Goal: Task Accomplishment & Management: Complete application form

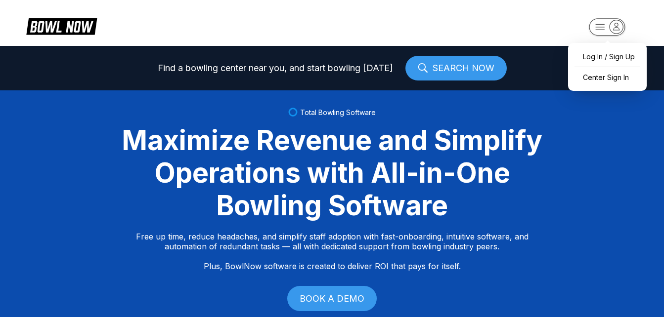
click at [607, 27] on rect "button" at bounding box center [607, 26] width 36 height 17
click at [604, 59] on div "Log In / Sign Up" at bounding box center [607, 56] width 69 height 17
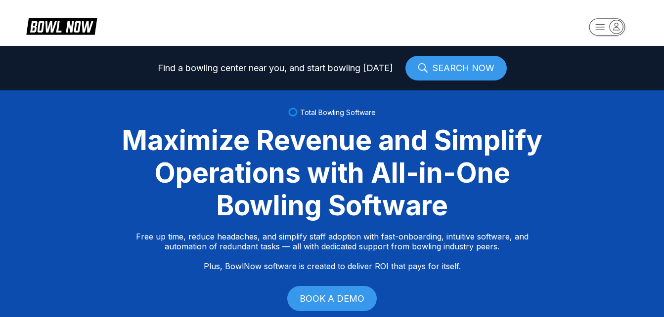
select select "**"
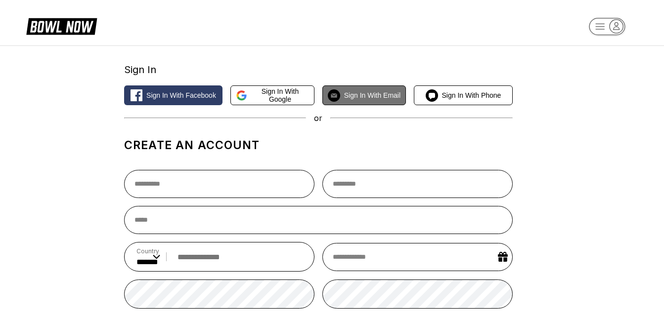
click at [376, 98] on span "Sign in with Email" at bounding box center [372, 95] width 56 height 8
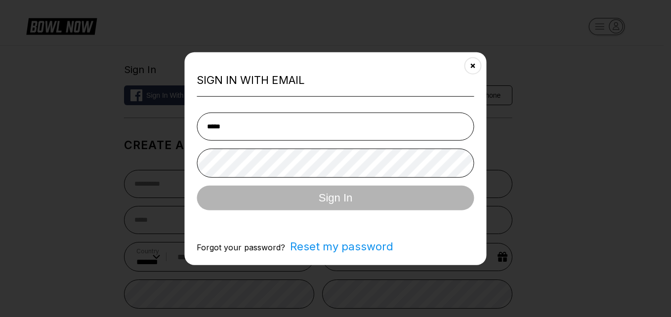
type input "**********"
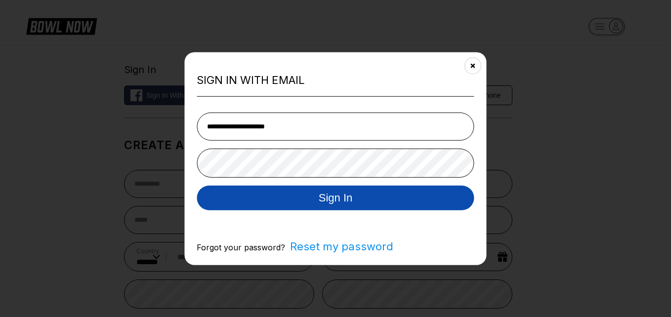
click at [309, 201] on button "Sign In" at bounding box center [335, 197] width 277 height 25
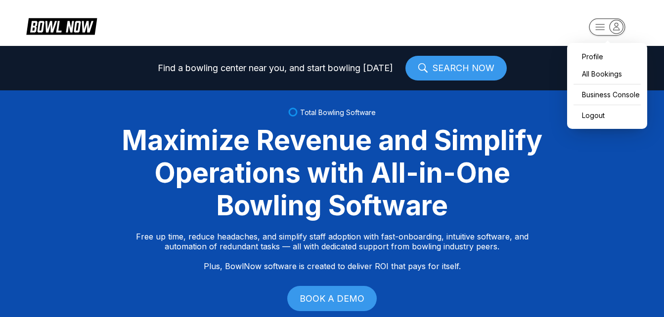
click at [600, 27] on icon "button" at bounding box center [600, 26] width 9 height 5
click at [603, 95] on div "Business Console" at bounding box center [607, 94] width 70 height 17
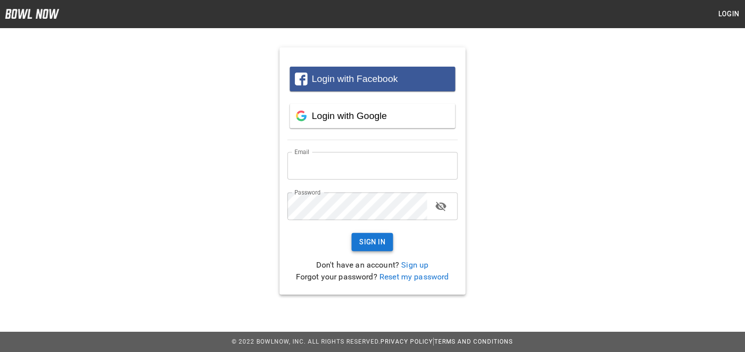
type input "**********"
click at [364, 247] on button "Sign In" at bounding box center [373, 242] width 42 height 18
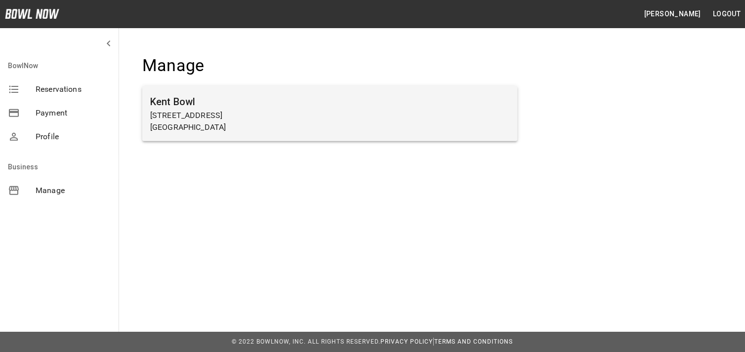
click at [296, 114] on p "[STREET_ADDRESS]" at bounding box center [330, 116] width 360 height 12
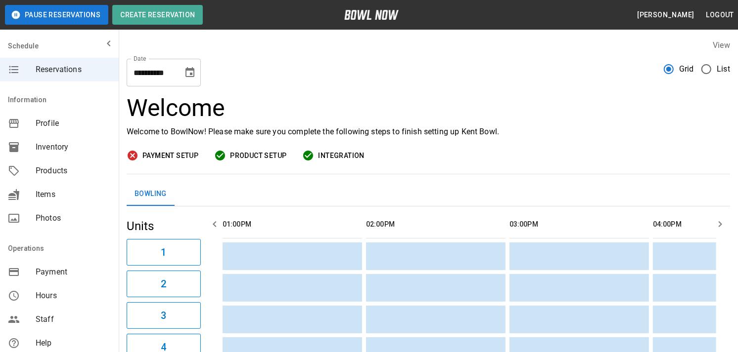
scroll to position [0, 573]
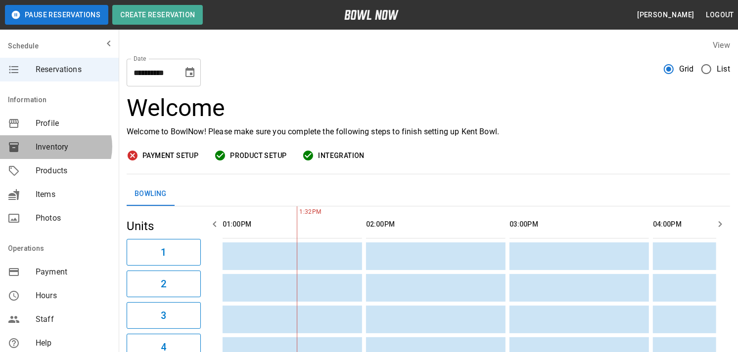
click at [53, 147] on span "Inventory" at bounding box center [73, 147] width 75 height 12
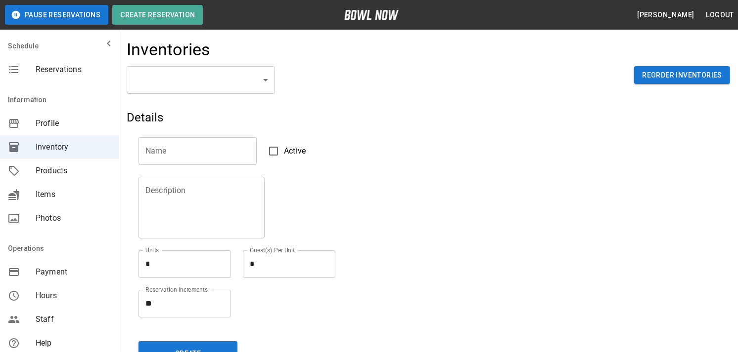
click at [51, 174] on span "Products" at bounding box center [73, 171] width 75 height 12
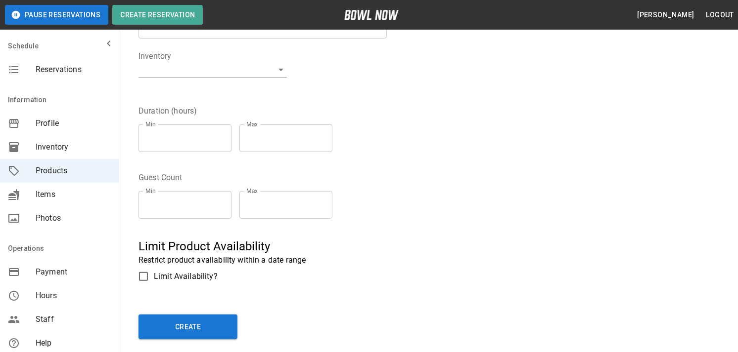
scroll to position [226, 0]
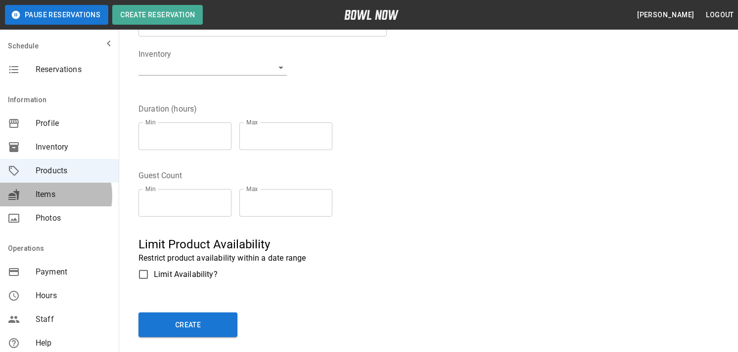
click at [40, 196] on span "Items" at bounding box center [73, 195] width 75 height 12
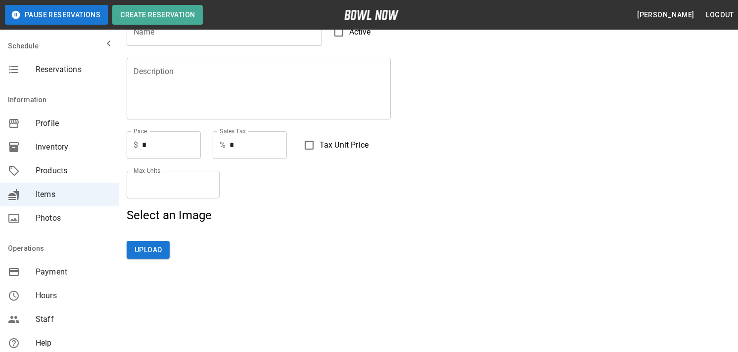
scroll to position [40, 0]
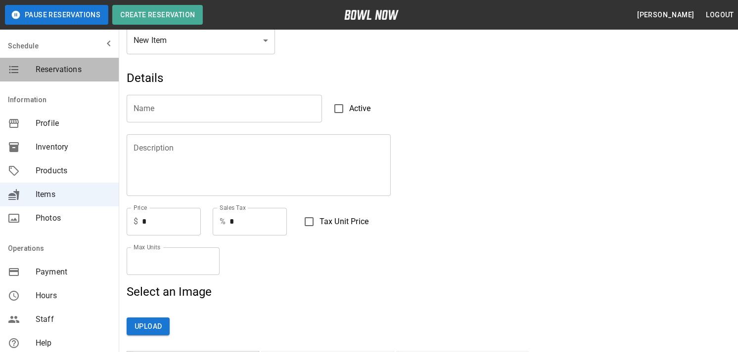
click at [68, 61] on div "Reservations" at bounding box center [59, 70] width 119 height 24
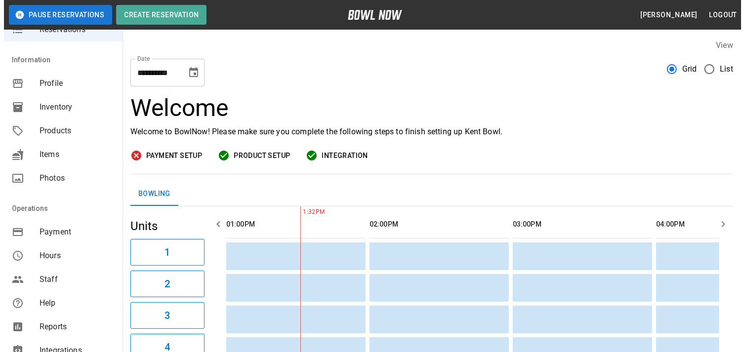
scroll to position [38, 0]
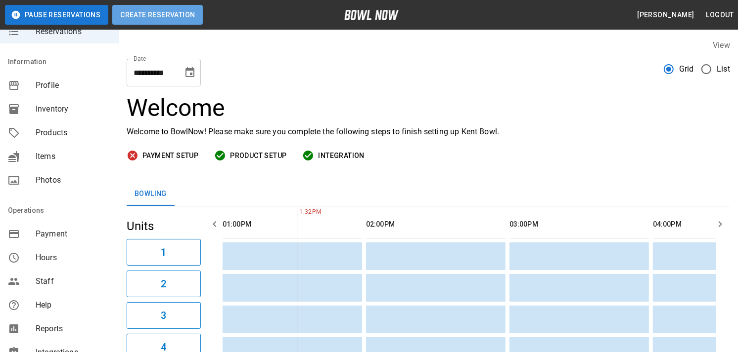
click at [153, 20] on button "Create Reservation" at bounding box center [157, 15] width 90 height 20
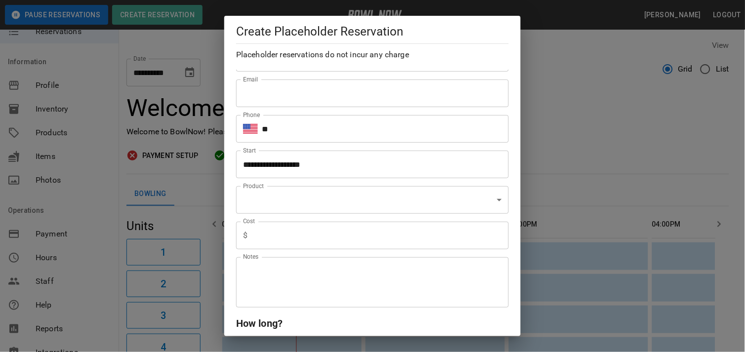
scroll to position [0, 0]
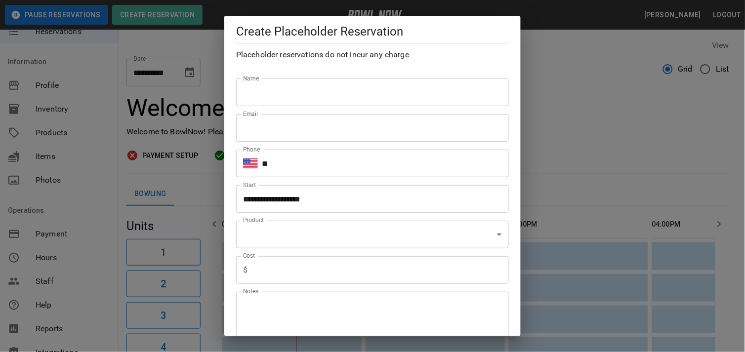
click at [562, 50] on div "**********" at bounding box center [372, 176] width 745 height 352
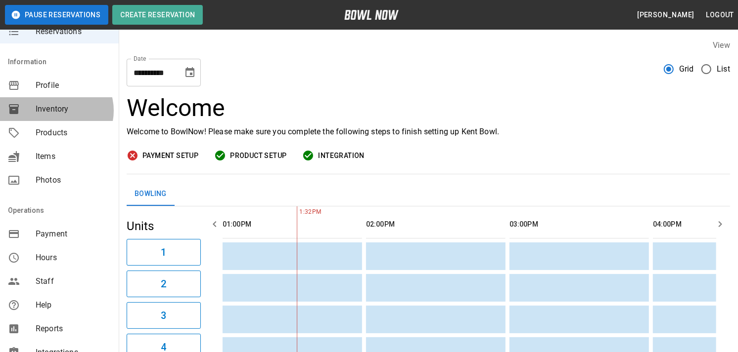
click at [56, 110] on span "Inventory" at bounding box center [73, 109] width 75 height 12
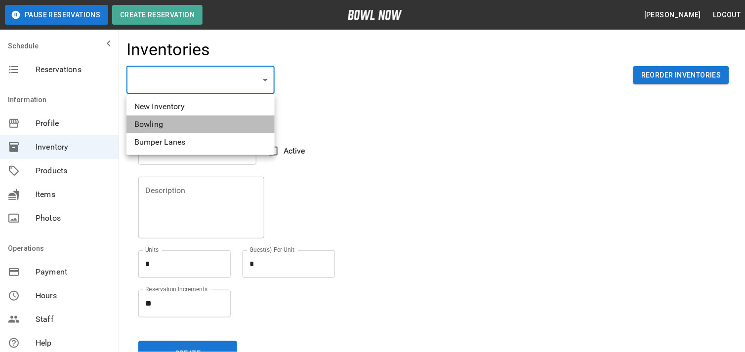
click at [191, 127] on li "Bowling" at bounding box center [201, 125] width 148 height 18
type input "**********"
type input "*******"
type textarea "**"
type textarea "*"
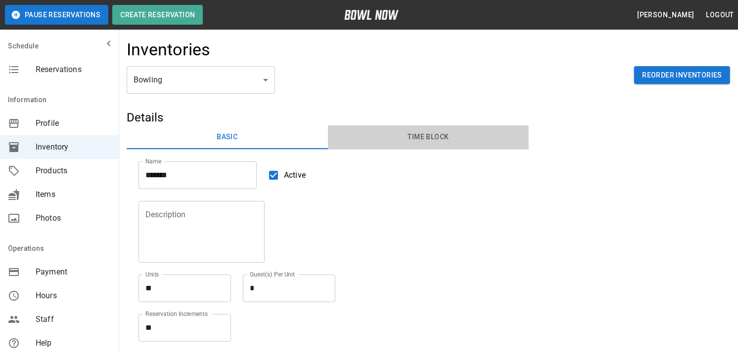
click at [430, 138] on button "Time Block" at bounding box center [428, 138] width 201 height 24
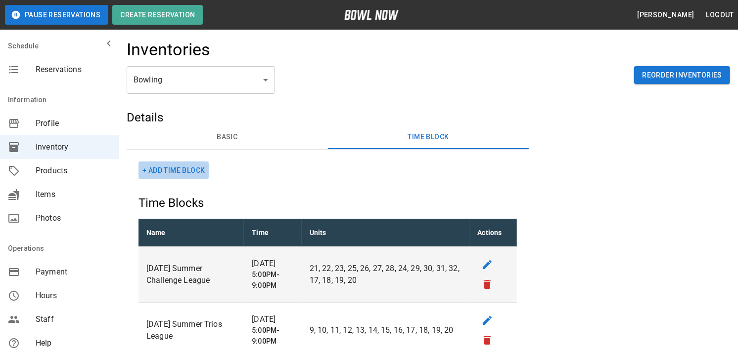
click at [170, 167] on button "+ Add Time Block" at bounding box center [173, 171] width 70 height 18
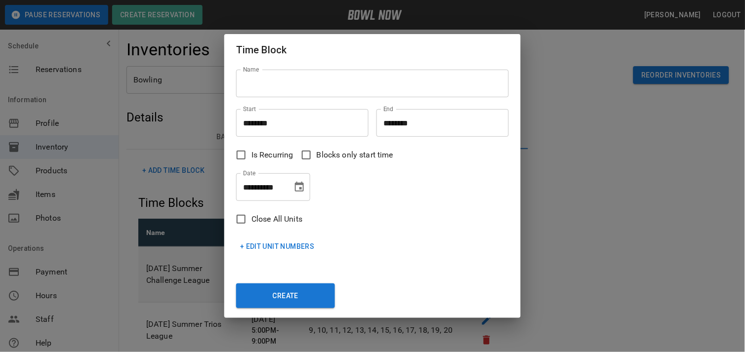
click at [291, 83] on input "Name" at bounding box center [372, 84] width 273 height 28
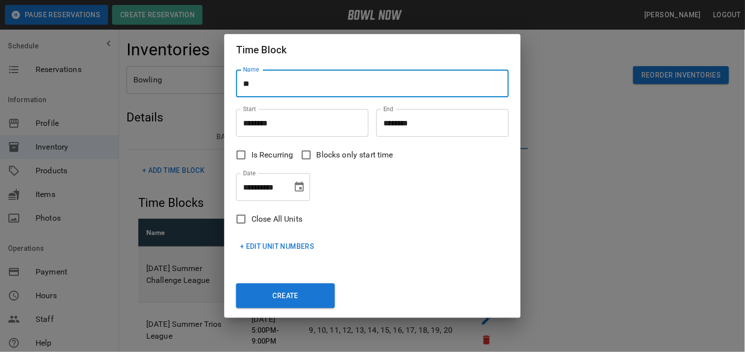
type input "*"
type input "**********"
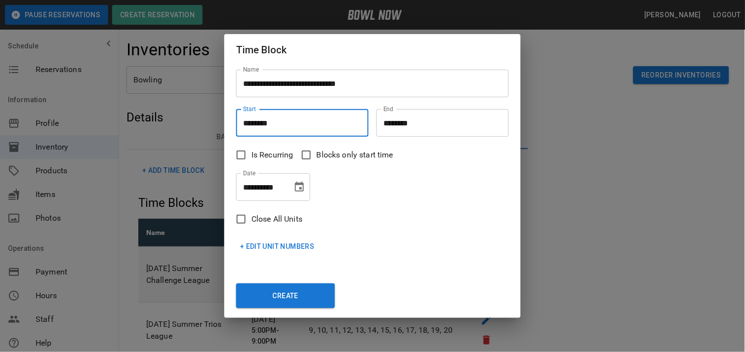
click at [256, 119] on input "********" at bounding box center [299, 123] width 126 height 28
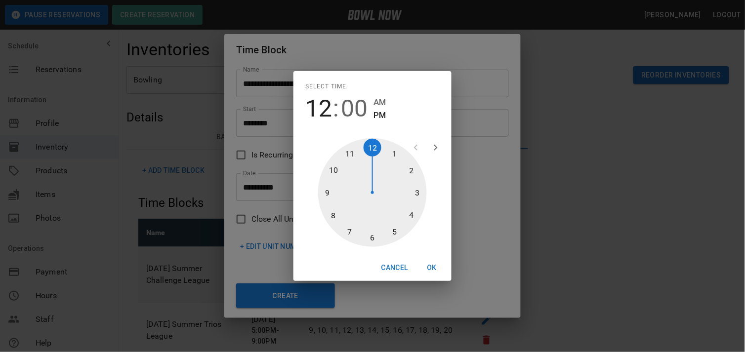
click at [333, 166] on div at bounding box center [372, 192] width 109 height 109
click at [374, 146] on div at bounding box center [372, 192] width 109 height 109
click at [383, 102] on span "AM" at bounding box center [380, 102] width 12 height 13
type input "********"
click at [432, 265] on button "OK" at bounding box center [432, 268] width 32 height 18
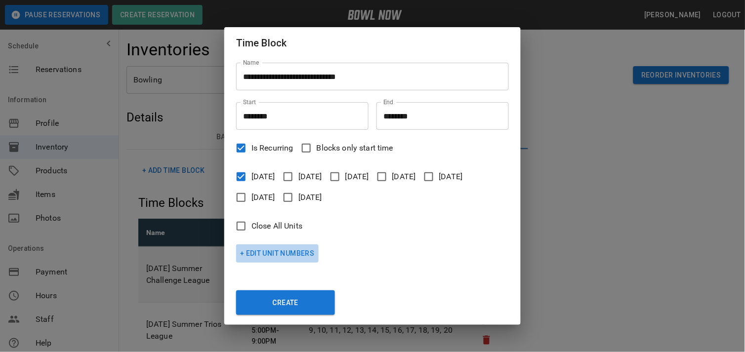
click at [288, 253] on button "+ Edit Unit Numbers" at bounding box center [277, 254] width 83 height 18
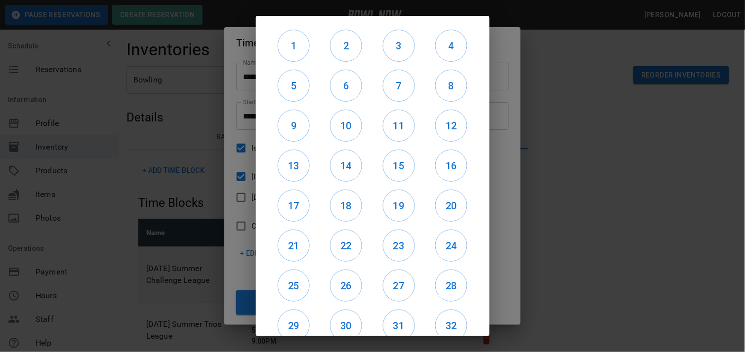
scroll to position [46, 0]
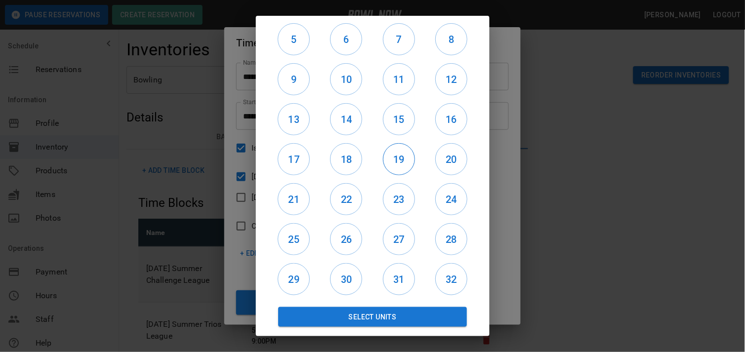
click at [388, 155] on h6 "19" at bounding box center [399, 160] width 31 height 16
click at [440, 158] on h6 "20" at bounding box center [451, 160] width 31 height 16
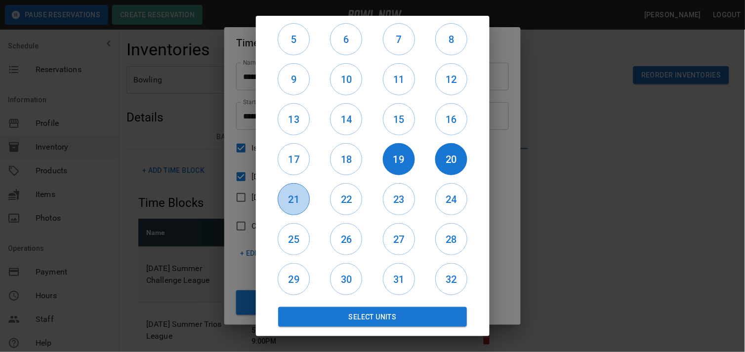
click at [294, 195] on h6 "21" at bounding box center [293, 200] width 31 height 16
click at [342, 196] on h6 "22" at bounding box center [346, 200] width 31 height 16
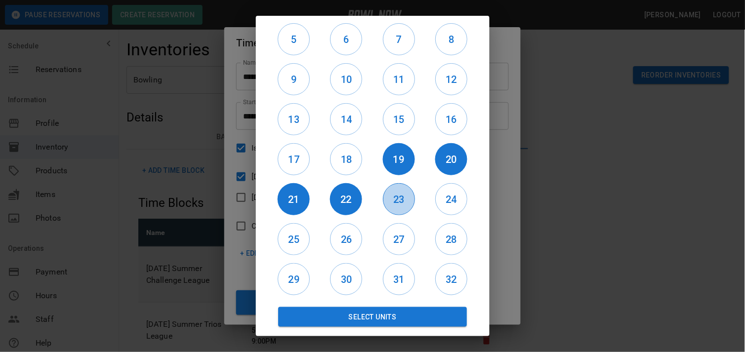
click at [385, 201] on h6 "23" at bounding box center [399, 200] width 31 height 16
click at [443, 199] on h6 "24" at bounding box center [451, 200] width 31 height 16
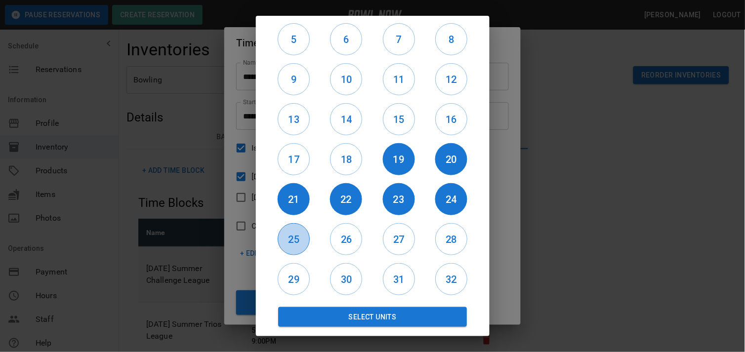
click at [295, 236] on h6 "25" at bounding box center [293, 240] width 31 height 16
click at [339, 237] on h6 "26" at bounding box center [346, 240] width 31 height 16
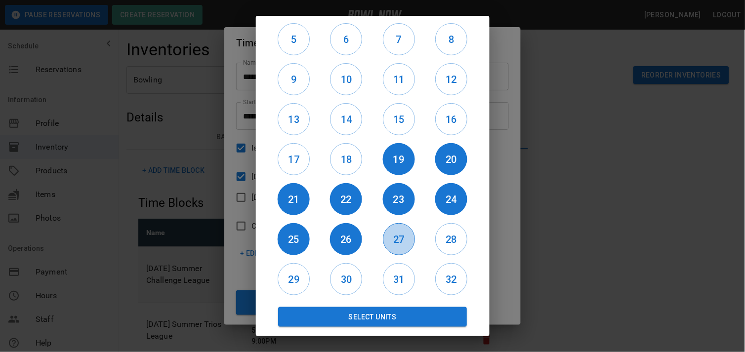
click at [392, 238] on h6 "27" at bounding box center [399, 240] width 31 height 16
click at [448, 243] on h6 "28" at bounding box center [451, 240] width 31 height 16
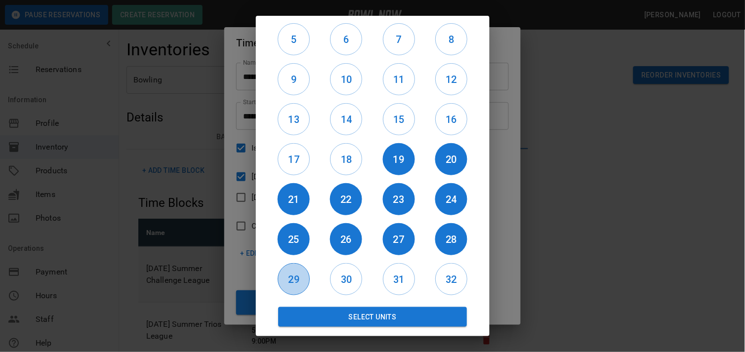
click at [283, 275] on h6 "29" at bounding box center [293, 280] width 31 height 16
click at [336, 279] on h6 "30" at bounding box center [346, 280] width 31 height 16
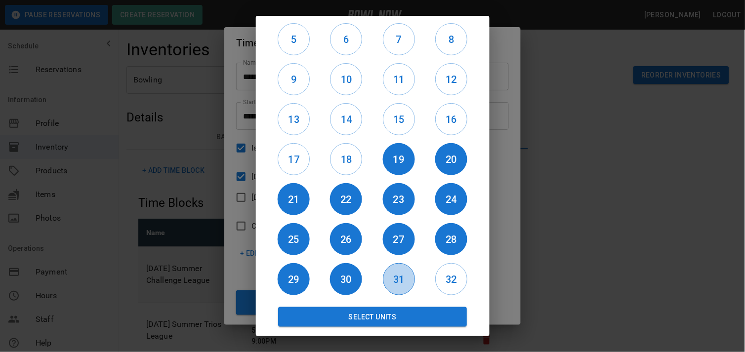
click at [403, 280] on h6 "31" at bounding box center [399, 280] width 31 height 16
click at [444, 280] on h6 "32" at bounding box center [451, 280] width 31 height 16
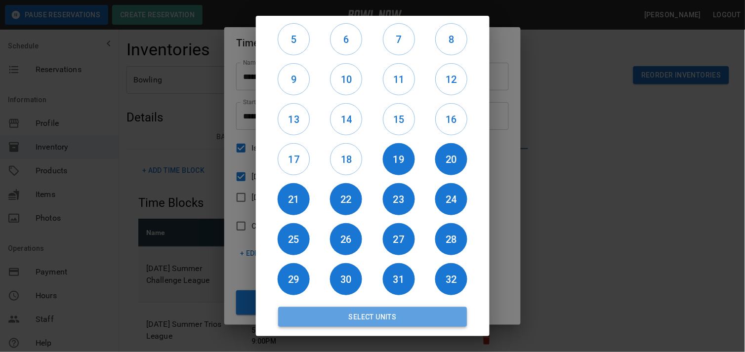
click at [398, 314] on button "Select Units" at bounding box center [372, 317] width 189 height 20
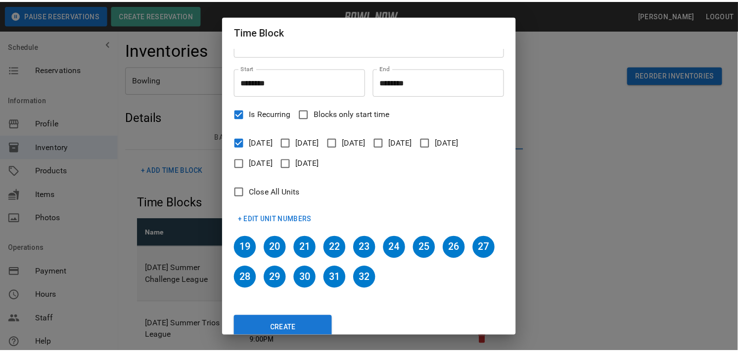
scroll to position [37, 0]
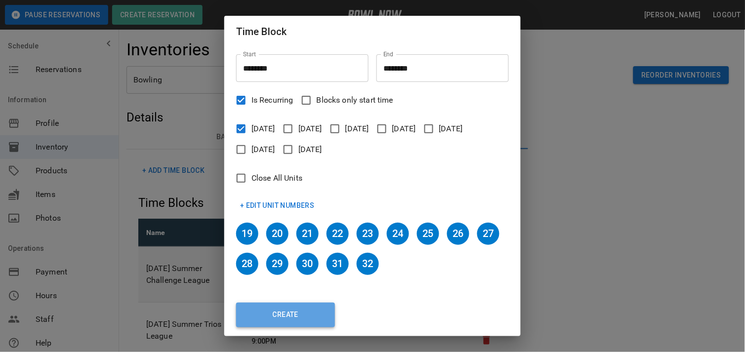
click at [292, 313] on button "Create" at bounding box center [285, 315] width 99 height 25
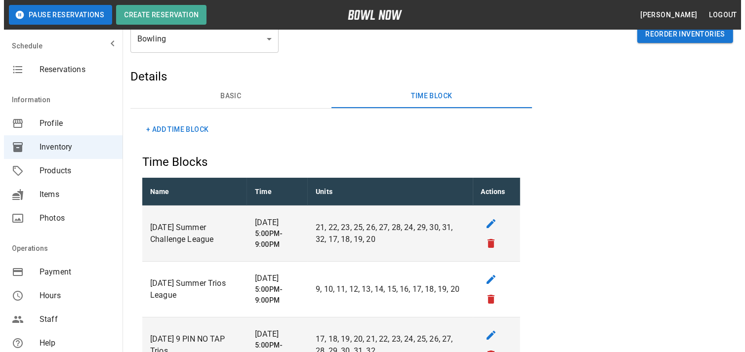
scroll to position [32, 0]
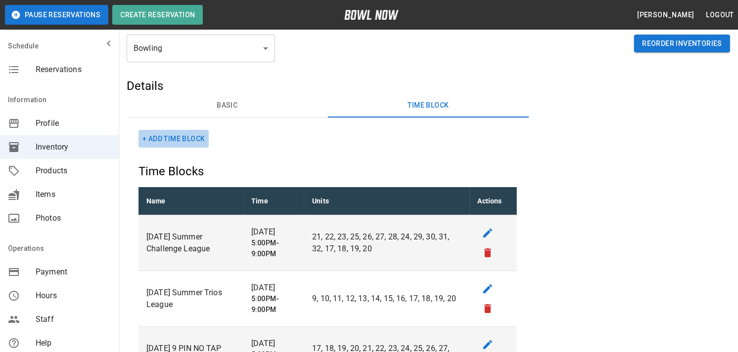
click at [186, 139] on button "+ Add Time Block" at bounding box center [173, 139] width 70 height 18
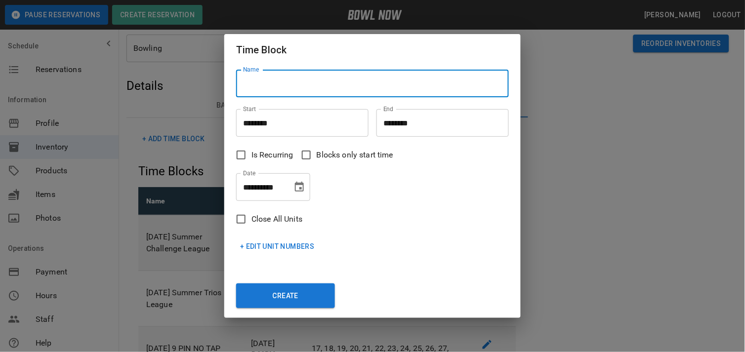
click at [265, 83] on input "Name" at bounding box center [372, 84] width 273 height 28
type input "**********"
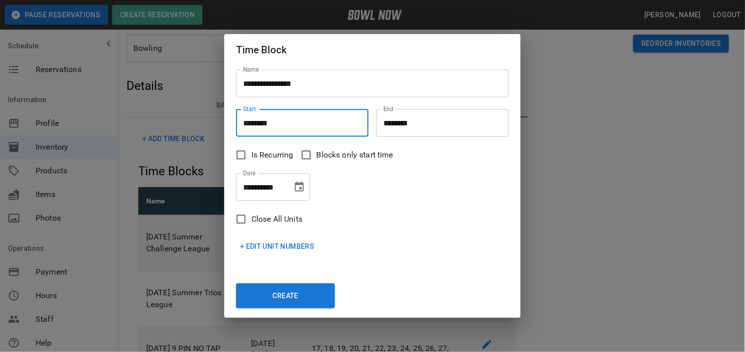
click at [275, 124] on input "********" at bounding box center [299, 123] width 126 height 28
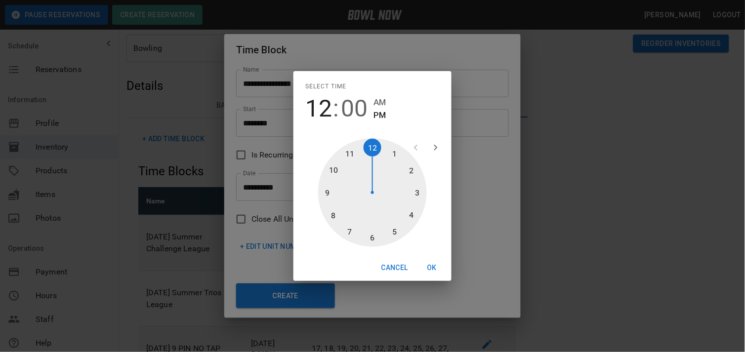
click at [409, 214] on div at bounding box center [372, 192] width 109 height 109
click at [374, 235] on div at bounding box center [372, 192] width 109 height 109
type input "********"
click at [381, 116] on span "PM" at bounding box center [380, 115] width 12 height 13
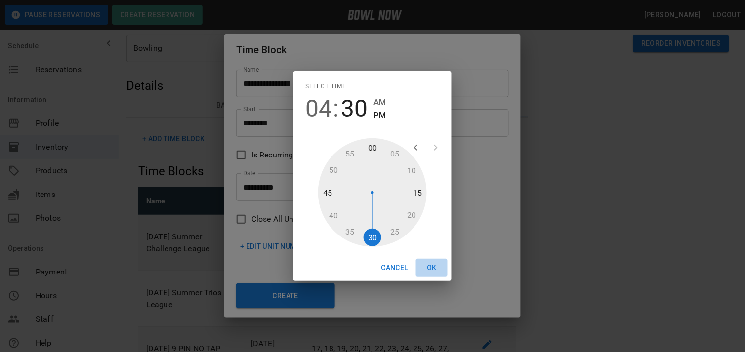
click at [429, 266] on button "OK" at bounding box center [432, 268] width 32 height 18
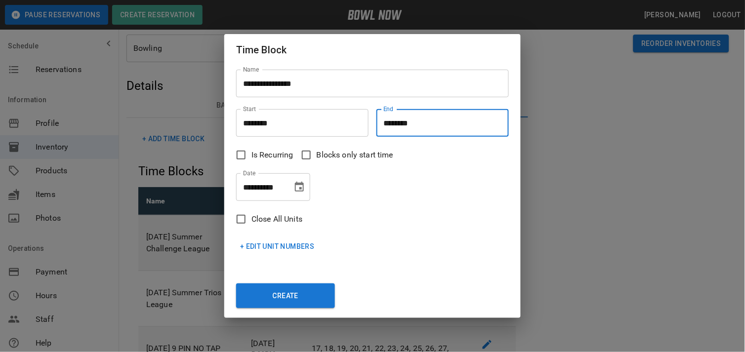
click at [393, 122] on input "********" at bounding box center [440, 123] width 126 height 28
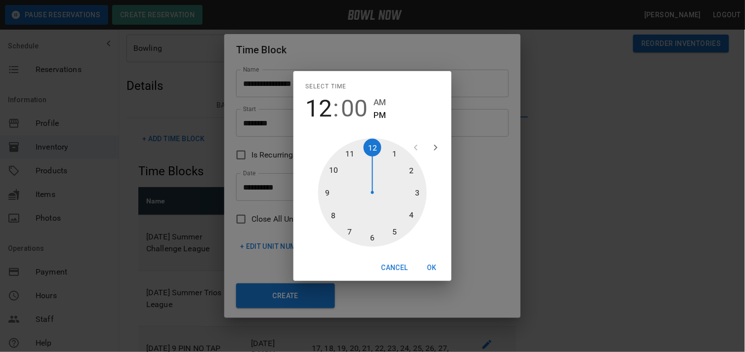
click at [349, 230] on div at bounding box center [372, 192] width 109 height 109
click at [419, 193] on div at bounding box center [372, 192] width 109 height 109
type input "********"
click at [431, 266] on button "OK" at bounding box center [432, 268] width 32 height 18
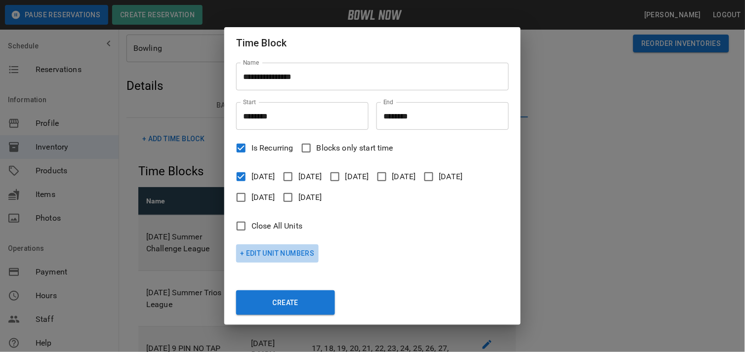
click at [285, 254] on button "+ Edit Unit Numbers" at bounding box center [277, 254] width 83 height 18
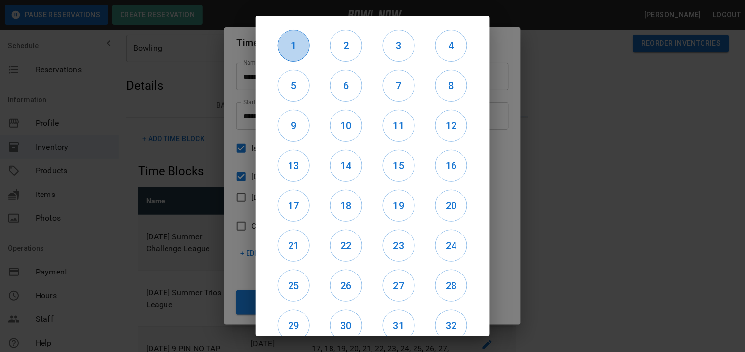
click at [296, 47] on h6 "1" at bounding box center [293, 46] width 31 height 16
click at [341, 47] on h6 "2" at bounding box center [346, 46] width 31 height 16
click at [394, 48] on h6 "3" at bounding box center [399, 46] width 31 height 16
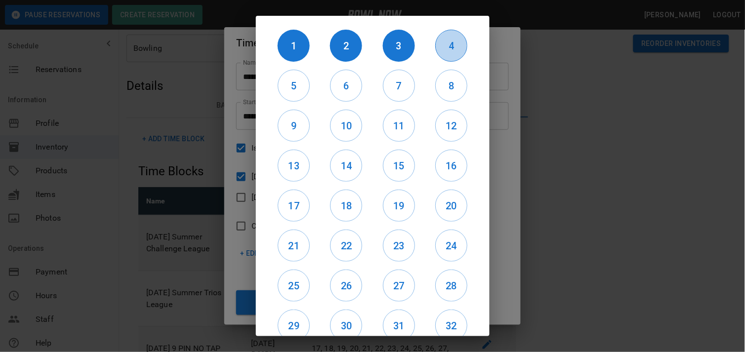
click at [444, 40] on h6 "4" at bounding box center [451, 46] width 31 height 16
click at [294, 83] on h6 "5" at bounding box center [293, 86] width 31 height 16
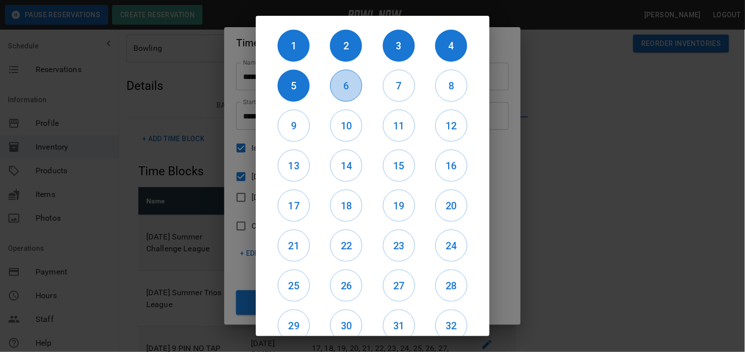
click at [335, 87] on h6 "6" at bounding box center [346, 86] width 31 height 16
click at [390, 86] on h6 "7" at bounding box center [399, 86] width 31 height 16
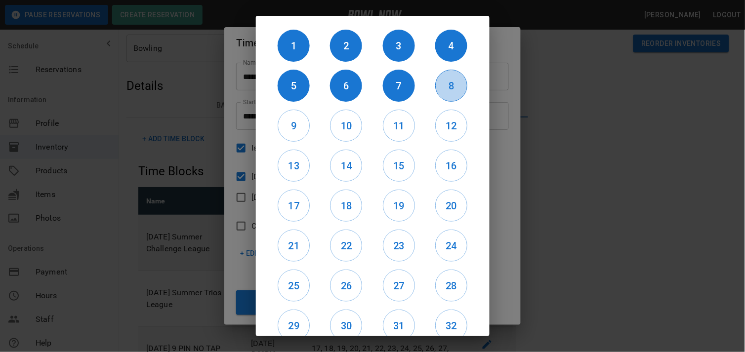
click at [442, 87] on h6 "8" at bounding box center [451, 86] width 31 height 16
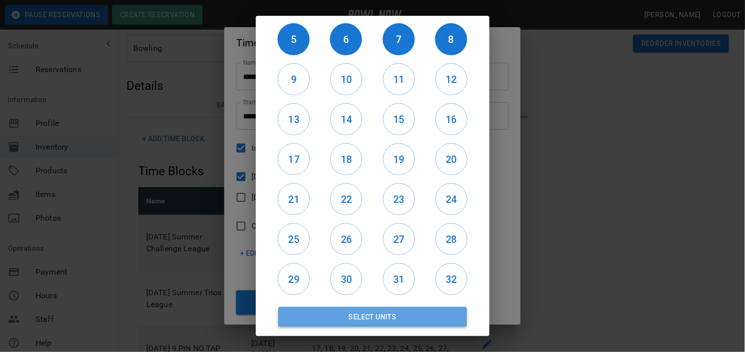
click at [377, 319] on button "Select Units" at bounding box center [372, 317] width 189 height 20
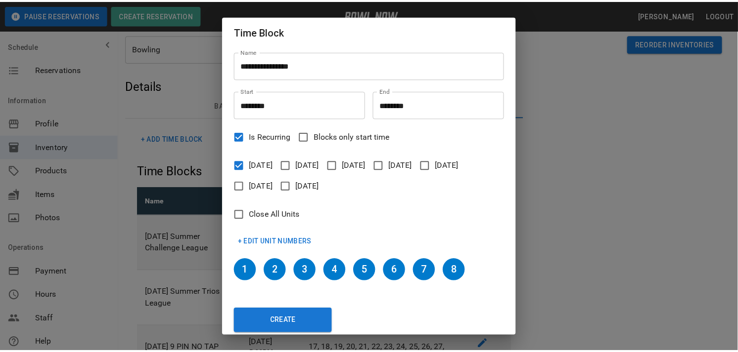
scroll to position [6, 0]
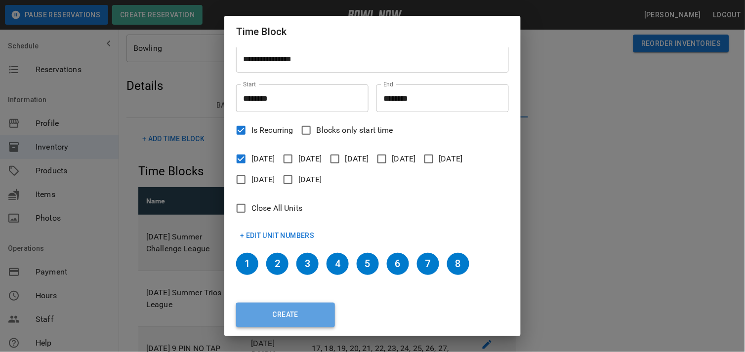
click at [300, 316] on button "Create" at bounding box center [285, 315] width 99 height 25
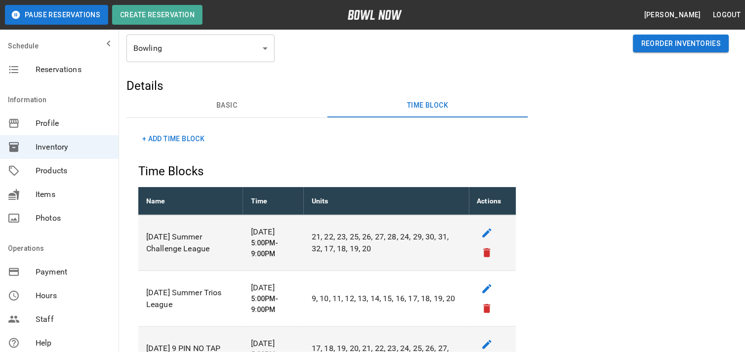
scroll to position [0, 0]
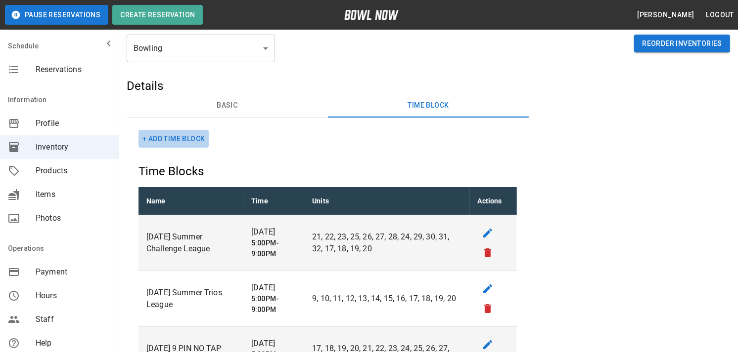
click at [180, 137] on button "+ Add Time Block" at bounding box center [173, 139] width 70 height 18
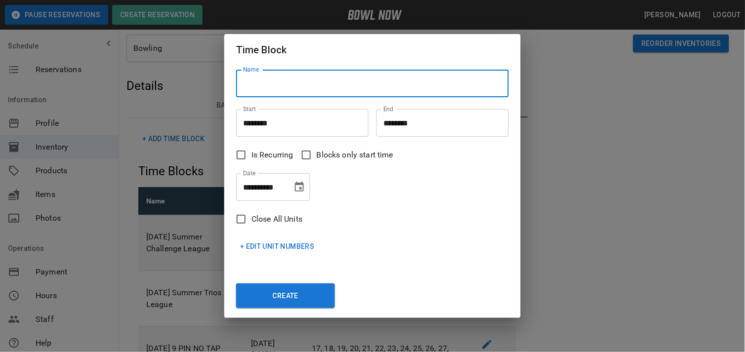
click at [300, 82] on input "Name" at bounding box center [372, 84] width 273 height 28
type input "**********"
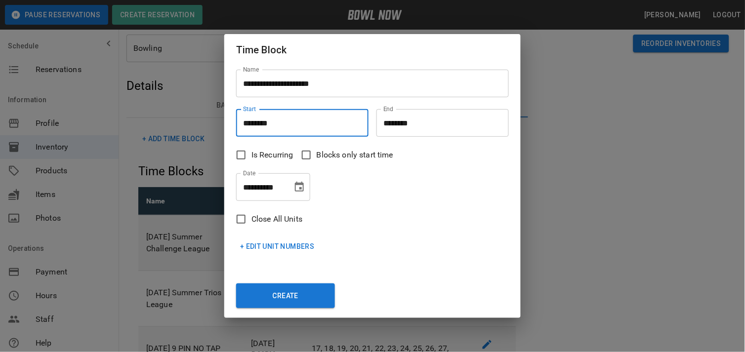
click at [279, 120] on input "********" at bounding box center [299, 123] width 126 height 28
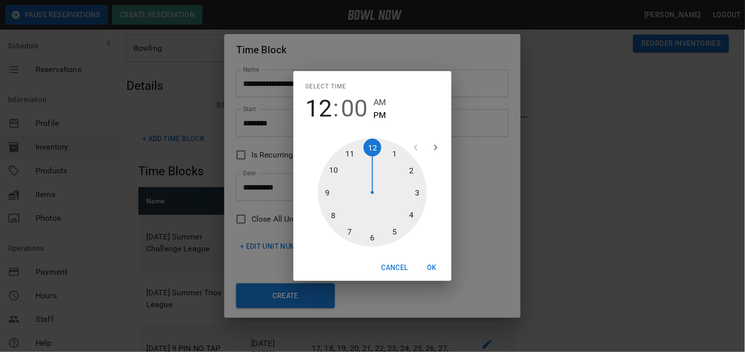
click at [373, 239] on div at bounding box center [372, 192] width 109 height 109
type input "********"
click at [383, 114] on span "PM" at bounding box center [380, 115] width 12 height 13
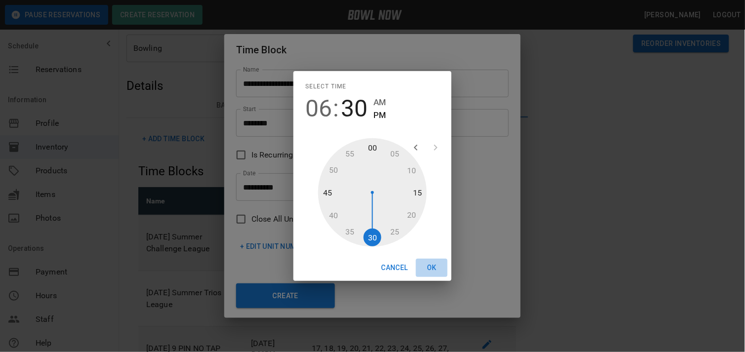
click at [426, 268] on button "OK" at bounding box center [432, 268] width 32 height 18
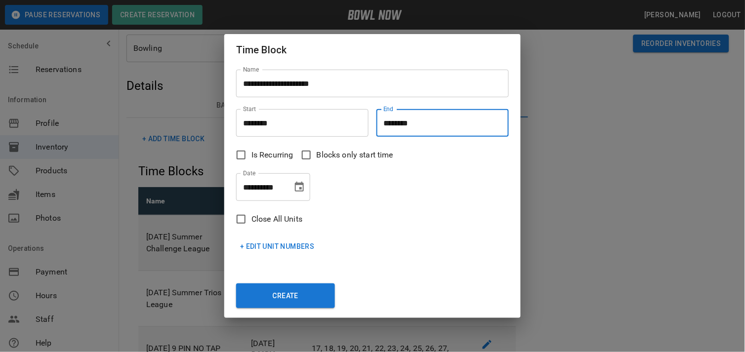
click at [397, 125] on input "********" at bounding box center [440, 123] width 126 height 28
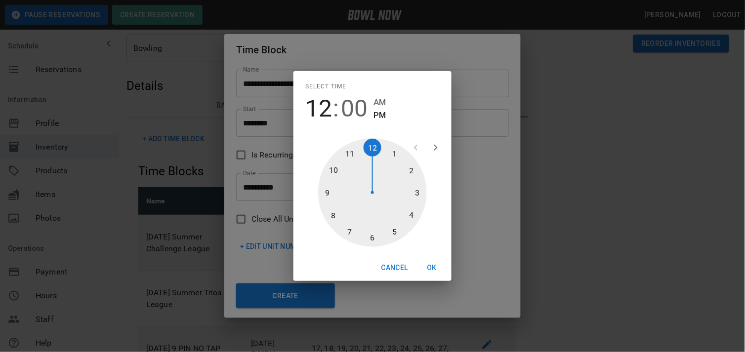
click at [337, 168] on div at bounding box center [372, 192] width 109 height 109
type input "********"
click at [372, 145] on div at bounding box center [372, 192] width 109 height 109
click at [381, 116] on span "PM" at bounding box center [380, 115] width 12 height 13
click at [430, 264] on button "OK" at bounding box center [432, 268] width 32 height 18
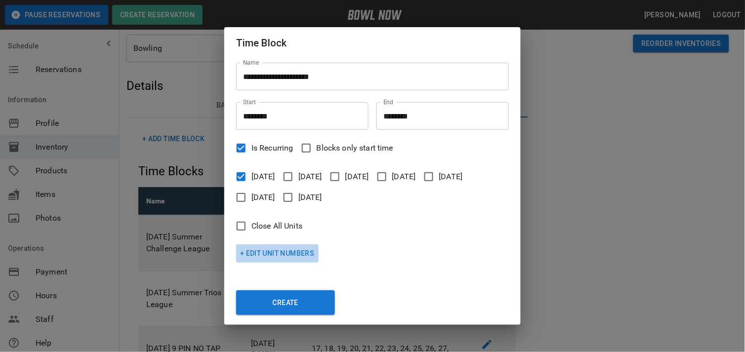
click at [279, 251] on button "+ Edit Unit Numbers" at bounding box center [277, 254] width 83 height 18
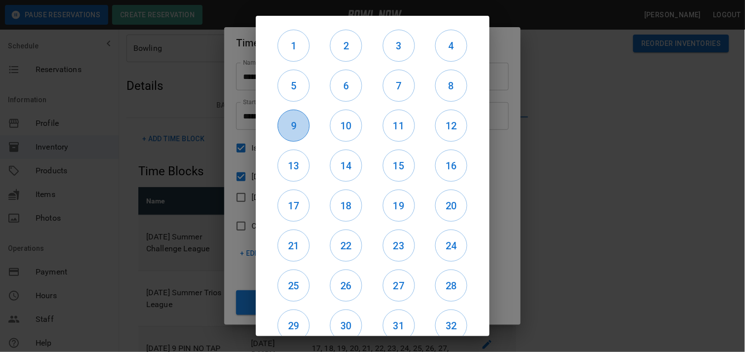
click at [293, 131] on h6 "9" at bounding box center [293, 126] width 31 height 16
click at [340, 131] on h6 "10" at bounding box center [346, 126] width 31 height 16
click at [393, 126] on h6 "11" at bounding box center [399, 126] width 31 height 16
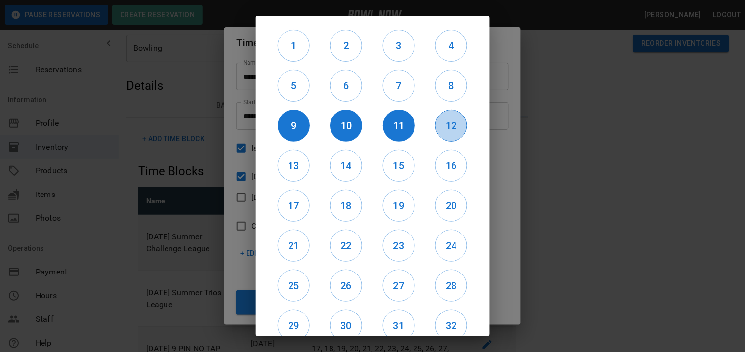
click at [440, 130] on h6 "12" at bounding box center [451, 126] width 31 height 16
click at [300, 162] on h6 "13" at bounding box center [293, 166] width 31 height 16
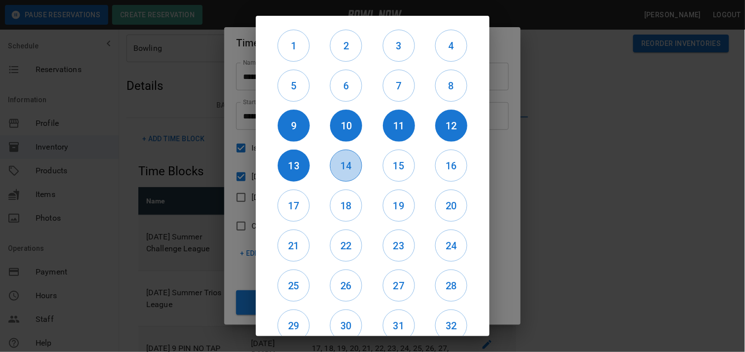
click at [343, 162] on h6 "14" at bounding box center [346, 166] width 31 height 16
click at [392, 167] on h6 "15" at bounding box center [399, 166] width 31 height 16
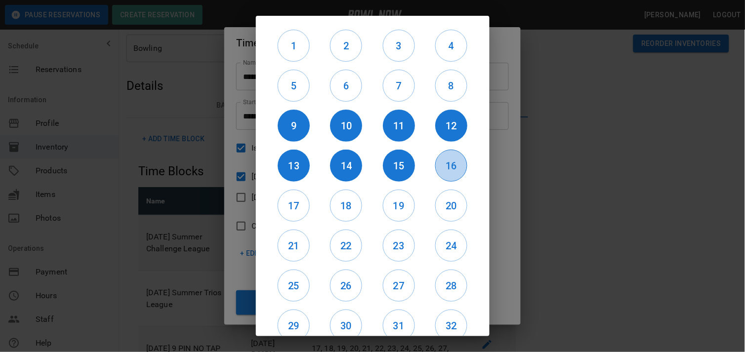
click at [438, 169] on h6 "16" at bounding box center [451, 166] width 31 height 16
click at [297, 206] on h6 "17" at bounding box center [293, 206] width 31 height 16
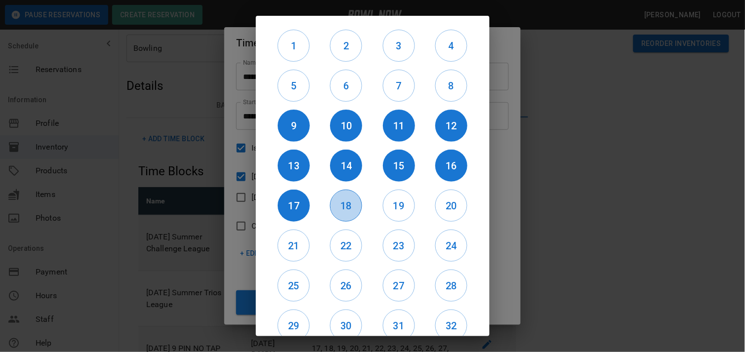
click at [331, 208] on h6 "18" at bounding box center [346, 206] width 31 height 16
click at [407, 205] on h6 "19" at bounding box center [399, 206] width 31 height 16
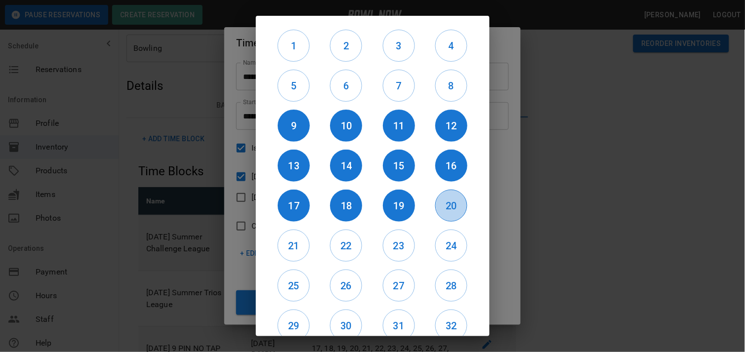
click at [441, 205] on h6 "20" at bounding box center [451, 206] width 31 height 16
click at [297, 238] on h6 "21" at bounding box center [293, 246] width 31 height 16
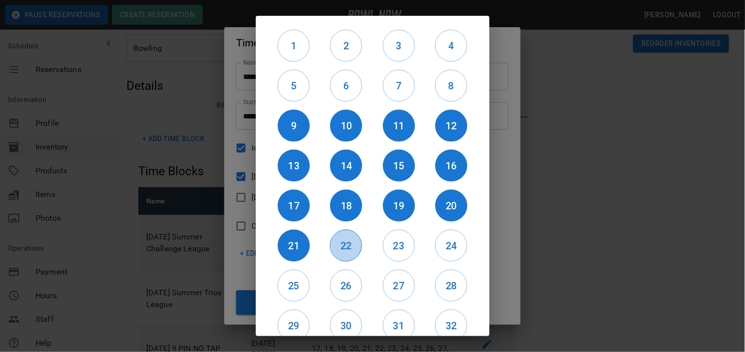
click at [340, 239] on h6 "22" at bounding box center [346, 246] width 31 height 16
click at [398, 245] on h6 "23" at bounding box center [399, 246] width 31 height 16
click at [444, 245] on h6 "24" at bounding box center [451, 246] width 31 height 16
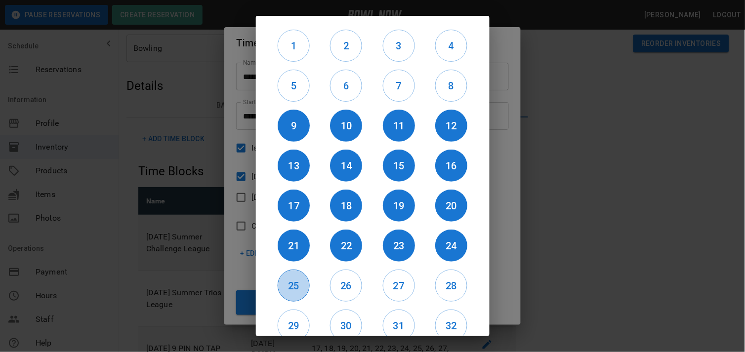
click at [299, 282] on h6 "25" at bounding box center [293, 286] width 31 height 16
click at [343, 285] on h6 "26" at bounding box center [346, 286] width 31 height 16
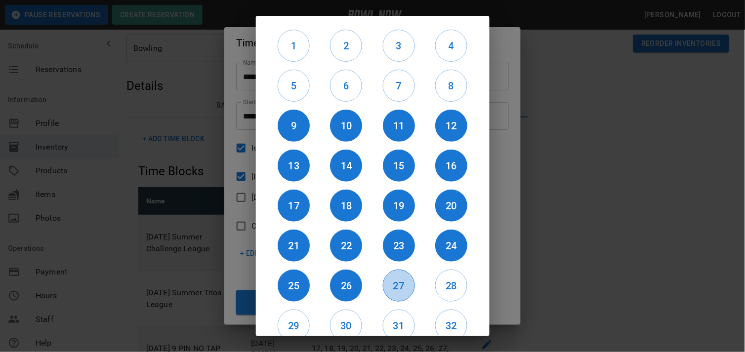
click at [394, 284] on h6 "27" at bounding box center [399, 286] width 31 height 16
click at [446, 284] on h6 "28" at bounding box center [451, 286] width 31 height 16
click at [295, 320] on h6 "29" at bounding box center [293, 326] width 31 height 16
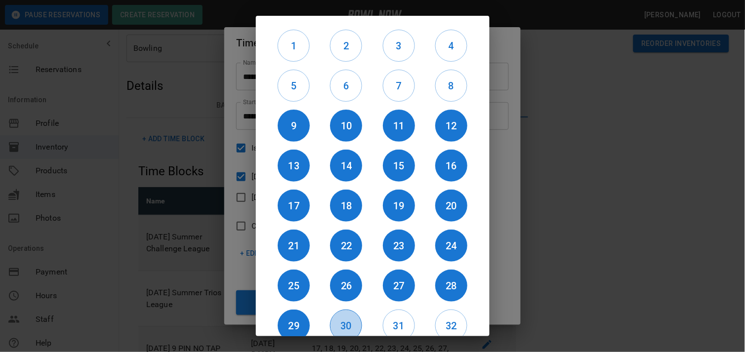
click at [344, 324] on h6 "30" at bounding box center [346, 326] width 31 height 16
click at [389, 320] on h6 "31" at bounding box center [399, 326] width 31 height 16
click at [440, 318] on h6 "32" at bounding box center [451, 326] width 31 height 16
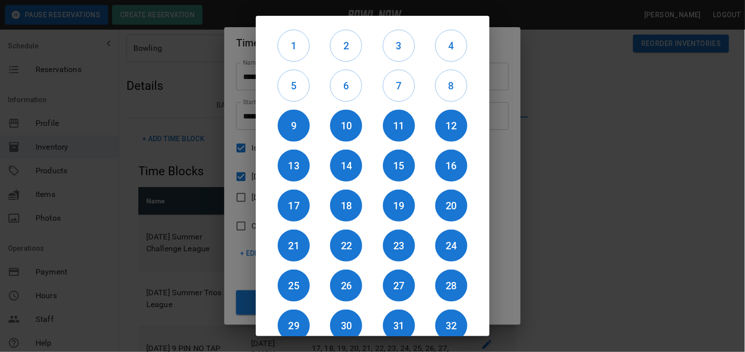
scroll to position [46, 0]
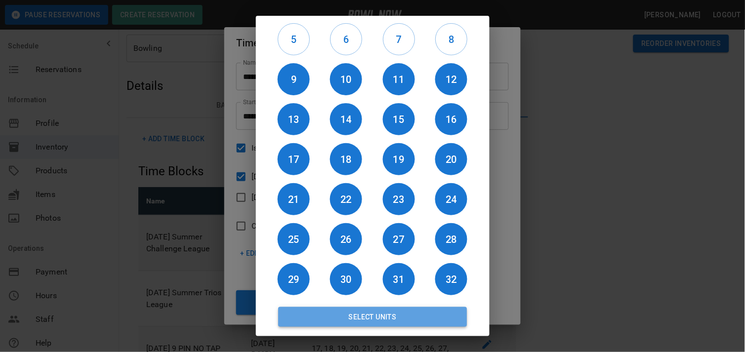
click at [418, 318] on button "Select Units" at bounding box center [372, 317] width 189 height 20
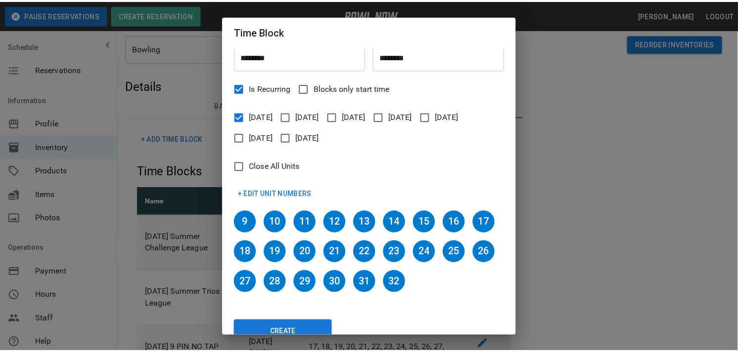
scroll to position [67, 0]
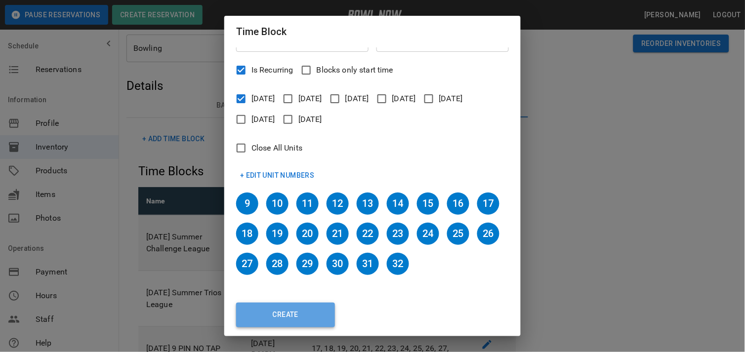
click at [277, 311] on button "Create" at bounding box center [285, 315] width 99 height 25
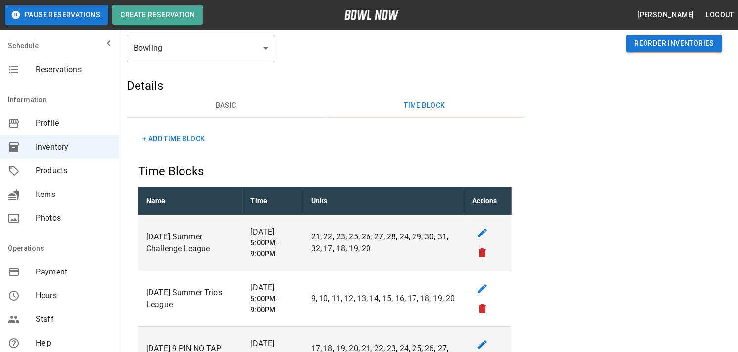
scroll to position [0, 0]
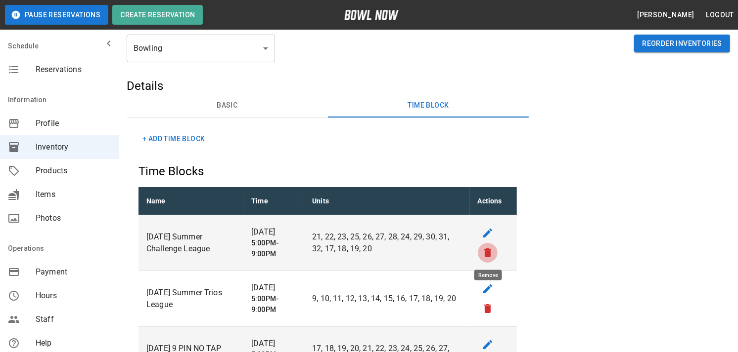
click at [488, 252] on icon "remove" at bounding box center [487, 253] width 7 height 9
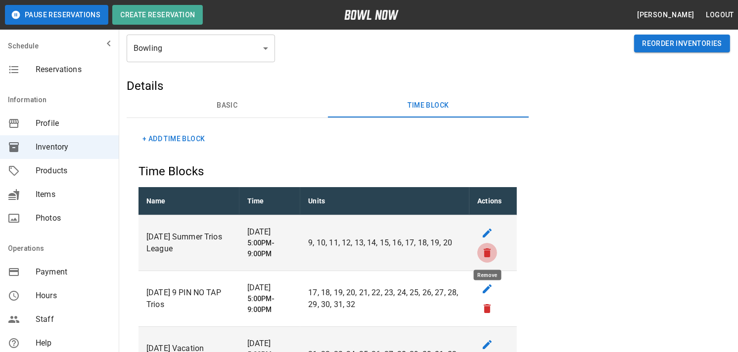
click at [488, 252] on icon "remove" at bounding box center [486, 253] width 7 height 9
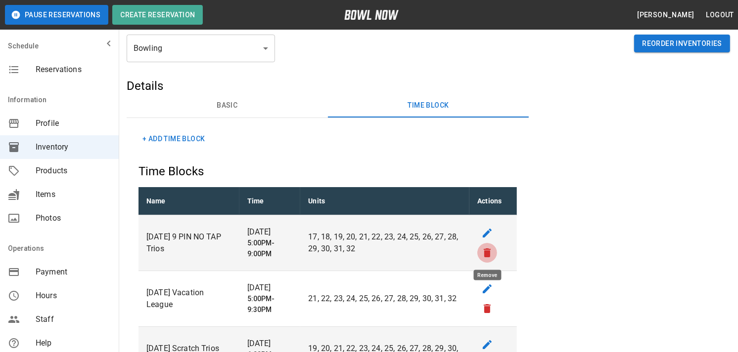
click at [488, 252] on icon "remove" at bounding box center [486, 253] width 7 height 9
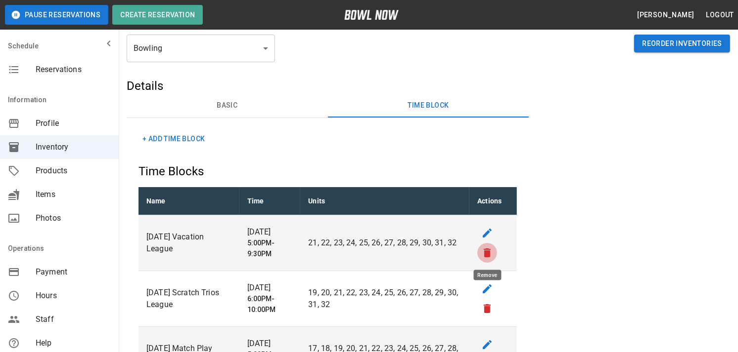
click at [487, 254] on icon "remove" at bounding box center [486, 253] width 7 height 9
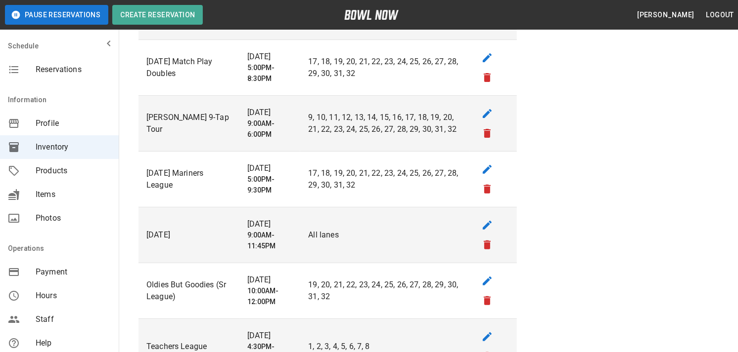
scroll to position [265, 0]
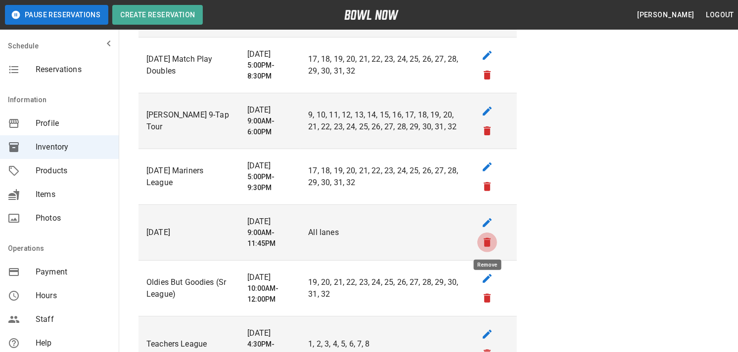
click at [485, 243] on icon "remove" at bounding box center [486, 242] width 7 height 9
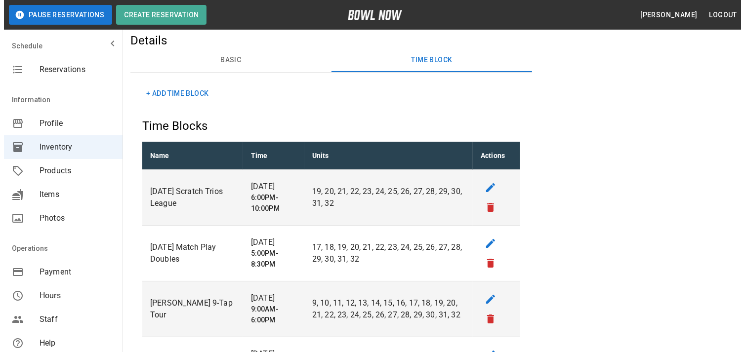
scroll to position [68, 0]
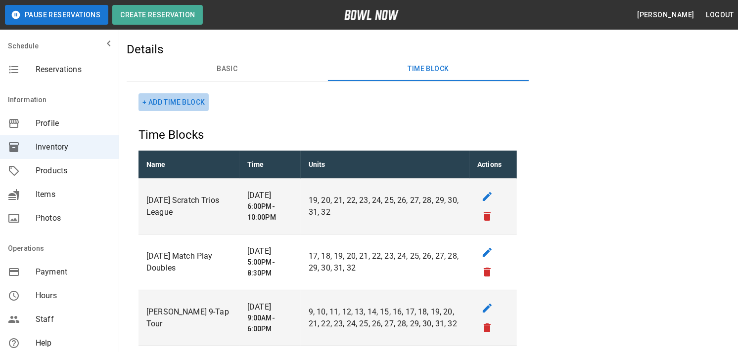
click at [184, 100] on button "+ Add Time Block" at bounding box center [173, 102] width 70 height 18
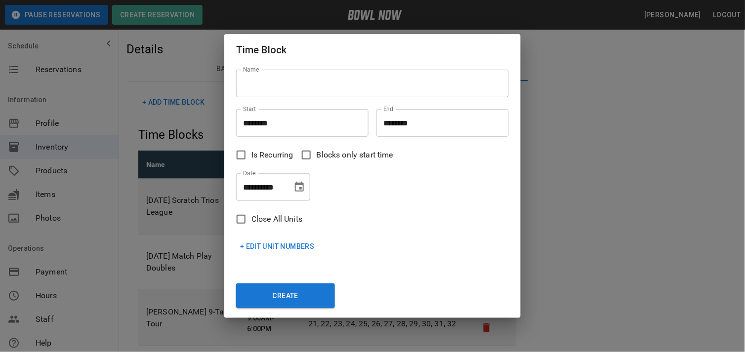
click at [263, 84] on input "Name" at bounding box center [372, 84] width 273 height 28
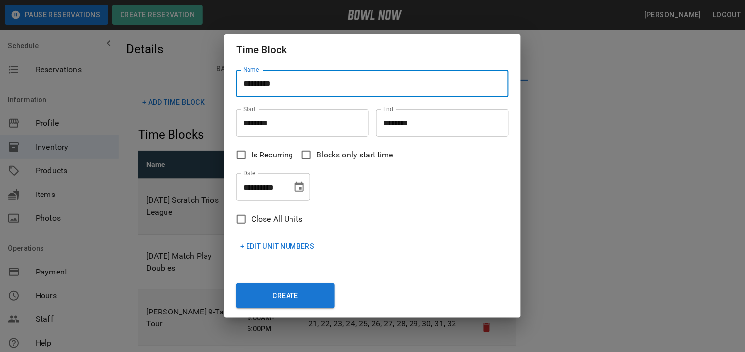
type input "********"
click at [280, 125] on input "********" at bounding box center [299, 123] width 126 height 28
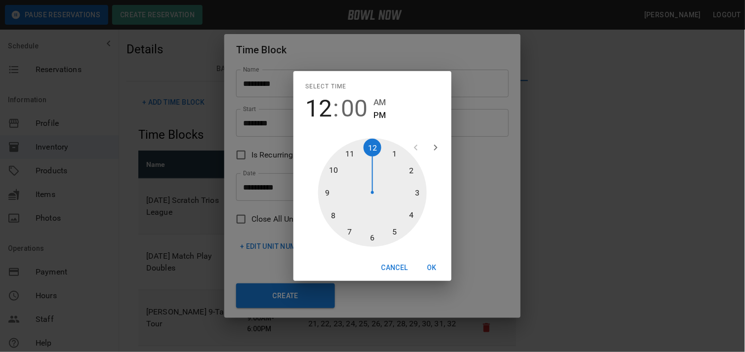
click at [412, 214] on div at bounding box center [372, 192] width 109 height 109
click at [371, 238] on div at bounding box center [372, 192] width 109 height 109
type input "********"
click at [381, 115] on span "PM" at bounding box center [380, 115] width 12 height 13
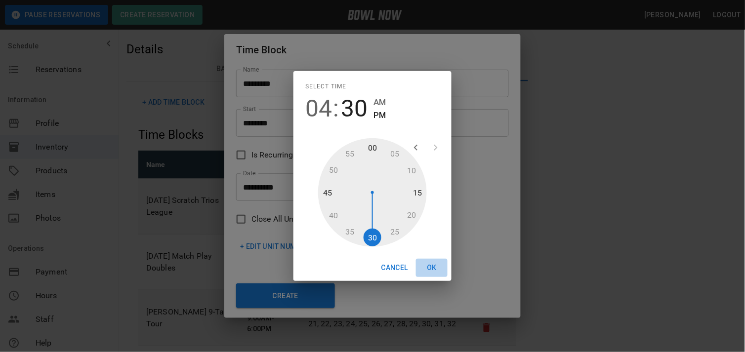
click at [428, 266] on button "OK" at bounding box center [432, 268] width 32 height 18
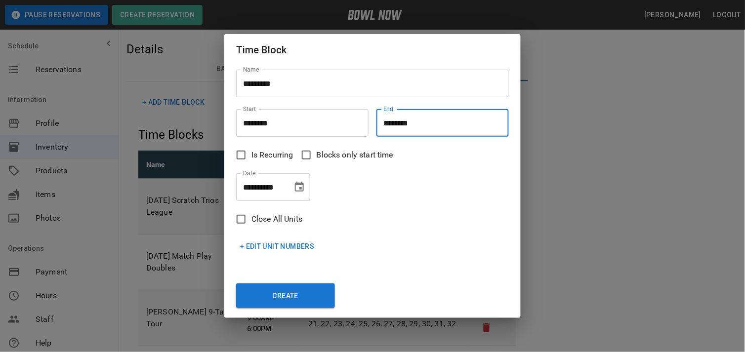
click at [393, 124] on input "********" at bounding box center [440, 123] width 126 height 28
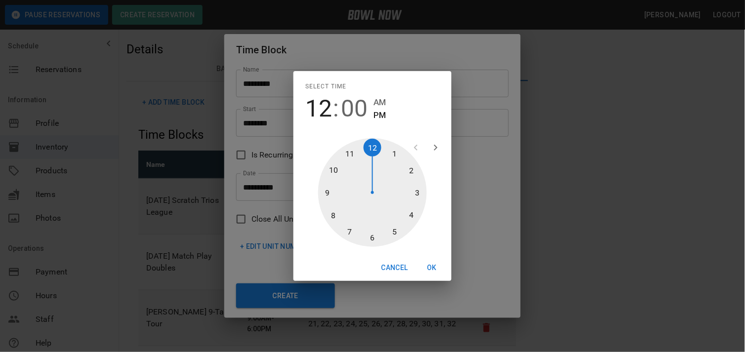
click at [345, 230] on div at bounding box center [372, 192] width 109 height 109
click at [420, 189] on div at bounding box center [372, 192] width 109 height 109
type input "********"
click at [381, 117] on span "PM" at bounding box center [380, 115] width 12 height 13
click at [432, 269] on button "OK" at bounding box center [432, 268] width 32 height 18
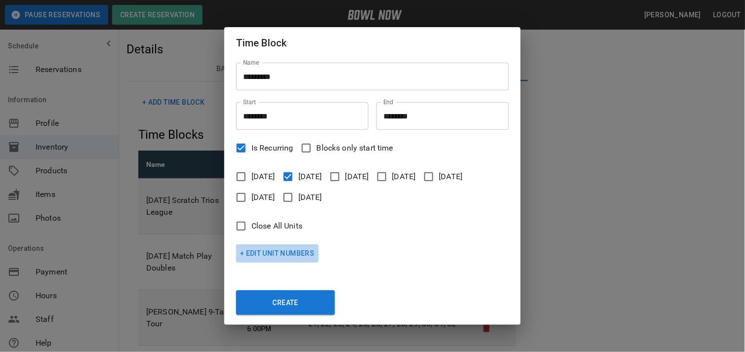
click at [294, 252] on button "+ Edit Unit Numbers" at bounding box center [277, 254] width 83 height 18
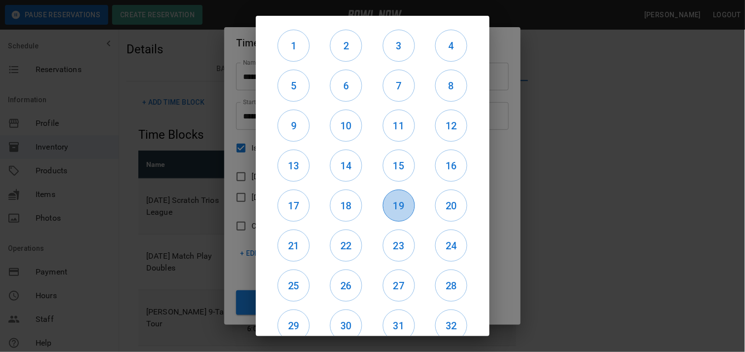
click at [387, 207] on h6 "19" at bounding box center [399, 206] width 31 height 16
click at [443, 197] on button "20" at bounding box center [451, 206] width 32 height 32
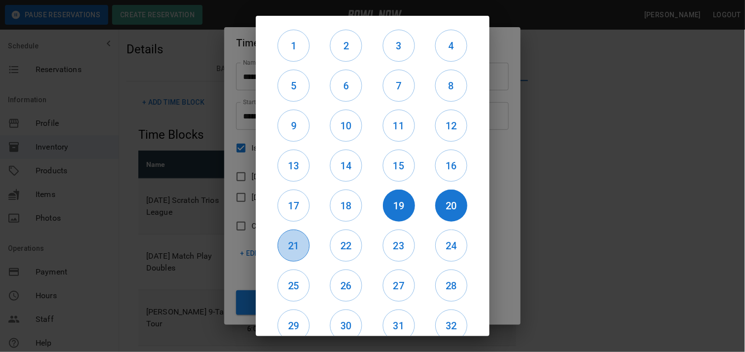
click at [298, 240] on h6 "21" at bounding box center [293, 246] width 31 height 16
click at [338, 244] on h6 "22" at bounding box center [346, 246] width 31 height 16
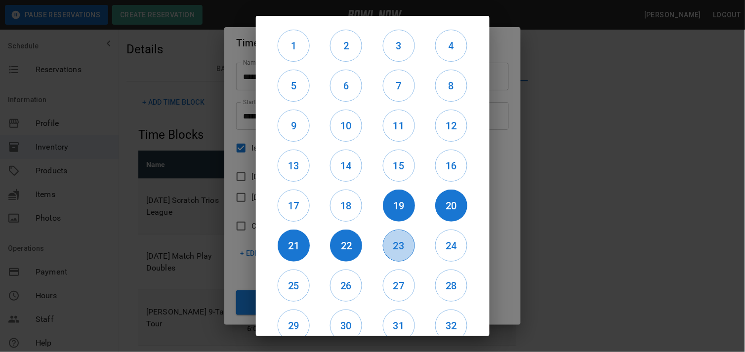
click at [388, 244] on h6 "23" at bounding box center [399, 246] width 31 height 16
click at [442, 246] on h6 "24" at bounding box center [451, 246] width 31 height 16
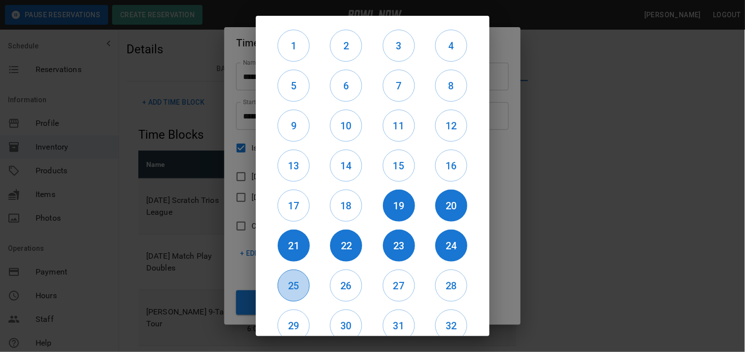
click at [300, 294] on button "25" at bounding box center [294, 286] width 32 height 32
click at [345, 290] on h6 "26" at bounding box center [346, 286] width 31 height 16
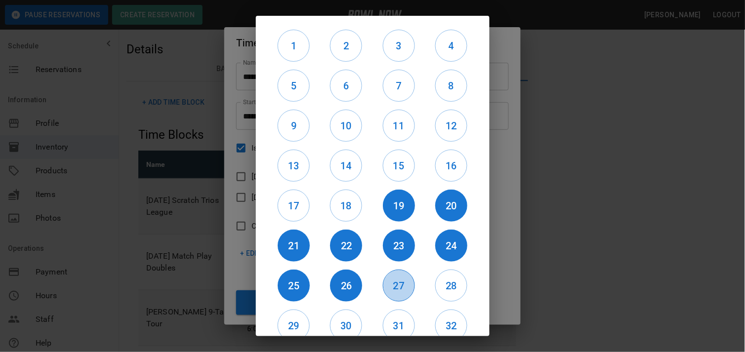
click at [387, 288] on h6 "27" at bounding box center [399, 286] width 31 height 16
click at [436, 287] on h6 "28" at bounding box center [451, 286] width 31 height 16
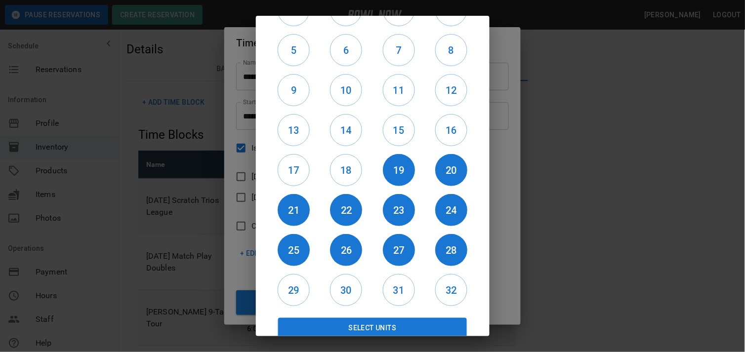
scroll to position [46, 0]
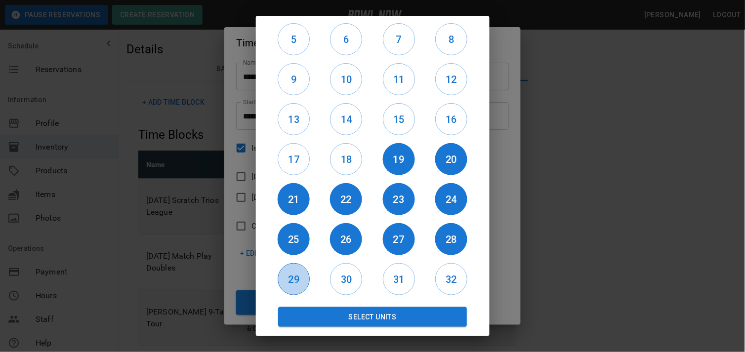
click at [295, 283] on h6 "29" at bounding box center [293, 280] width 31 height 16
click at [356, 279] on h6 "30" at bounding box center [346, 280] width 31 height 16
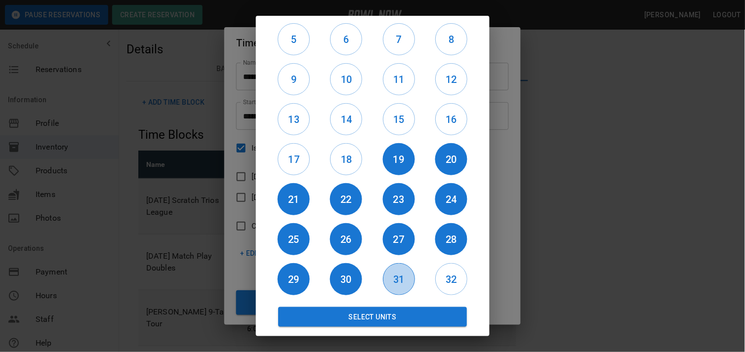
click at [393, 274] on h6 "31" at bounding box center [399, 280] width 31 height 16
click at [449, 274] on h6 "32" at bounding box center [451, 280] width 31 height 16
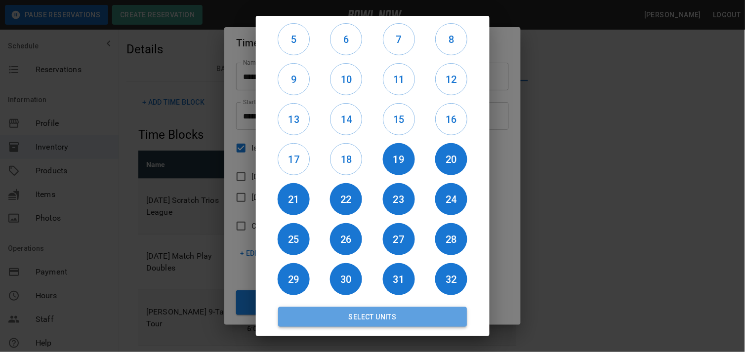
click at [401, 311] on button "Select Units" at bounding box center [372, 317] width 189 height 20
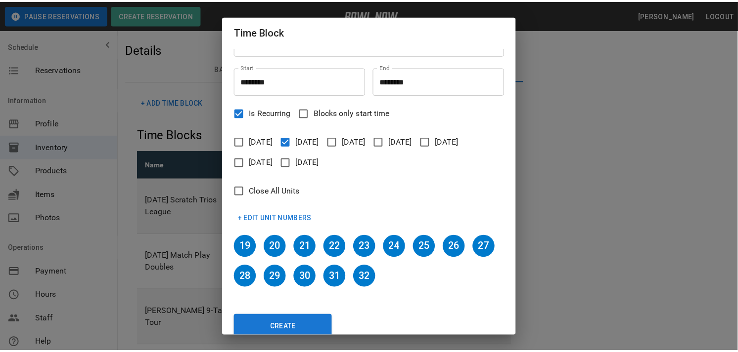
scroll to position [37, 0]
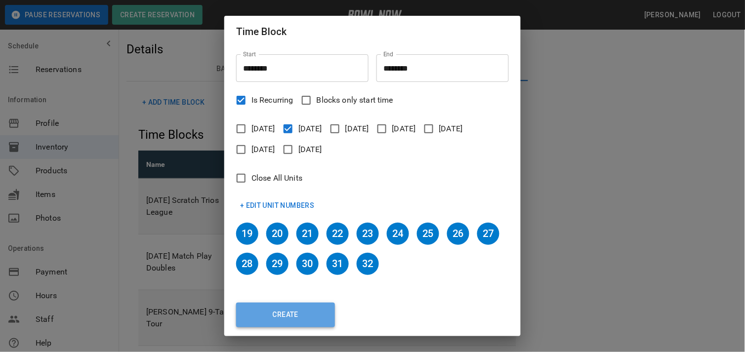
click at [300, 314] on button "Create" at bounding box center [285, 315] width 99 height 25
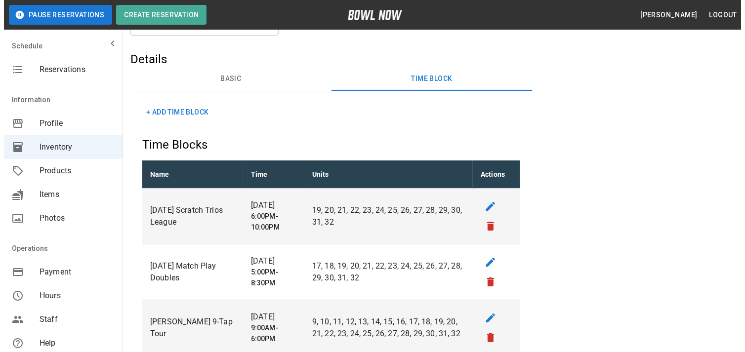
scroll to position [0, 0]
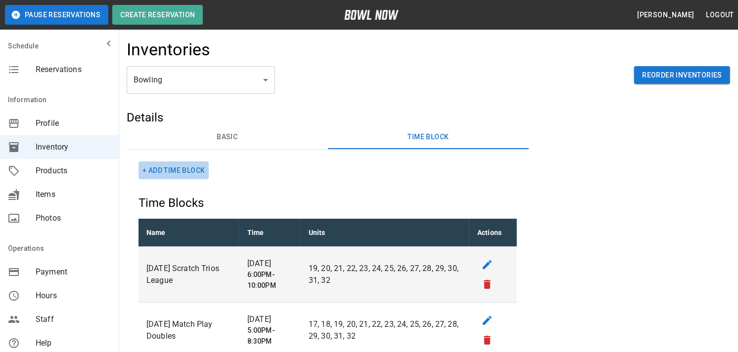
click at [163, 169] on button "+ Add Time Block" at bounding box center [173, 171] width 70 height 18
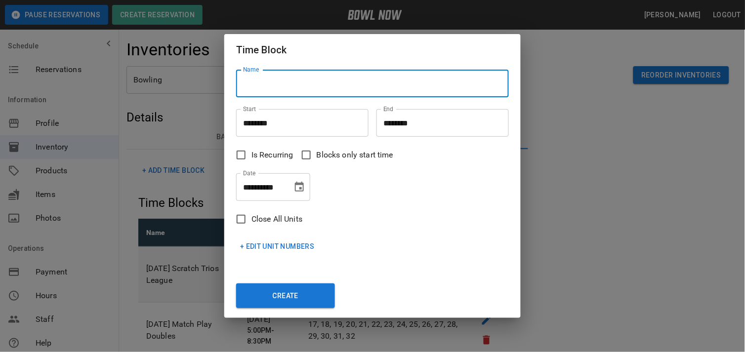
click at [268, 81] on input "Name" at bounding box center [372, 84] width 273 height 28
type input "**********"
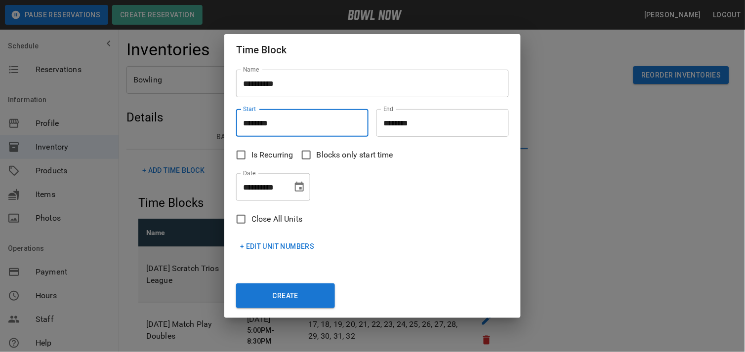
click at [248, 122] on input "********" at bounding box center [299, 123] width 126 height 28
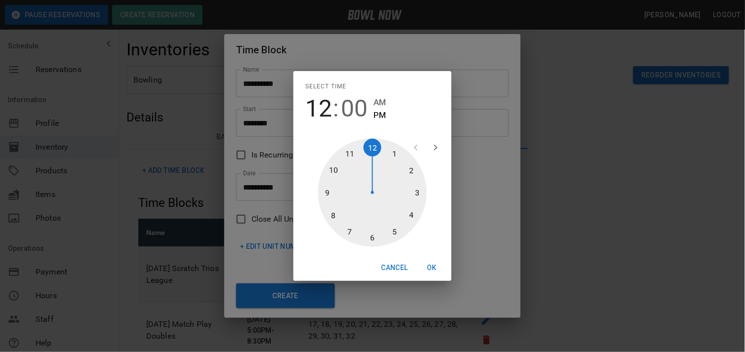
click at [373, 236] on div at bounding box center [372, 192] width 109 height 109
click at [376, 236] on div at bounding box center [372, 192] width 109 height 109
type input "********"
click at [382, 112] on span "PM" at bounding box center [380, 115] width 12 height 13
click at [381, 114] on span "PM" at bounding box center [380, 115] width 12 height 13
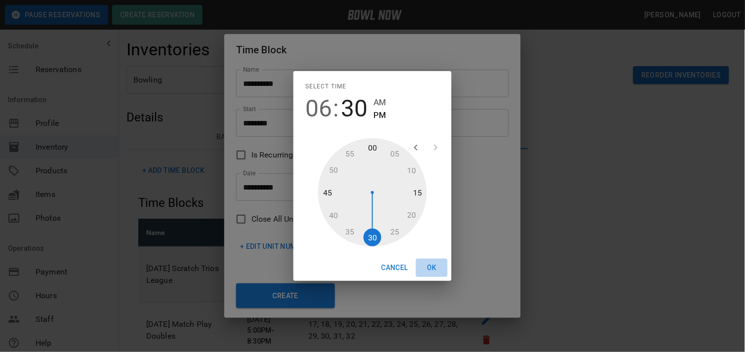
click at [432, 265] on button "OK" at bounding box center [432, 268] width 32 height 18
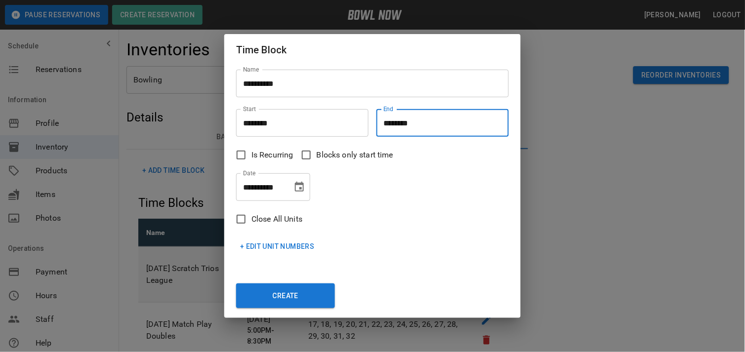
click at [391, 121] on input "********" at bounding box center [440, 123] width 126 height 28
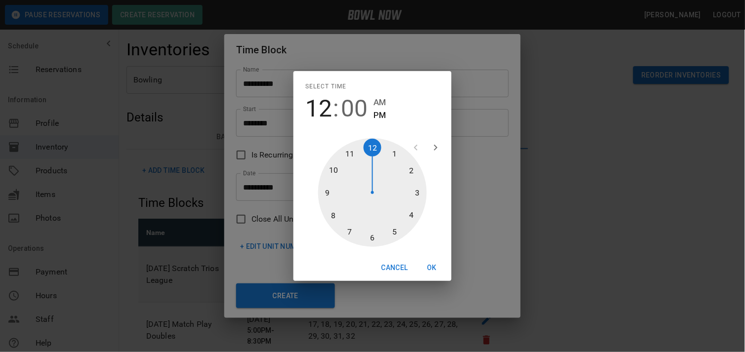
click at [327, 191] on div at bounding box center [372, 192] width 109 height 109
click at [373, 238] on div at bounding box center [372, 192] width 109 height 109
type input "********"
click at [380, 114] on span "PM" at bounding box center [380, 115] width 12 height 13
click at [432, 267] on button "OK" at bounding box center [432, 268] width 32 height 18
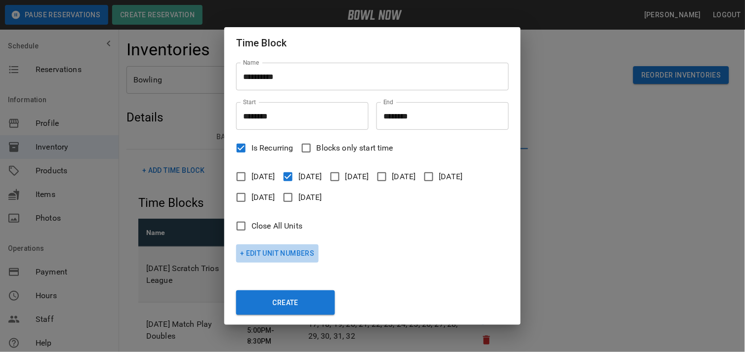
click at [304, 255] on button "+ Edit Unit Numbers" at bounding box center [277, 254] width 83 height 18
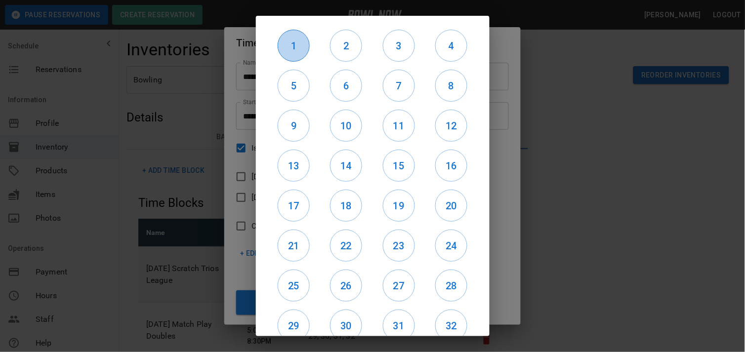
click at [295, 48] on h6 "1" at bounding box center [293, 46] width 31 height 16
click at [337, 48] on h6 "2" at bounding box center [346, 46] width 31 height 16
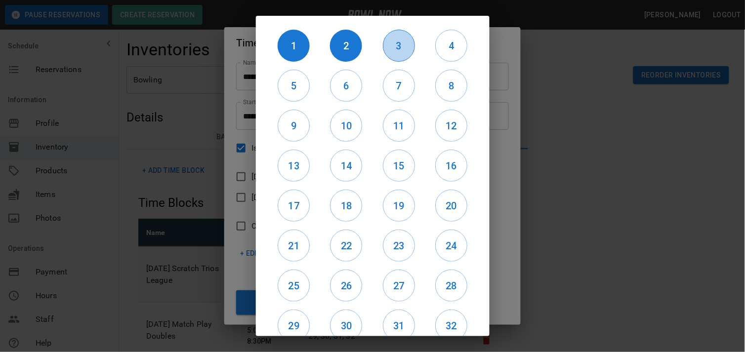
click at [394, 46] on h6 "3" at bounding box center [399, 46] width 31 height 16
click at [442, 45] on h6 "4" at bounding box center [451, 46] width 31 height 16
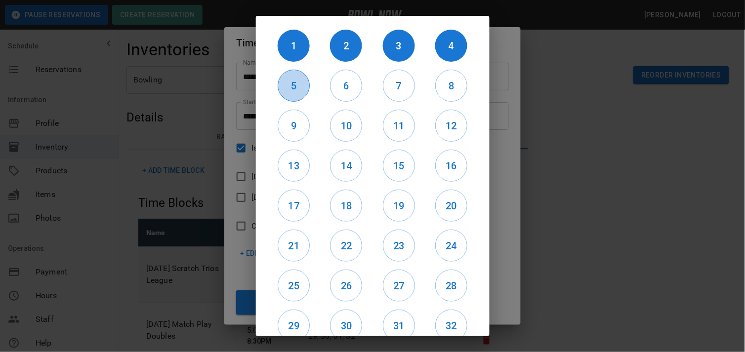
click at [290, 86] on h6 "5" at bounding box center [293, 86] width 31 height 16
click at [331, 85] on h6 "6" at bounding box center [346, 86] width 31 height 16
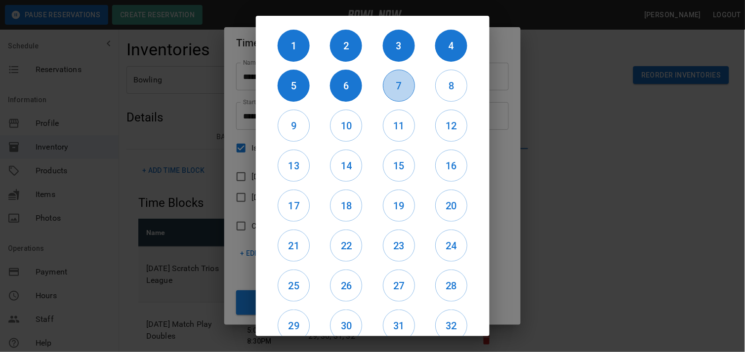
click at [388, 86] on h6 "7" at bounding box center [399, 86] width 31 height 16
click at [442, 83] on h6 "8" at bounding box center [451, 86] width 31 height 16
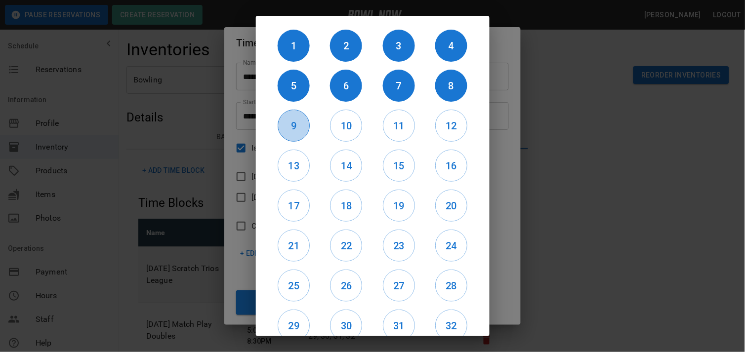
click at [294, 125] on h6 "9" at bounding box center [293, 126] width 31 height 16
click at [339, 124] on h6 "10" at bounding box center [346, 126] width 31 height 16
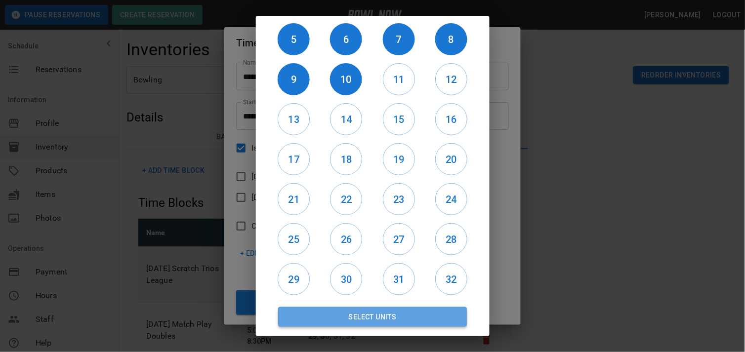
click at [387, 318] on button "Select Units" at bounding box center [372, 317] width 189 height 20
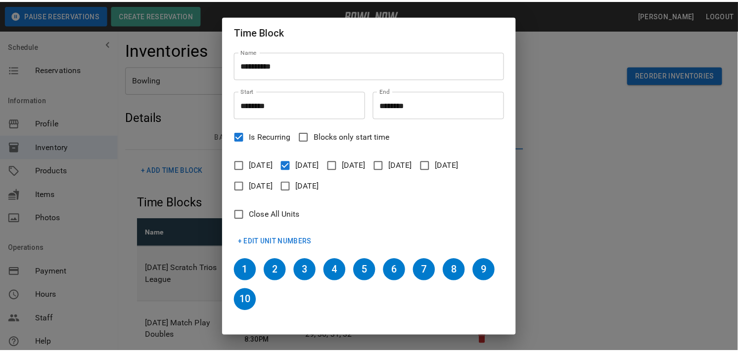
scroll to position [37, 0]
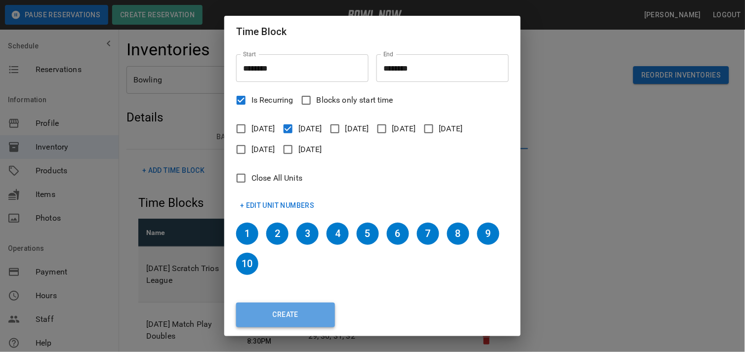
click at [297, 314] on button "Create" at bounding box center [285, 315] width 99 height 25
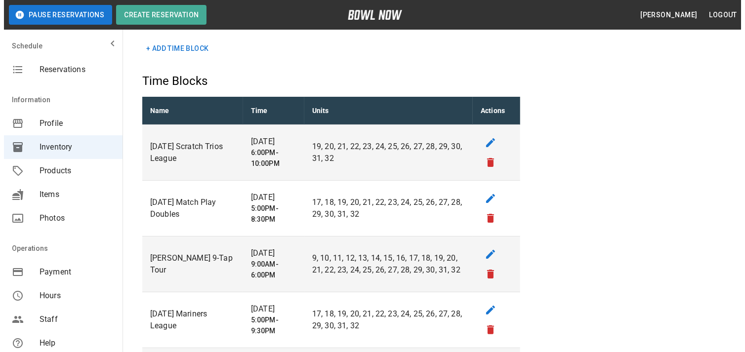
scroll to position [0, 0]
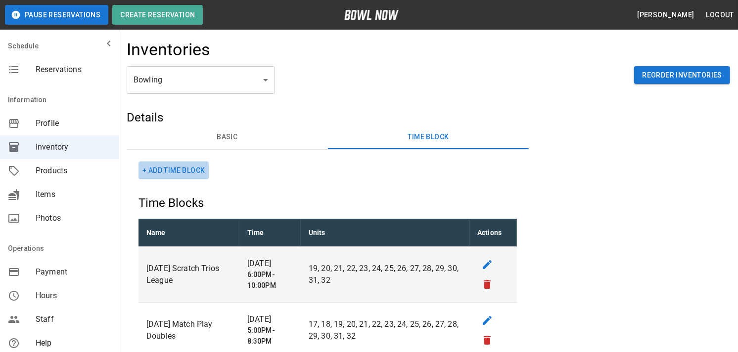
click at [166, 165] on button "+ Add Time Block" at bounding box center [173, 171] width 70 height 18
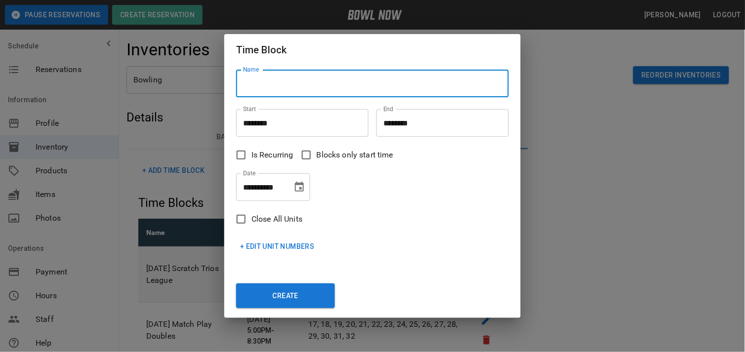
click at [273, 80] on input "Name" at bounding box center [372, 84] width 273 height 28
type input "********"
click at [246, 118] on input "********" at bounding box center [299, 123] width 126 height 28
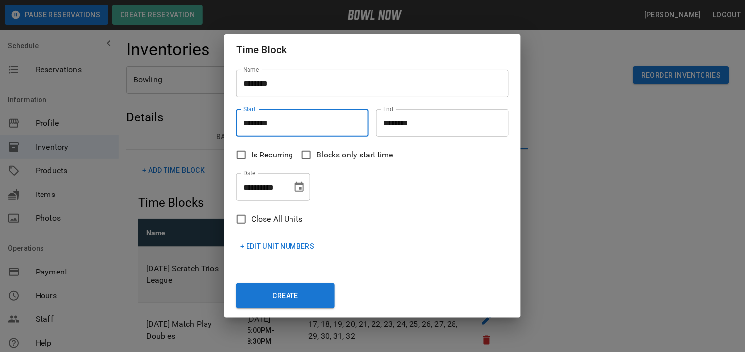
click at [246, 125] on input "********" at bounding box center [299, 123] width 126 height 28
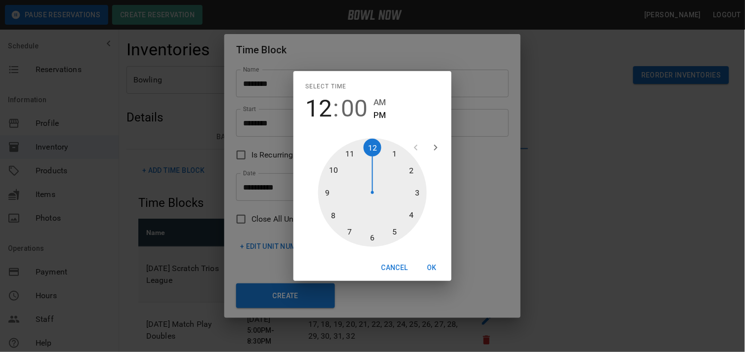
click at [372, 238] on div at bounding box center [372, 192] width 109 height 109
type input "********"
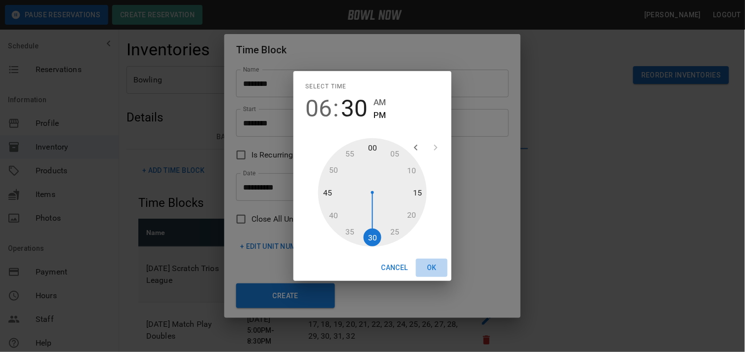
click at [433, 267] on button "OK" at bounding box center [432, 268] width 32 height 18
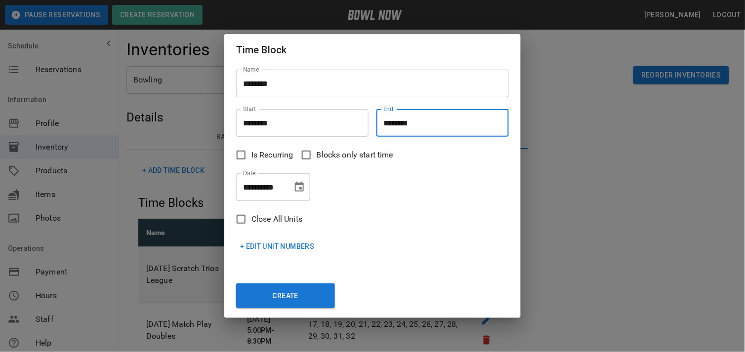
click at [402, 127] on input "********" at bounding box center [440, 123] width 126 height 28
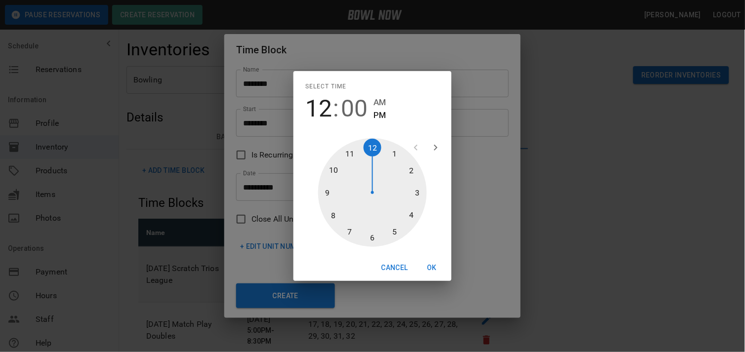
click at [330, 192] on div at bounding box center [372, 192] width 109 height 109
click at [378, 238] on div at bounding box center [372, 192] width 109 height 109
type input "********"
click at [381, 110] on span "PM" at bounding box center [380, 115] width 12 height 13
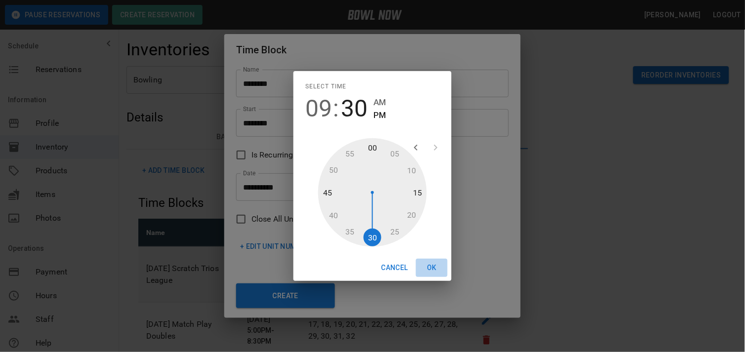
click at [436, 265] on button "OK" at bounding box center [432, 268] width 32 height 18
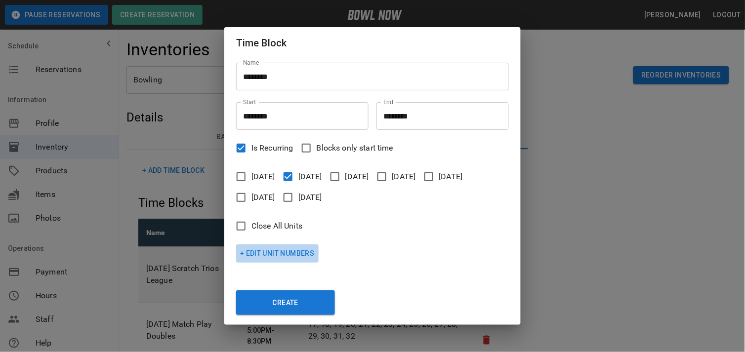
click at [292, 246] on button "+ Edit Unit Numbers" at bounding box center [277, 254] width 83 height 18
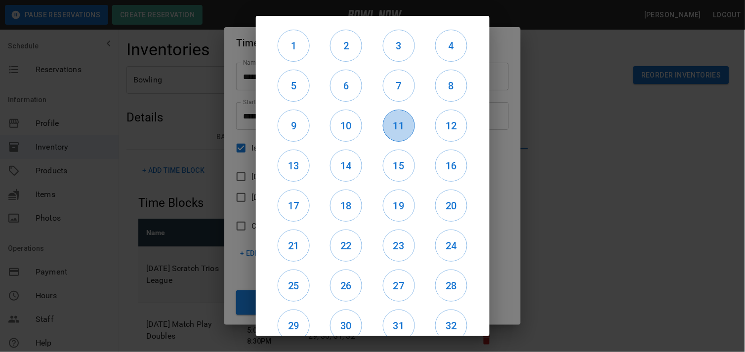
click at [387, 124] on h6 "11" at bounding box center [399, 126] width 31 height 16
click at [445, 123] on h6 "12" at bounding box center [451, 126] width 31 height 16
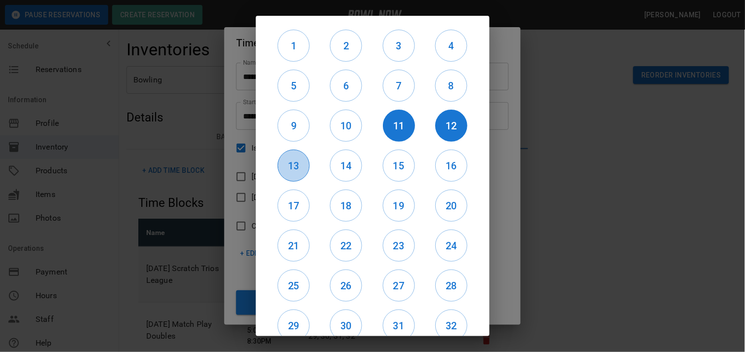
click at [301, 167] on h6 "13" at bounding box center [293, 166] width 31 height 16
click at [341, 165] on h6 "14" at bounding box center [346, 166] width 31 height 16
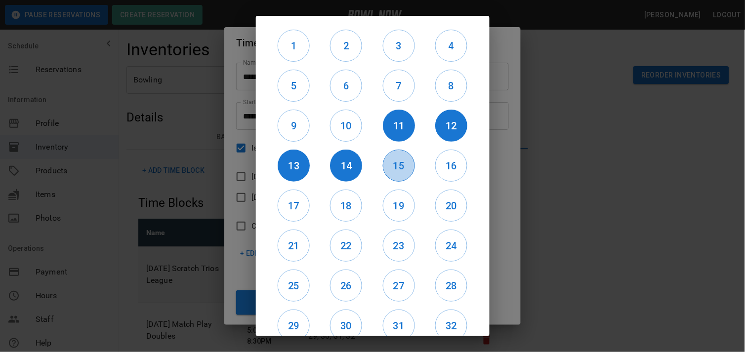
click at [388, 164] on h6 "15" at bounding box center [399, 166] width 31 height 16
click at [437, 167] on h6 "16" at bounding box center [451, 166] width 31 height 16
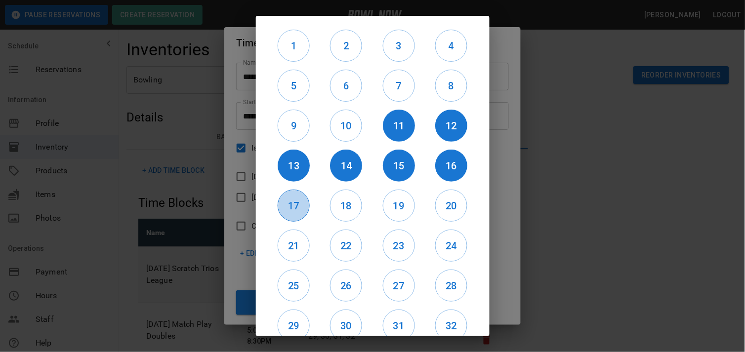
click at [293, 204] on h6 "17" at bounding box center [293, 206] width 31 height 16
click at [342, 211] on h6 "18" at bounding box center [346, 206] width 31 height 16
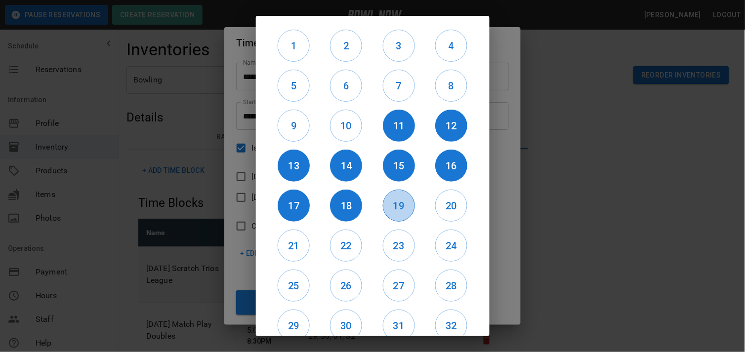
click at [395, 214] on h6 "19" at bounding box center [399, 206] width 31 height 16
click at [458, 211] on h6 "20" at bounding box center [451, 206] width 31 height 16
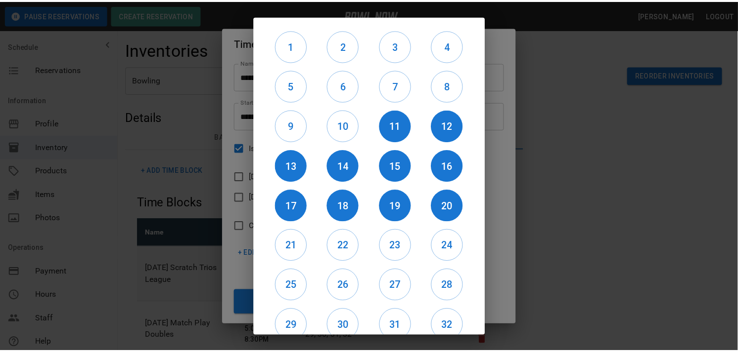
scroll to position [46, 0]
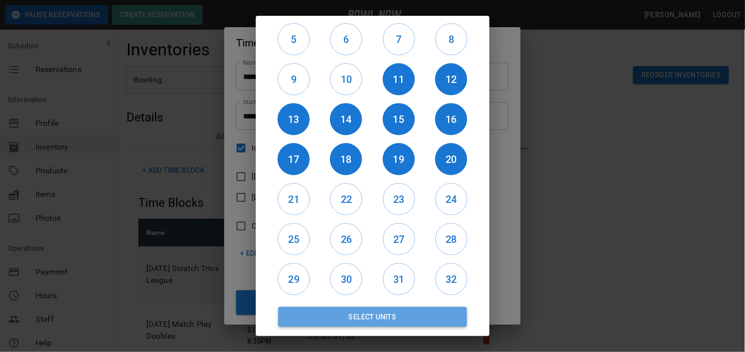
click at [430, 318] on button "Select Units" at bounding box center [372, 317] width 189 height 20
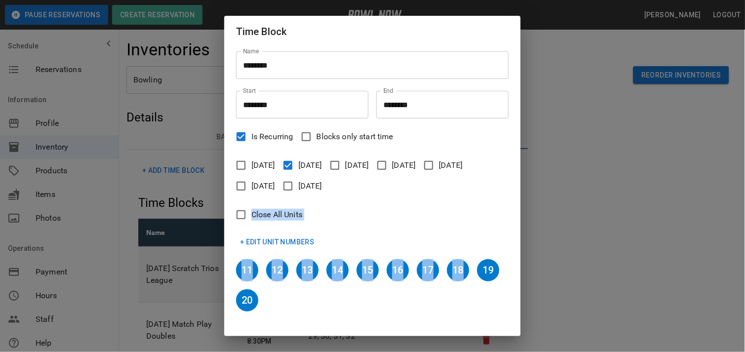
drag, startPoint x: 521, startPoint y: 179, endPoint x: 505, endPoint y: 255, distance: 77.8
click at [505, 255] on div "Time Block Name ******** Name Start ******** Start End ******** End Is Recurrin…" at bounding box center [372, 176] width 745 height 352
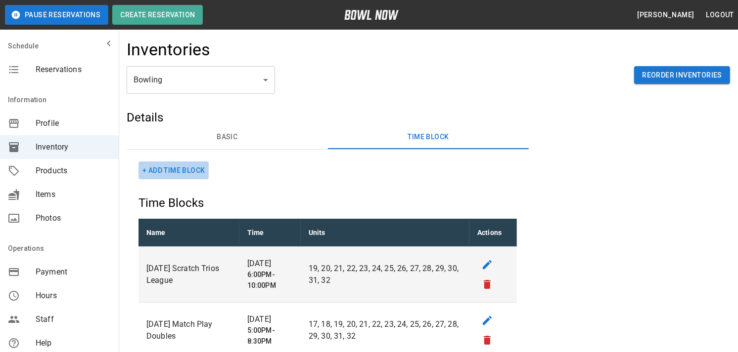
click at [192, 167] on button "+ Add Time Block" at bounding box center [173, 171] width 70 height 18
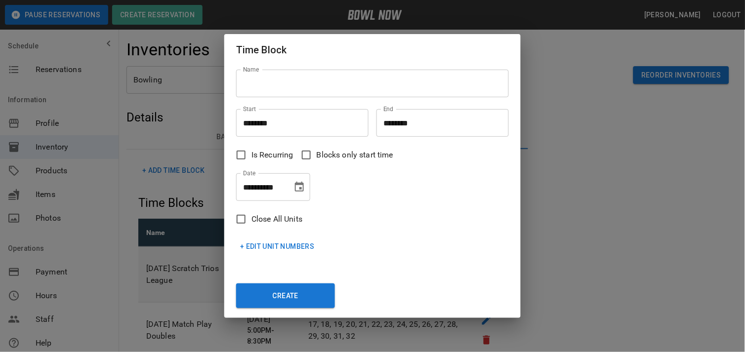
click at [594, 189] on div "**********" at bounding box center [372, 176] width 745 height 352
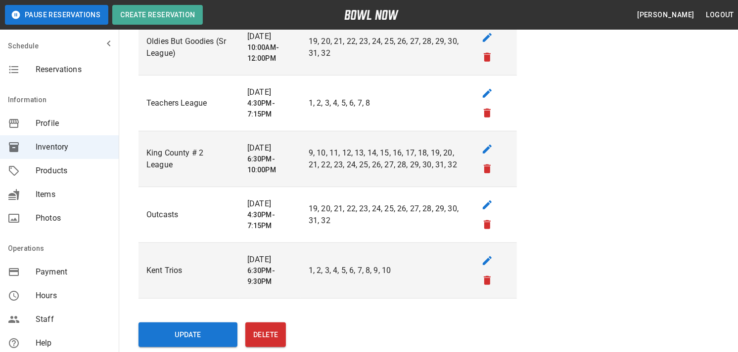
scroll to position [450, 0]
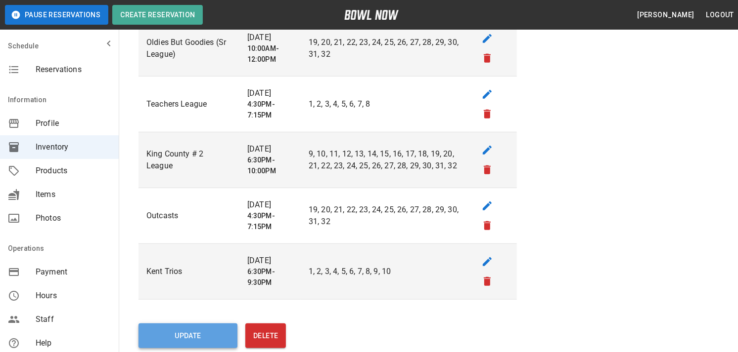
click at [181, 332] on button "Update" at bounding box center [187, 336] width 99 height 25
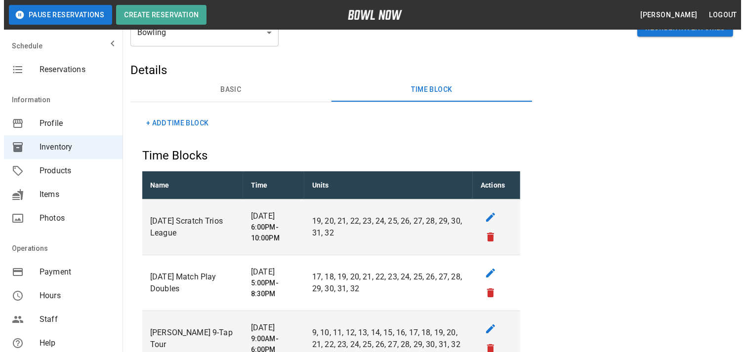
scroll to position [0, 0]
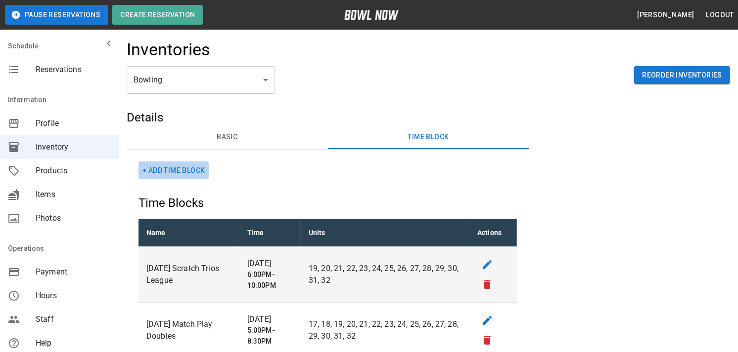
click at [171, 174] on button "+ Add Time Block" at bounding box center [173, 171] width 70 height 18
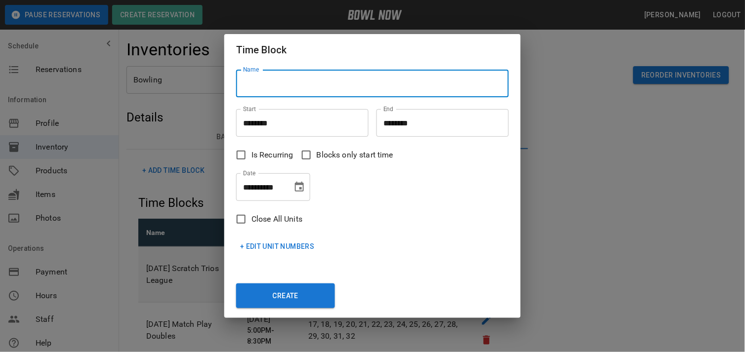
click at [271, 87] on input "Name" at bounding box center [372, 84] width 273 height 28
click at [271, 87] on input "*" at bounding box center [372, 84] width 273 height 28
type input "********"
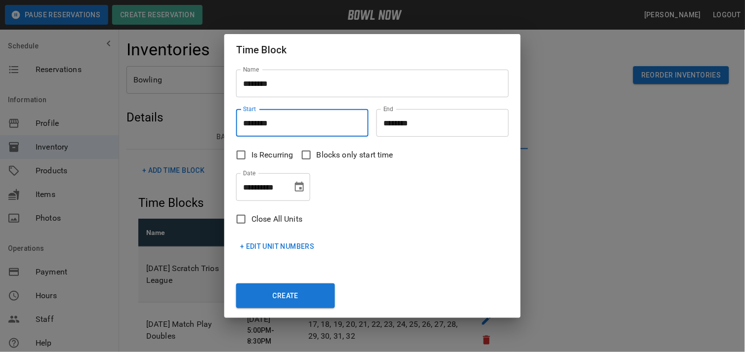
click at [258, 123] on input "********" at bounding box center [299, 123] width 126 height 28
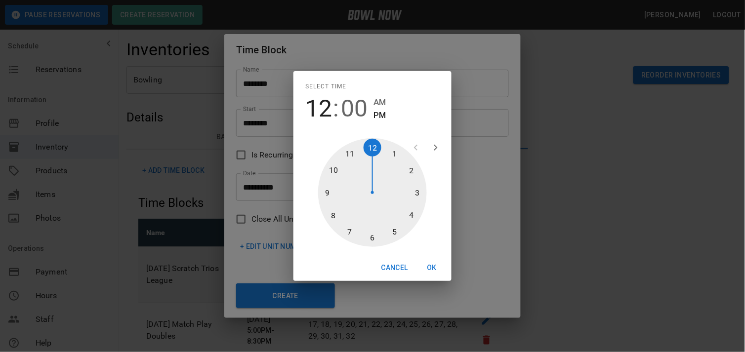
click at [351, 230] on div at bounding box center [372, 192] width 109 height 109
click at [371, 239] on div at bounding box center [372, 192] width 109 height 109
type input "********"
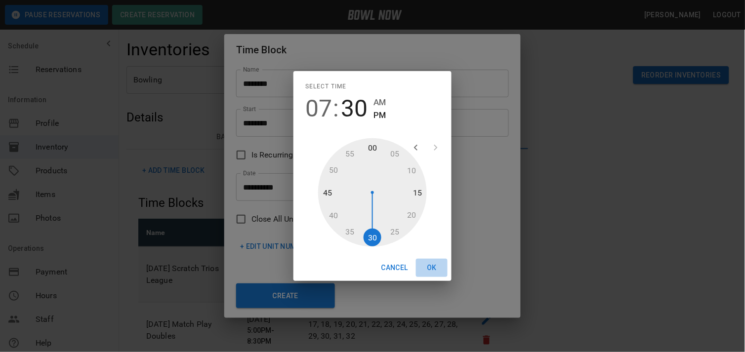
click at [432, 264] on button "OK" at bounding box center [432, 268] width 32 height 18
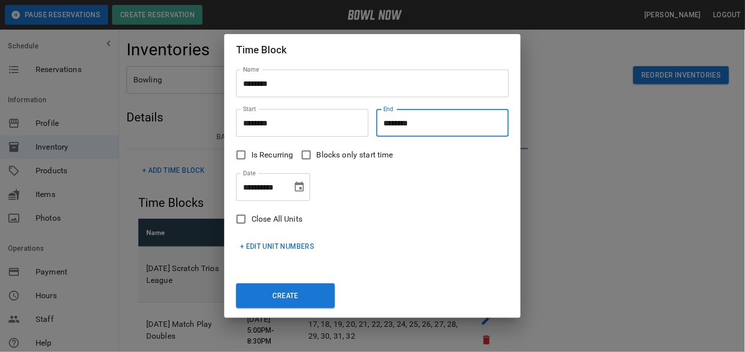
click at [392, 123] on input "********" at bounding box center [440, 123] width 126 height 28
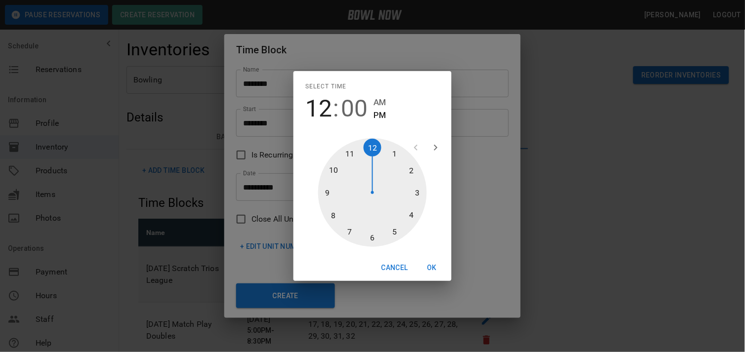
click at [333, 172] on div at bounding box center [372, 192] width 109 height 109
type input "********"
click at [374, 151] on div at bounding box center [372, 192] width 109 height 109
click at [381, 116] on span "PM" at bounding box center [380, 115] width 12 height 13
click at [429, 266] on button "OK" at bounding box center [432, 268] width 32 height 18
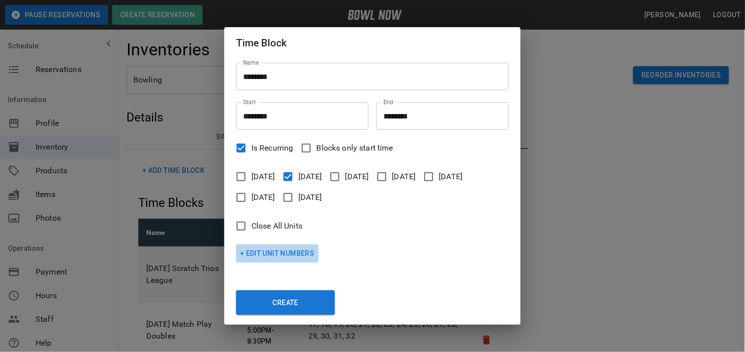
click at [294, 253] on button "+ Edit Unit Numbers" at bounding box center [277, 254] width 83 height 18
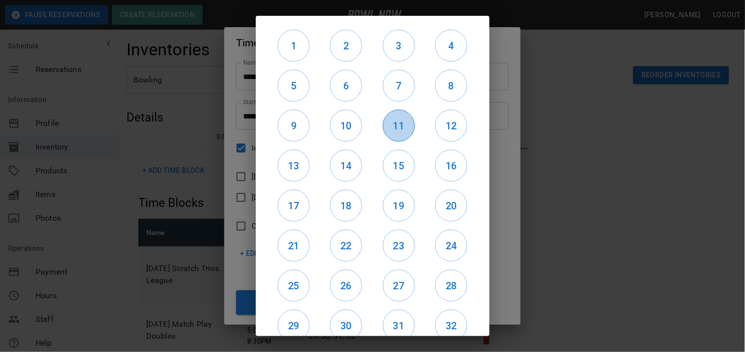
click at [394, 125] on h6 "11" at bounding box center [399, 126] width 31 height 16
click at [448, 122] on h6 "12" at bounding box center [451, 126] width 31 height 16
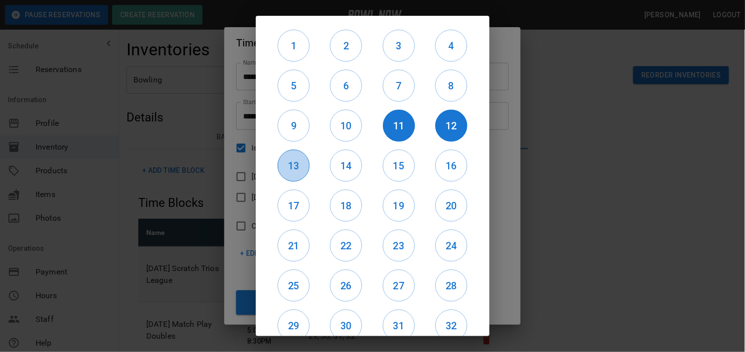
click at [291, 158] on h6 "13" at bounding box center [293, 166] width 31 height 16
click at [358, 164] on h6 "14" at bounding box center [346, 166] width 31 height 16
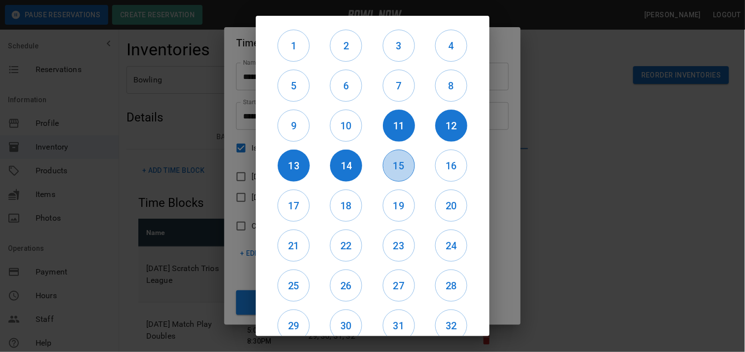
click at [403, 166] on h6 "15" at bounding box center [399, 166] width 31 height 16
click at [437, 167] on h6 "16" at bounding box center [451, 166] width 31 height 16
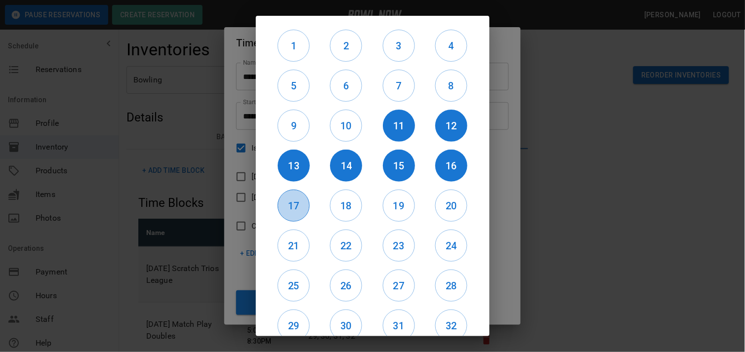
click at [287, 202] on h6 "17" at bounding box center [293, 206] width 31 height 16
click at [343, 204] on h6 "18" at bounding box center [346, 206] width 31 height 16
click at [491, 191] on div "1 2 3 4 5 6 7 8 9 10 11 12 13 14 15 16 17 18 19 20 21 22 23 24 25 26 27 28 29 3…" at bounding box center [372, 176] width 265 height 352
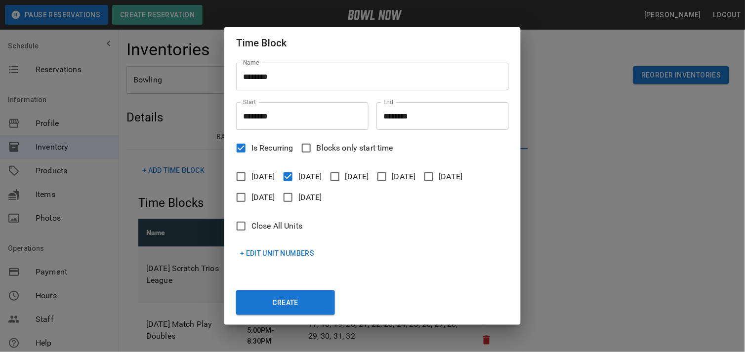
click at [491, 191] on div "[DATE] [DATE] [DATE] [DATE] [DATE] [DATE] [DATE]" at bounding box center [368, 183] width 281 height 49
click at [276, 252] on button "+ Edit Unit Numbers" at bounding box center [277, 254] width 83 height 18
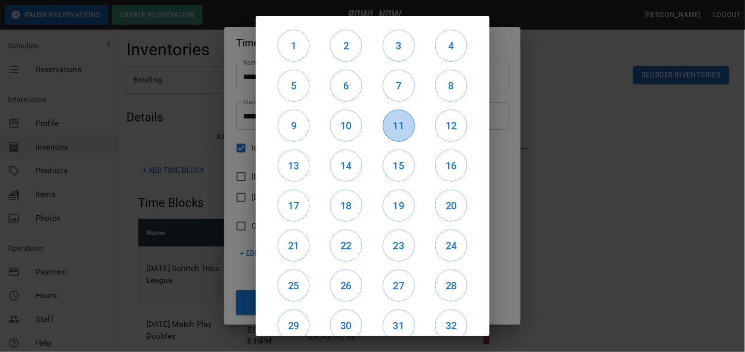
click at [393, 125] on h6 "11" at bounding box center [399, 126] width 31 height 16
click at [447, 125] on h6 "12" at bounding box center [451, 126] width 31 height 16
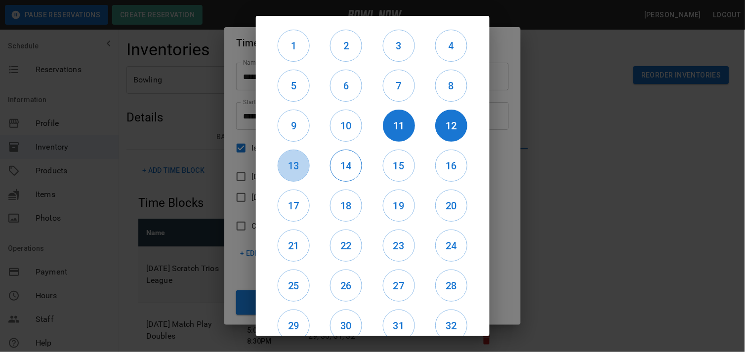
drag, startPoint x: 285, startPoint y: 155, endPoint x: 339, endPoint y: 167, distance: 54.6
click at [339, 167] on div "1 2 3 4 5 6 7 8 9 10 11 12 13 14 15 16 17 18 19 20 21 22 23 24 25 26 27 28 29 3…" at bounding box center [373, 200] width 210 height 348
click at [339, 167] on h6 "14" at bounding box center [346, 166] width 31 height 16
click at [294, 164] on h6 "13" at bounding box center [293, 166] width 31 height 16
click at [337, 165] on h6 "14" at bounding box center [346, 166] width 32 height 16
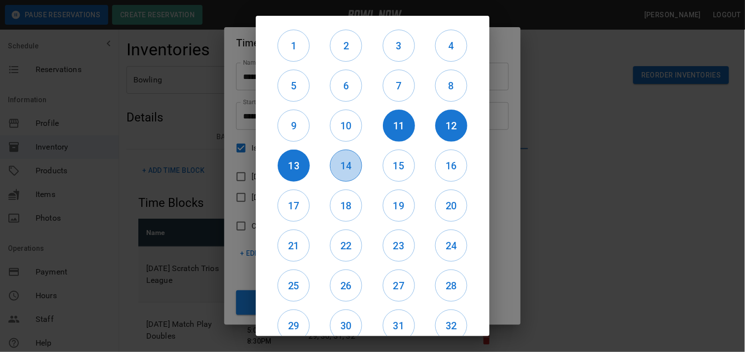
click at [337, 165] on h6 "14" at bounding box center [346, 166] width 31 height 16
click at [402, 165] on h6 "15" at bounding box center [399, 166] width 31 height 16
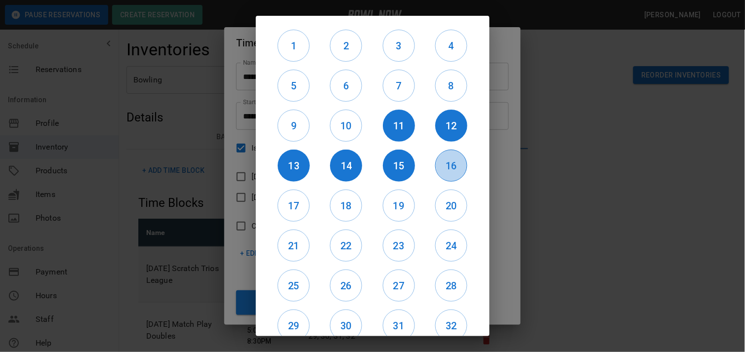
click at [447, 166] on h6 "16" at bounding box center [451, 166] width 31 height 16
click at [288, 208] on h6 "17" at bounding box center [293, 206] width 31 height 16
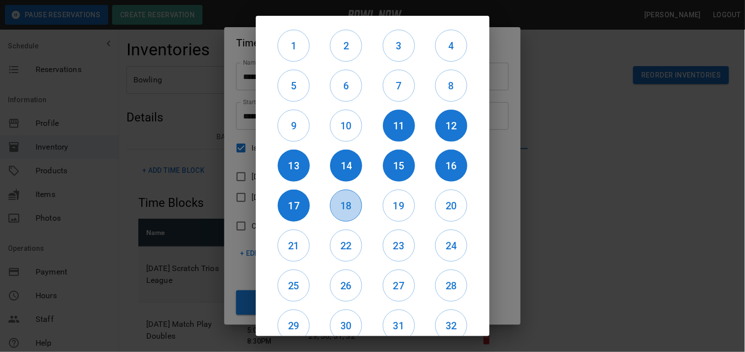
click at [335, 214] on h6 "18" at bounding box center [346, 206] width 31 height 16
click at [391, 214] on h6 "19" at bounding box center [399, 206] width 31 height 16
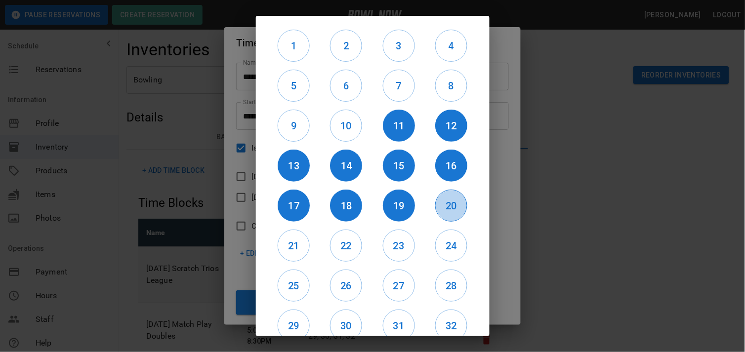
click at [450, 209] on h6 "20" at bounding box center [451, 206] width 31 height 16
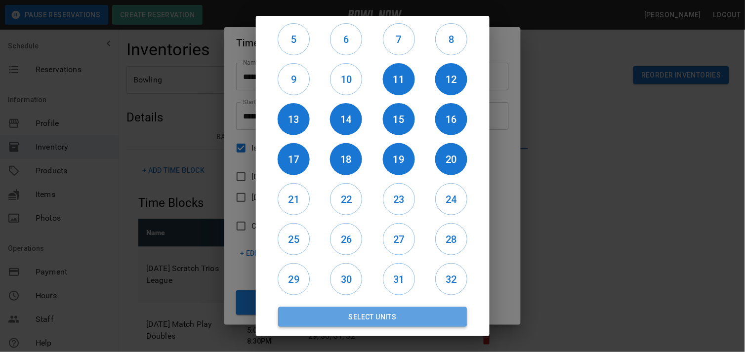
click at [418, 316] on button "Select Units" at bounding box center [372, 317] width 189 height 20
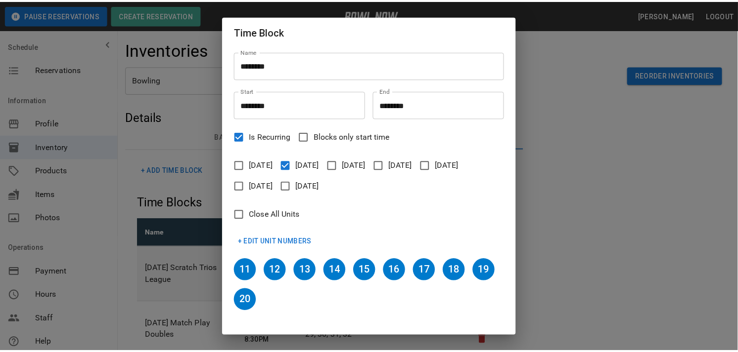
scroll to position [37, 0]
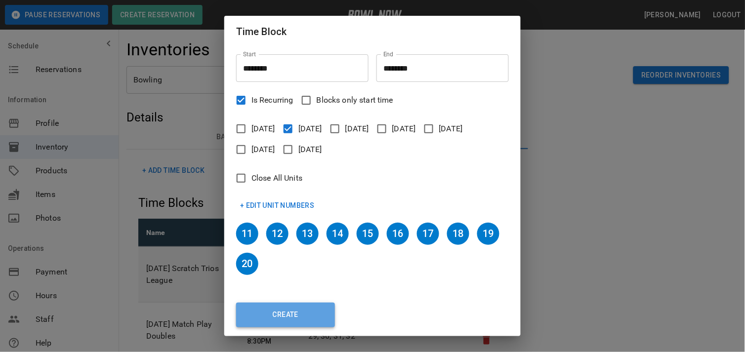
click at [312, 316] on button "Create" at bounding box center [285, 315] width 99 height 25
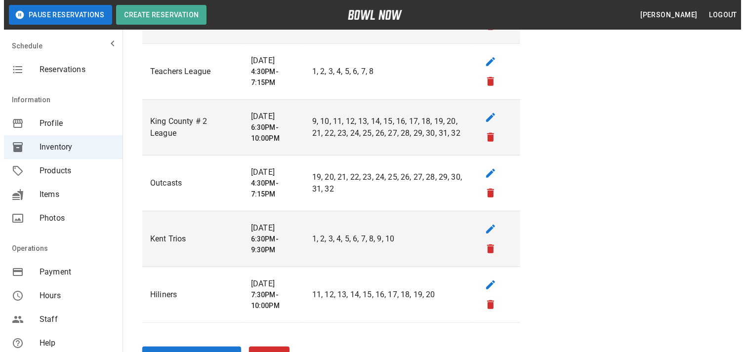
scroll to position [520, 0]
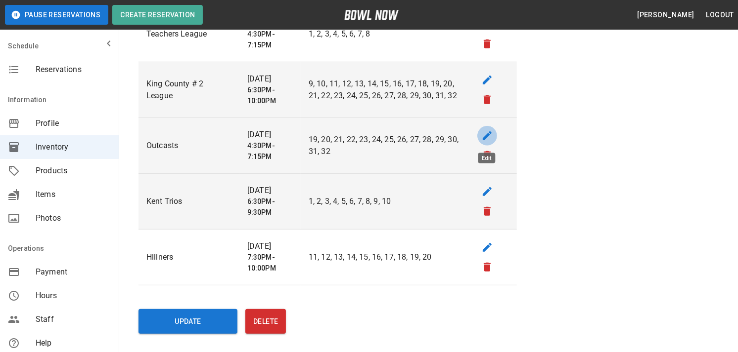
click at [485, 136] on icon "edit" at bounding box center [486, 135] width 9 height 9
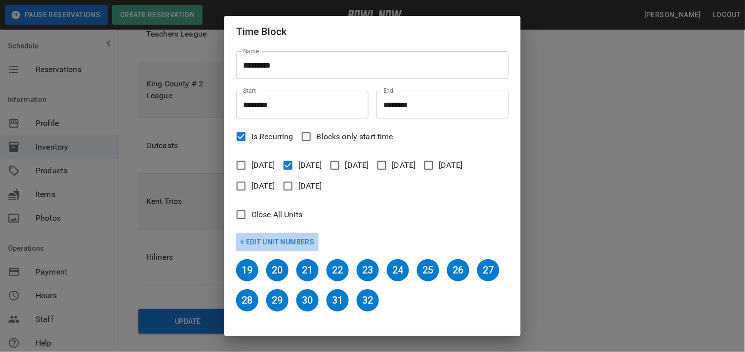
click at [289, 240] on button "+ Edit Unit Numbers" at bounding box center [277, 242] width 83 height 18
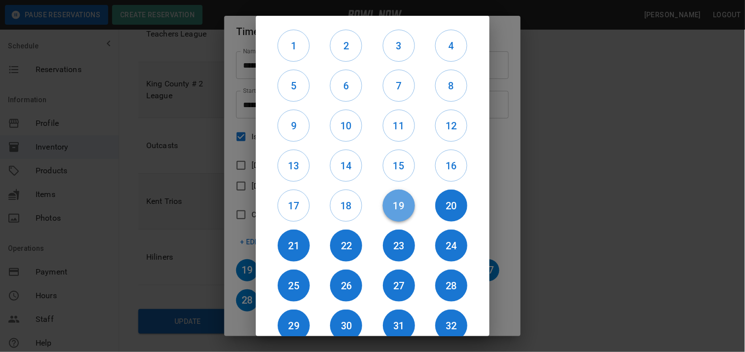
click at [392, 206] on h6 "19" at bounding box center [399, 206] width 32 height 16
click at [439, 200] on h6 "20" at bounding box center [451, 206] width 32 height 16
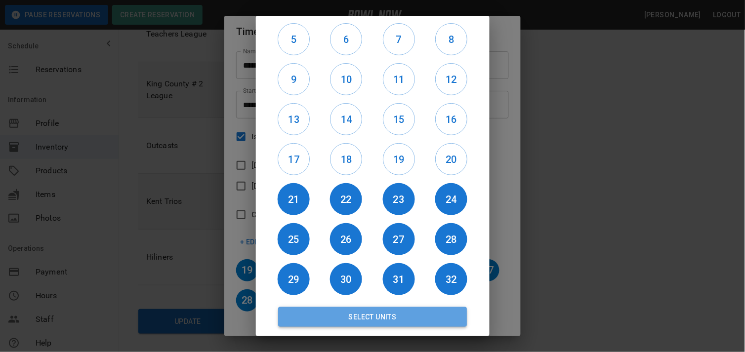
click at [391, 315] on button "Select Units" at bounding box center [372, 317] width 189 height 20
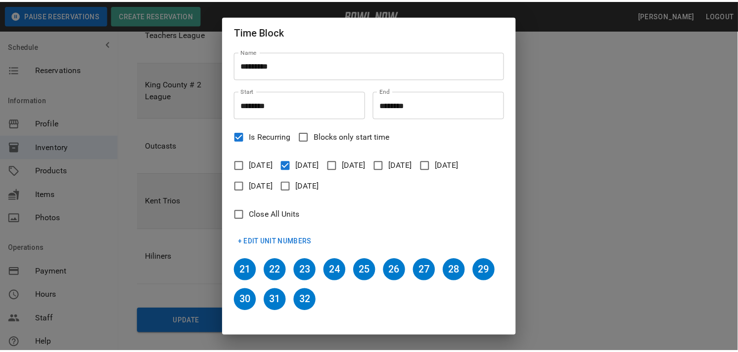
scroll to position [37, 0]
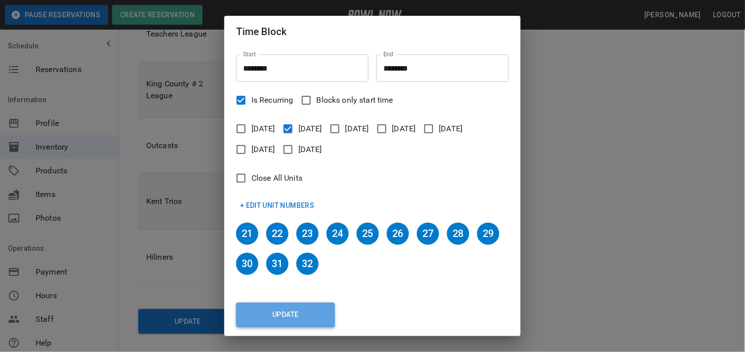
click at [314, 315] on button "Update" at bounding box center [285, 315] width 99 height 25
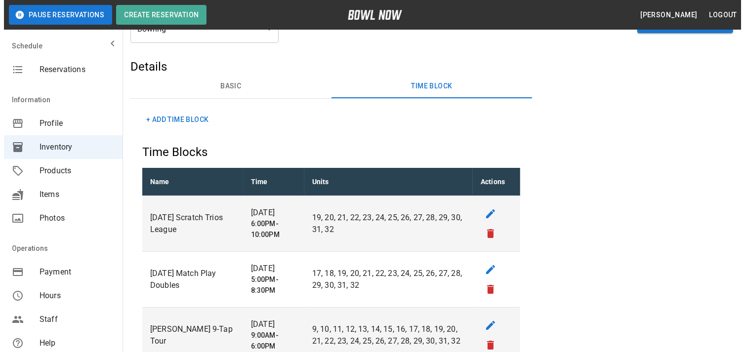
scroll to position [34, 0]
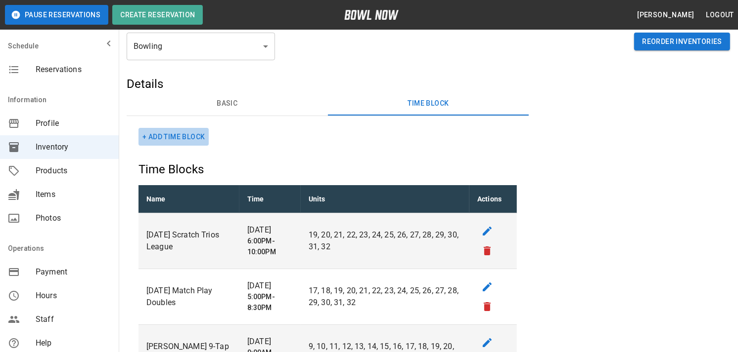
click at [188, 135] on button "+ Add Time Block" at bounding box center [173, 137] width 70 height 18
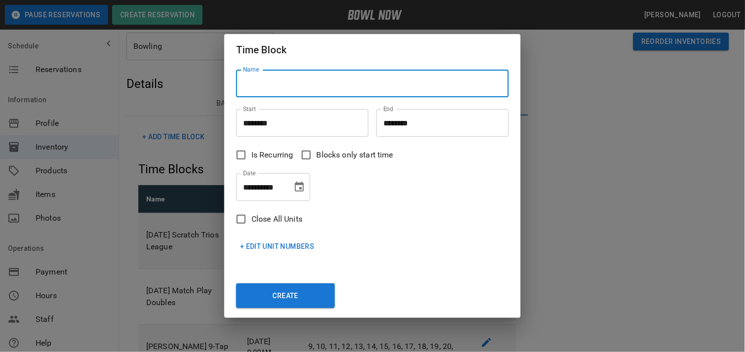
click at [275, 83] on input "Name" at bounding box center [372, 84] width 273 height 28
type input "********"
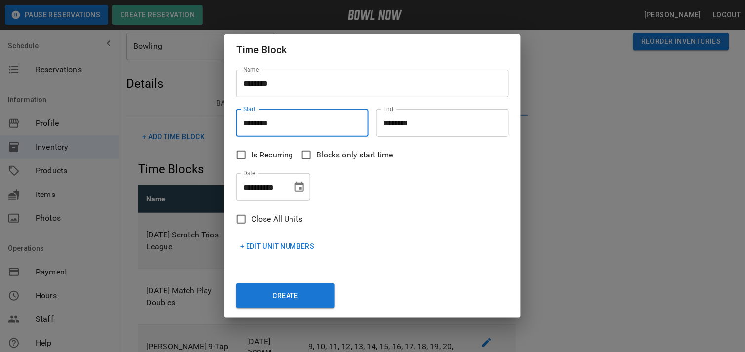
click at [253, 125] on input "********" at bounding box center [299, 123] width 126 height 28
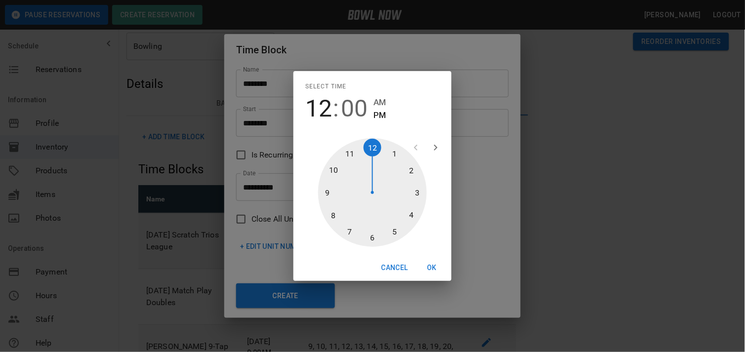
click at [369, 240] on div at bounding box center [372, 192] width 109 height 109
click at [374, 239] on div at bounding box center [372, 192] width 109 height 109
type input "********"
click at [432, 266] on button "OK" at bounding box center [432, 268] width 32 height 18
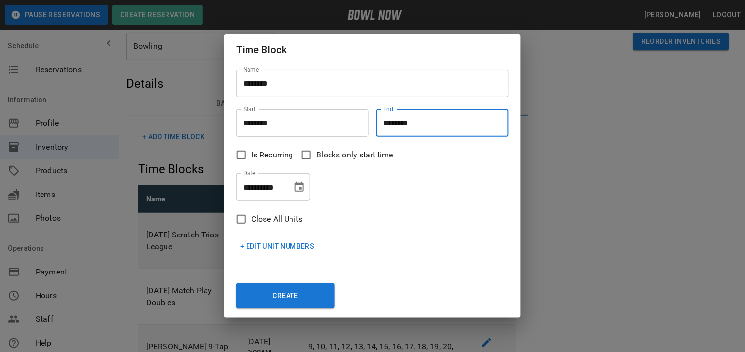
click at [389, 128] on input "********" at bounding box center [440, 123] width 126 height 28
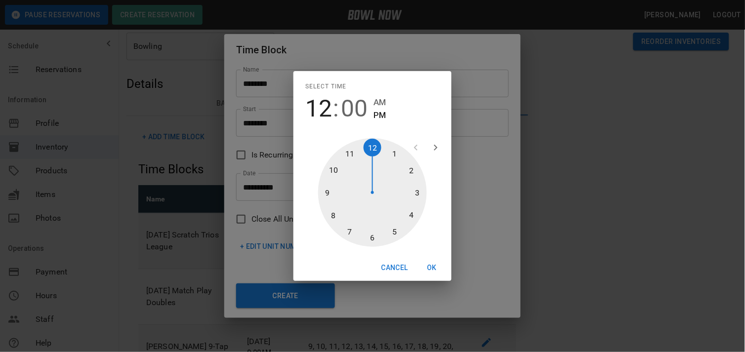
click at [330, 190] on div at bounding box center [372, 192] width 109 height 109
type input "********"
click at [374, 146] on div at bounding box center [372, 192] width 109 height 109
click at [433, 265] on button "OK" at bounding box center [432, 268] width 32 height 18
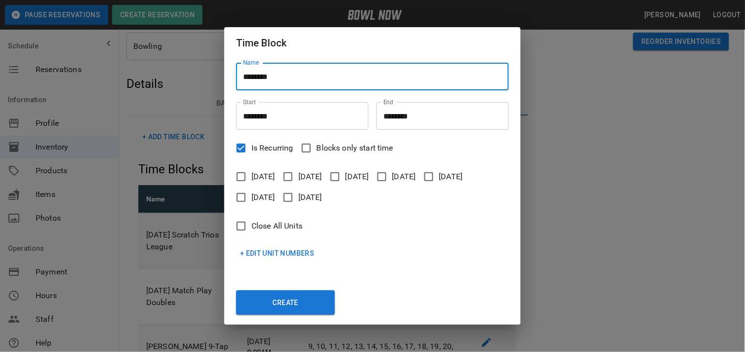
click at [293, 82] on input "********" at bounding box center [372, 77] width 273 height 28
type input "*"
click at [293, 82] on input "Name" at bounding box center [372, 77] width 273 height 28
type input "**********"
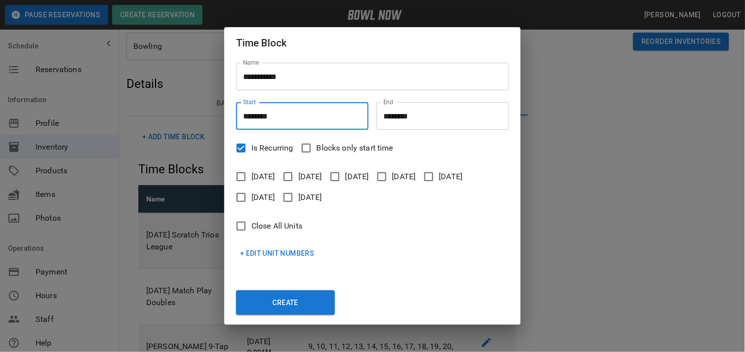
click at [246, 115] on input "********" at bounding box center [299, 116] width 126 height 28
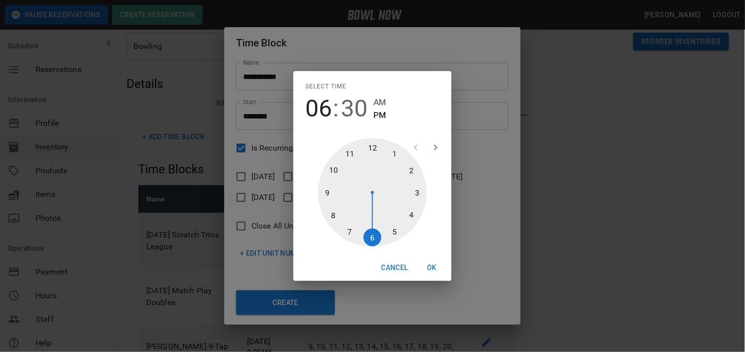
click at [335, 169] on div at bounding box center [372, 192] width 109 height 109
click at [369, 148] on div at bounding box center [372, 192] width 109 height 109
click at [382, 105] on span "AM" at bounding box center [380, 102] width 12 height 13
type input "********"
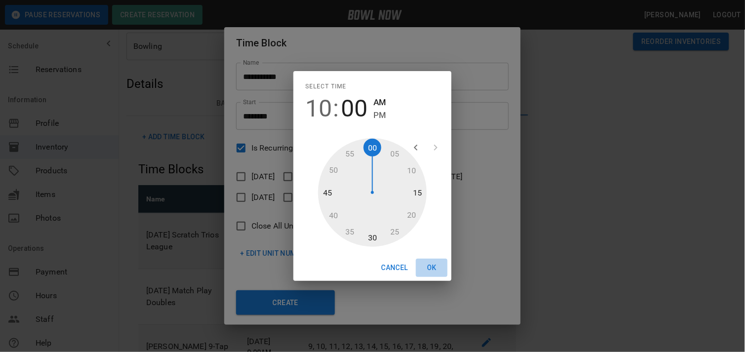
click at [432, 267] on button "OK" at bounding box center [432, 268] width 32 height 18
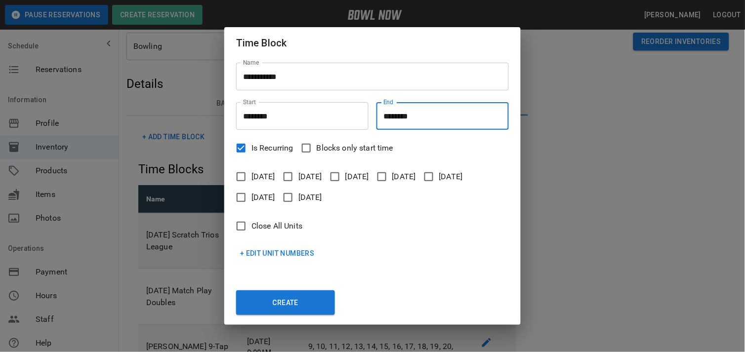
click at [385, 115] on input "********" at bounding box center [440, 116] width 126 height 28
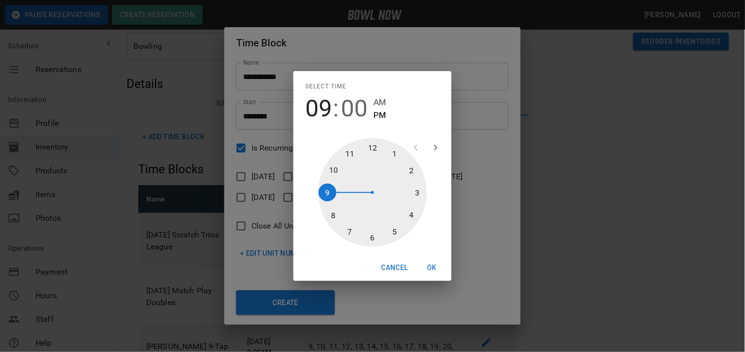
click at [374, 149] on div at bounding box center [372, 192] width 109 height 109
click at [371, 236] on div at bounding box center [372, 192] width 109 height 109
type input "********"
click at [378, 114] on span "PM" at bounding box center [380, 115] width 12 height 13
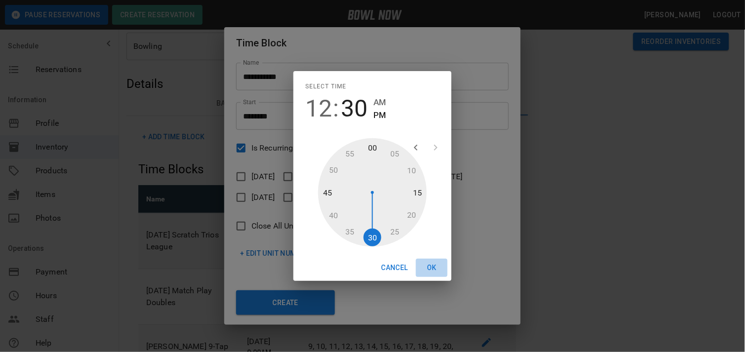
click at [430, 268] on button "OK" at bounding box center [432, 268] width 32 height 18
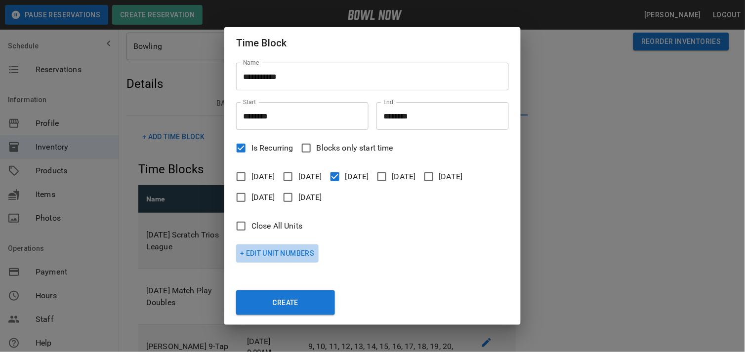
click at [277, 253] on button "+ Edit Unit Numbers" at bounding box center [277, 254] width 83 height 18
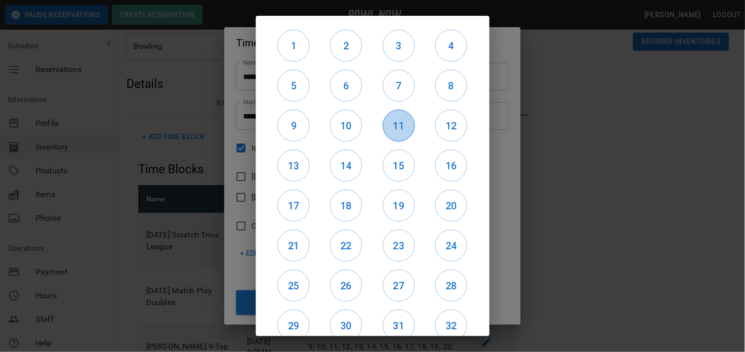
click at [394, 128] on h6 "11" at bounding box center [399, 126] width 31 height 16
click at [436, 126] on h6 "12" at bounding box center [451, 126] width 31 height 16
click at [294, 165] on h6 "13" at bounding box center [293, 166] width 31 height 16
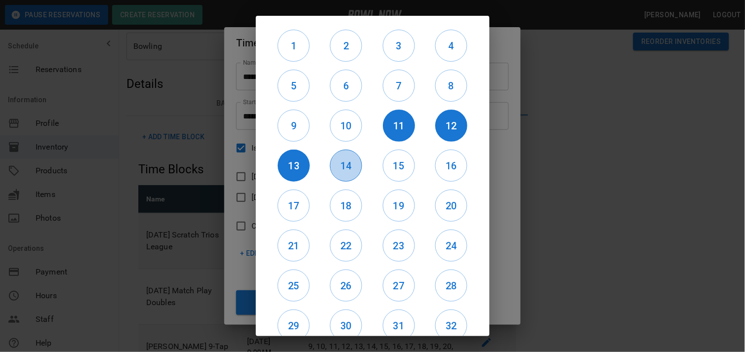
click at [337, 165] on h6 "14" at bounding box center [346, 166] width 31 height 16
click at [387, 163] on h6 "15" at bounding box center [399, 166] width 31 height 16
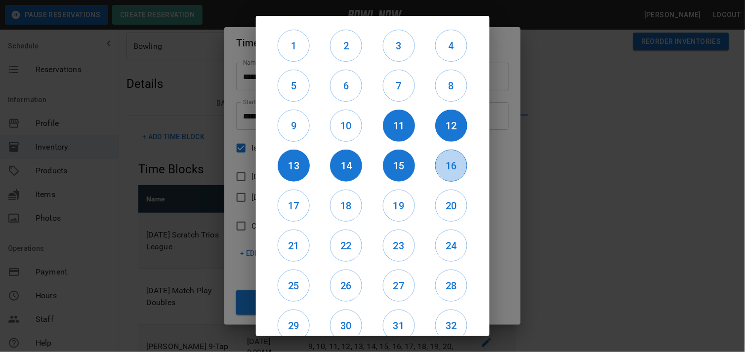
click at [443, 172] on h6 "16" at bounding box center [451, 166] width 31 height 16
click at [295, 211] on h6 "17" at bounding box center [293, 206] width 31 height 16
click at [335, 211] on h6 "18" at bounding box center [346, 206] width 31 height 16
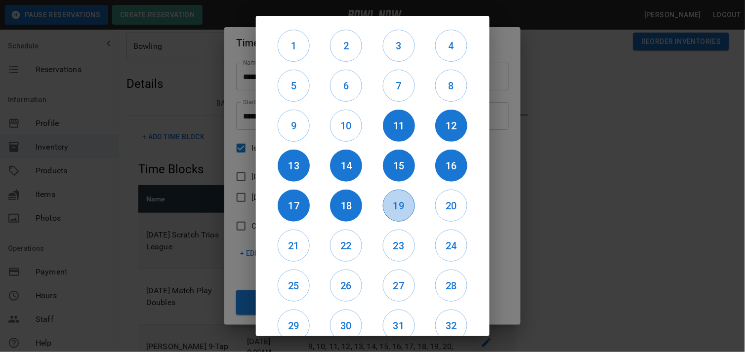
click at [395, 208] on h6 "19" at bounding box center [399, 206] width 31 height 16
click at [439, 203] on h6 "20" at bounding box center [451, 206] width 31 height 16
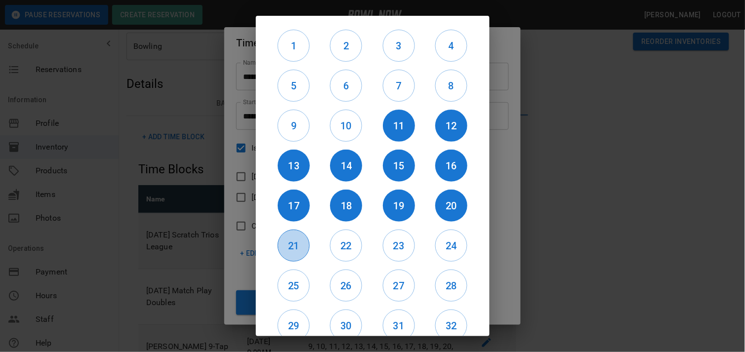
click at [294, 248] on h6 "21" at bounding box center [293, 246] width 31 height 16
click at [336, 250] on h6 "22" at bounding box center [346, 246] width 31 height 16
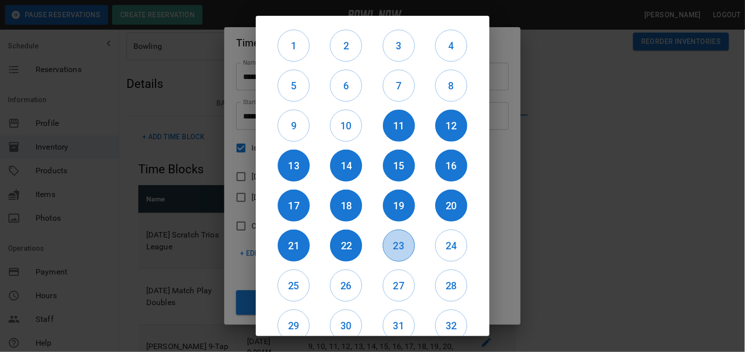
click at [392, 248] on h6 "23" at bounding box center [399, 246] width 31 height 16
click at [450, 240] on h6 "24" at bounding box center [451, 246] width 31 height 16
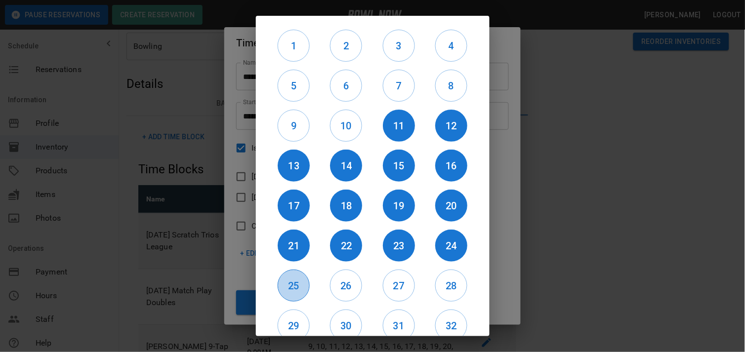
click at [284, 277] on button "25" at bounding box center [294, 286] width 32 height 32
click at [348, 281] on h6 "26" at bounding box center [346, 286] width 31 height 16
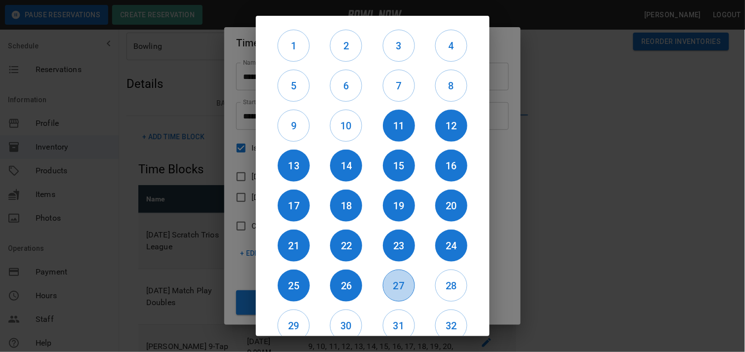
click at [400, 283] on h6 "27" at bounding box center [399, 286] width 31 height 16
click at [449, 285] on h6 "28" at bounding box center [451, 286] width 31 height 16
click at [289, 324] on h6 "29" at bounding box center [293, 326] width 31 height 16
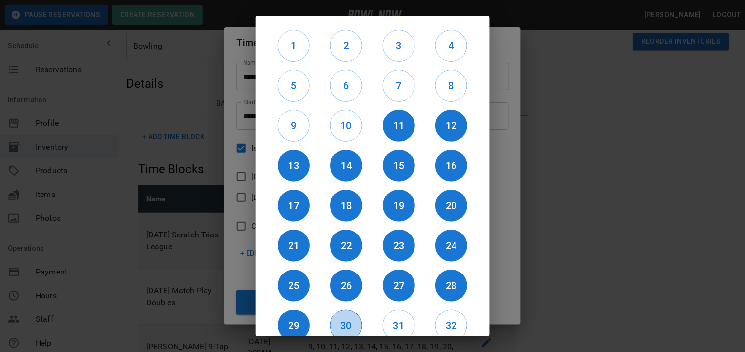
click at [349, 323] on h6 "30" at bounding box center [346, 326] width 31 height 16
click at [392, 324] on h6 "31" at bounding box center [399, 326] width 31 height 16
click at [448, 326] on h6 "32" at bounding box center [451, 326] width 31 height 16
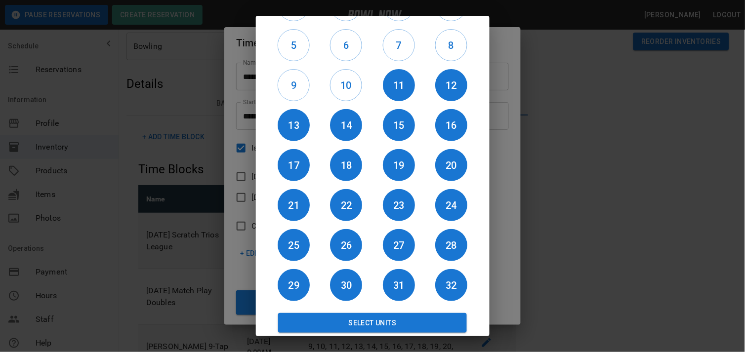
scroll to position [46, 0]
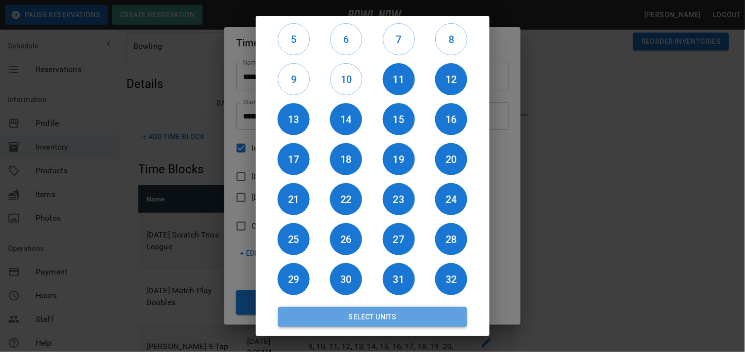
click at [424, 319] on button "Select Units" at bounding box center [372, 317] width 189 height 20
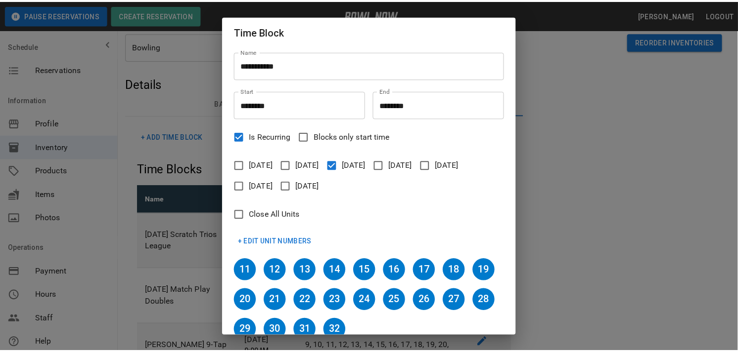
scroll to position [67, 0]
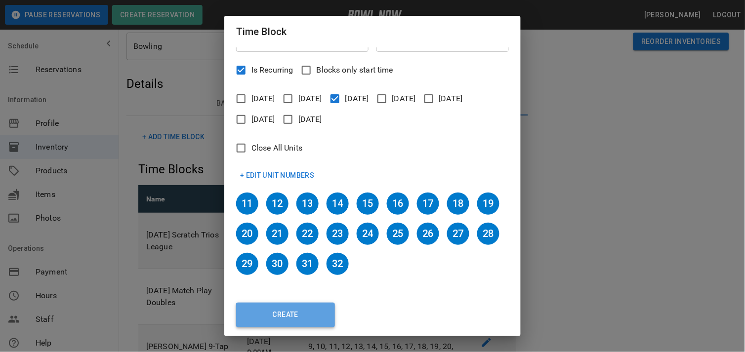
click at [288, 310] on button "Create" at bounding box center [285, 315] width 99 height 25
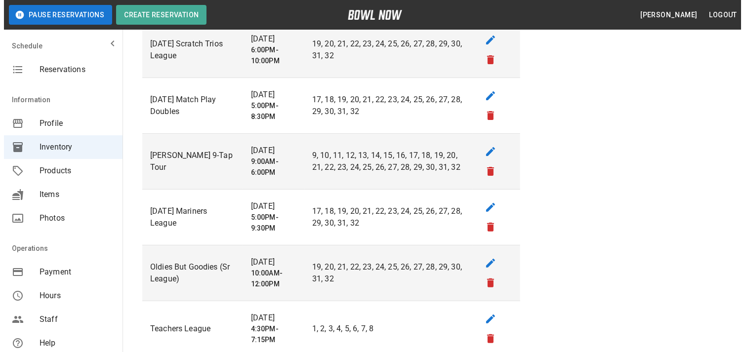
scroll to position [0, 0]
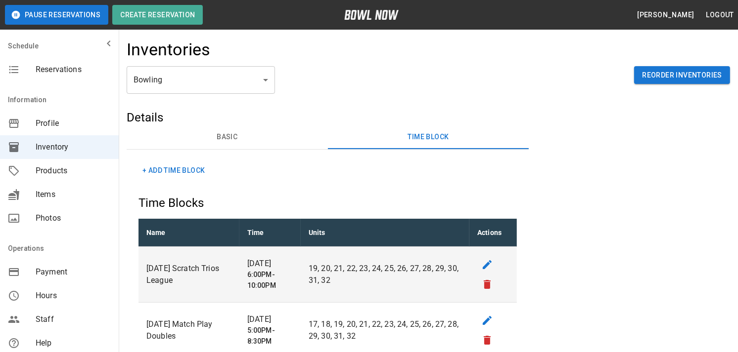
click at [161, 167] on button "+ Add Time Block" at bounding box center [173, 171] width 70 height 18
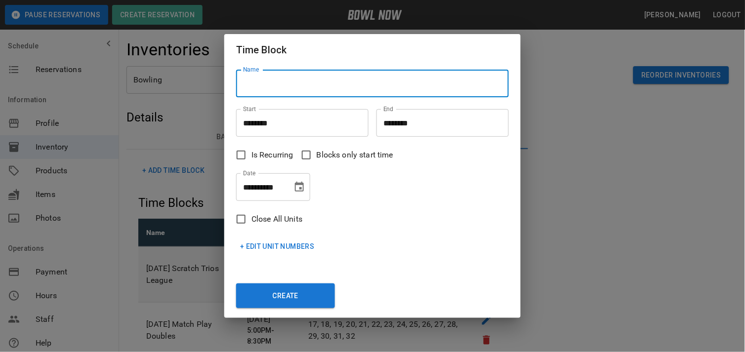
click at [277, 80] on input "Name" at bounding box center [372, 84] width 273 height 28
type input "*******"
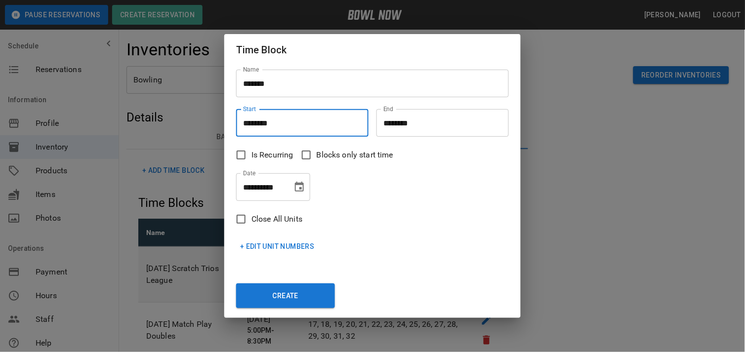
click at [245, 127] on input "********" at bounding box center [299, 123] width 126 height 28
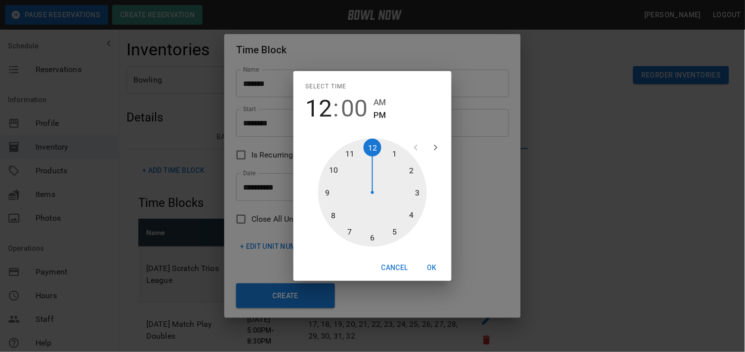
click at [372, 238] on div at bounding box center [372, 192] width 109 height 109
type input "********"
click at [372, 238] on div at bounding box center [372, 192] width 109 height 109
click at [379, 111] on span "PM" at bounding box center [380, 115] width 12 height 13
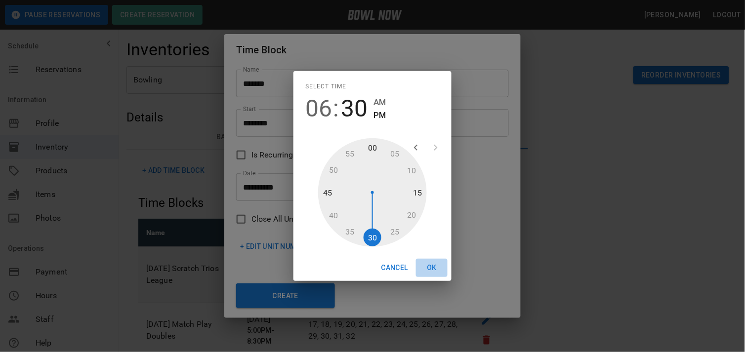
click at [431, 264] on button "OK" at bounding box center [432, 268] width 32 height 18
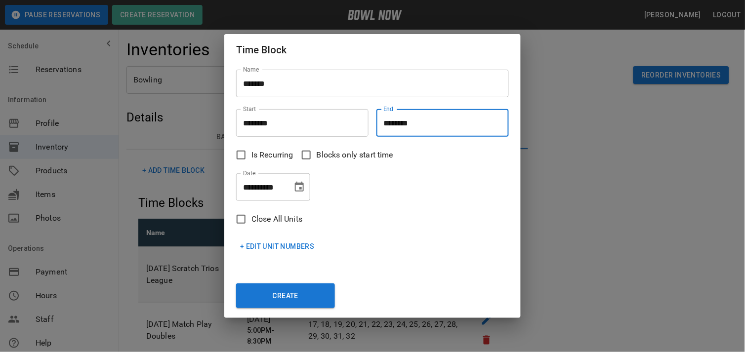
click at [386, 125] on input "********" at bounding box center [440, 123] width 126 height 28
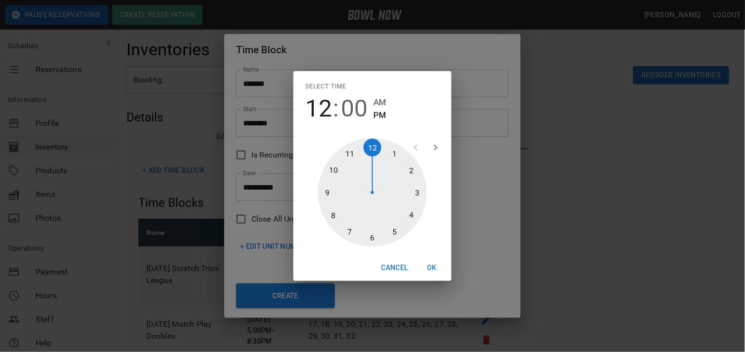
click at [328, 191] on div at bounding box center [372, 192] width 109 height 109
click at [370, 235] on div at bounding box center [372, 192] width 109 height 109
type input "********"
click at [378, 112] on span "PM" at bounding box center [380, 115] width 12 height 13
click at [431, 264] on button "OK" at bounding box center [432, 268] width 32 height 18
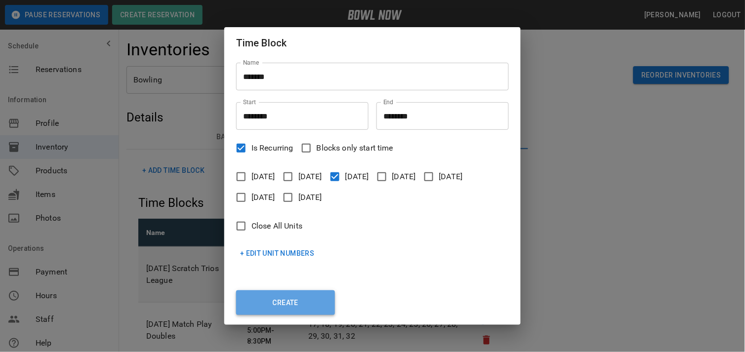
click at [311, 299] on button "Create" at bounding box center [285, 303] width 99 height 25
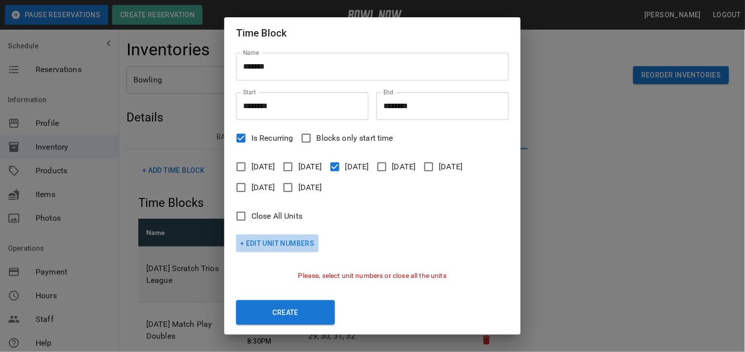
click at [287, 245] on button "+ Edit Unit Numbers" at bounding box center [277, 244] width 83 height 18
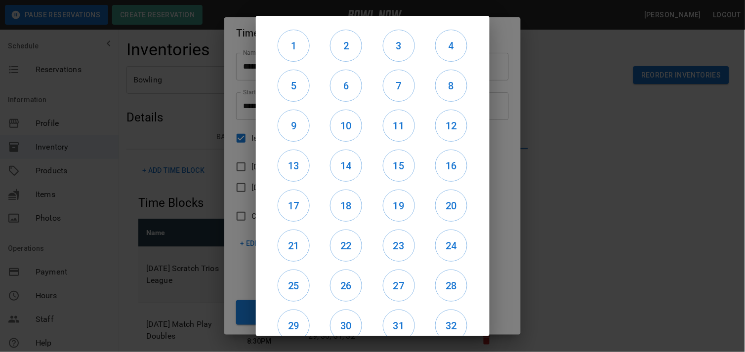
scroll to position [46, 0]
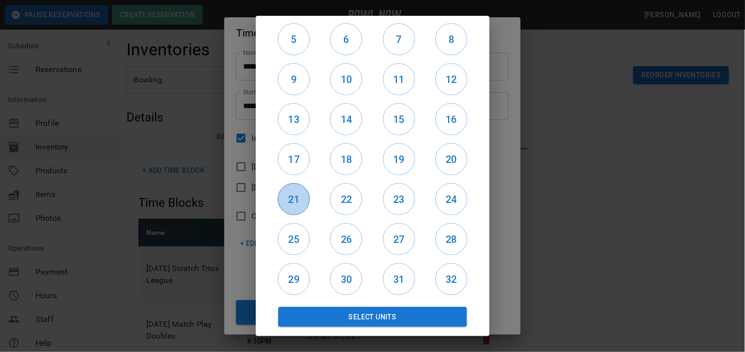
click at [290, 202] on h6 "21" at bounding box center [293, 200] width 31 height 16
click at [335, 202] on h6 "22" at bounding box center [346, 200] width 31 height 16
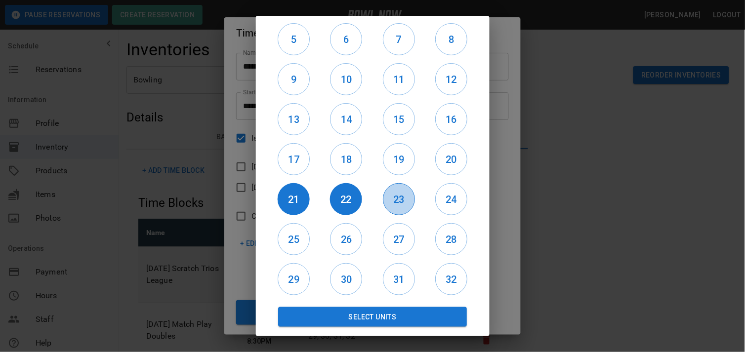
click at [401, 204] on h6 "23" at bounding box center [399, 200] width 31 height 16
click at [445, 195] on h6 "24" at bounding box center [451, 200] width 31 height 16
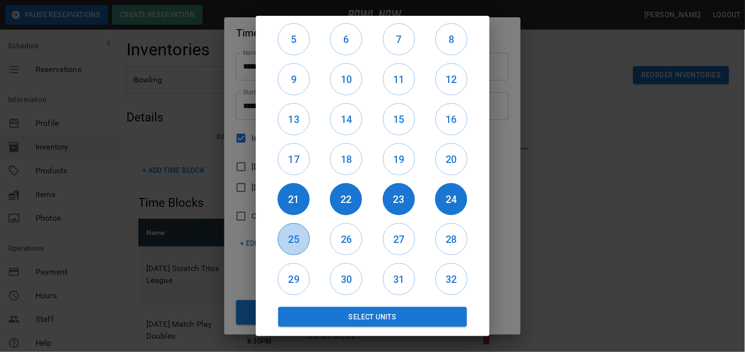
click at [299, 239] on h6 "25" at bounding box center [293, 240] width 31 height 16
click at [342, 238] on h6 "26" at bounding box center [346, 240] width 31 height 16
click at [399, 237] on h6 "27" at bounding box center [399, 240] width 31 height 16
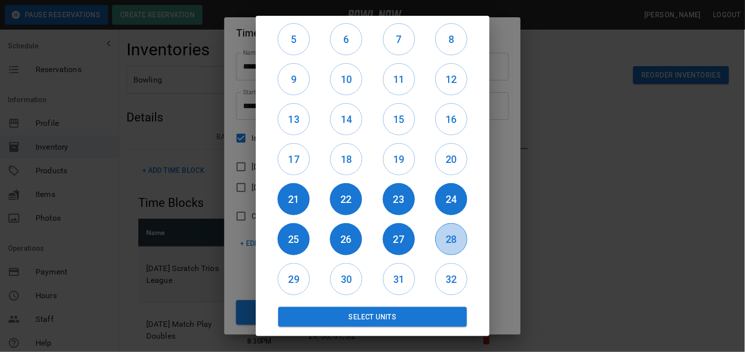
click at [441, 234] on h6 "28" at bounding box center [451, 240] width 31 height 16
click at [299, 275] on h6 "29" at bounding box center [293, 280] width 31 height 16
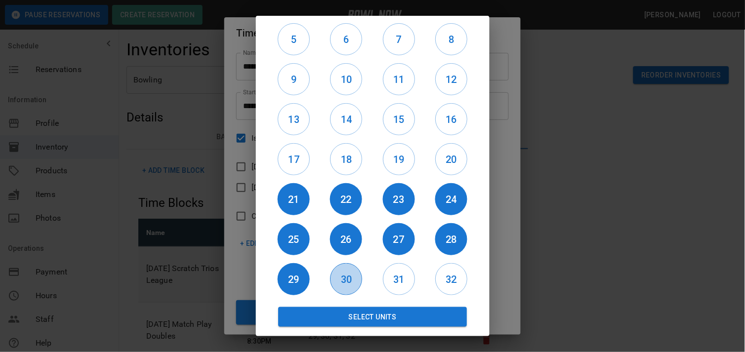
click at [343, 276] on h6 "30" at bounding box center [346, 280] width 31 height 16
click at [392, 276] on h6 "31" at bounding box center [399, 280] width 31 height 16
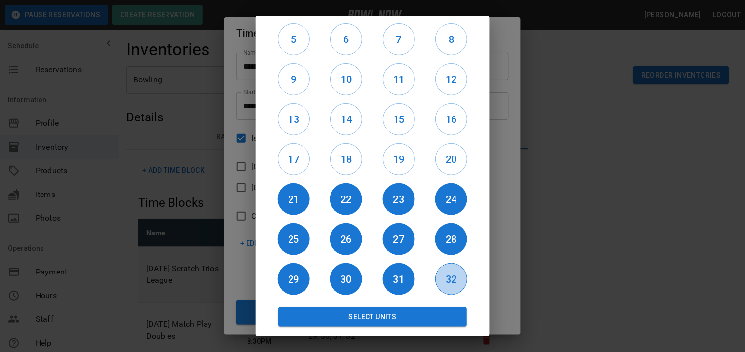
click at [450, 277] on h6 "32" at bounding box center [451, 280] width 31 height 16
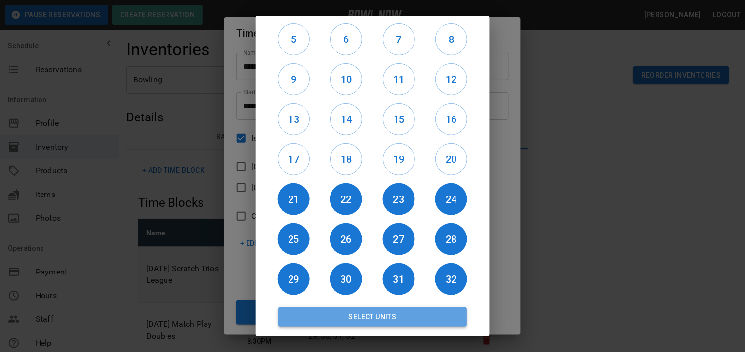
click at [393, 314] on button "Select Units" at bounding box center [372, 317] width 189 height 20
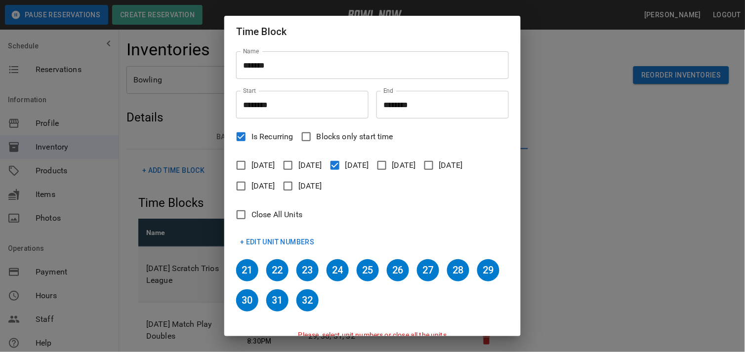
click at [290, 240] on button "+ Edit Unit Numbers" at bounding box center [277, 242] width 83 height 18
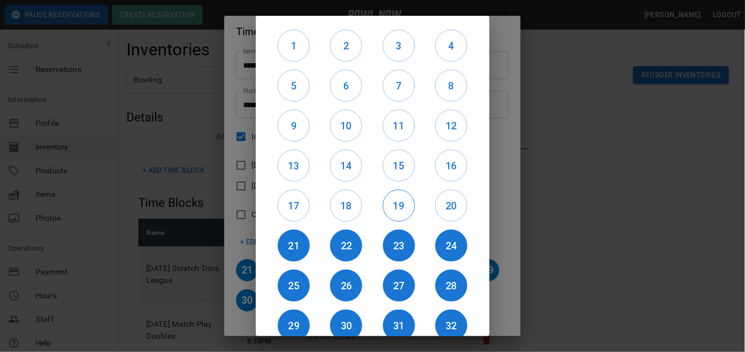
click at [384, 206] on h6 "19" at bounding box center [399, 206] width 31 height 16
click at [441, 202] on h6 "20" at bounding box center [451, 206] width 31 height 16
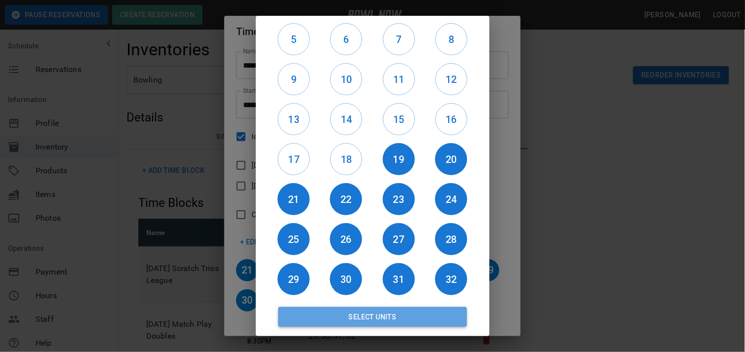
click at [411, 310] on button "Select Units" at bounding box center [372, 317] width 189 height 20
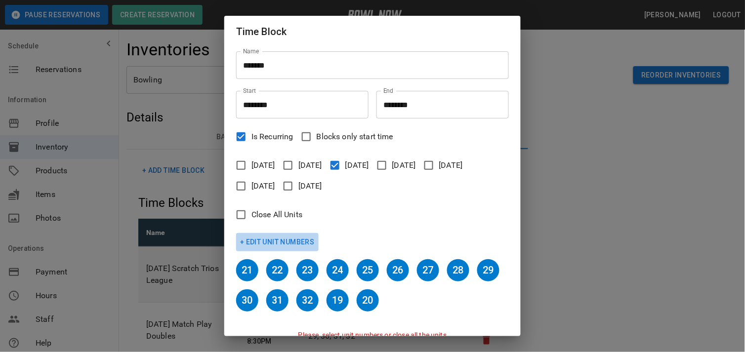
click at [298, 240] on button "+ Edit Unit Numbers" at bounding box center [277, 242] width 83 height 18
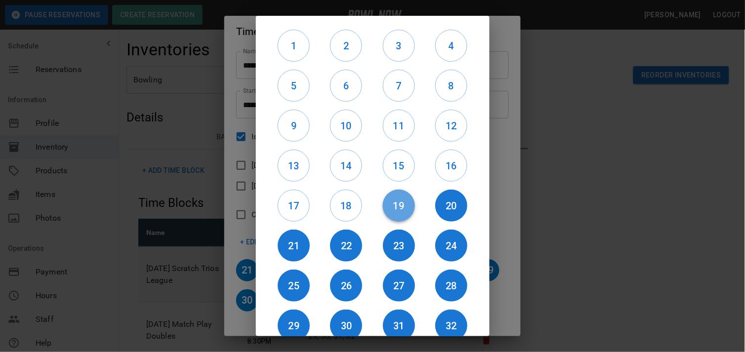
click at [392, 213] on h6 "19" at bounding box center [399, 206] width 32 height 16
click at [436, 209] on h6 "20" at bounding box center [451, 206] width 32 height 16
click at [289, 243] on h6 "21" at bounding box center [294, 246] width 32 height 16
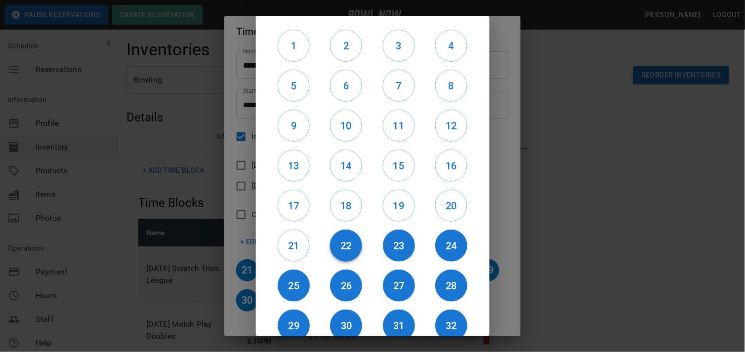
click at [341, 243] on h6 "22" at bounding box center [346, 246] width 32 height 16
click at [393, 246] on h6 "23" at bounding box center [399, 246] width 32 height 16
click at [445, 243] on h6 "24" at bounding box center [451, 246] width 32 height 16
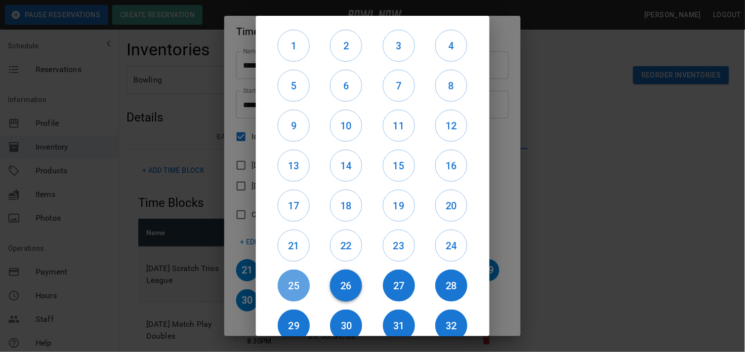
drag, startPoint x: 292, startPoint y: 277, endPoint x: 353, endPoint y: 280, distance: 60.9
click at [353, 280] on div "1 2 3 4 5 6 7 8 9 10 11 12 13 14 15 16 17 18 19 20 21 22 23 24 25 26 27 28 29 3…" at bounding box center [373, 200] width 210 height 348
click at [353, 280] on h6 "26" at bounding box center [346, 286] width 32 height 16
click at [283, 286] on h6 "25" at bounding box center [294, 286] width 32 height 16
click at [394, 287] on h6 "27" at bounding box center [399, 286] width 32 height 16
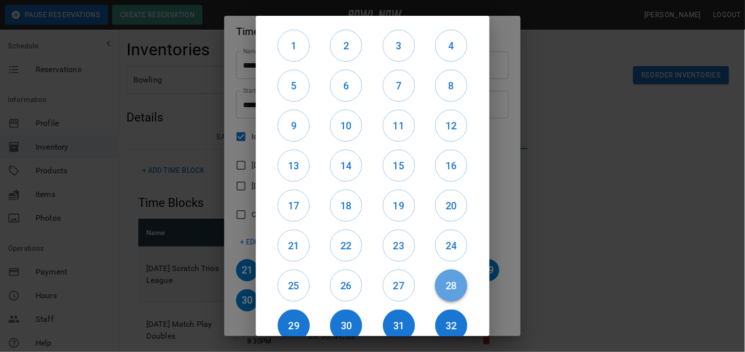
click at [446, 284] on h6 "28" at bounding box center [451, 286] width 32 height 16
click at [294, 332] on h6 "29" at bounding box center [294, 326] width 32 height 16
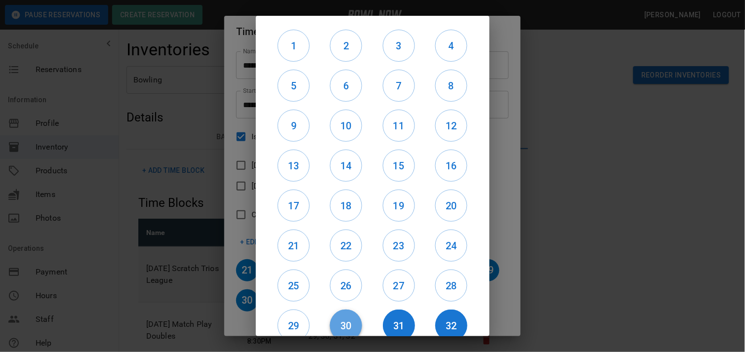
click at [350, 329] on h6 "30" at bounding box center [346, 326] width 32 height 16
click at [398, 325] on h6 "31" at bounding box center [399, 326] width 32 height 16
click at [447, 319] on h6 "32" at bounding box center [451, 326] width 32 height 16
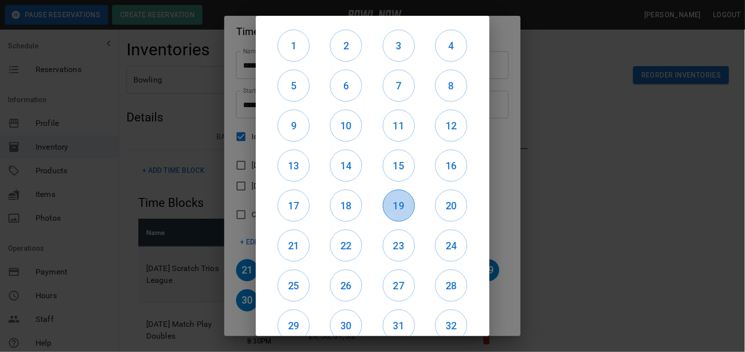
click at [400, 198] on h6 "19" at bounding box center [399, 206] width 31 height 16
click at [436, 200] on h6 "20" at bounding box center [451, 206] width 31 height 16
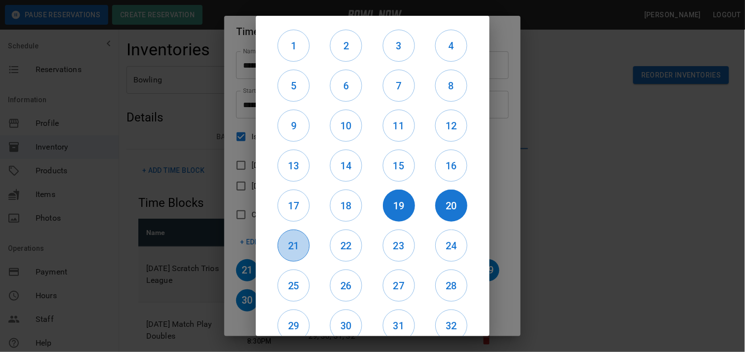
click at [287, 244] on h6 "21" at bounding box center [293, 246] width 31 height 16
click at [335, 246] on h6 "22" at bounding box center [346, 246] width 31 height 16
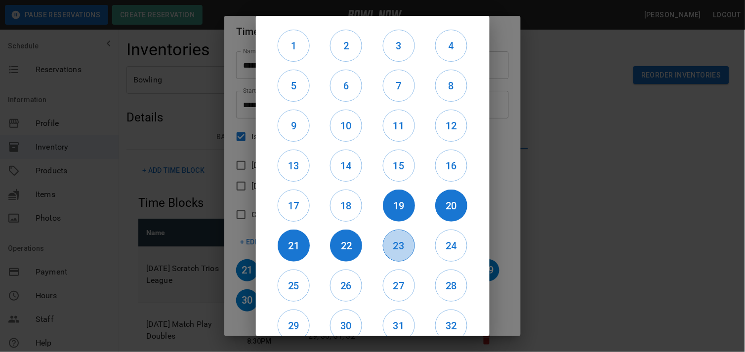
click at [406, 249] on h6 "23" at bounding box center [399, 246] width 31 height 16
click at [451, 243] on h6 "24" at bounding box center [451, 246] width 31 height 16
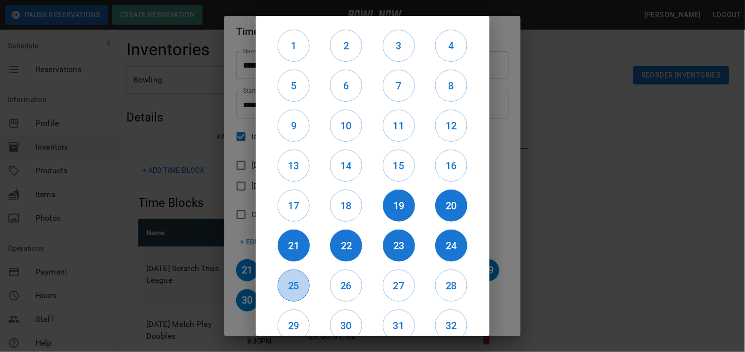
click at [300, 287] on h6 "25" at bounding box center [293, 286] width 31 height 16
click at [331, 287] on h6 "26" at bounding box center [346, 286] width 31 height 16
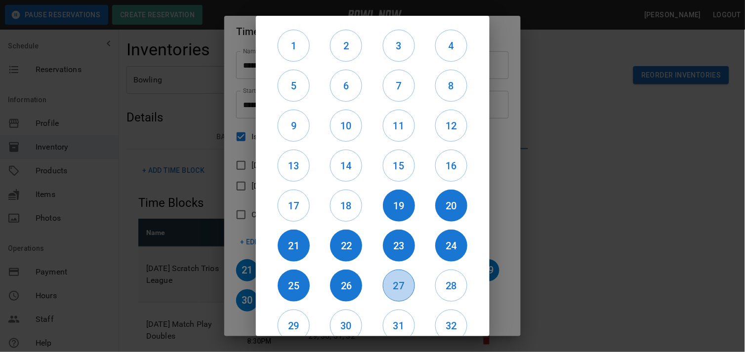
click at [401, 286] on h6 "27" at bounding box center [399, 286] width 31 height 16
click at [440, 284] on h6 "28" at bounding box center [451, 286] width 31 height 16
click at [290, 326] on h6 "29" at bounding box center [293, 326] width 31 height 16
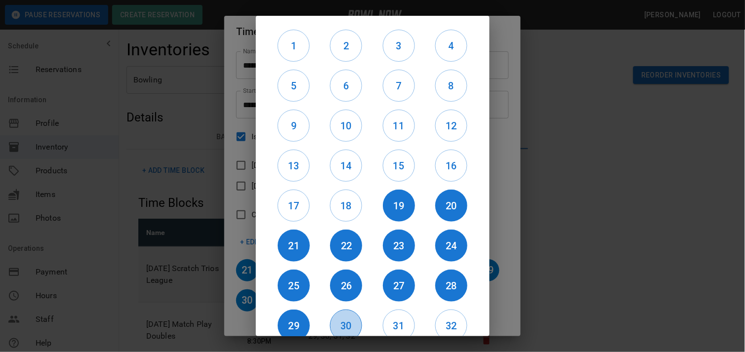
click at [337, 320] on h6 "30" at bounding box center [346, 326] width 31 height 16
click at [398, 318] on h6 "31" at bounding box center [399, 326] width 31 height 16
click at [448, 326] on h6 "32" at bounding box center [451, 326] width 31 height 16
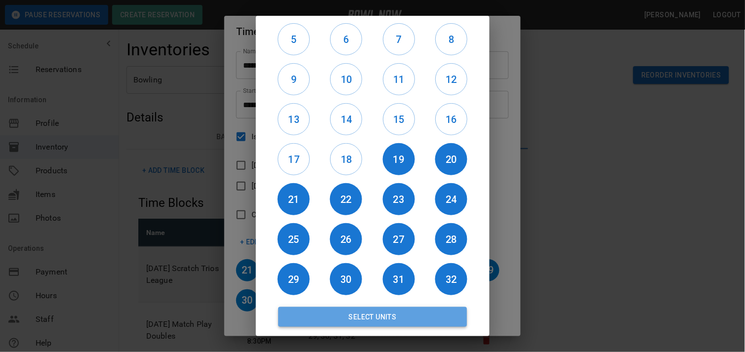
click at [400, 313] on button "Select Units" at bounding box center [372, 317] width 189 height 20
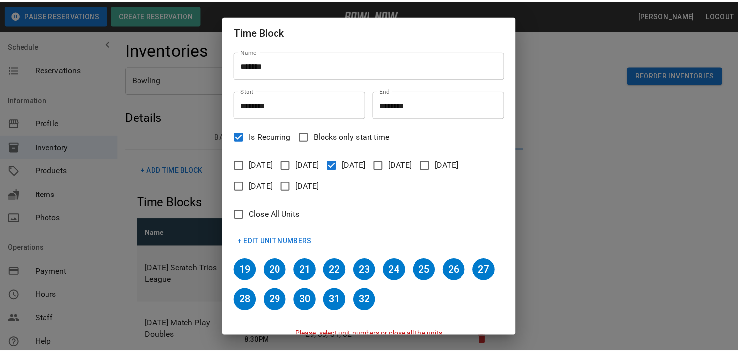
scroll to position [55, 0]
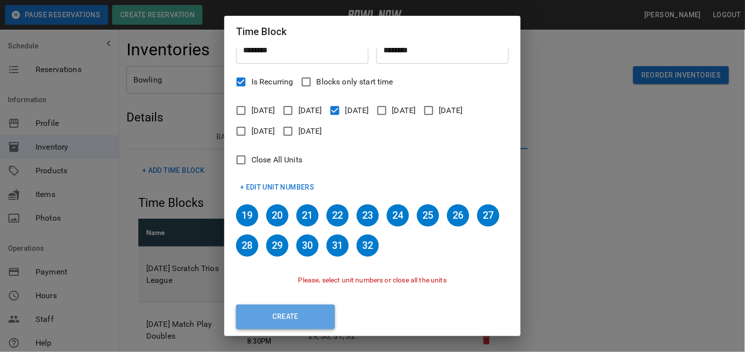
click at [322, 313] on button "Create" at bounding box center [285, 317] width 99 height 25
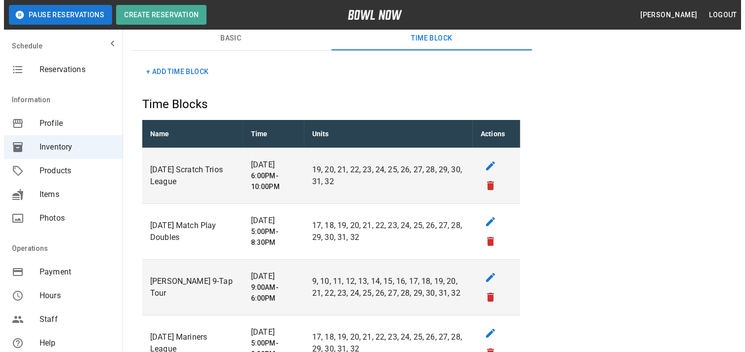
scroll to position [61, 0]
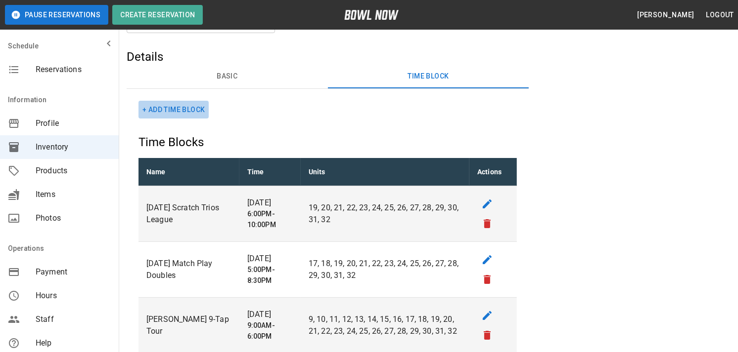
click at [169, 110] on button "+ Add Time Block" at bounding box center [173, 110] width 70 height 18
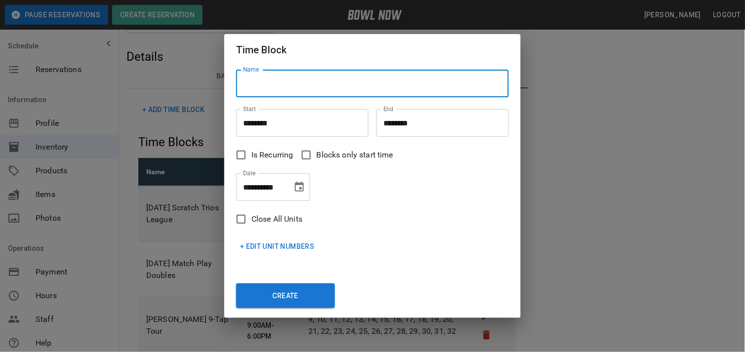
click at [318, 87] on input "Name" at bounding box center [372, 84] width 273 height 28
type input "**********"
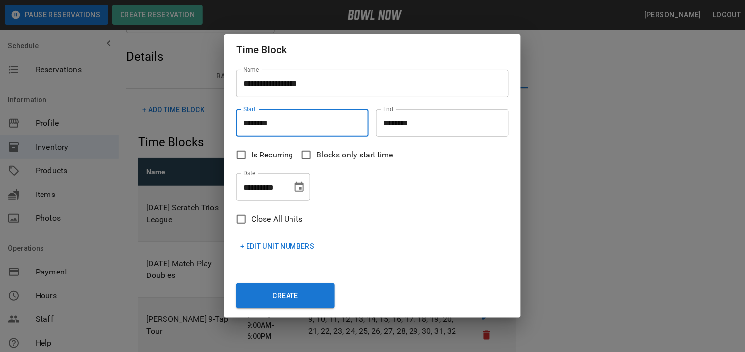
click at [245, 121] on input "********" at bounding box center [299, 123] width 126 height 28
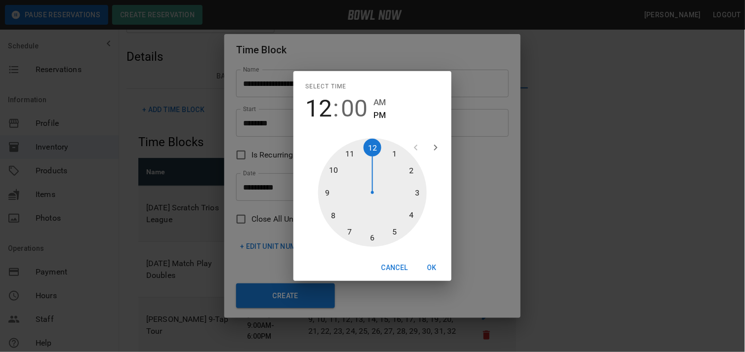
click at [376, 239] on div at bounding box center [372, 192] width 109 height 109
type input "********"
click at [382, 115] on span "PM" at bounding box center [380, 115] width 12 height 13
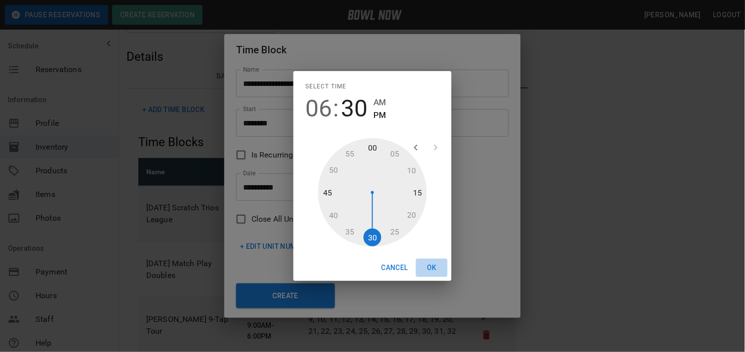
click at [429, 263] on button "OK" at bounding box center [432, 268] width 32 height 18
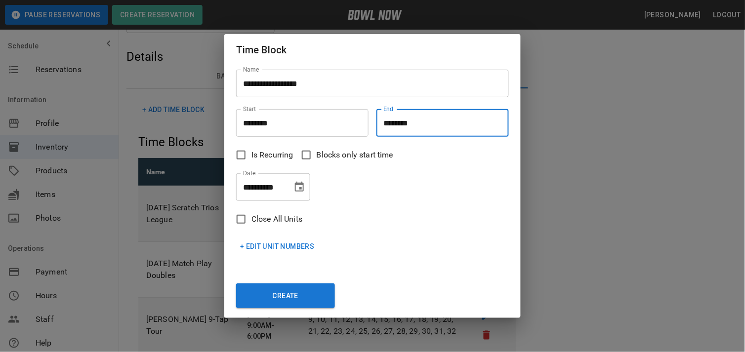
click at [386, 124] on input "********" at bounding box center [440, 123] width 126 height 28
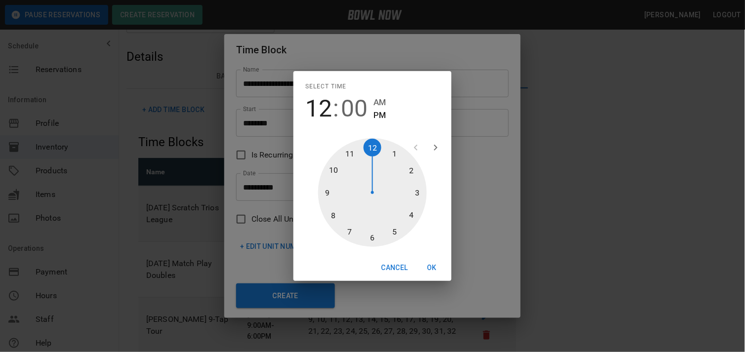
click at [326, 189] on div at bounding box center [372, 192] width 109 height 109
click at [372, 236] on div at bounding box center [372, 192] width 109 height 109
type input "********"
click at [379, 117] on span "PM" at bounding box center [380, 115] width 12 height 13
click at [428, 265] on button "OK" at bounding box center [432, 268] width 32 height 18
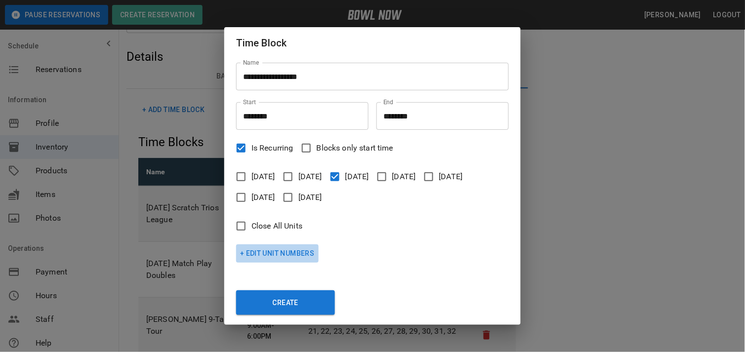
click at [283, 250] on button "+ Edit Unit Numbers" at bounding box center [277, 254] width 83 height 18
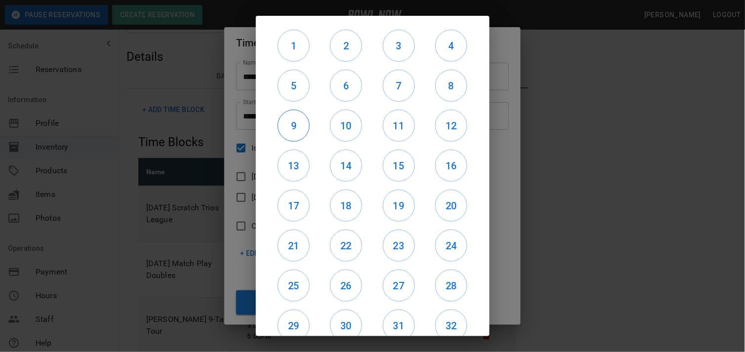
click at [289, 125] on h6 "9" at bounding box center [293, 126] width 31 height 16
click at [332, 125] on h6 "10" at bounding box center [346, 126] width 31 height 16
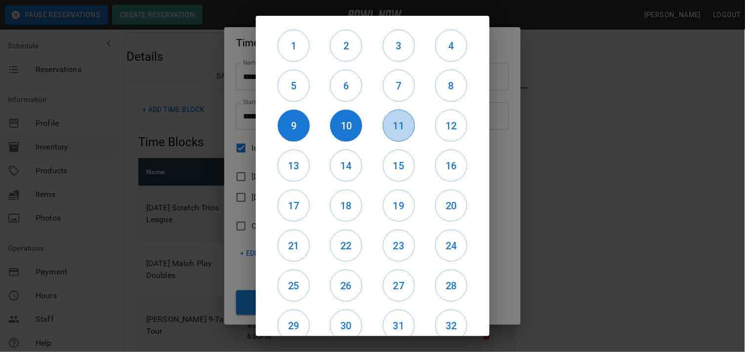
click at [384, 123] on h6 "11" at bounding box center [399, 126] width 31 height 16
click at [437, 122] on h6 "12" at bounding box center [451, 126] width 31 height 16
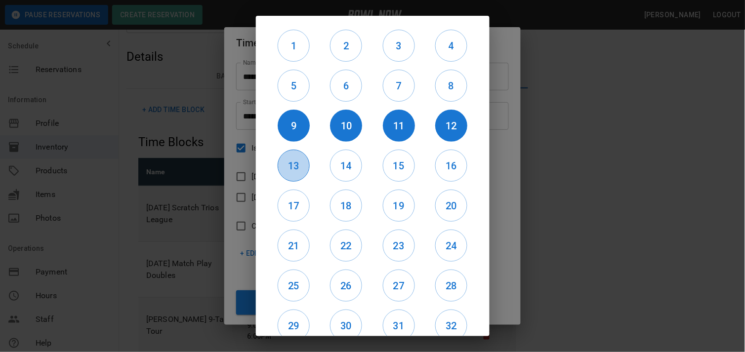
click at [294, 165] on h6 "13" at bounding box center [293, 166] width 31 height 16
click at [348, 166] on h6 "14" at bounding box center [346, 166] width 31 height 16
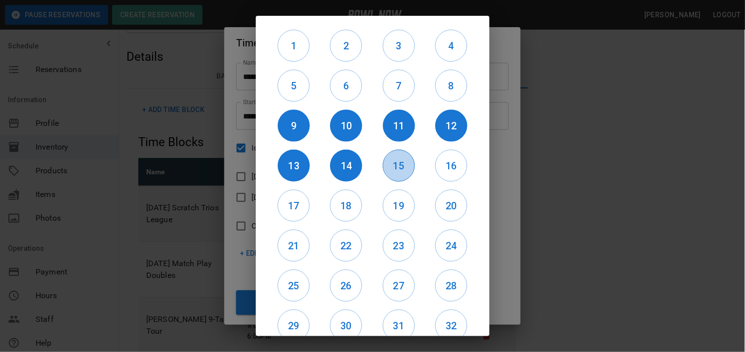
click at [387, 167] on h6 "15" at bounding box center [399, 166] width 31 height 16
click at [436, 171] on h6 "16" at bounding box center [451, 166] width 31 height 16
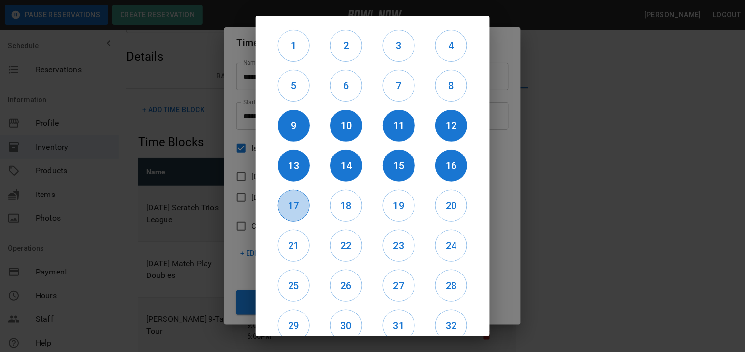
click at [290, 204] on h6 "17" at bounding box center [293, 206] width 31 height 16
click at [337, 205] on h6 "18" at bounding box center [346, 206] width 31 height 16
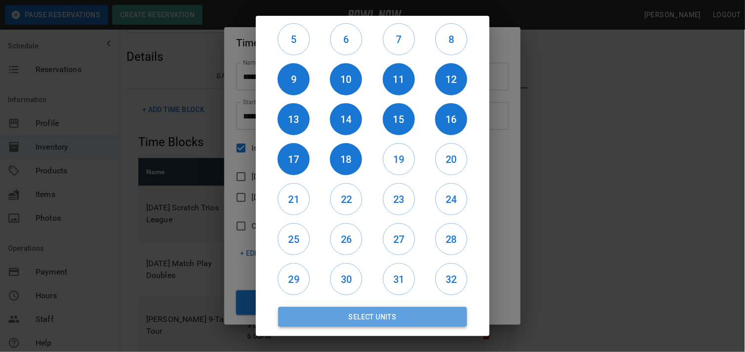
click at [406, 319] on button "Select Units" at bounding box center [372, 317] width 189 height 20
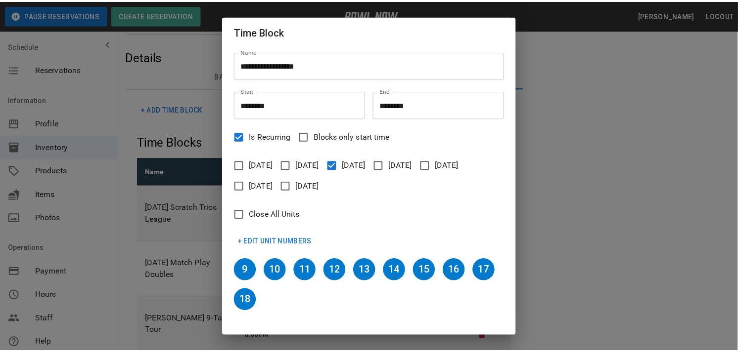
scroll to position [37, 0]
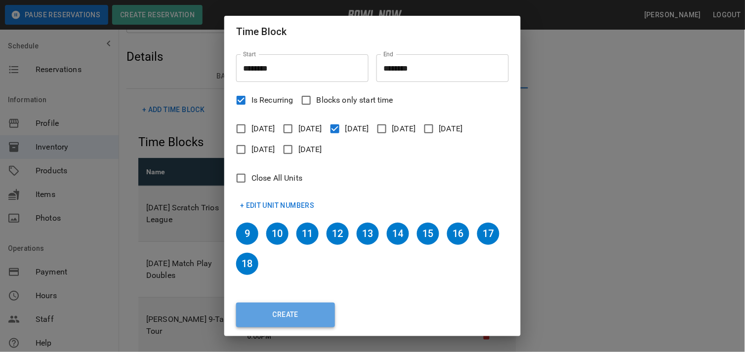
click at [312, 315] on button "Create" at bounding box center [285, 315] width 99 height 25
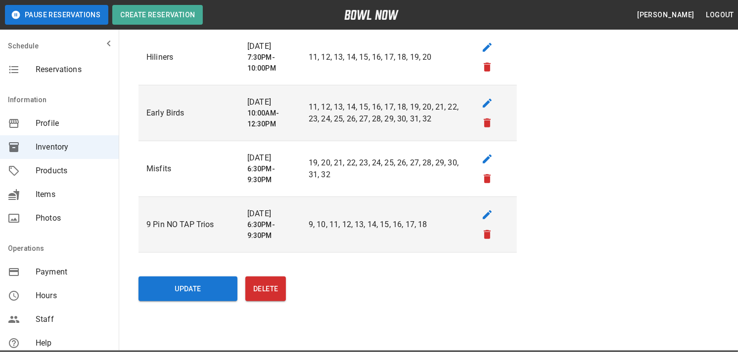
scroll to position [739, 0]
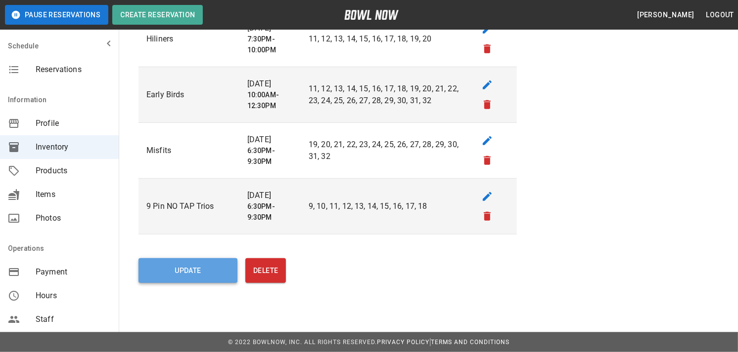
click at [199, 270] on button "Update" at bounding box center [187, 271] width 99 height 25
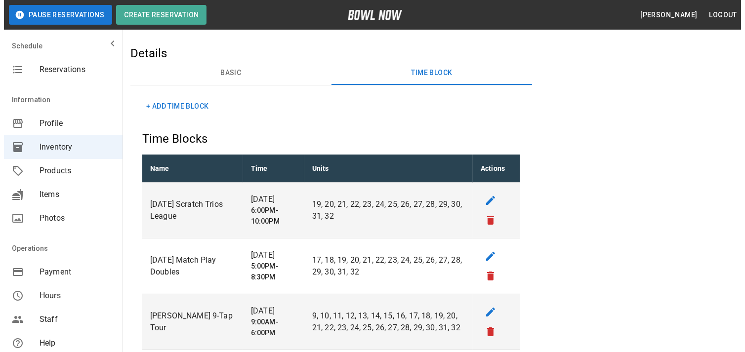
scroll to position [9, 0]
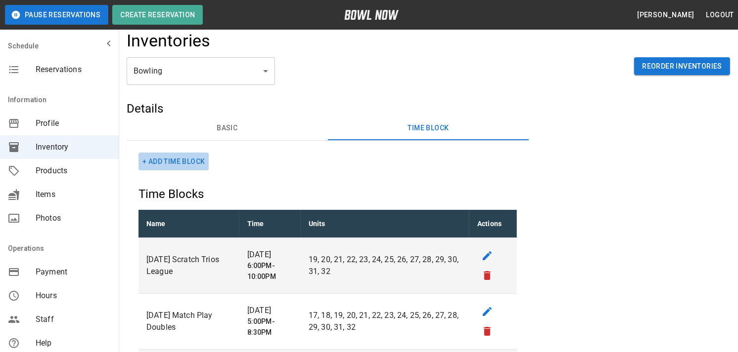
click at [180, 159] on button "+ Add Time Block" at bounding box center [173, 162] width 70 height 18
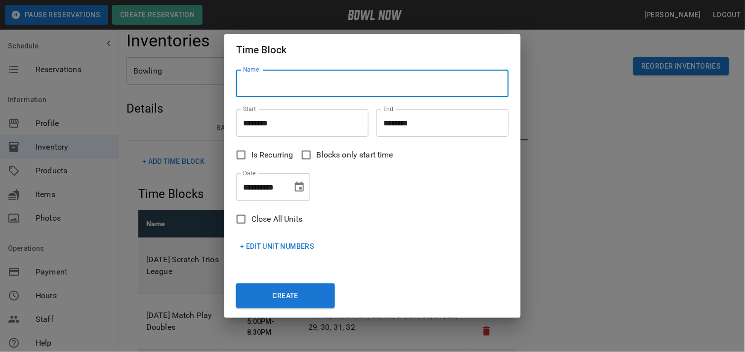
click at [262, 84] on input "Name" at bounding box center [372, 84] width 273 height 28
type input "**********"
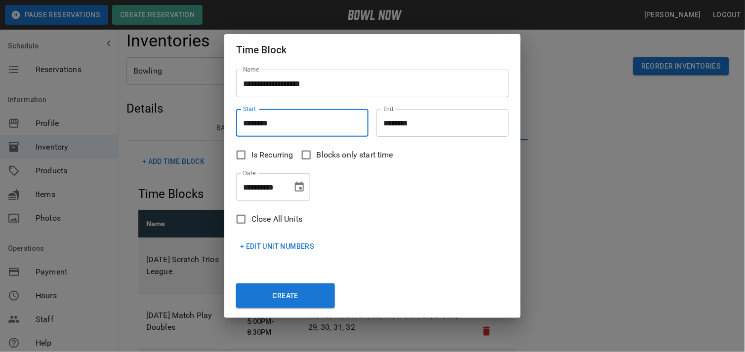
click at [244, 120] on input "********" at bounding box center [299, 123] width 126 height 28
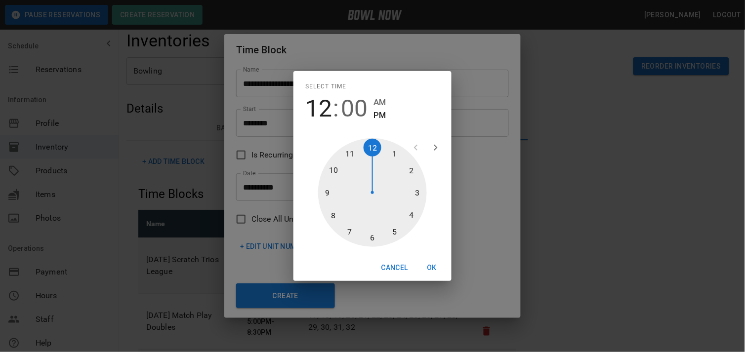
click at [374, 238] on div at bounding box center [372, 192] width 109 height 109
click at [418, 192] on div at bounding box center [372, 192] width 109 height 109
type input "********"
click at [432, 264] on button "OK" at bounding box center [432, 268] width 32 height 18
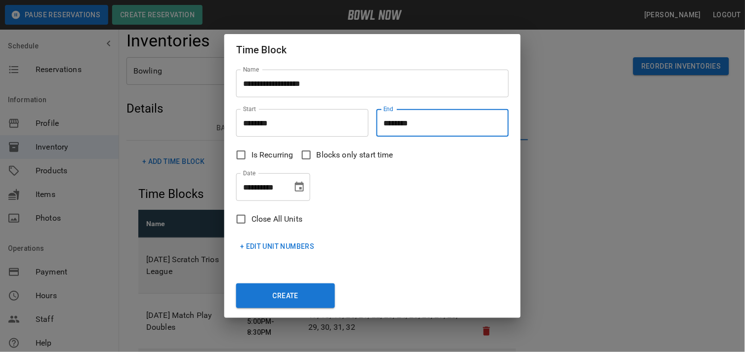
click at [388, 124] on input "********" at bounding box center [440, 123] width 126 height 28
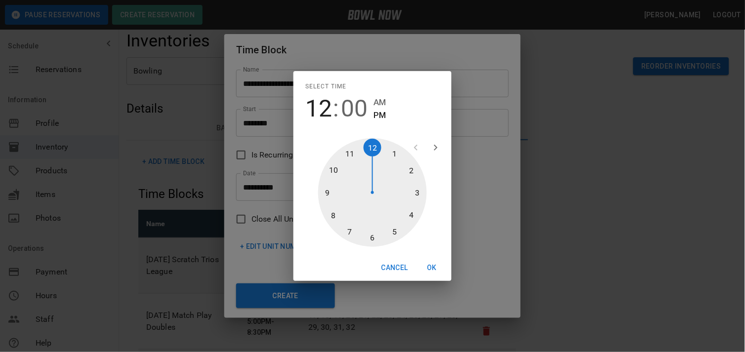
click at [325, 189] on div at bounding box center [372, 192] width 109 height 109
click at [419, 190] on div at bounding box center [372, 192] width 109 height 109
click at [375, 234] on div at bounding box center [372, 192] width 109 height 109
type input "********"
click at [433, 265] on button "OK" at bounding box center [432, 268] width 32 height 18
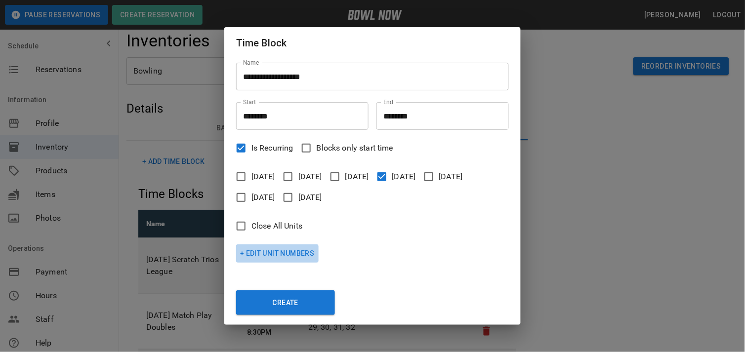
click at [277, 250] on button "+ Edit Unit Numbers" at bounding box center [277, 254] width 83 height 18
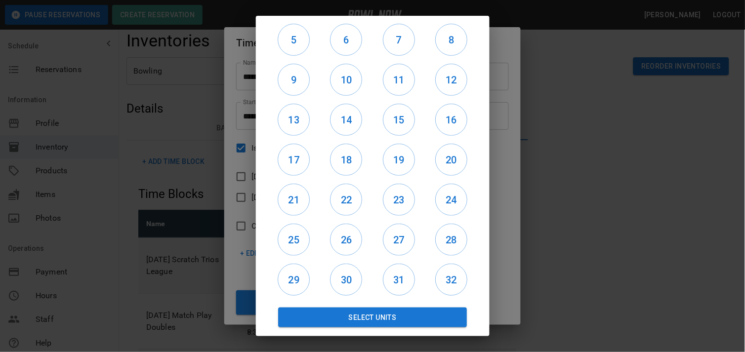
scroll to position [46, 0]
click at [392, 165] on h6 "19" at bounding box center [399, 160] width 31 height 16
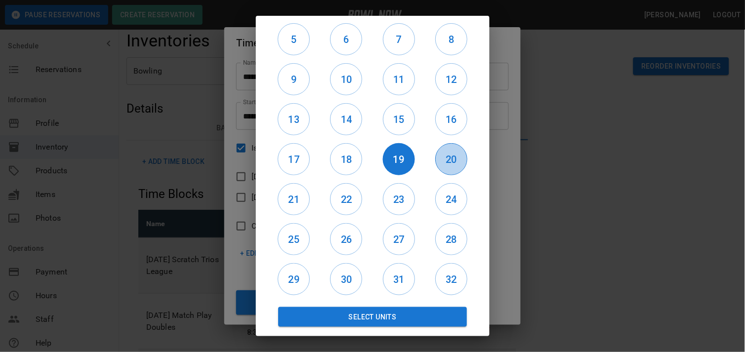
click at [443, 157] on h6 "20" at bounding box center [451, 160] width 31 height 16
click at [300, 198] on h6 "21" at bounding box center [293, 200] width 31 height 16
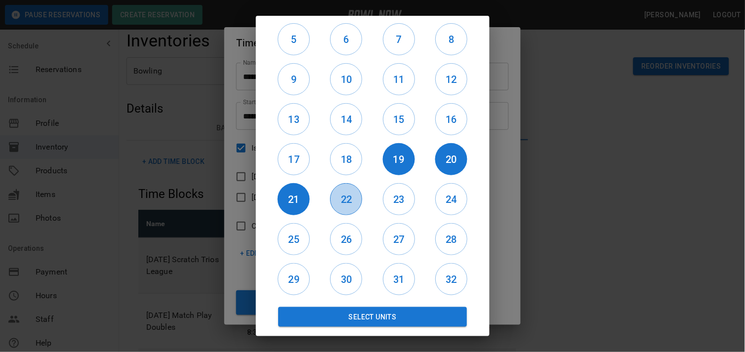
click at [347, 198] on h6 "22" at bounding box center [346, 200] width 31 height 16
click at [391, 203] on h6 "23" at bounding box center [399, 200] width 31 height 16
click at [448, 202] on h6 "24" at bounding box center [451, 200] width 31 height 16
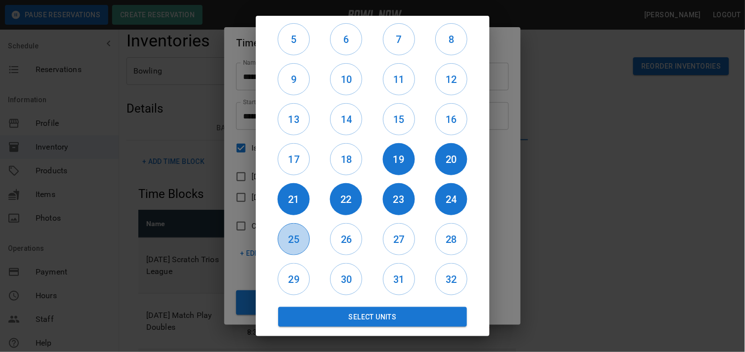
click at [300, 236] on h6 "25" at bounding box center [293, 240] width 31 height 16
click at [343, 235] on h6 "26" at bounding box center [346, 240] width 31 height 16
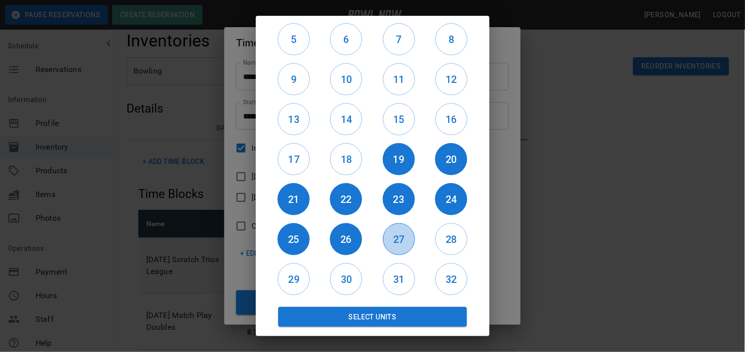
click at [387, 237] on h6 "27" at bounding box center [399, 240] width 31 height 16
click at [445, 238] on h6 "28" at bounding box center [451, 240] width 31 height 16
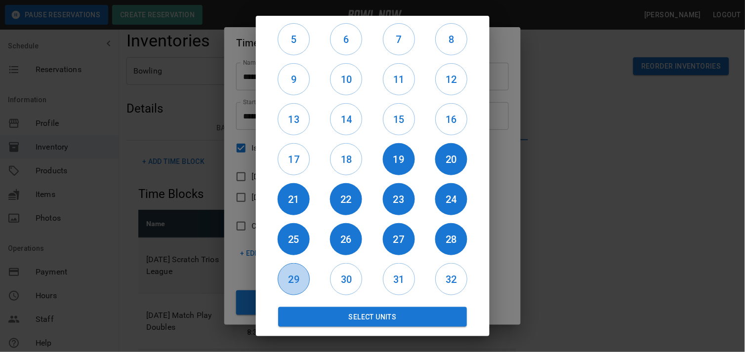
click at [290, 284] on h6 "29" at bounding box center [293, 280] width 31 height 16
click at [340, 278] on h6 "30" at bounding box center [346, 280] width 31 height 16
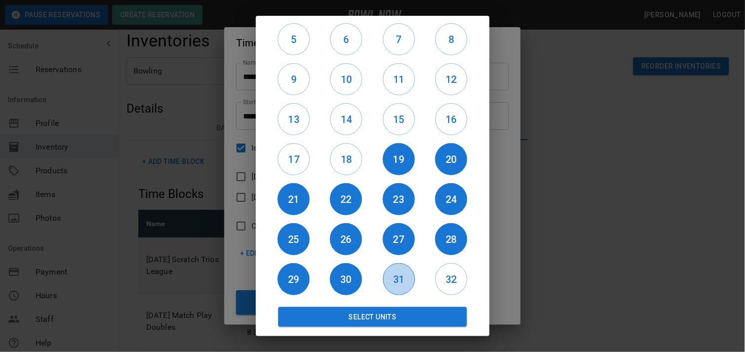
click at [388, 275] on h6 "31" at bounding box center [399, 280] width 31 height 16
click at [436, 277] on h6 "32" at bounding box center [451, 280] width 31 height 16
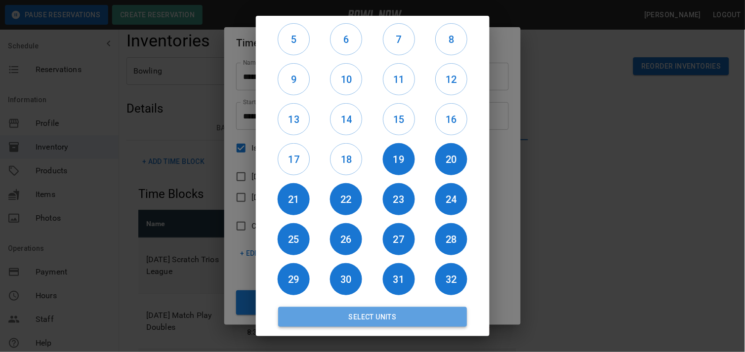
click at [386, 319] on button "Select Units" at bounding box center [372, 317] width 189 height 20
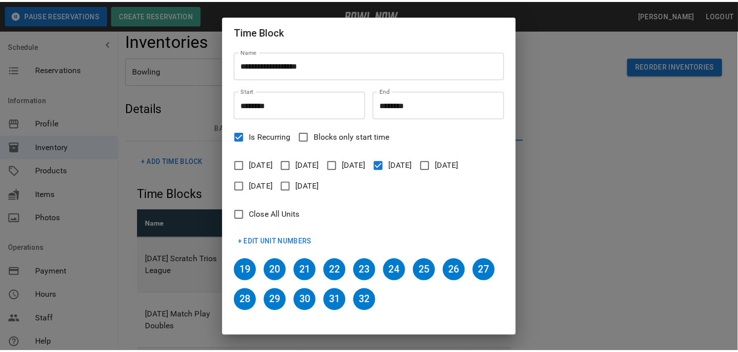
scroll to position [37, 0]
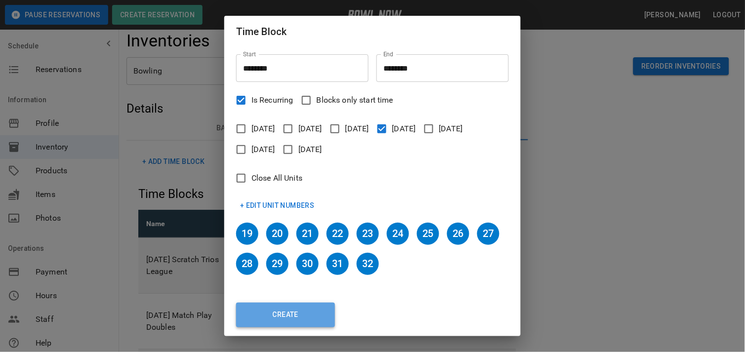
click at [305, 313] on button "Create" at bounding box center [285, 315] width 99 height 25
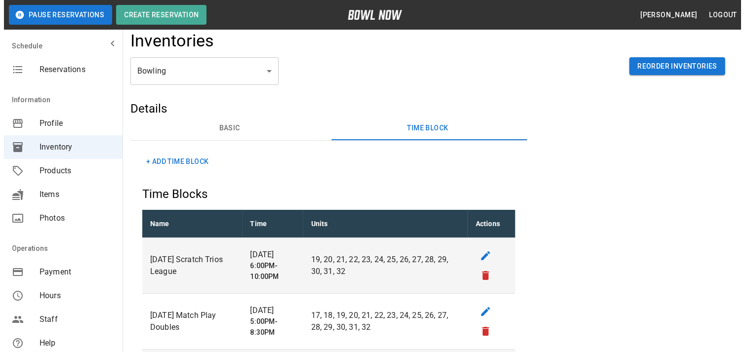
scroll to position [0, 0]
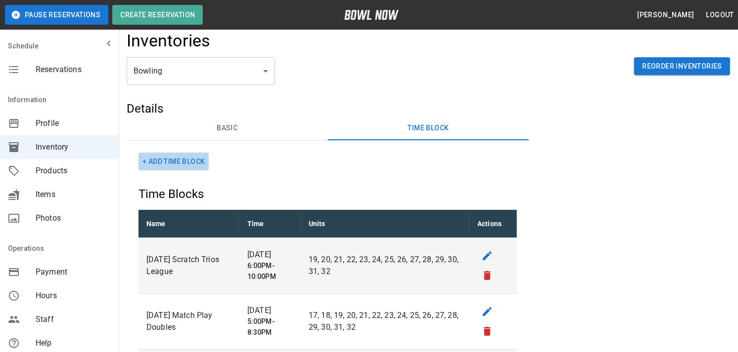
click at [191, 162] on button "+ Add Time Block" at bounding box center [173, 162] width 70 height 18
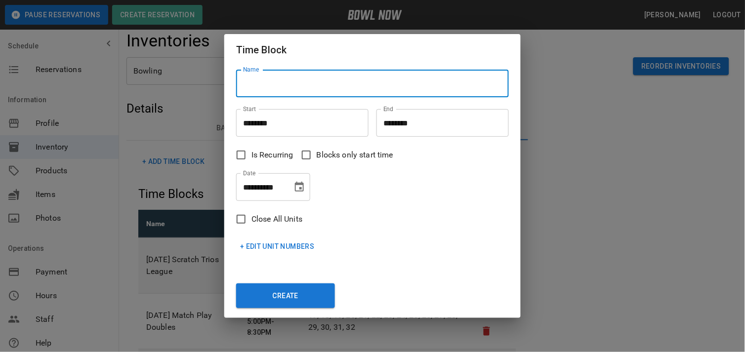
click at [270, 91] on input "Name" at bounding box center [372, 84] width 273 height 28
type input "**********"
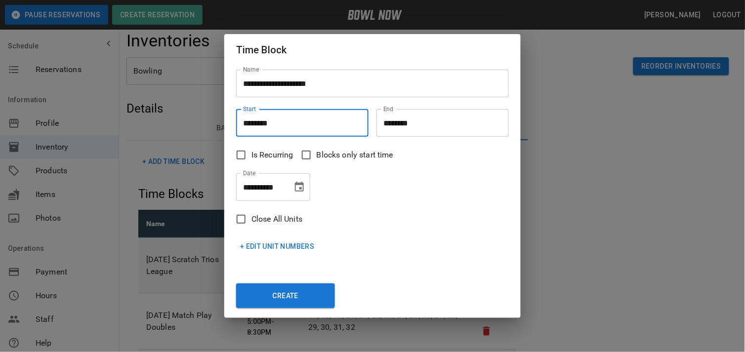
click at [248, 125] on input "********" at bounding box center [299, 123] width 126 height 28
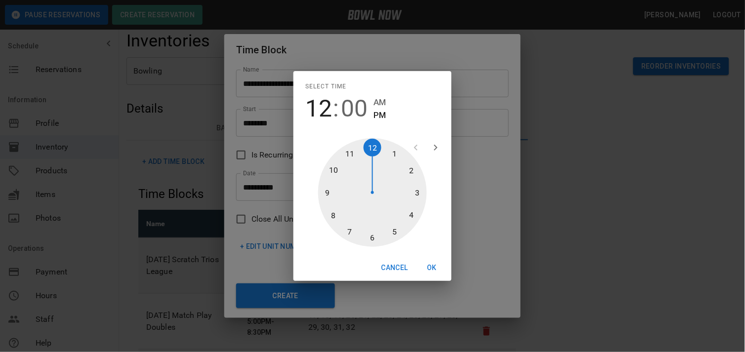
click at [371, 233] on div at bounding box center [372, 192] width 109 height 109
type input "********"
click at [380, 115] on span "PM" at bounding box center [380, 115] width 12 height 13
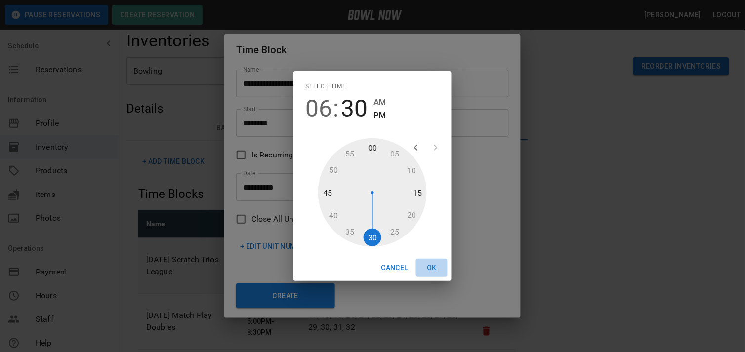
click at [432, 261] on button "OK" at bounding box center [432, 268] width 32 height 18
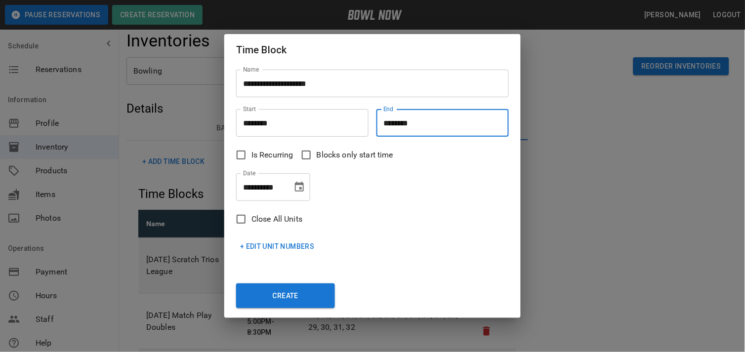
click at [386, 127] on input "********" at bounding box center [440, 123] width 126 height 28
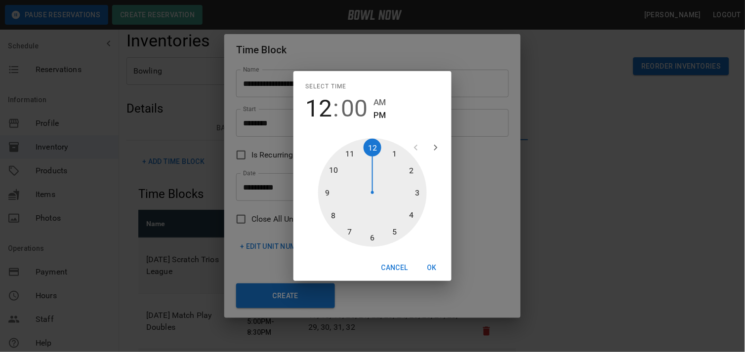
click at [328, 190] on div at bounding box center [372, 192] width 109 height 109
click at [373, 236] on div at bounding box center [372, 192] width 109 height 109
type input "********"
click at [433, 269] on button "OK" at bounding box center [432, 268] width 32 height 18
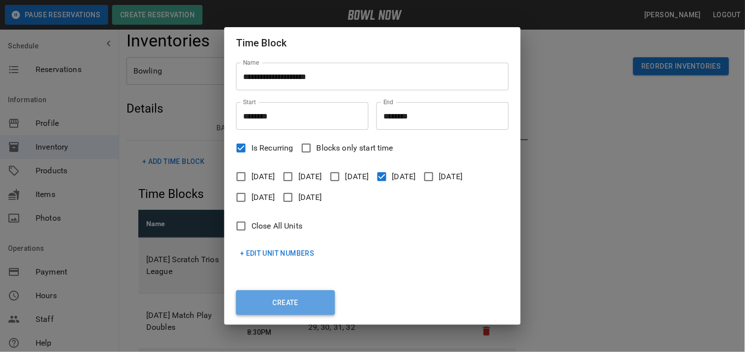
click at [314, 310] on button "Create" at bounding box center [285, 303] width 99 height 25
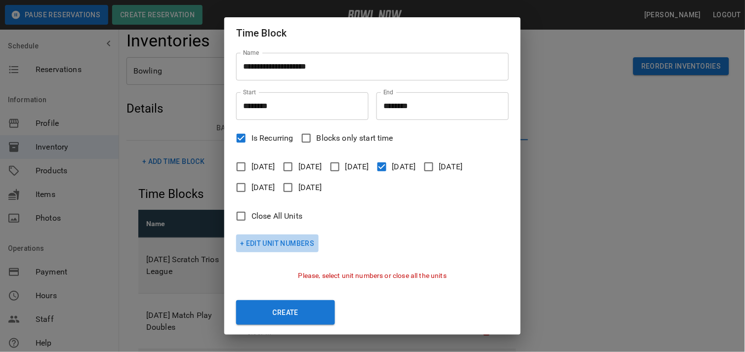
click at [288, 242] on button "+ Edit Unit Numbers" at bounding box center [277, 244] width 83 height 18
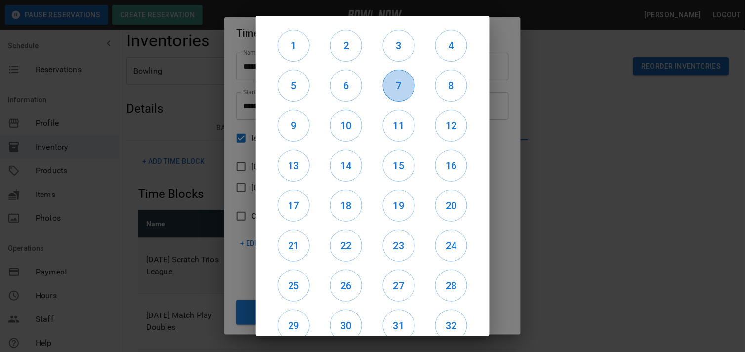
click at [396, 87] on h6 "7" at bounding box center [399, 86] width 31 height 16
click at [446, 86] on h6 "8" at bounding box center [451, 86] width 31 height 16
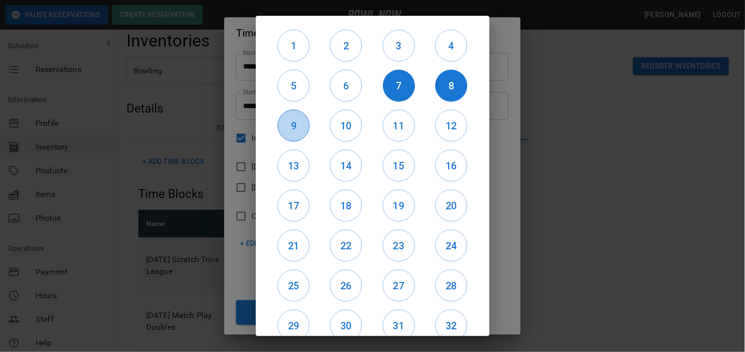
click at [293, 133] on h6 "9" at bounding box center [293, 126] width 31 height 16
click at [344, 127] on h6 "10" at bounding box center [346, 126] width 31 height 16
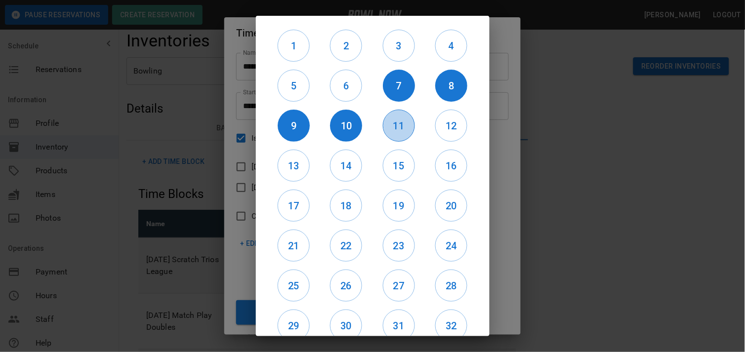
click at [401, 122] on h6 "11" at bounding box center [399, 126] width 31 height 16
click at [449, 117] on button "12" at bounding box center [451, 126] width 32 height 32
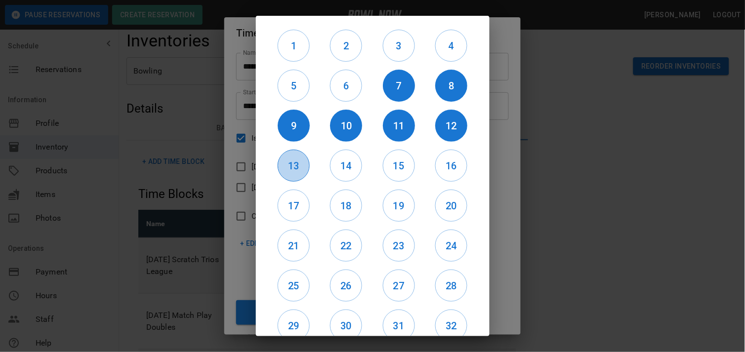
click at [290, 166] on h6 "13" at bounding box center [293, 166] width 31 height 16
click at [346, 162] on h6 "14" at bounding box center [346, 166] width 31 height 16
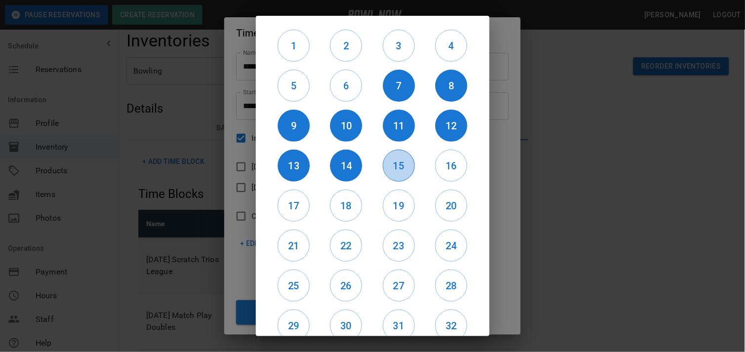
click at [393, 161] on h6 "15" at bounding box center [399, 166] width 31 height 16
click at [441, 163] on h6 "16" at bounding box center [451, 166] width 31 height 16
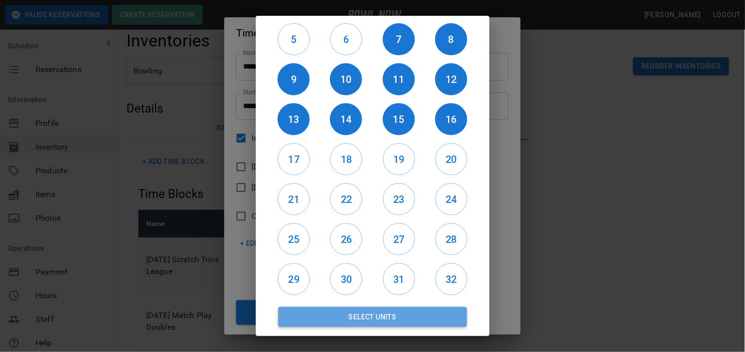
click at [411, 309] on button "Select Units" at bounding box center [372, 317] width 189 height 20
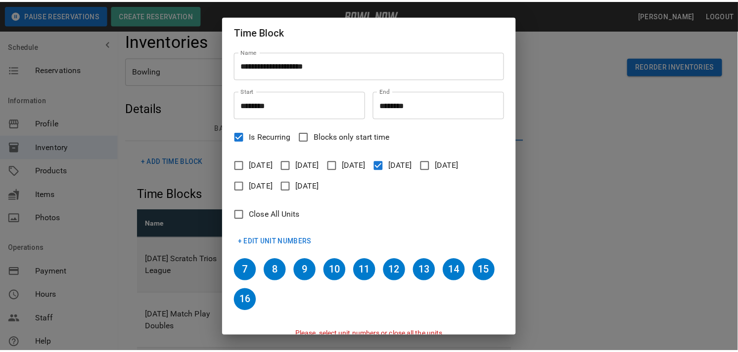
scroll to position [57, 0]
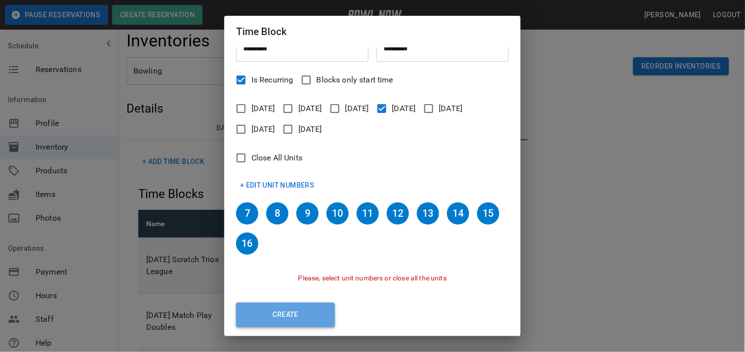
click at [292, 314] on button "Create" at bounding box center [285, 315] width 99 height 25
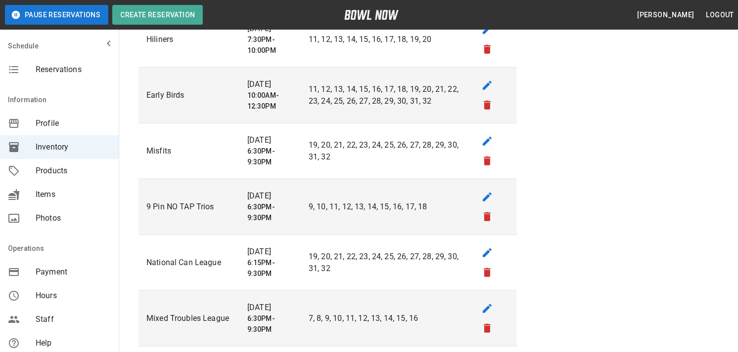
scroll to position [850, 0]
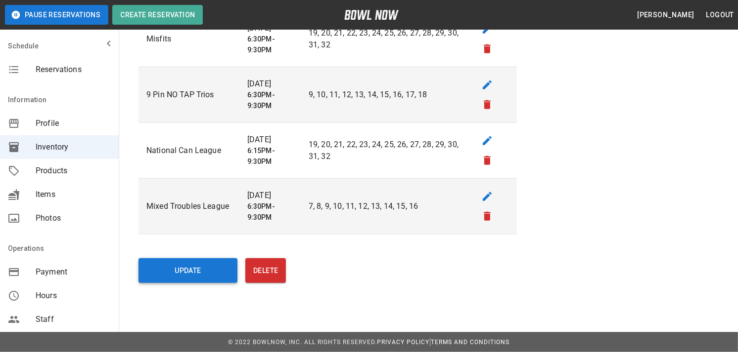
click at [208, 273] on button "Update" at bounding box center [187, 271] width 99 height 25
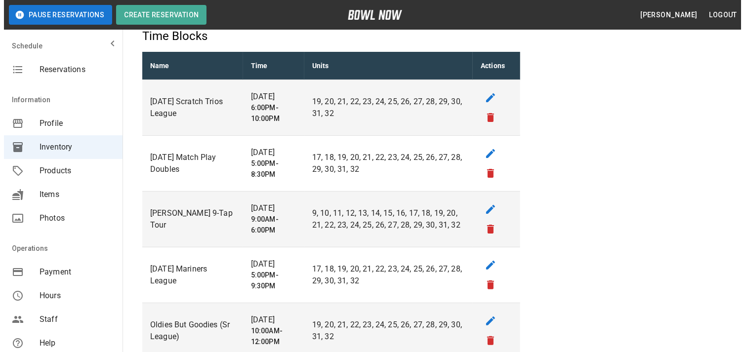
scroll to position [0, 0]
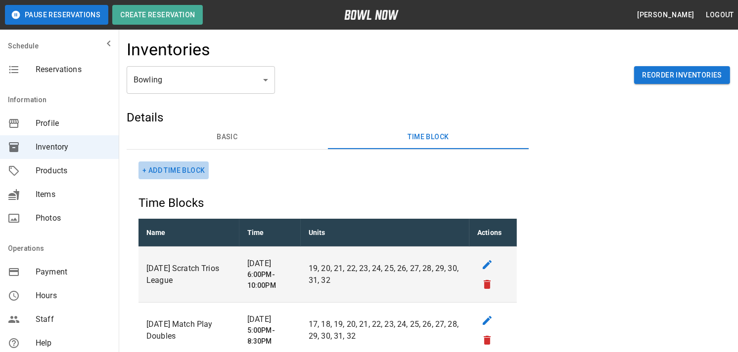
click at [173, 169] on button "+ Add Time Block" at bounding box center [173, 171] width 70 height 18
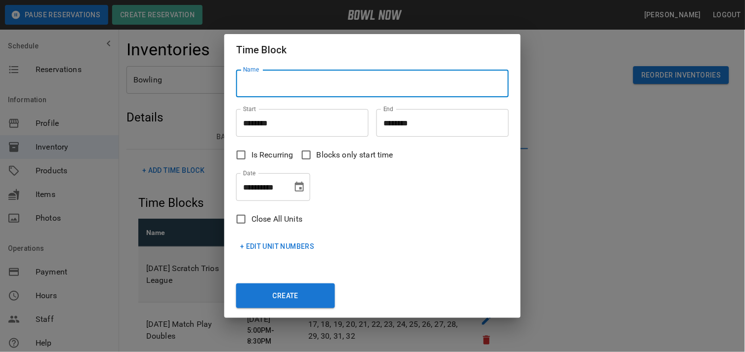
click at [268, 84] on input "Name" at bounding box center [372, 84] width 273 height 28
type input "**********"
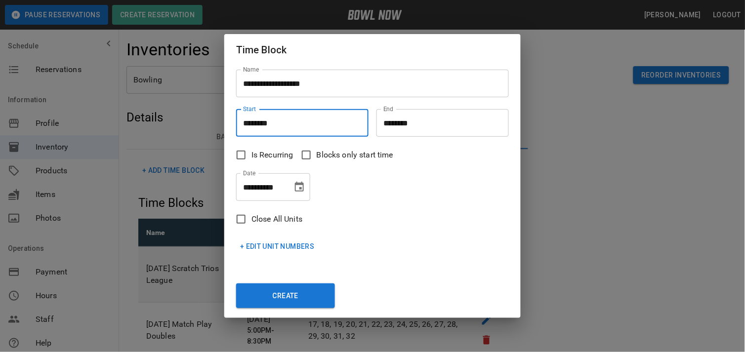
click at [245, 124] on input "********" at bounding box center [299, 123] width 126 height 28
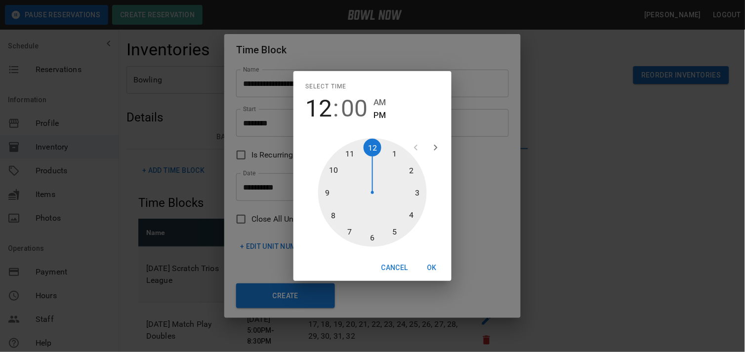
click at [373, 237] on div at bounding box center [372, 192] width 109 height 109
type input "********"
click at [380, 117] on span "PM" at bounding box center [380, 115] width 12 height 13
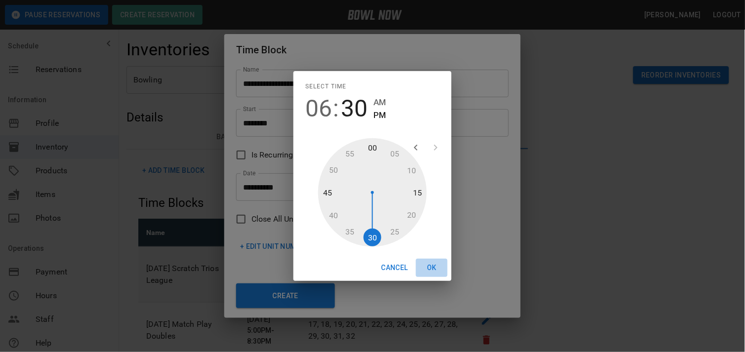
click at [433, 265] on button "OK" at bounding box center [432, 268] width 32 height 18
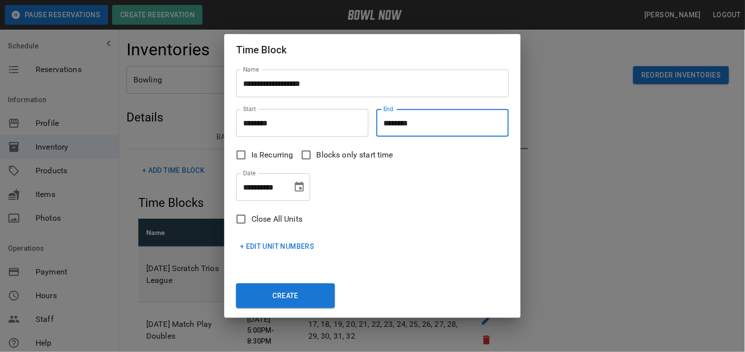
click at [384, 126] on input "********" at bounding box center [440, 123] width 126 height 28
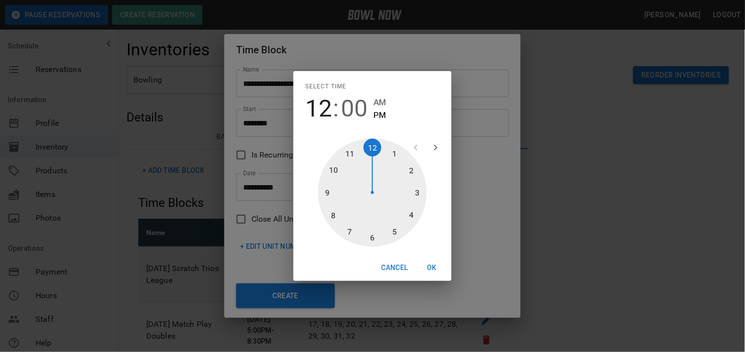
click at [327, 192] on div at bounding box center [372, 192] width 109 height 109
click at [372, 237] on div at bounding box center [372, 192] width 109 height 109
type input "********"
click at [434, 266] on button "OK" at bounding box center [432, 268] width 32 height 18
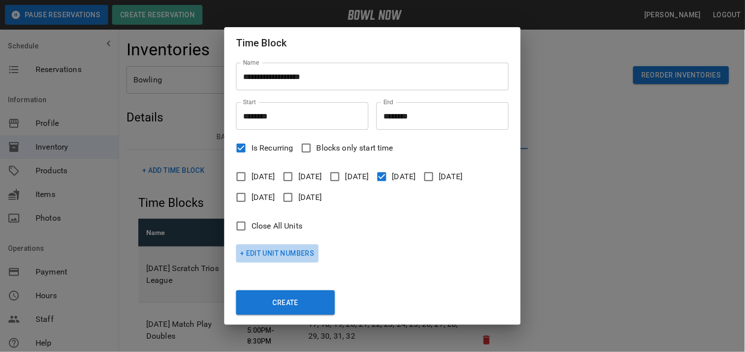
click at [275, 248] on button "+ Edit Unit Numbers" at bounding box center [277, 254] width 83 height 18
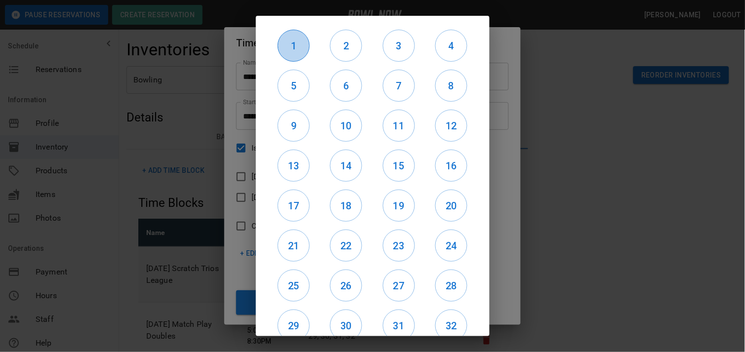
click at [290, 42] on h6 "1" at bounding box center [293, 46] width 31 height 16
click at [354, 39] on h6 "2" at bounding box center [346, 46] width 31 height 16
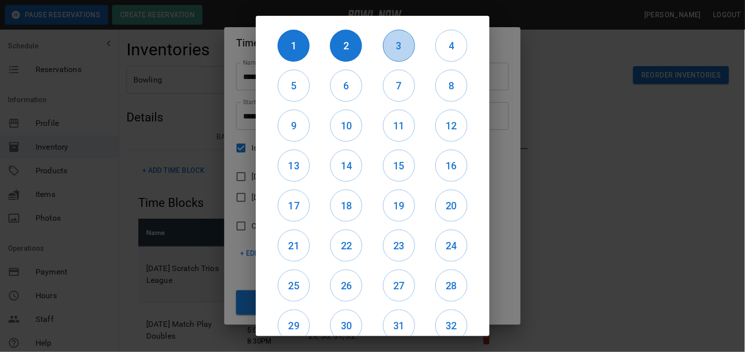
click at [390, 40] on h6 "3" at bounding box center [399, 46] width 31 height 16
click at [436, 42] on h6 "4" at bounding box center [451, 46] width 31 height 16
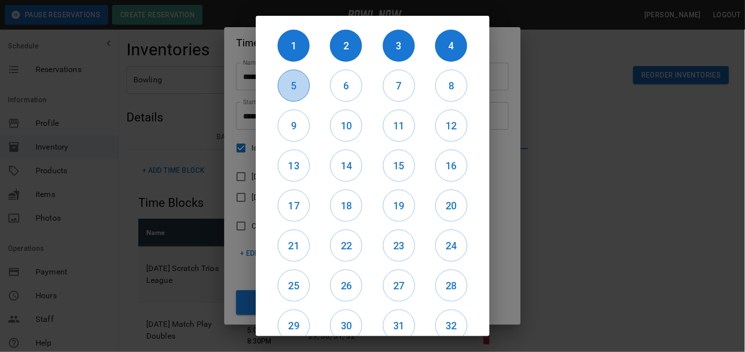
click at [299, 84] on h6 "5" at bounding box center [293, 86] width 31 height 16
click at [353, 89] on h6 "6" at bounding box center [346, 86] width 31 height 16
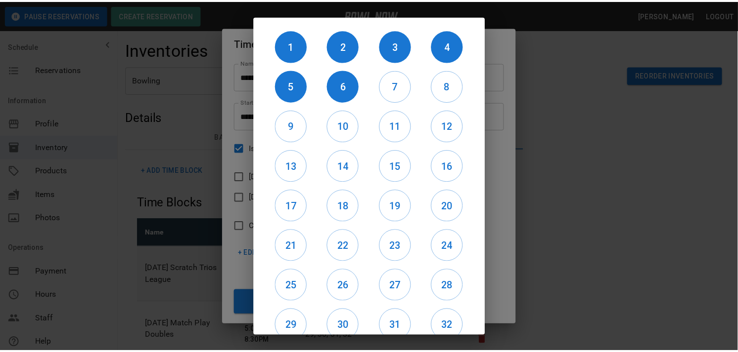
scroll to position [46, 0]
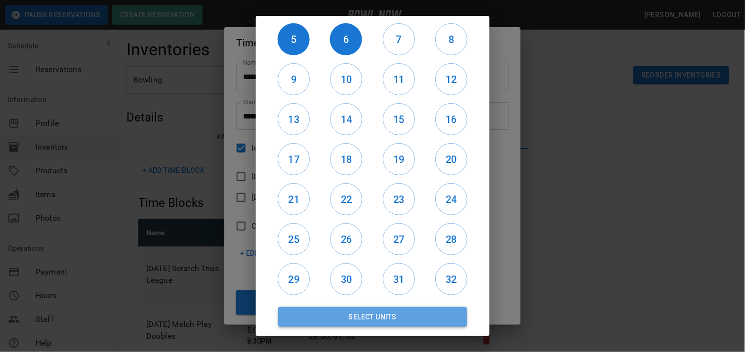
click at [406, 317] on button "Select Units" at bounding box center [372, 317] width 189 height 20
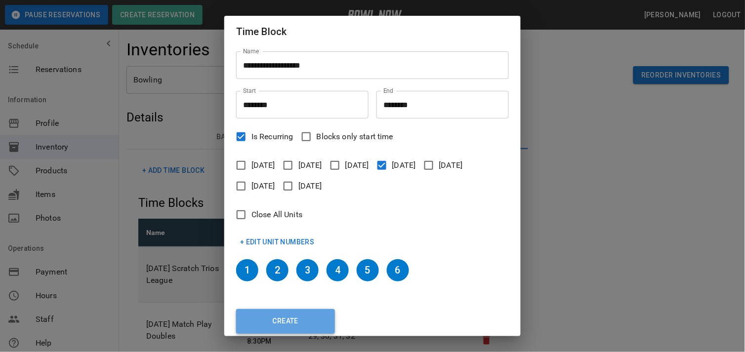
click at [283, 314] on button "Create" at bounding box center [285, 321] width 99 height 25
type input "********"
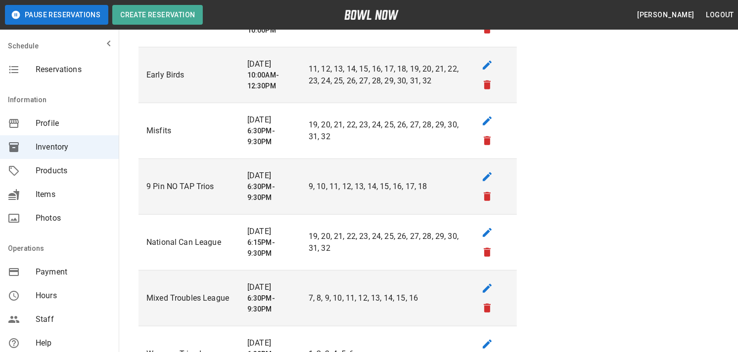
scroll to position [878, 0]
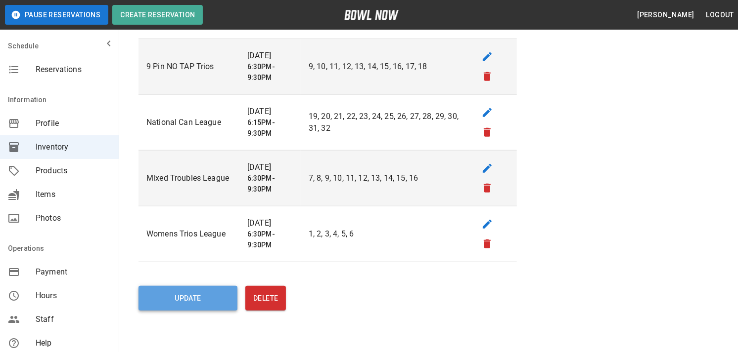
click at [196, 297] on button "Update" at bounding box center [187, 298] width 99 height 25
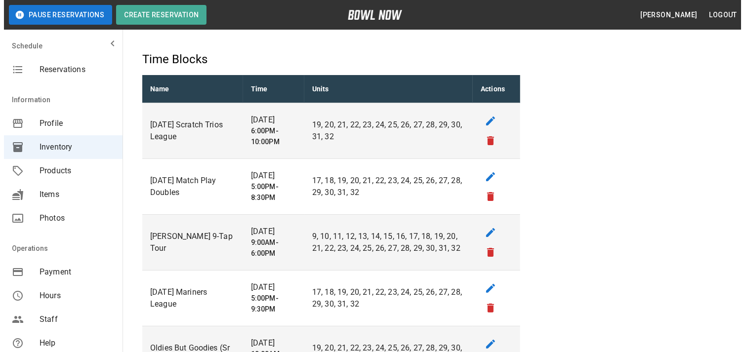
scroll to position [0, 0]
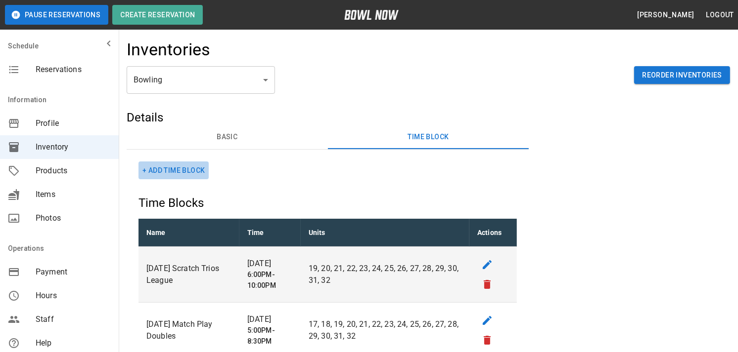
click at [184, 169] on button "+ Add Time Block" at bounding box center [173, 171] width 70 height 18
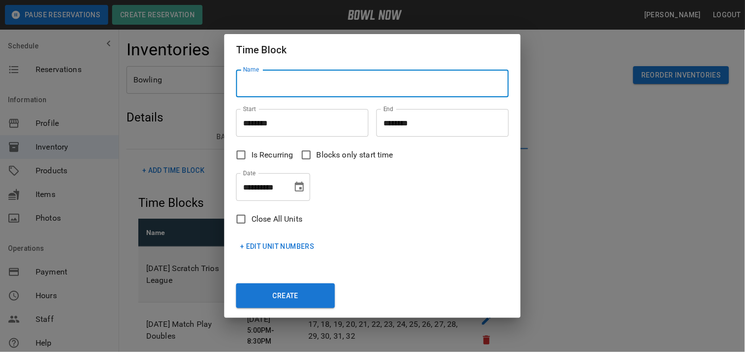
click at [284, 80] on input "Name" at bounding box center [372, 84] width 273 height 28
type input "**********"
click at [246, 126] on input "********" at bounding box center [299, 123] width 126 height 28
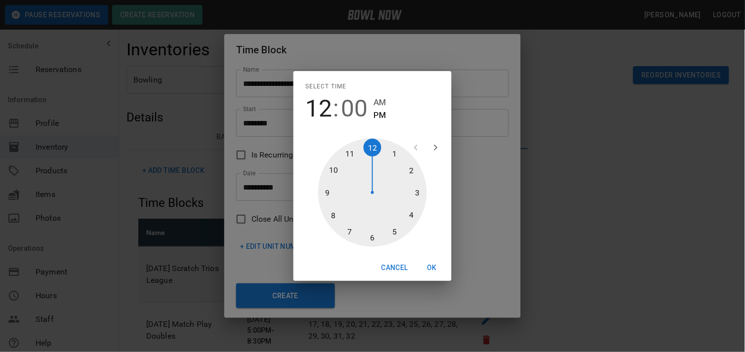
click at [329, 193] on div at bounding box center [372, 192] width 109 height 109
click at [376, 239] on div at bounding box center [372, 192] width 109 height 109
click at [374, 104] on span "AM" at bounding box center [380, 102] width 12 height 13
type input "********"
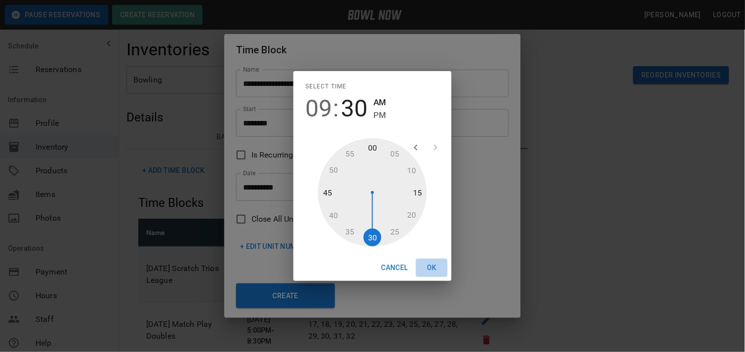
click at [429, 262] on button "OK" at bounding box center [432, 268] width 32 height 18
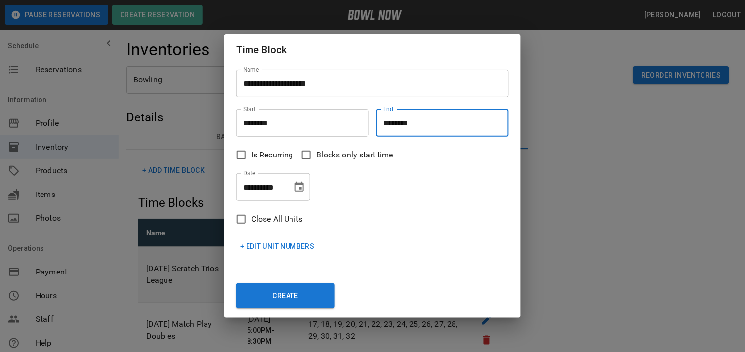
click at [399, 125] on input "********" at bounding box center [440, 123] width 126 height 28
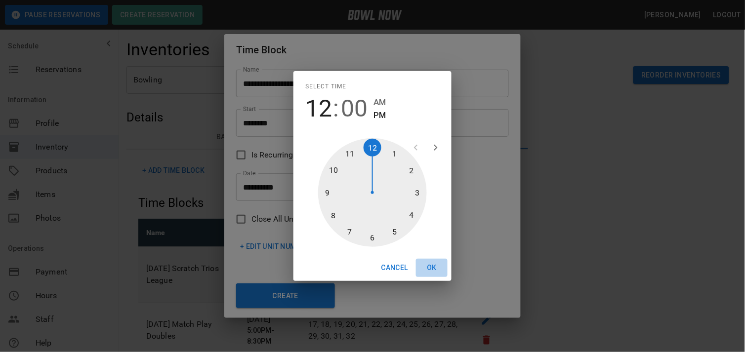
click at [434, 265] on button "OK" at bounding box center [432, 268] width 32 height 18
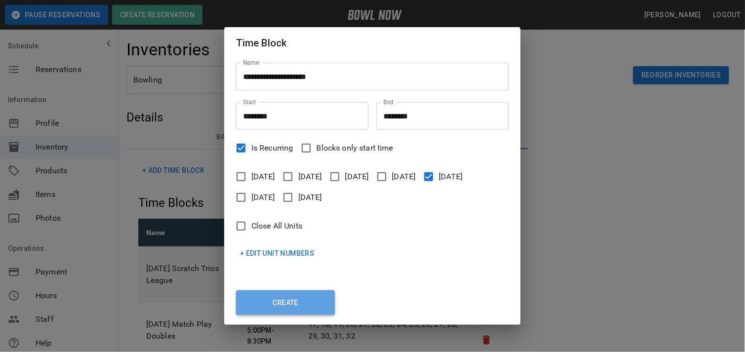
click at [308, 295] on button "Create" at bounding box center [285, 303] width 99 height 25
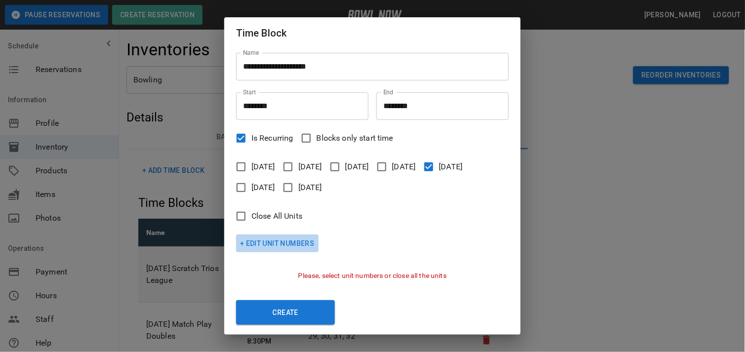
click at [292, 244] on button "+ Edit Unit Numbers" at bounding box center [277, 244] width 83 height 18
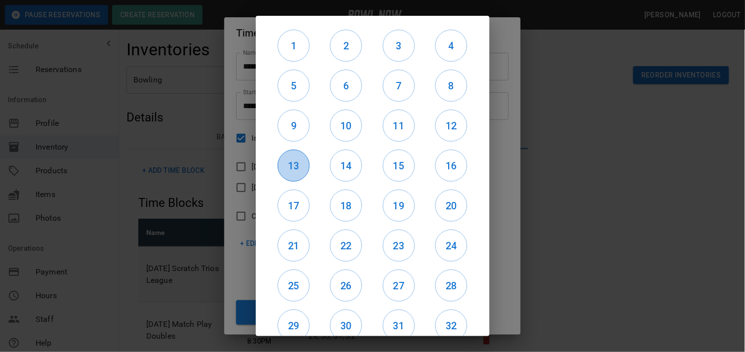
click at [298, 167] on h6 "13" at bounding box center [293, 166] width 31 height 16
click at [335, 167] on h6 "14" at bounding box center [346, 166] width 31 height 16
click at [391, 165] on h6 "15" at bounding box center [399, 166] width 31 height 16
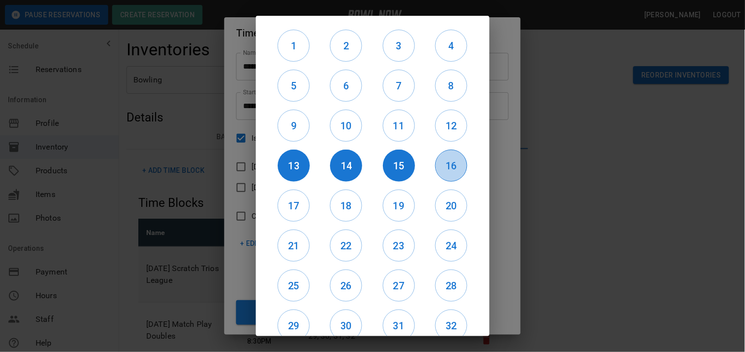
click at [446, 165] on h6 "16" at bounding box center [451, 166] width 31 height 16
click at [286, 198] on h6 "17" at bounding box center [293, 206] width 31 height 16
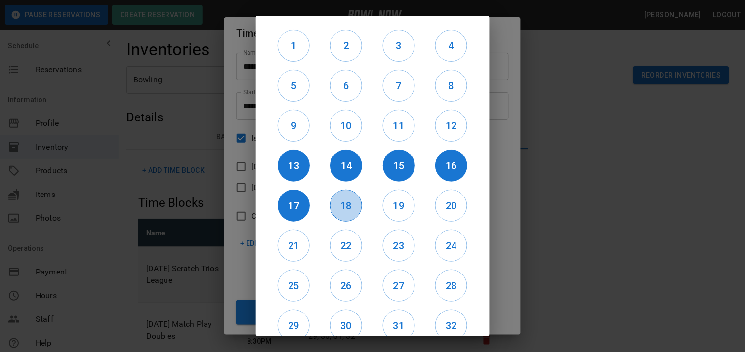
click at [345, 204] on h6 "18" at bounding box center [346, 206] width 31 height 16
click at [394, 205] on h6 "19" at bounding box center [399, 206] width 31 height 16
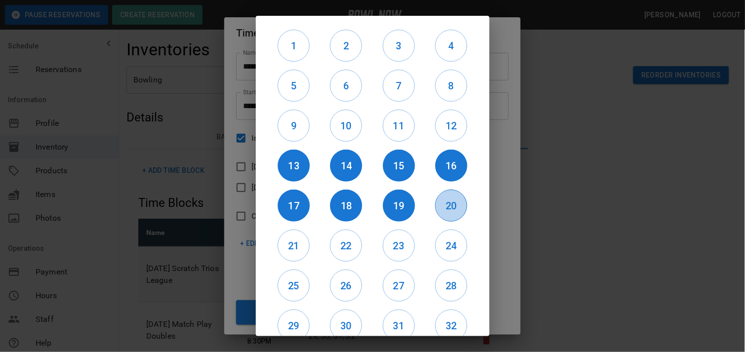
click at [442, 200] on h6 "20" at bounding box center [451, 206] width 31 height 16
click at [288, 244] on h6 "21" at bounding box center [293, 246] width 31 height 16
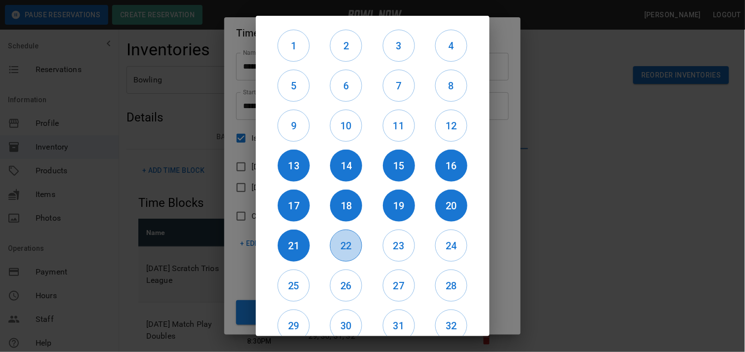
click at [335, 246] on h6 "22" at bounding box center [346, 246] width 31 height 16
click at [393, 245] on h6 "23" at bounding box center [399, 246] width 31 height 16
click at [438, 244] on h6 "24" at bounding box center [451, 246] width 31 height 16
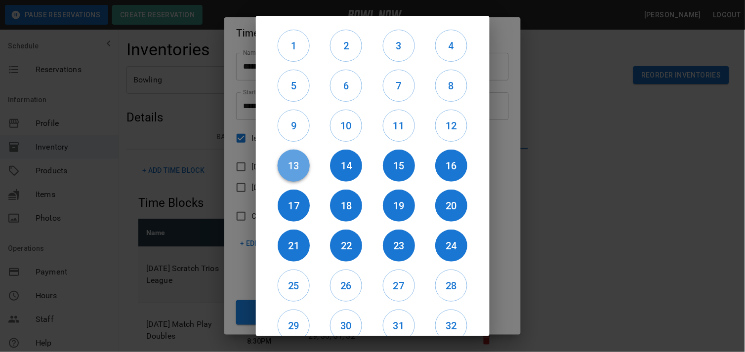
click at [284, 165] on h6 "13" at bounding box center [294, 166] width 32 height 16
click at [345, 164] on h6 "14" at bounding box center [346, 166] width 32 height 16
click at [297, 171] on h6 "13" at bounding box center [293, 166] width 31 height 16
click at [345, 168] on h6 "14" at bounding box center [346, 166] width 31 height 16
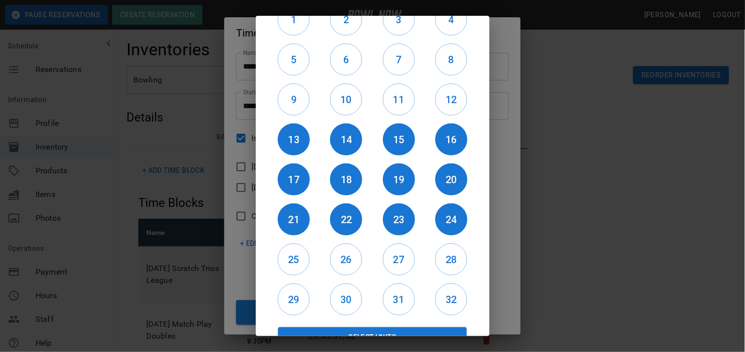
scroll to position [46, 0]
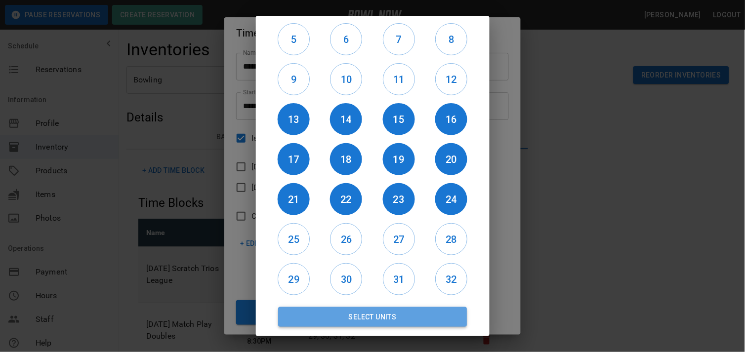
click at [413, 323] on button "Select Units" at bounding box center [372, 317] width 189 height 20
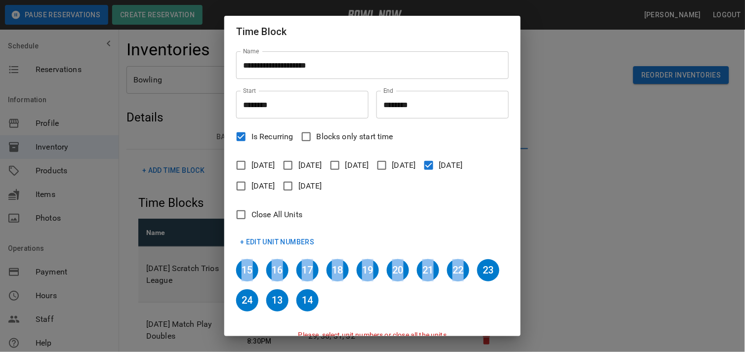
drag, startPoint x: 522, startPoint y: 207, endPoint x: 505, endPoint y: 254, distance: 50.3
click at [505, 254] on div "**********" at bounding box center [372, 176] width 745 height 352
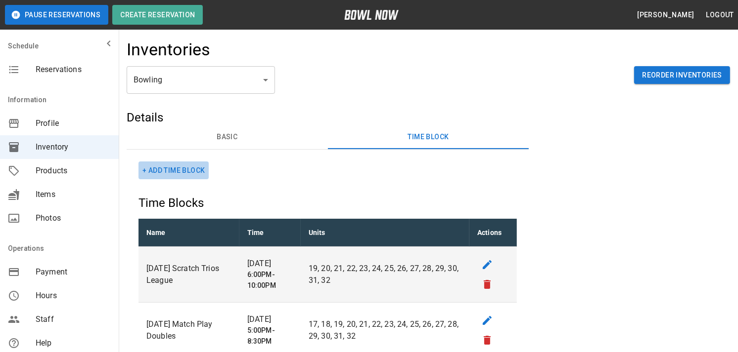
click at [188, 170] on button "+ Add Time Block" at bounding box center [173, 171] width 70 height 18
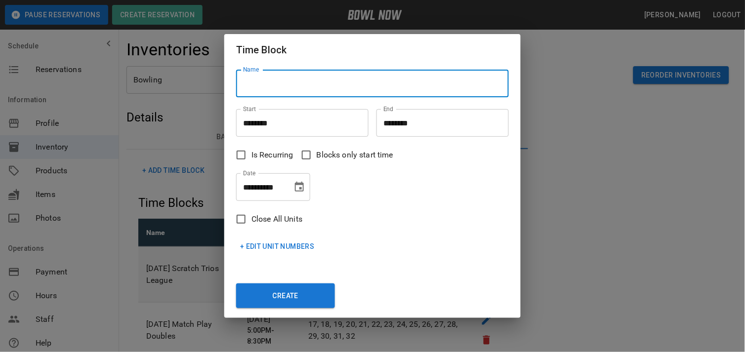
click at [283, 85] on input "Name" at bounding box center [372, 84] width 273 height 28
type input "**********"
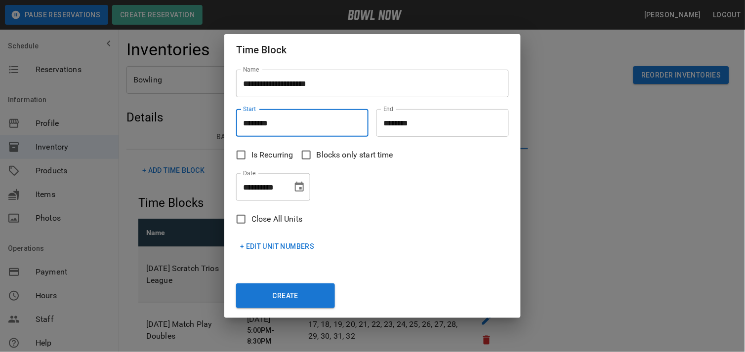
click at [262, 123] on input "********" at bounding box center [299, 123] width 126 height 28
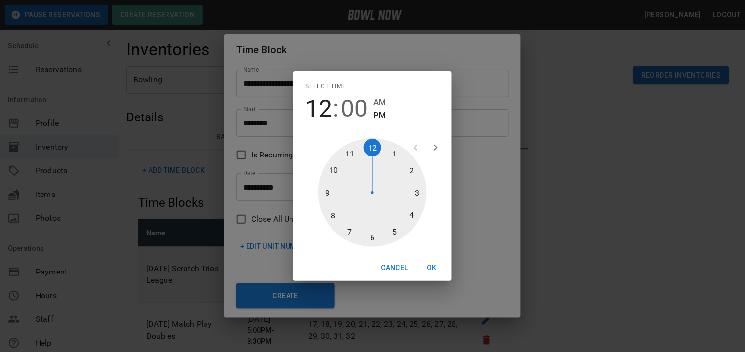
click at [328, 191] on div at bounding box center [372, 192] width 109 height 109
click at [371, 238] on div at bounding box center [372, 192] width 109 height 109
click at [378, 99] on span "AM" at bounding box center [380, 102] width 12 height 13
type input "********"
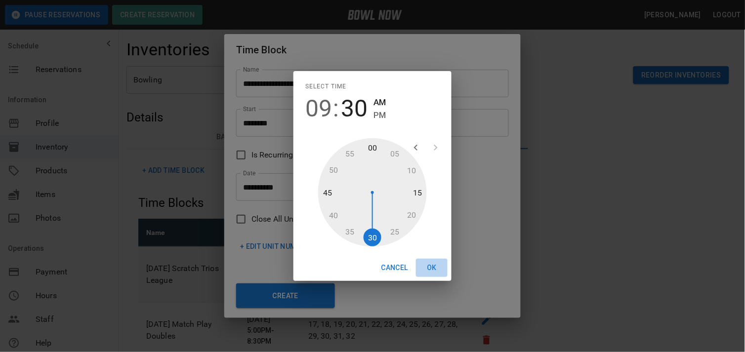
click at [428, 268] on button "OK" at bounding box center [432, 268] width 32 height 18
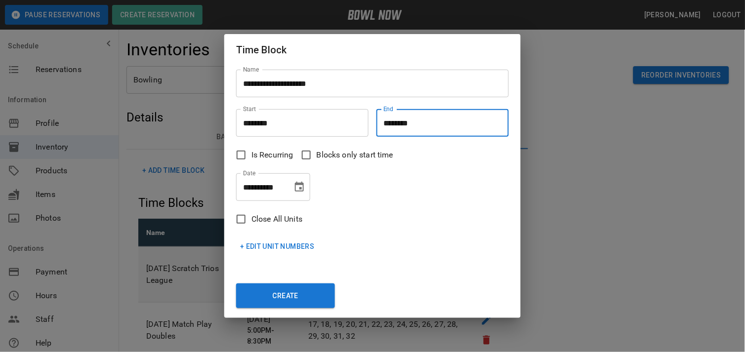
click at [388, 121] on input "********" at bounding box center [440, 123] width 126 height 28
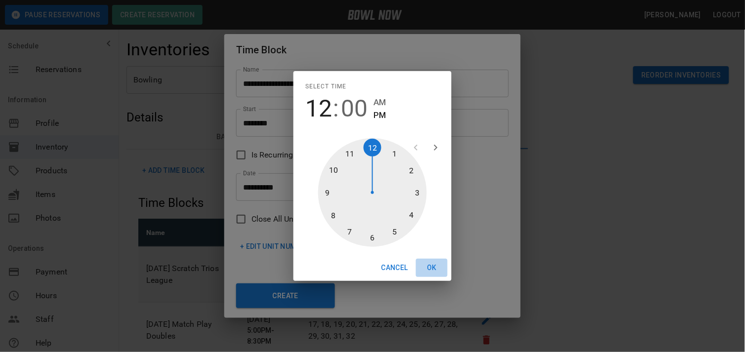
click at [429, 267] on button "OK" at bounding box center [432, 268] width 32 height 18
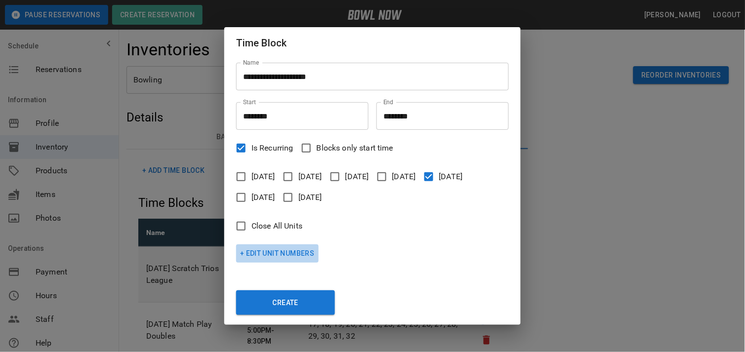
click at [295, 251] on button "+ Edit Unit Numbers" at bounding box center [277, 254] width 83 height 18
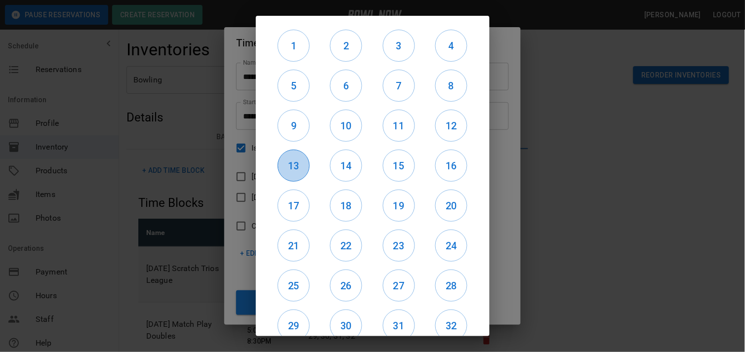
click at [290, 167] on h6 "13" at bounding box center [293, 166] width 31 height 16
click at [348, 167] on h6 "14" at bounding box center [346, 166] width 31 height 16
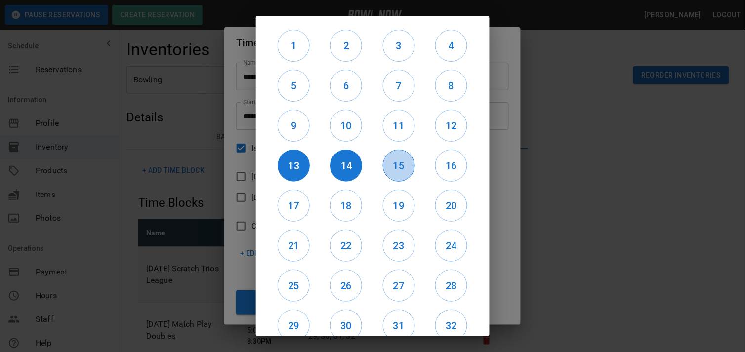
click at [389, 167] on h6 "15" at bounding box center [399, 166] width 31 height 16
click at [442, 166] on h6 "16" at bounding box center [451, 166] width 31 height 16
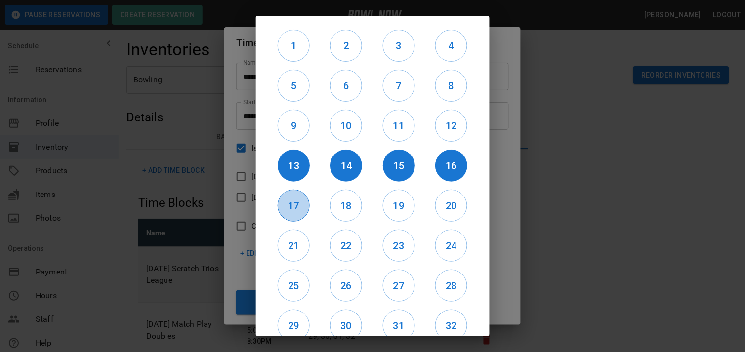
click at [297, 204] on h6 "17" at bounding box center [293, 206] width 31 height 16
click at [346, 207] on h6 "18" at bounding box center [346, 206] width 31 height 16
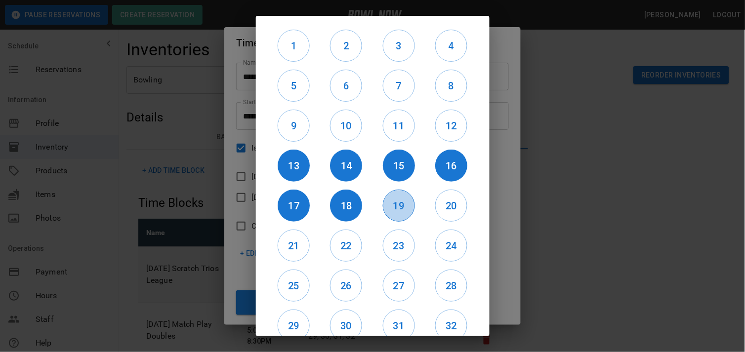
click at [392, 208] on h6 "19" at bounding box center [399, 206] width 31 height 16
click at [455, 204] on h6 "20" at bounding box center [451, 206] width 31 height 16
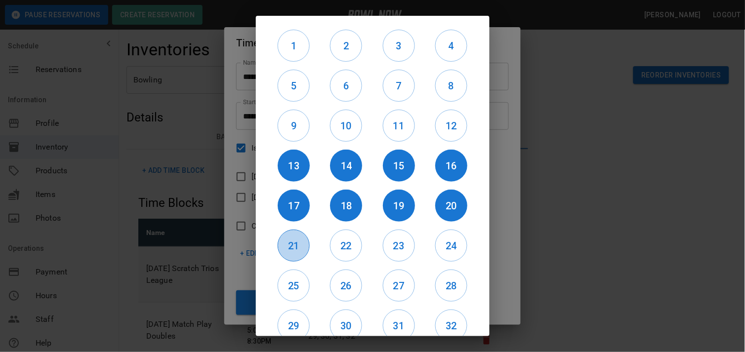
click at [287, 243] on h6 "21" at bounding box center [293, 246] width 31 height 16
click at [341, 244] on h6 "22" at bounding box center [346, 246] width 31 height 16
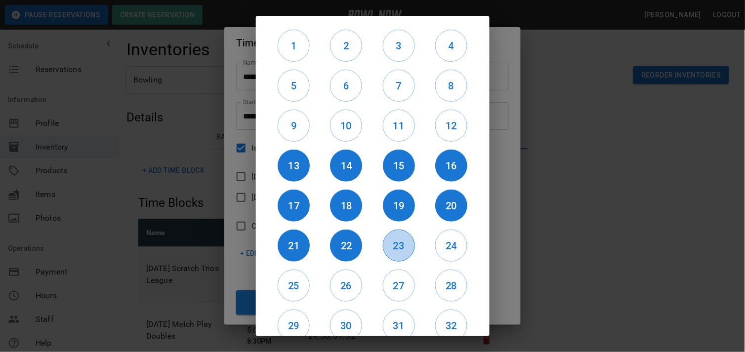
click at [384, 244] on h6 "23" at bounding box center [399, 246] width 31 height 16
click at [451, 240] on h6 "24" at bounding box center [451, 246] width 31 height 16
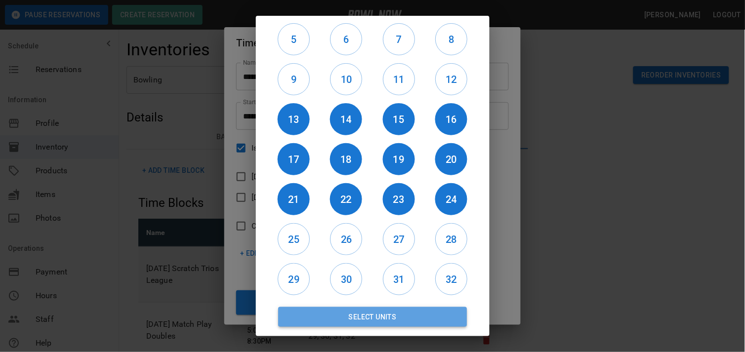
click at [424, 312] on button "Select Units" at bounding box center [372, 317] width 189 height 20
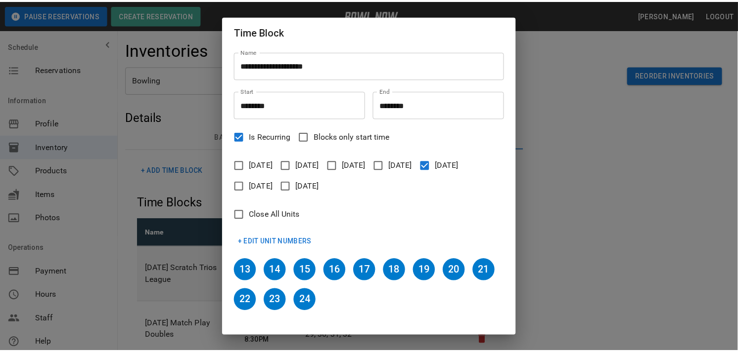
scroll to position [37, 0]
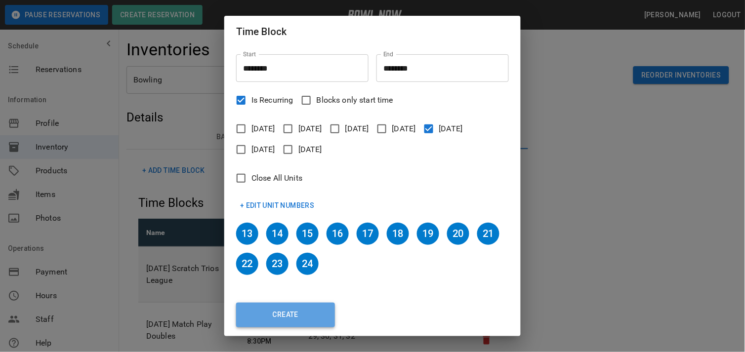
click at [313, 312] on button "Create" at bounding box center [285, 315] width 99 height 25
type input "********"
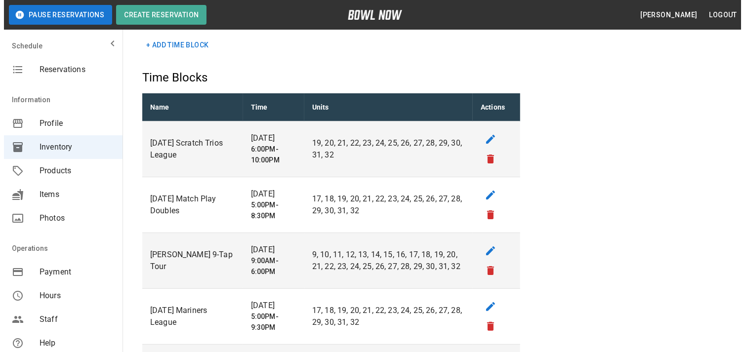
scroll to position [68, 0]
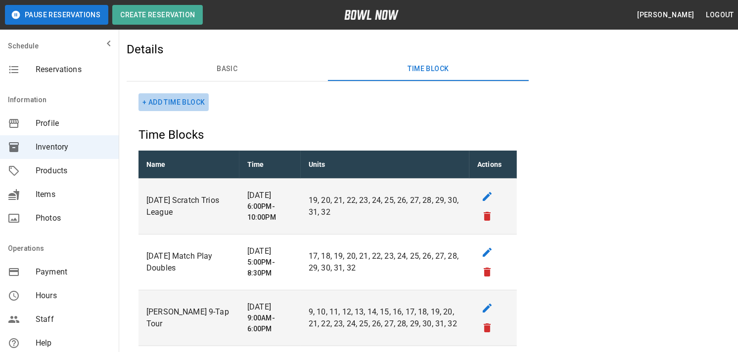
click at [188, 100] on button "+ Add Time Block" at bounding box center [173, 102] width 70 height 18
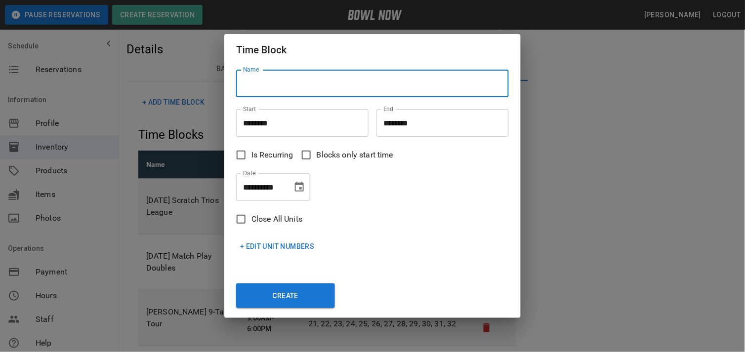
click at [275, 91] on input "Name" at bounding box center [372, 84] width 273 height 28
type input "**********"
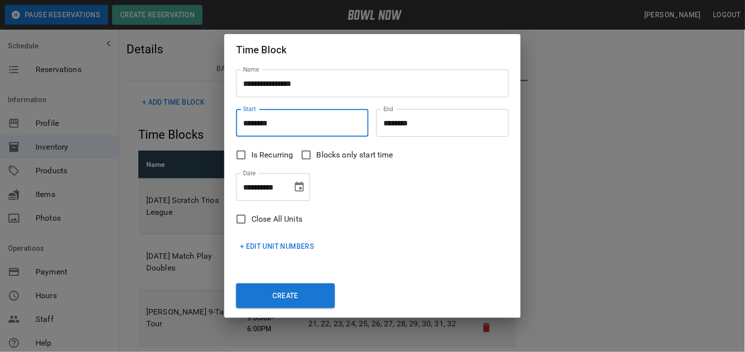
click at [245, 122] on input "********" at bounding box center [299, 123] width 126 height 28
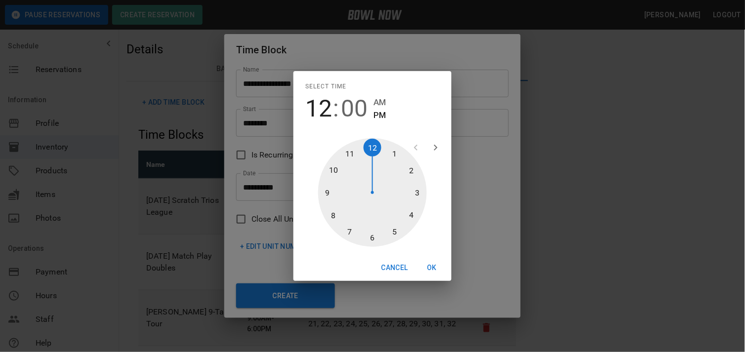
click at [376, 146] on div at bounding box center [372, 192] width 109 height 109
click at [432, 266] on button "OK" at bounding box center [432, 268] width 32 height 18
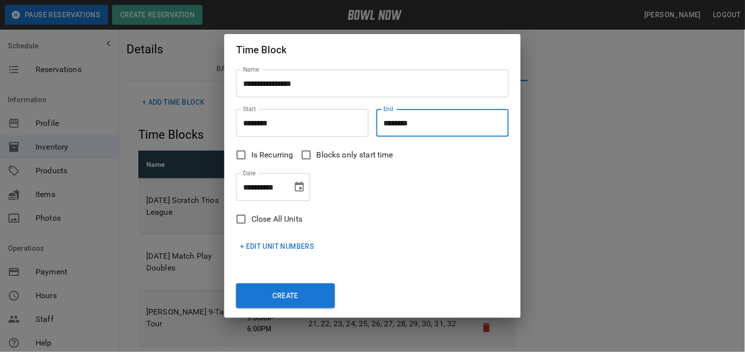
click at [386, 124] on input "********" at bounding box center [440, 123] width 126 height 28
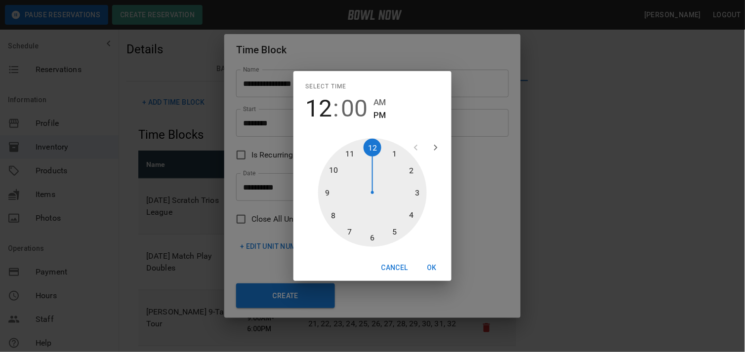
click at [419, 195] on div at bounding box center [372, 192] width 109 height 109
type input "********"
click at [372, 149] on div at bounding box center [372, 192] width 109 height 109
click at [379, 109] on span "PM" at bounding box center [380, 115] width 12 height 13
click at [431, 264] on button "OK" at bounding box center [432, 268] width 32 height 18
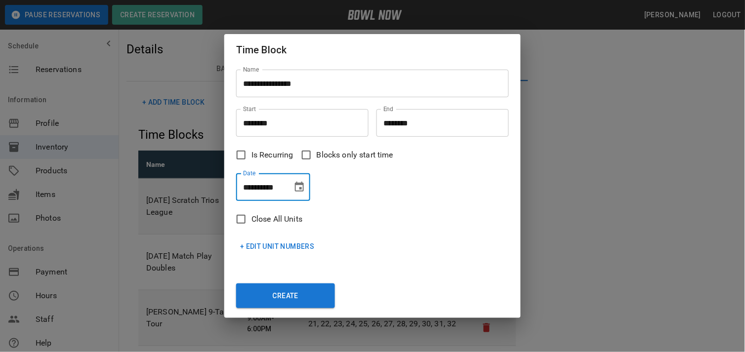
click at [270, 188] on input "**********" at bounding box center [260, 188] width 49 height 28
click at [302, 191] on icon "Choose date, selected date is Aug 29, 2025" at bounding box center [299, 187] width 9 height 10
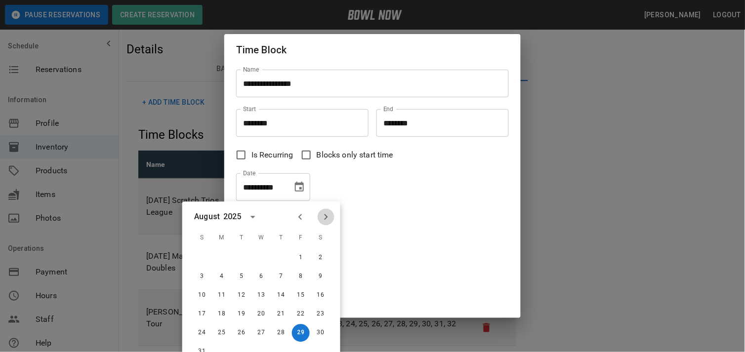
click at [326, 219] on icon "Next month" at bounding box center [326, 218] width 12 height 12
click at [302, 273] on button "12" at bounding box center [301, 277] width 18 height 18
type input "**********"
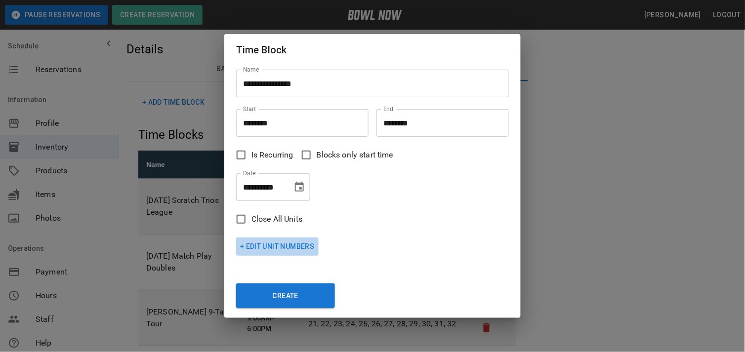
click at [294, 248] on button "+ Edit Unit Numbers" at bounding box center [277, 247] width 83 height 18
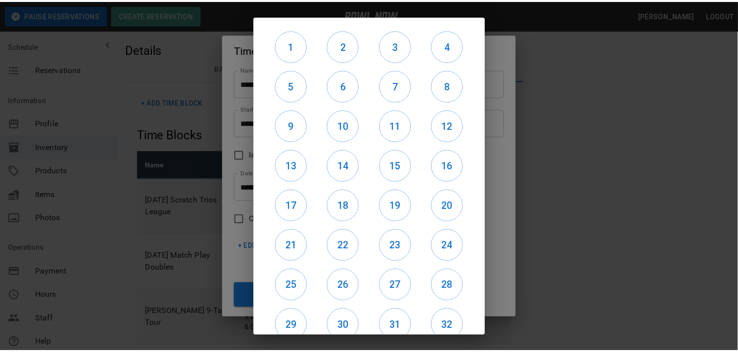
scroll to position [46, 0]
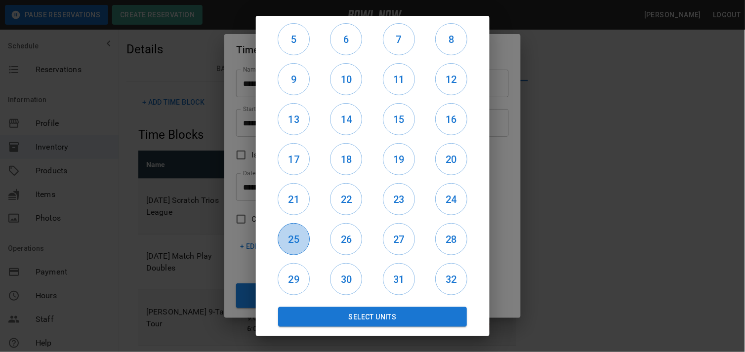
click at [293, 234] on h6 "25" at bounding box center [293, 240] width 31 height 16
click at [343, 235] on h6 "26" at bounding box center [346, 240] width 31 height 16
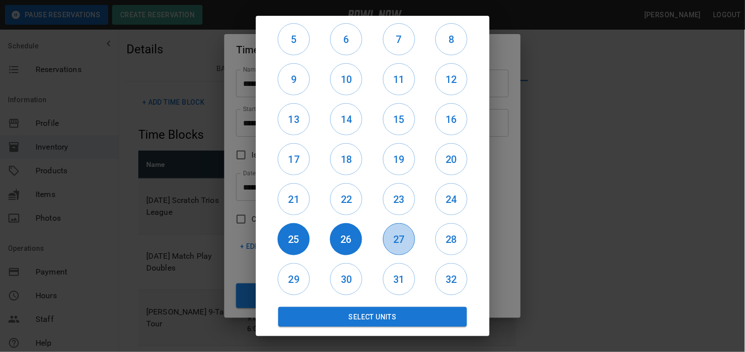
click at [392, 235] on h6 "27" at bounding box center [399, 240] width 31 height 16
click at [436, 238] on h6 "28" at bounding box center [451, 240] width 31 height 16
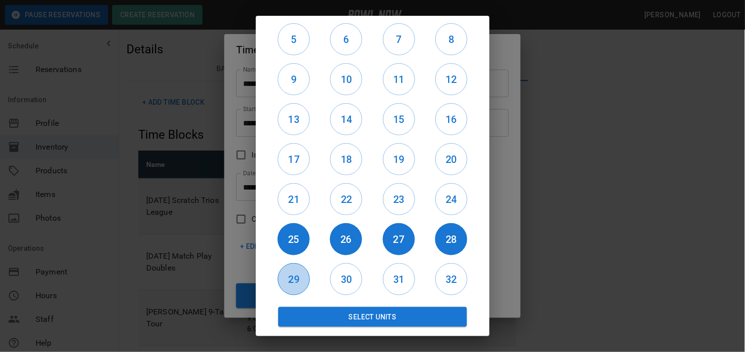
click at [293, 286] on h6 "29" at bounding box center [293, 280] width 31 height 16
click at [348, 277] on h6 "30" at bounding box center [346, 280] width 31 height 16
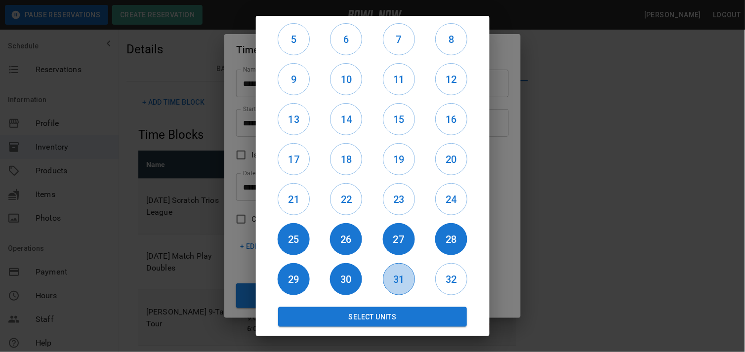
click at [391, 278] on h6 "31" at bounding box center [399, 280] width 31 height 16
click at [443, 273] on h6 "32" at bounding box center [451, 280] width 31 height 16
click at [407, 313] on button "Select Units" at bounding box center [372, 317] width 189 height 20
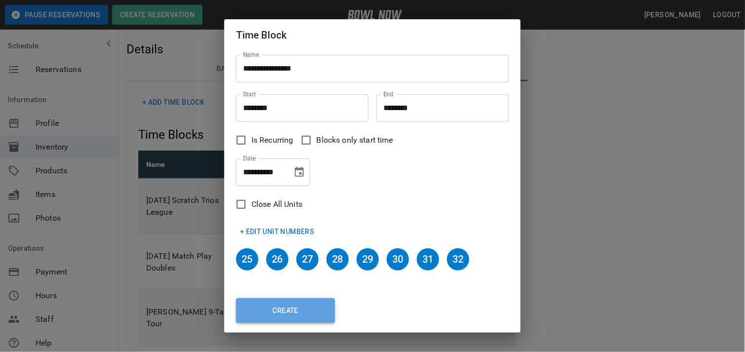
click at [319, 308] on button "Create" at bounding box center [285, 311] width 99 height 25
type input "********"
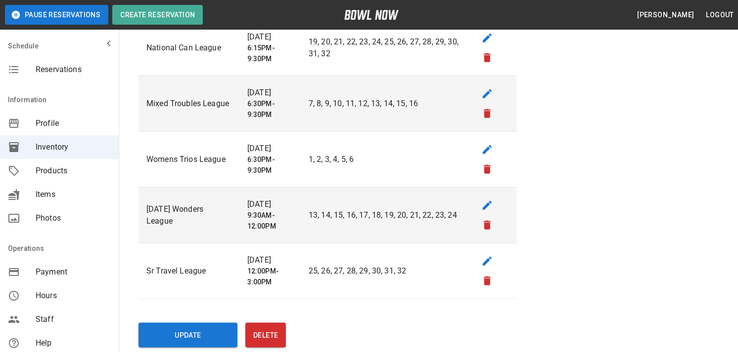
scroll to position [1018, 0]
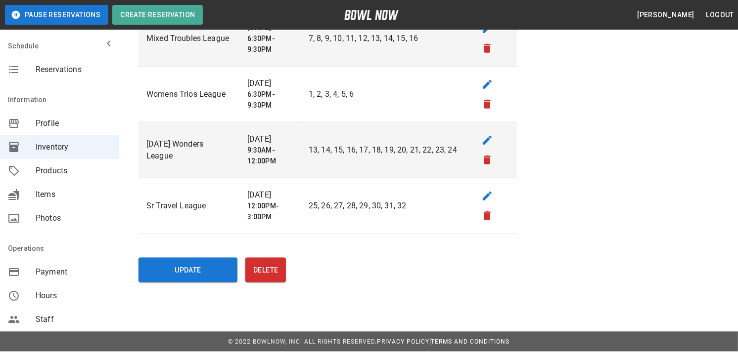
click at [411, 284] on div "Update Delete" at bounding box center [328, 268] width 402 height 44
drag, startPoint x: 411, startPoint y: 284, endPoint x: 524, endPoint y: 280, distance: 113.8
click at [524, 280] on div "Update Delete" at bounding box center [328, 268] width 402 height 44
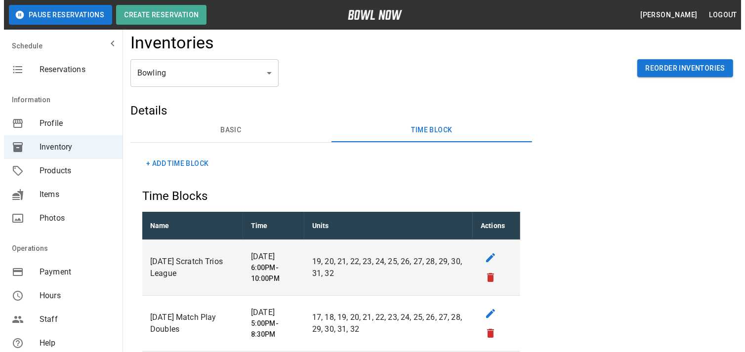
scroll to position [0, 0]
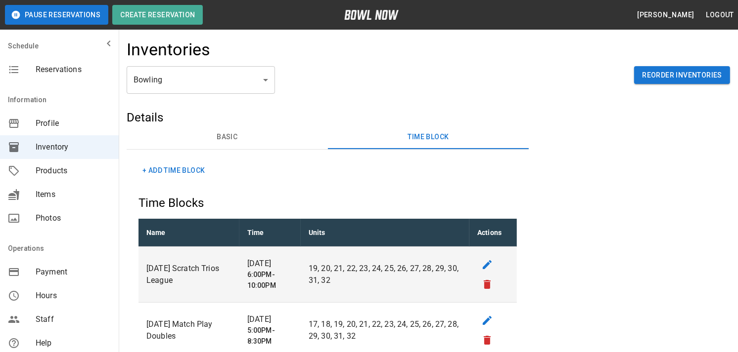
click at [448, 73] on div "**********" at bounding box center [428, 88] width 603 height 44
click at [171, 172] on button "+ Add Time Block" at bounding box center [173, 171] width 70 height 18
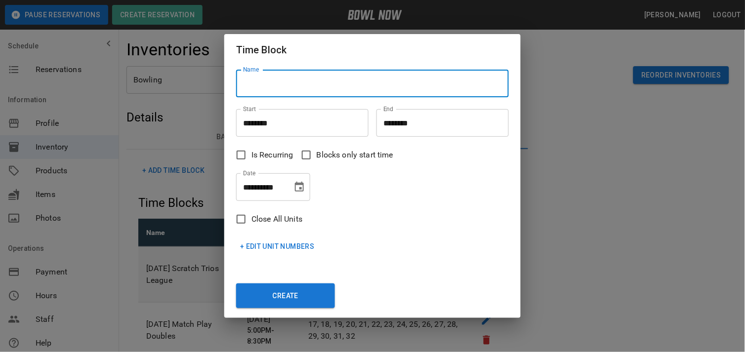
click at [293, 88] on input "Name" at bounding box center [372, 84] width 273 height 28
type input "**********"
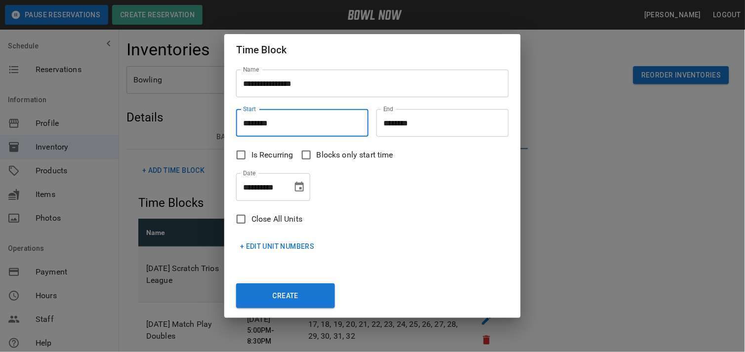
click at [254, 123] on input "********" at bounding box center [299, 123] width 126 height 28
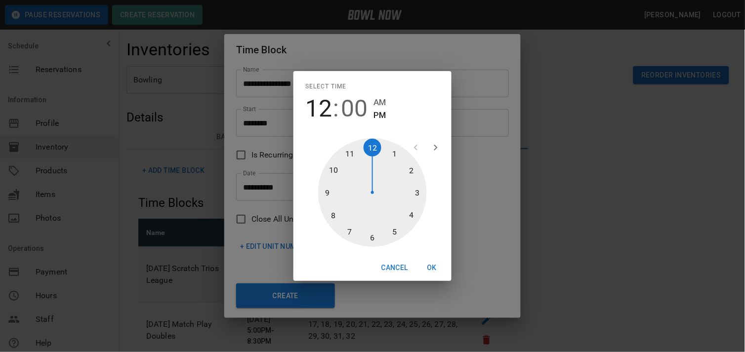
click at [375, 145] on div at bounding box center [372, 192] width 109 height 109
click at [376, 148] on div at bounding box center [372, 192] width 109 height 109
click at [381, 116] on span "PM" at bounding box center [380, 115] width 12 height 13
click at [431, 265] on button "OK" at bounding box center [432, 268] width 32 height 18
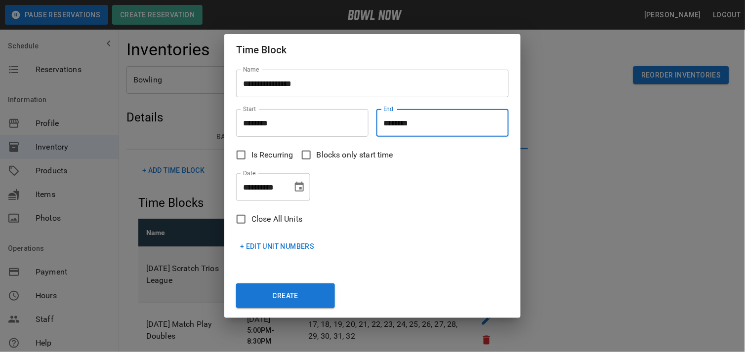
click at [386, 122] on input "********" at bounding box center [440, 123] width 126 height 28
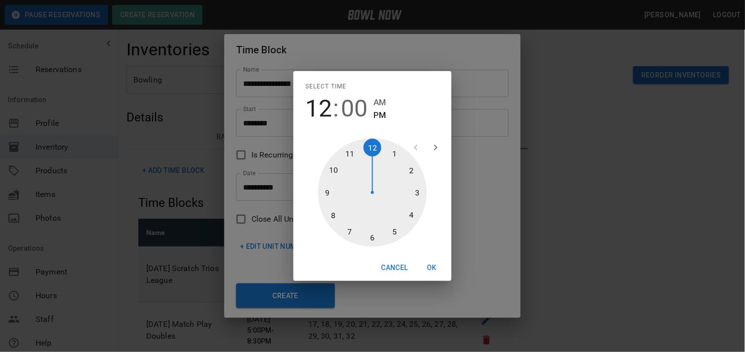
click at [421, 196] on div at bounding box center [372, 192] width 109 height 109
type input "********"
click at [378, 145] on div at bounding box center [372, 192] width 109 height 109
click at [433, 264] on button "OK" at bounding box center [432, 268] width 32 height 18
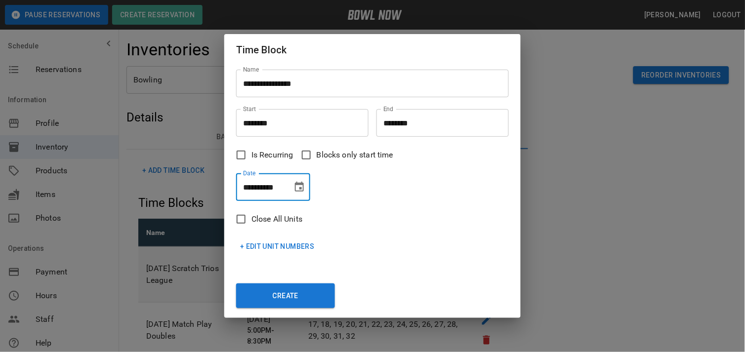
click at [264, 188] on input "**********" at bounding box center [260, 188] width 49 height 28
click at [293, 186] on button "Choose date, selected date is Aug 29, 2025" at bounding box center [300, 187] width 20 height 20
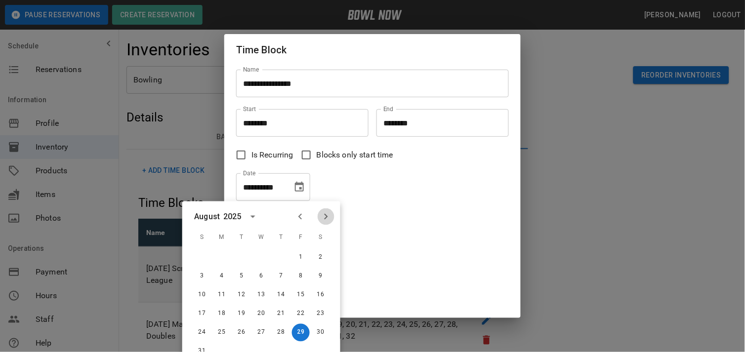
click at [322, 214] on icon "Next month" at bounding box center [326, 217] width 12 height 12
click at [301, 255] on button "3" at bounding box center [301, 258] width 18 height 18
type input "**********"
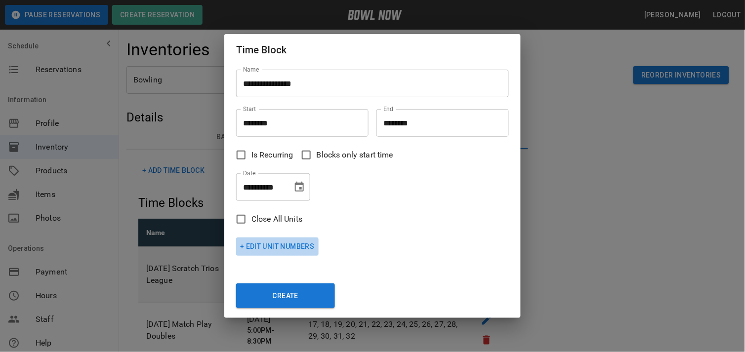
click at [289, 245] on button "+ Edit Unit Numbers" at bounding box center [277, 247] width 83 height 18
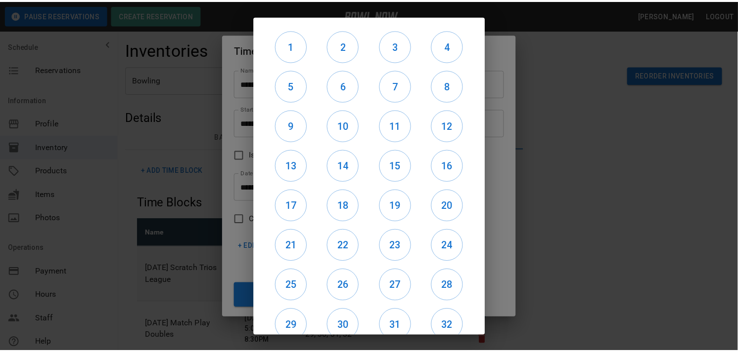
scroll to position [46, 0]
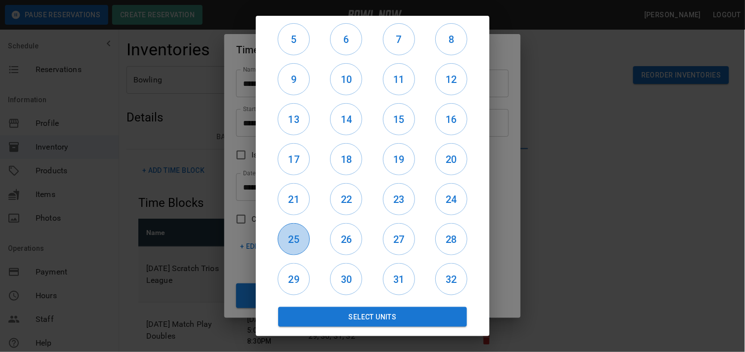
click at [296, 239] on h6 "25" at bounding box center [293, 240] width 31 height 16
click at [331, 235] on h6 "26" at bounding box center [346, 240] width 31 height 16
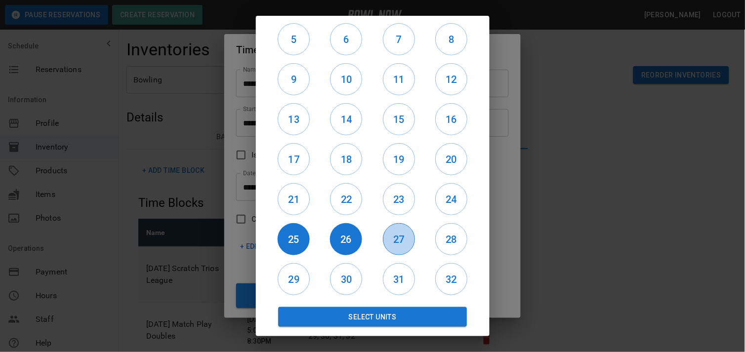
click at [389, 232] on h6 "27" at bounding box center [399, 240] width 31 height 16
click at [438, 235] on h6 "28" at bounding box center [451, 240] width 31 height 16
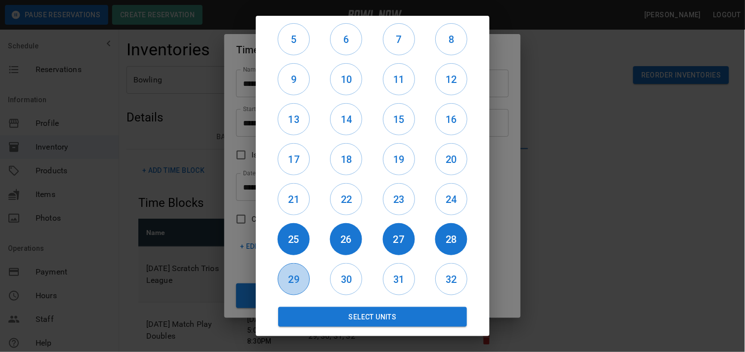
click at [290, 285] on h6 "29" at bounding box center [293, 280] width 31 height 16
click at [346, 277] on h6 "30" at bounding box center [346, 280] width 31 height 16
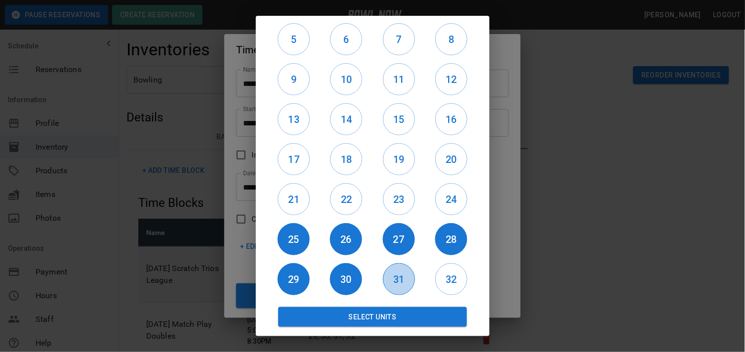
click at [392, 274] on h6 "31" at bounding box center [399, 280] width 31 height 16
click at [442, 280] on h6 "32" at bounding box center [451, 280] width 31 height 16
click at [403, 323] on button "Select Units" at bounding box center [372, 317] width 189 height 20
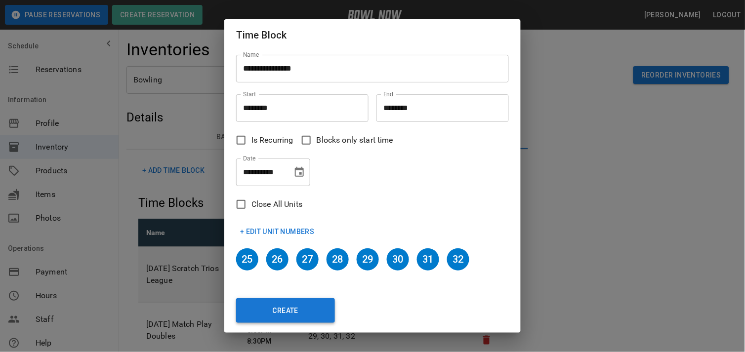
click at [302, 318] on button "Create" at bounding box center [285, 311] width 99 height 25
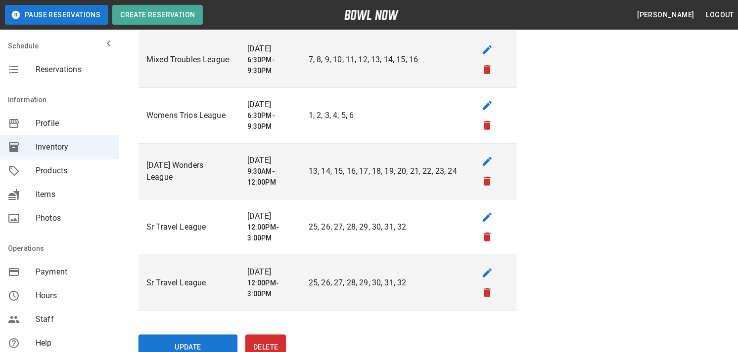
scroll to position [1004, 0]
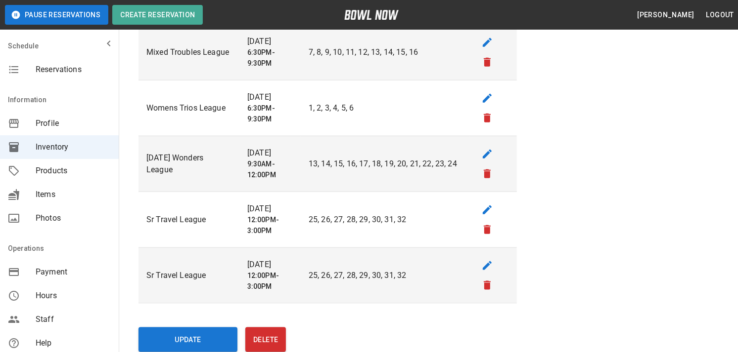
drag, startPoint x: 724, startPoint y: 309, endPoint x: 733, endPoint y: 231, distance: 78.6
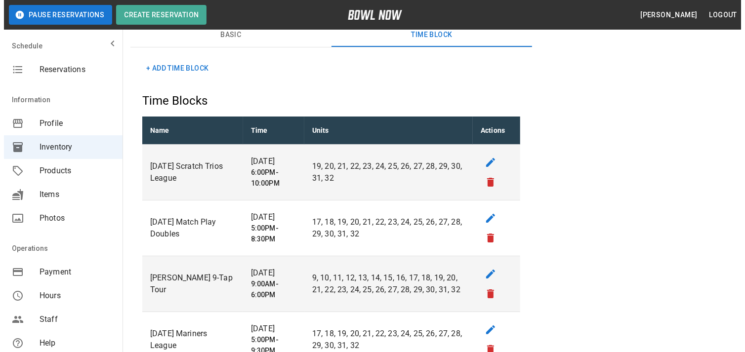
scroll to position [0, 0]
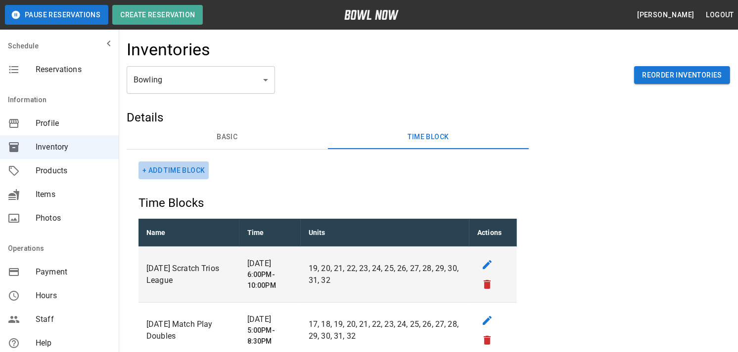
click at [174, 166] on button "+ Add Time Block" at bounding box center [173, 171] width 70 height 18
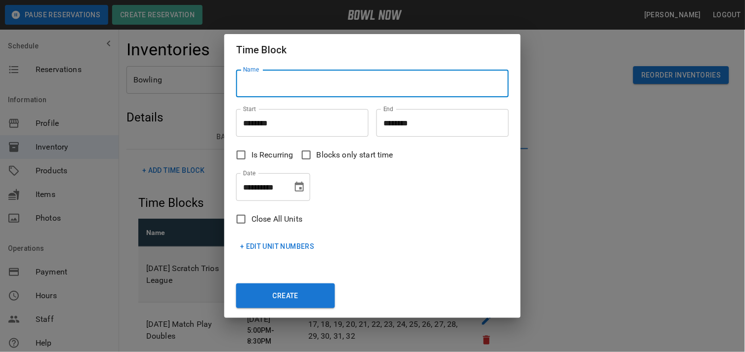
click at [267, 84] on input "Name" at bounding box center [372, 84] width 273 height 28
type input "**********"
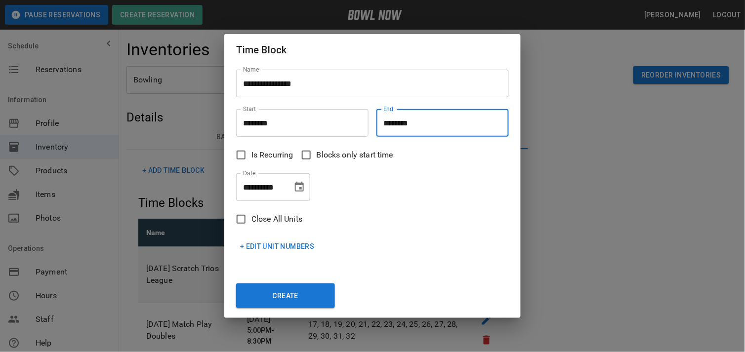
click at [392, 123] on input "********" at bounding box center [440, 123] width 126 height 28
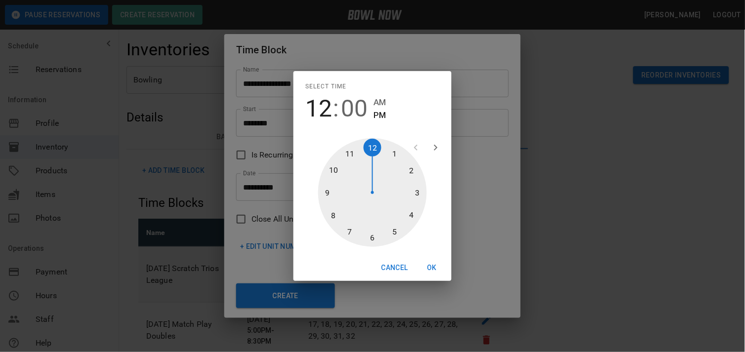
click at [419, 193] on div at bounding box center [372, 192] width 109 height 109
type input "********"
click at [366, 146] on div at bounding box center [372, 192] width 109 height 109
click at [432, 266] on button "OK" at bounding box center [432, 268] width 32 height 18
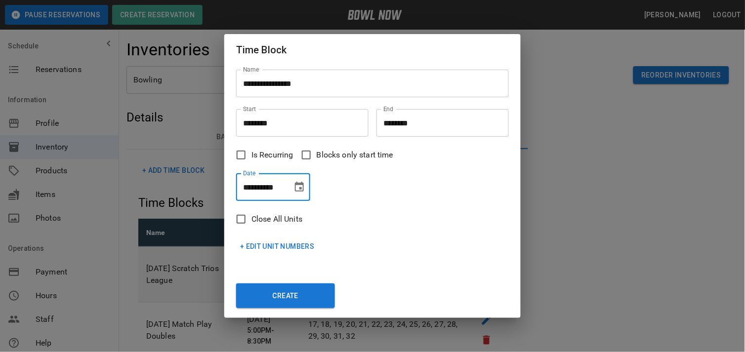
click at [255, 181] on input "**********" at bounding box center [260, 188] width 49 height 28
click at [305, 186] on icon "Choose date, selected date is Aug 29, 2025" at bounding box center [300, 187] width 12 height 12
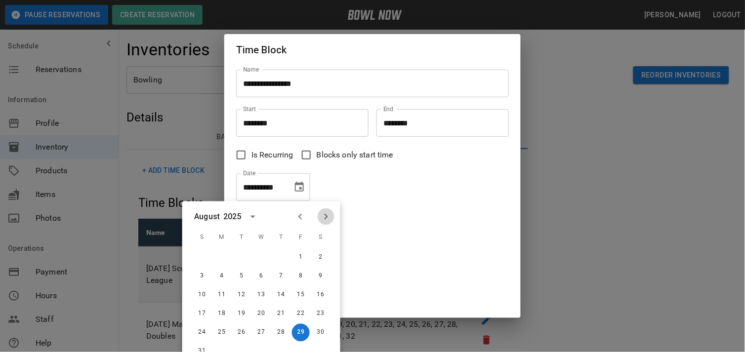
click at [328, 211] on icon "Next month" at bounding box center [326, 217] width 12 height 12
click at [300, 312] on button "24" at bounding box center [301, 314] width 18 height 18
type input "**********"
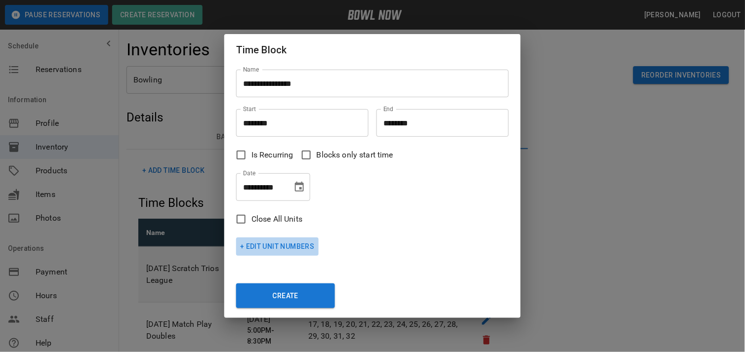
click at [293, 247] on button "+ Edit Unit Numbers" at bounding box center [277, 247] width 83 height 18
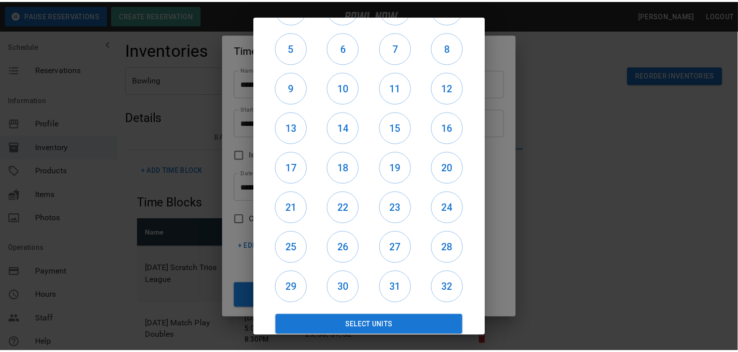
scroll to position [46, 0]
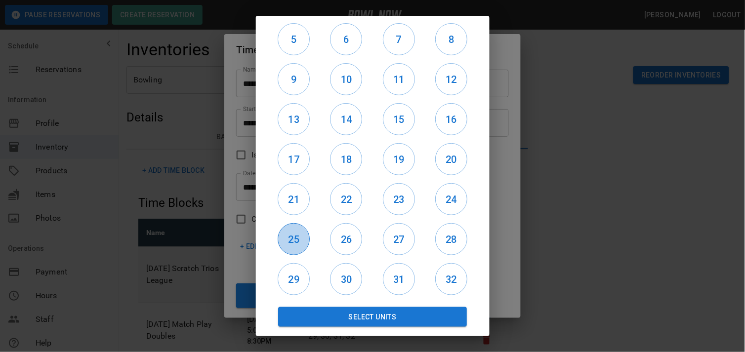
click at [300, 240] on h6 "25" at bounding box center [293, 240] width 31 height 16
click at [337, 239] on h6 "26" at bounding box center [346, 240] width 31 height 16
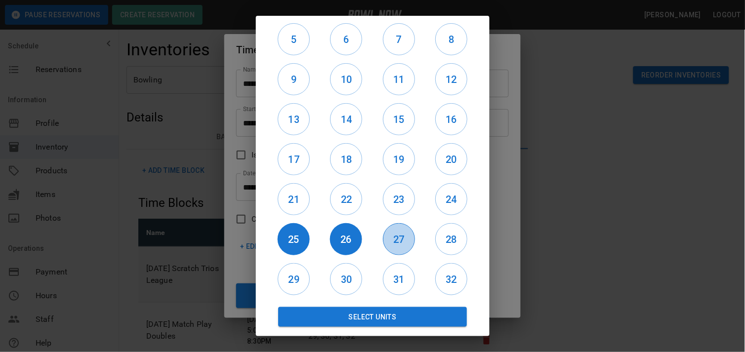
click at [391, 236] on h6 "27" at bounding box center [399, 240] width 31 height 16
click at [436, 235] on h6 "28" at bounding box center [451, 240] width 31 height 16
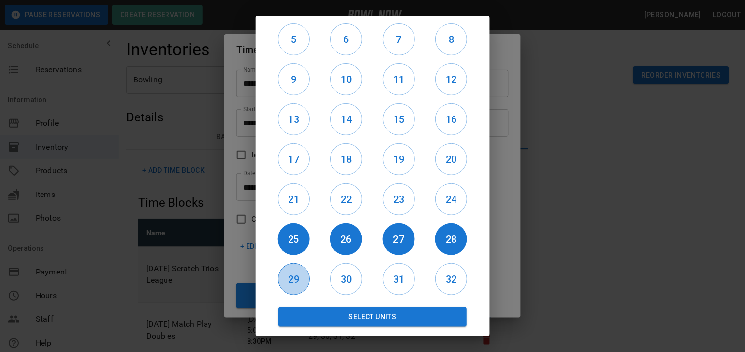
click at [285, 270] on button "29" at bounding box center [294, 279] width 32 height 32
click at [345, 279] on h6 "30" at bounding box center [346, 280] width 31 height 16
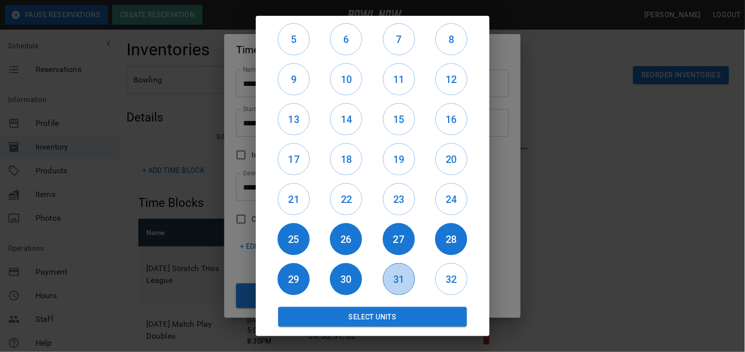
click at [390, 280] on h6 "31" at bounding box center [399, 280] width 31 height 16
click at [450, 282] on h6 "32" at bounding box center [451, 280] width 31 height 16
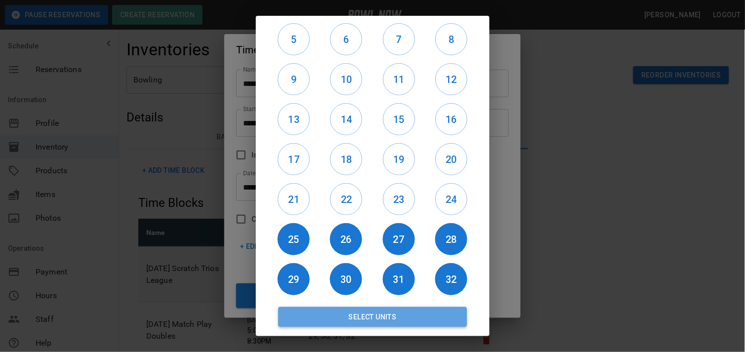
click at [410, 312] on button "Select Units" at bounding box center [372, 317] width 189 height 20
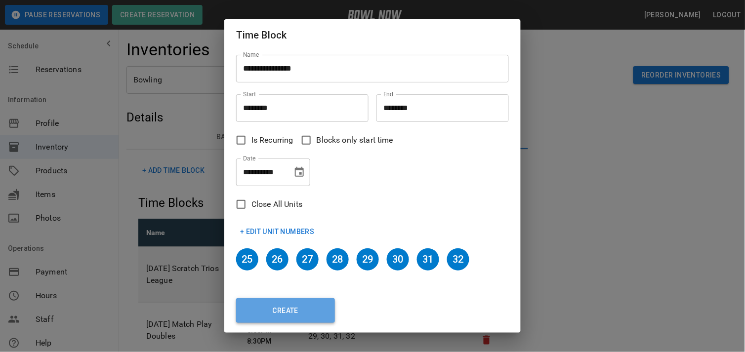
click at [312, 312] on button "Create" at bounding box center [285, 311] width 99 height 25
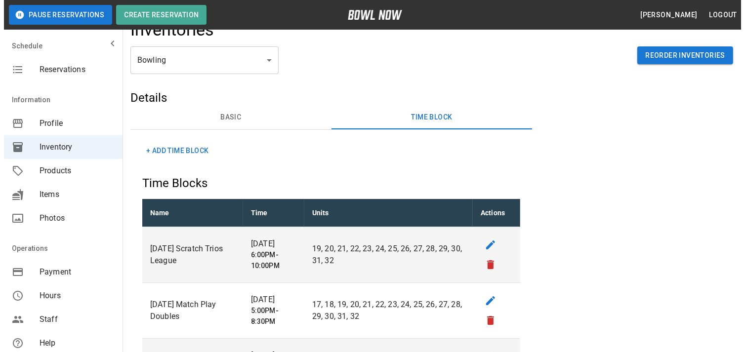
scroll to position [15, 0]
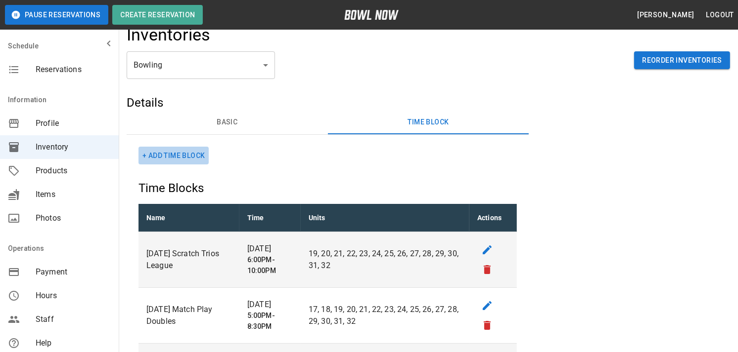
click at [188, 153] on button "+ Add Time Block" at bounding box center [173, 156] width 70 height 18
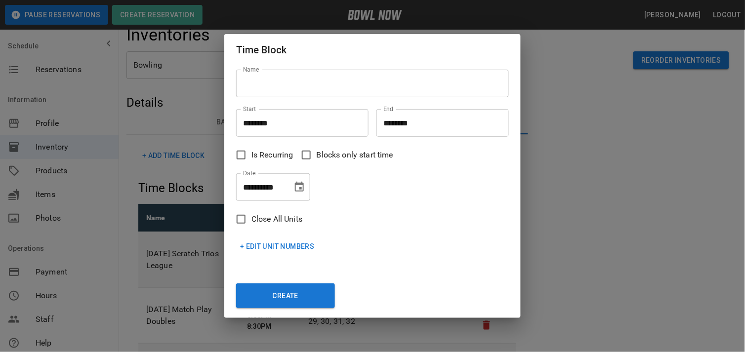
click at [256, 82] on input "Name" at bounding box center [372, 84] width 273 height 28
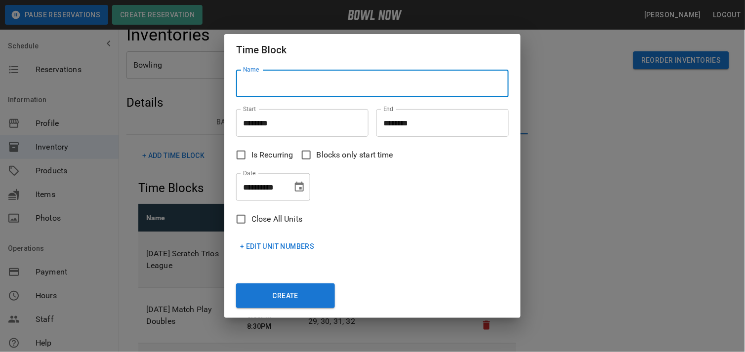
type input "**********"
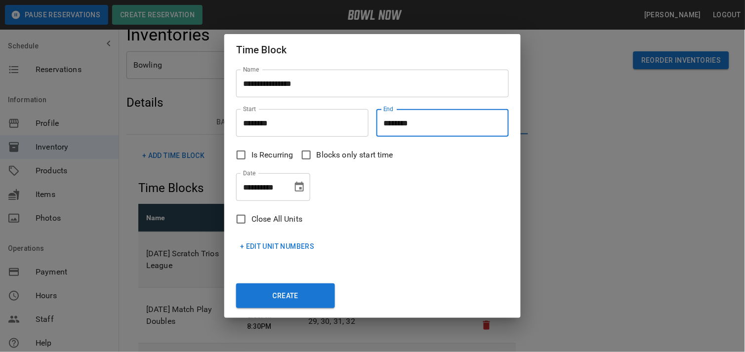
click at [386, 126] on input "********" at bounding box center [440, 123] width 126 height 28
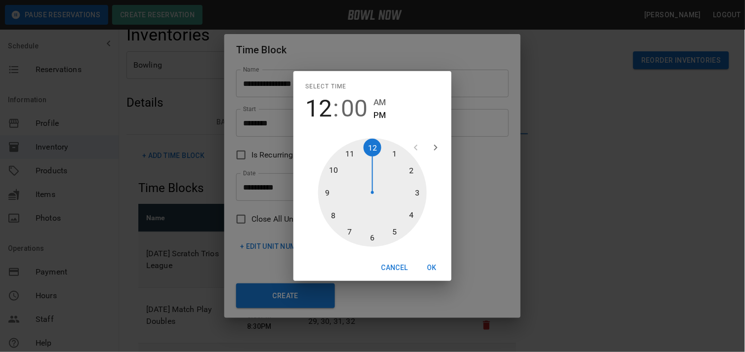
click at [416, 191] on div at bounding box center [372, 192] width 109 height 109
type input "********"
click at [372, 145] on div at bounding box center [372, 192] width 109 height 109
click at [433, 268] on button "OK" at bounding box center [432, 268] width 32 height 18
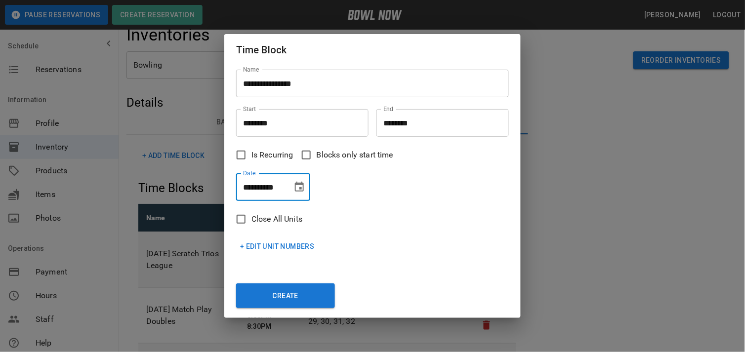
click at [264, 190] on input "**********" at bounding box center [260, 188] width 49 height 28
click at [301, 188] on icon "Choose date, selected date is Aug 29, 2025" at bounding box center [299, 187] width 9 height 10
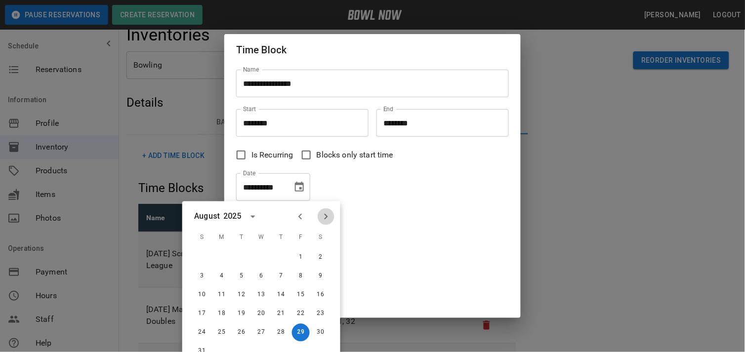
click at [325, 215] on icon "Next month" at bounding box center [325, 217] width 3 height 6
click at [300, 297] on button "14" at bounding box center [301, 296] width 18 height 18
type input "**********"
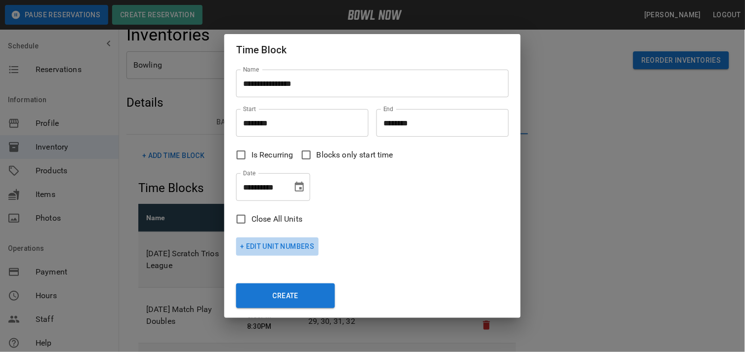
click at [283, 243] on button "+ Edit Unit Numbers" at bounding box center [277, 247] width 83 height 18
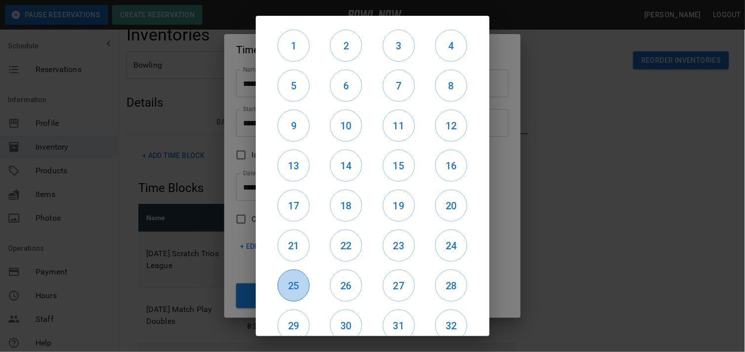
click at [287, 292] on h6 "25" at bounding box center [293, 286] width 31 height 16
click at [337, 284] on h6 "26" at bounding box center [346, 286] width 31 height 16
click at [397, 282] on h6 "27" at bounding box center [399, 286] width 31 height 16
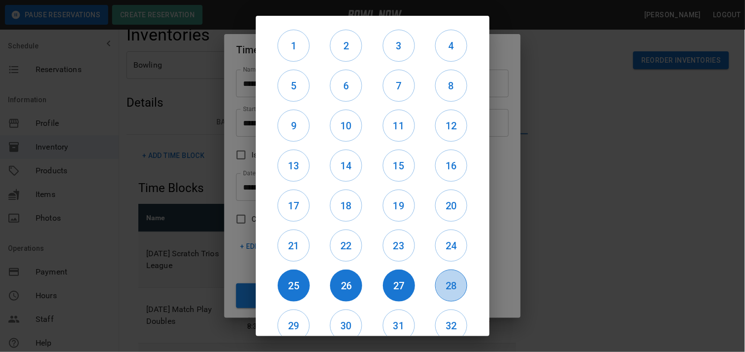
click at [440, 283] on h6 "28" at bounding box center [451, 286] width 31 height 16
click at [282, 318] on h6 "29" at bounding box center [293, 326] width 31 height 16
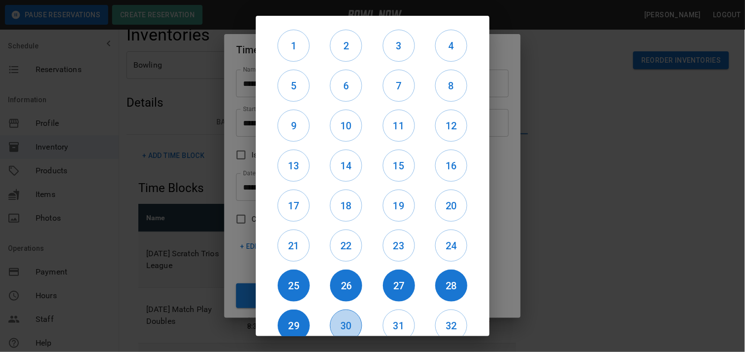
click at [351, 318] on h6 "30" at bounding box center [346, 326] width 31 height 16
click at [398, 316] on button "31" at bounding box center [399, 326] width 32 height 32
click at [450, 320] on h6 "32" at bounding box center [451, 326] width 31 height 16
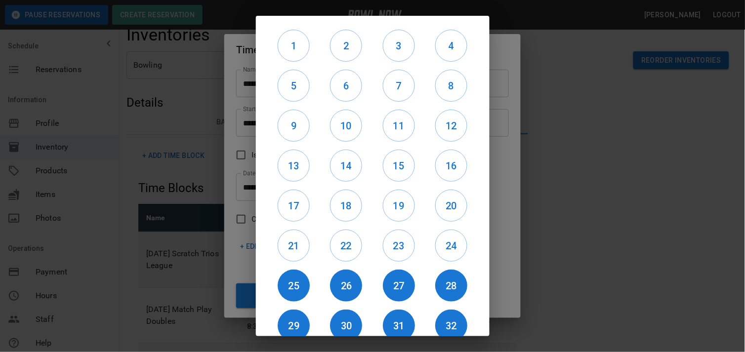
scroll to position [46, 0]
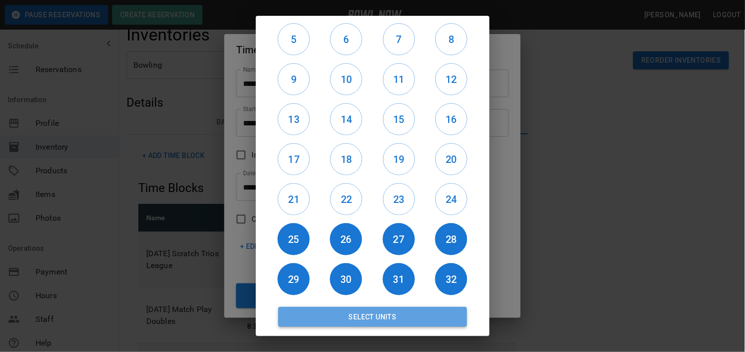
click at [422, 322] on button "Select Units" at bounding box center [372, 317] width 189 height 20
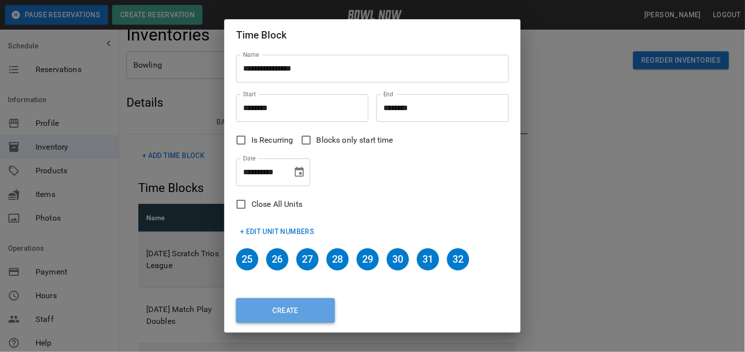
click at [314, 307] on button "Create" at bounding box center [285, 311] width 99 height 25
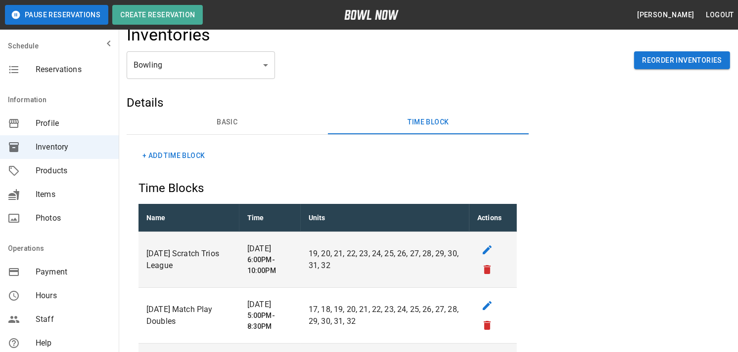
click at [183, 154] on button "+ Add Time Block" at bounding box center [173, 156] width 70 height 18
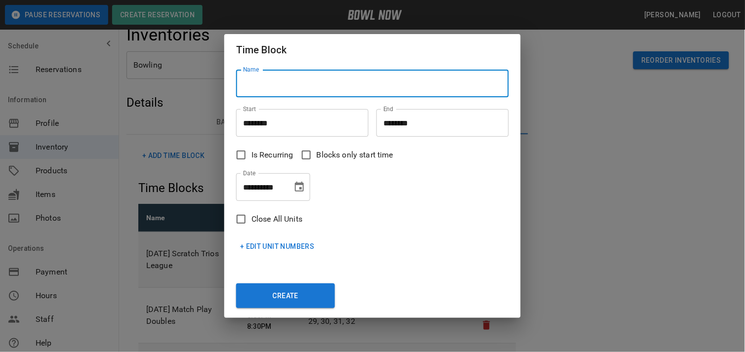
click at [280, 75] on input "Name" at bounding box center [372, 84] width 273 height 28
type input "**********"
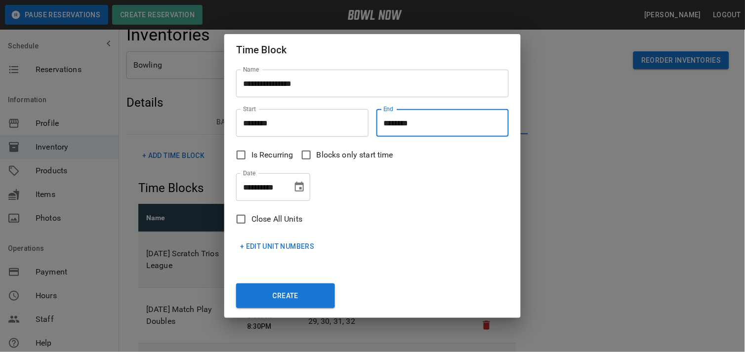
click at [388, 126] on input "********" at bounding box center [440, 123] width 126 height 28
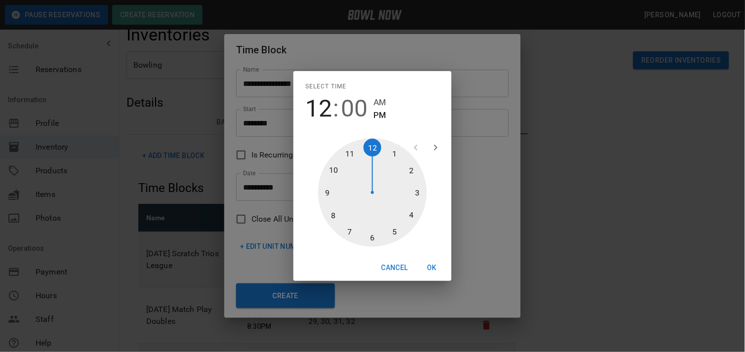
click at [416, 189] on div at bounding box center [372, 192] width 109 height 109
type input "********"
click at [374, 149] on div at bounding box center [372, 192] width 109 height 109
click at [433, 268] on button "OK" at bounding box center [432, 268] width 32 height 18
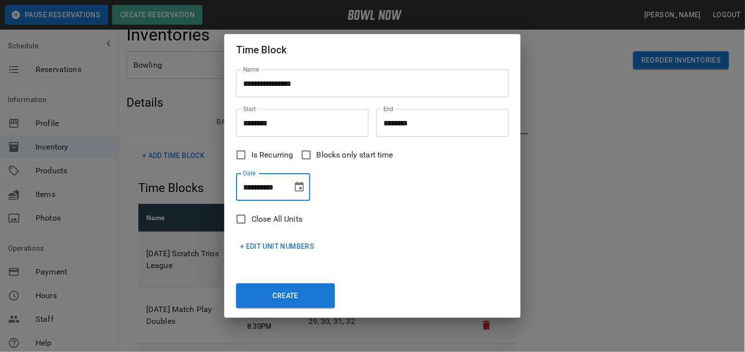
click at [274, 189] on input "**********" at bounding box center [260, 188] width 49 height 28
click at [262, 190] on input "**********" at bounding box center [260, 188] width 49 height 28
click at [303, 191] on icon "Choose date, selected date is Aug 29, 2025" at bounding box center [299, 187] width 9 height 10
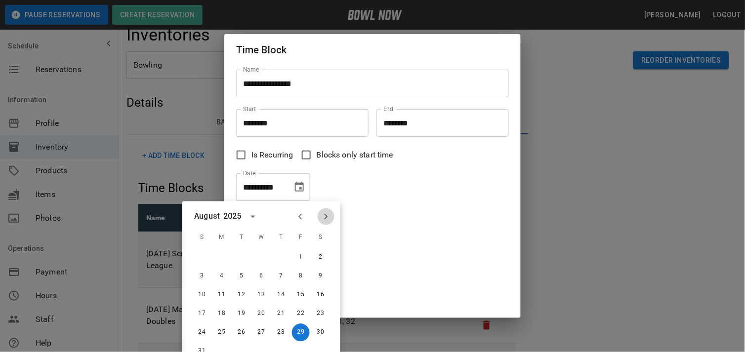
click at [328, 216] on icon "Next month" at bounding box center [326, 217] width 12 height 12
click at [299, 256] on button "5" at bounding box center [301, 258] width 18 height 18
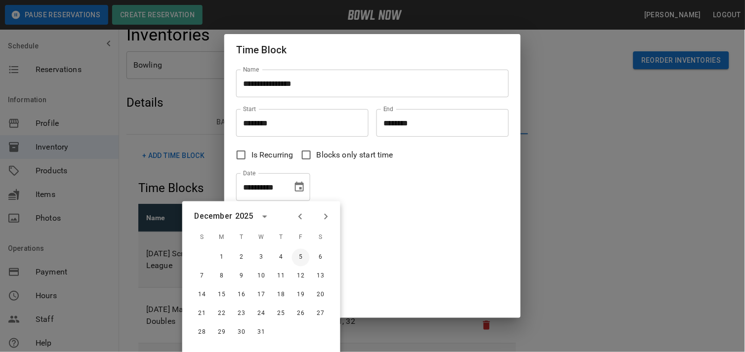
type input "**********"
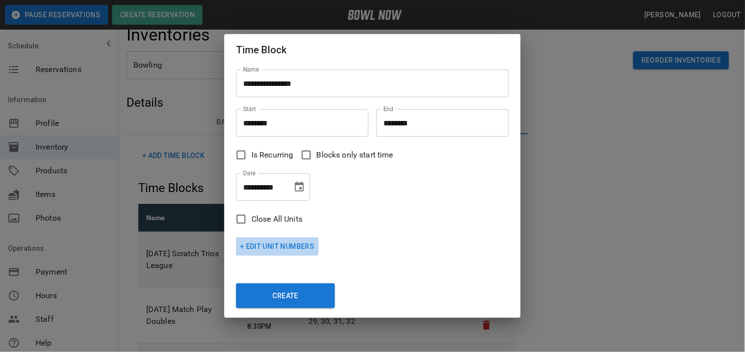
click at [289, 245] on button "+ Edit Unit Numbers" at bounding box center [277, 247] width 83 height 18
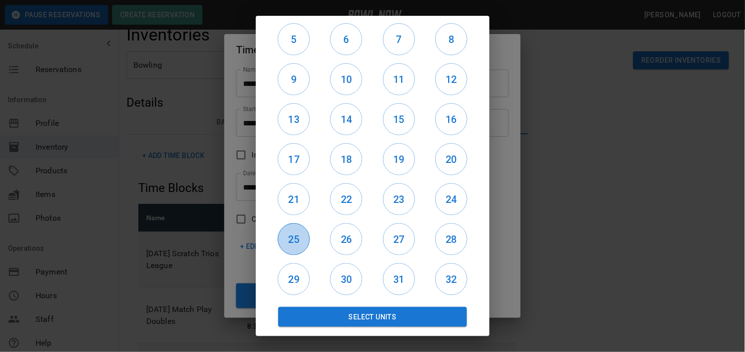
click at [297, 236] on h6 "25" at bounding box center [293, 240] width 31 height 16
click at [331, 237] on h6 "26" at bounding box center [346, 240] width 31 height 16
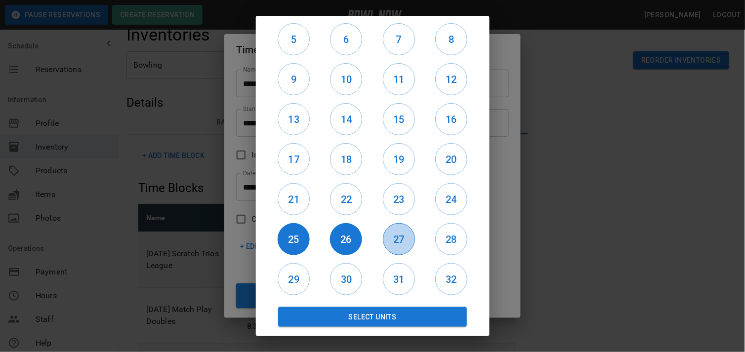
click at [401, 237] on h6 "27" at bounding box center [399, 240] width 31 height 16
click at [441, 237] on h6 "28" at bounding box center [451, 240] width 31 height 16
click at [298, 283] on h6 "29" at bounding box center [293, 280] width 31 height 16
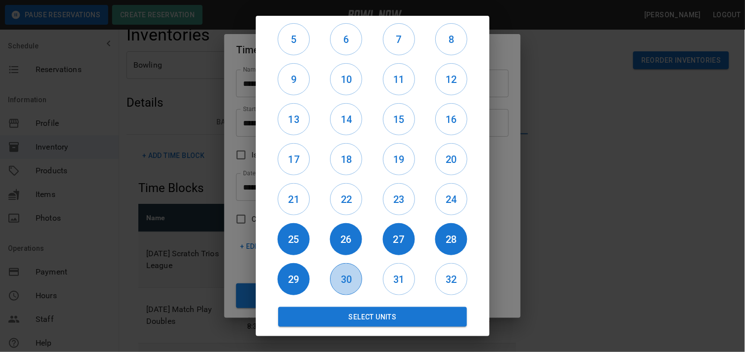
click at [344, 278] on h6 "30" at bounding box center [346, 280] width 31 height 16
click at [401, 278] on h6 "31" at bounding box center [399, 280] width 31 height 16
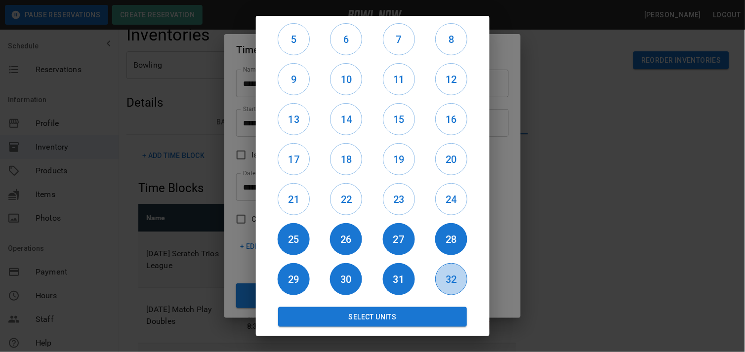
click at [443, 277] on h6 "32" at bounding box center [451, 280] width 31 height 16
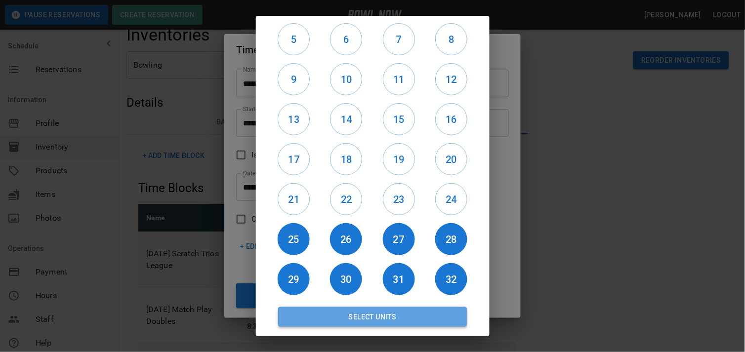
click at [401, 310] on button "Select Units" at bounding box center [372, 317] width 189 height 20
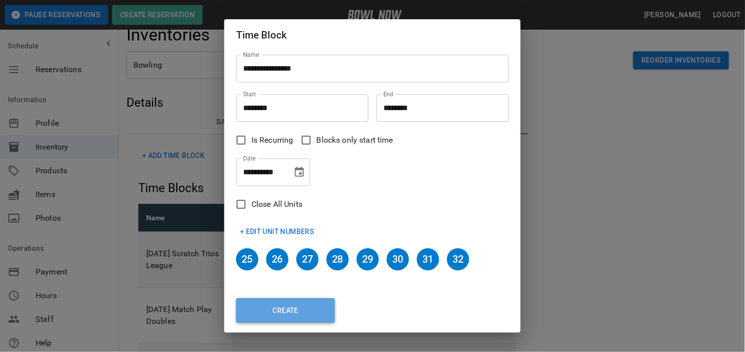
click at [314, 310] on button "Create" at bounding box center [285, 311] width 99 height 25
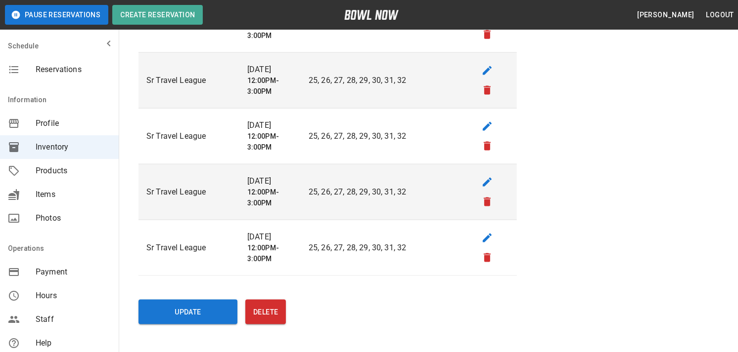
scroll to position [1219, 0]
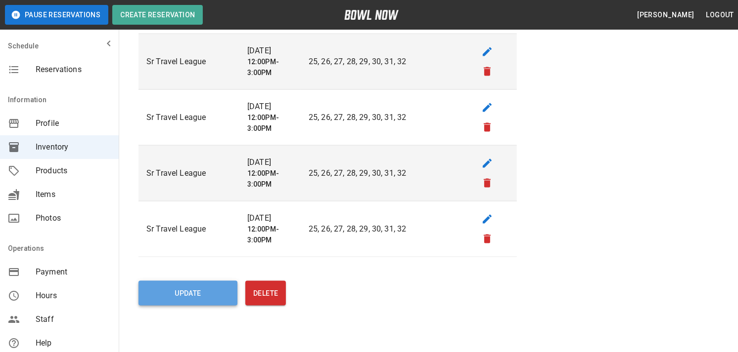
click at [196, 293] on button "Update" at bounding box center [187, 293] width 99 height 25
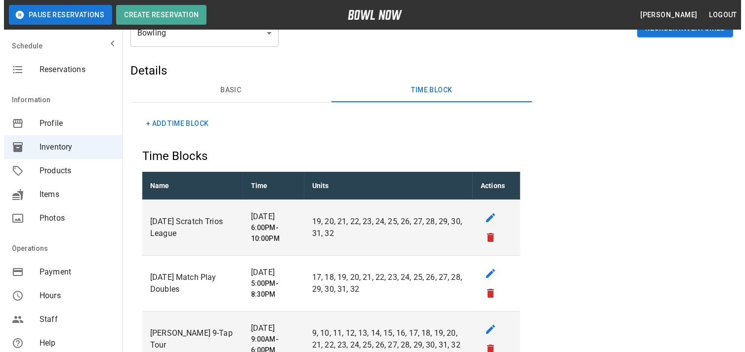
scroll to position [26, 0]
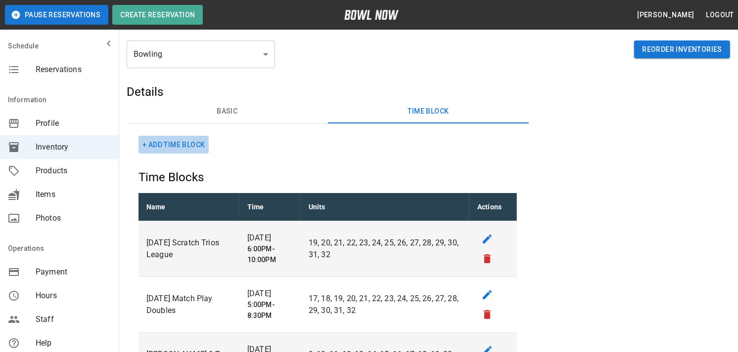
click at [167, 144] on button "+ Add Time Block" at bounding box center [173, 145] width 70 height 18
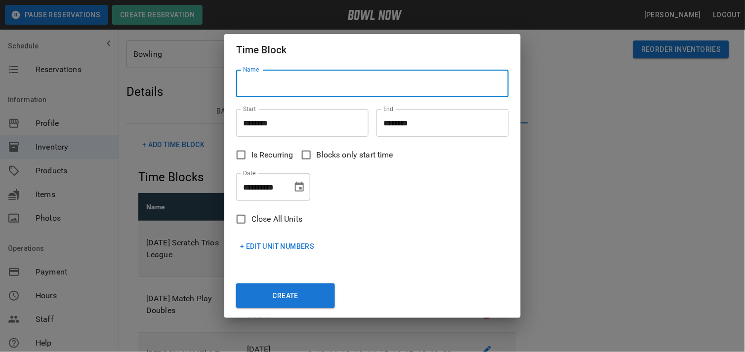
click at [287, 80] on input "Name" at bounding box center [372, 84] width 273 height 28
type input "**********"
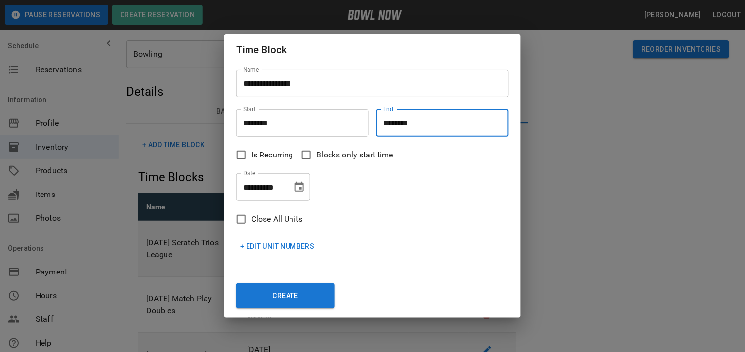
click at [394, 123] on input "********" at bounding box center [440, 123] width 126 height 28
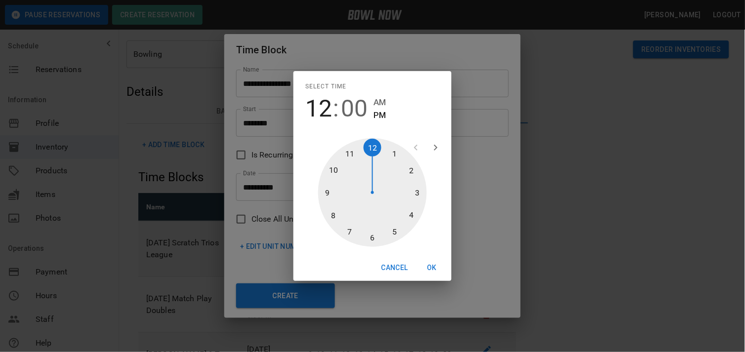
click at [415, 191] on div at bounding box center [372, 192] width 109 height 109
type input "********"
click at [372, 150] on div at bounding box center [372, 192] width 109 height 109
click at [431, 266] on button "OK" at bounding box center [432, 268] width 32 height 18
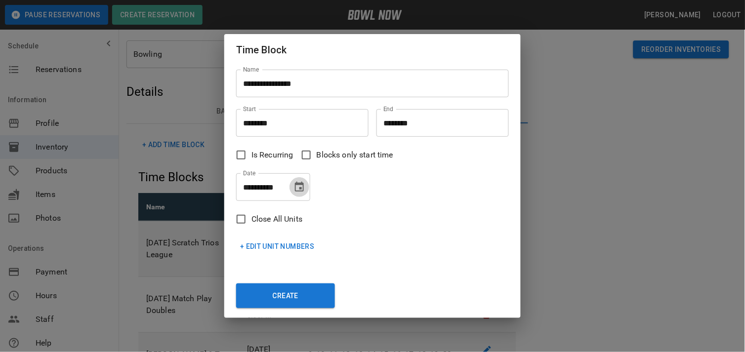
click at [299, 186] on icon "Choose date, selected date is Aug 29, 2025" at bounding box center [300, 187] width 12 height 12
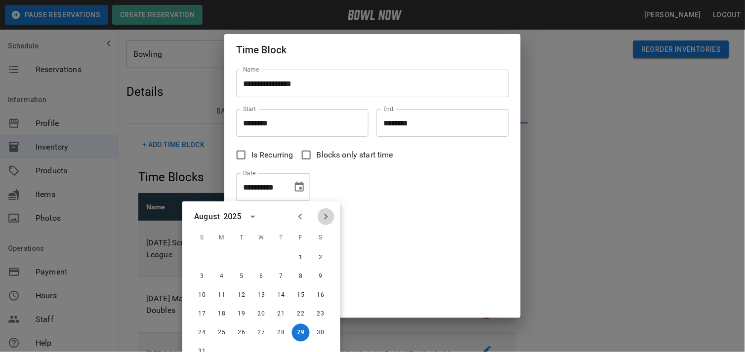
click at [327, 217] on icon "Next month" at bounding box center [325, 217] width 3 height 6
click at [300, 313] on button "26" at bounding box center [301, 314] width 18 height 18
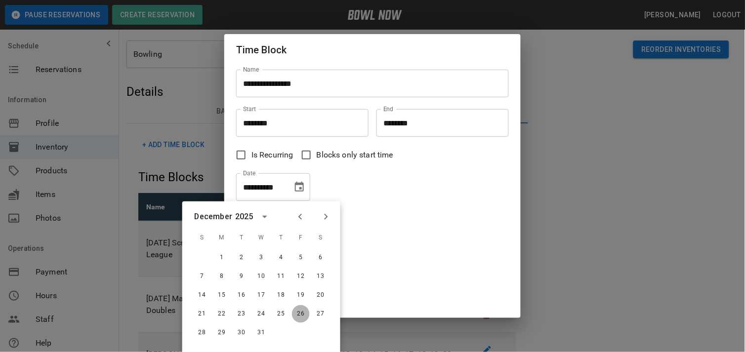
type input "**********"
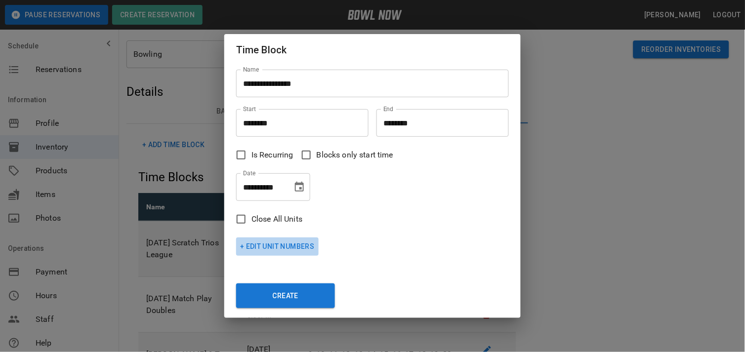
click at [293, 245] on button "+ Edit Unit Numbers" at bounding box center [277, 247] width 83 height 18
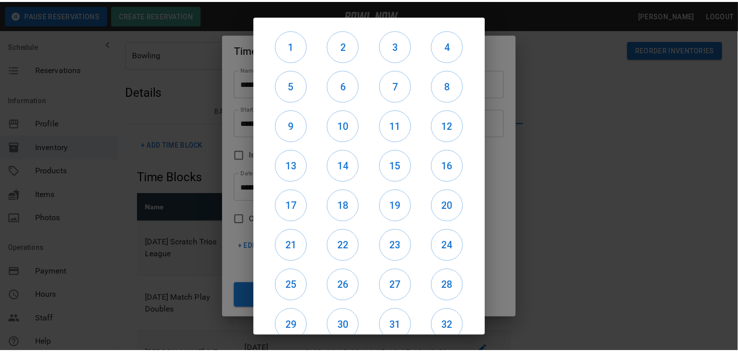
scroll to position [46, 0]
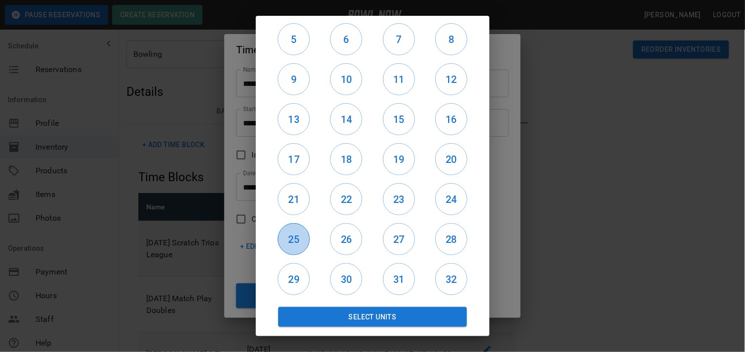
click at [301, 235] on h6 "25" at bounding box center [293, 240] width 31 height 16
click at [340, 238] on h6 "26" at bounding box center [346, 240] width 31 height 16
click at [385, 235] on h6 "27" at bounding box center [399, 240] width 31 height 16
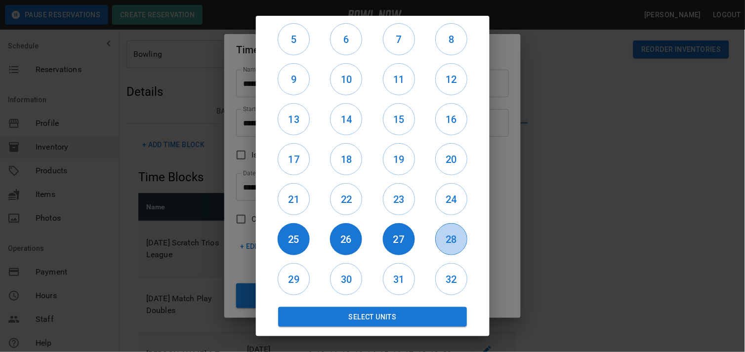
click at [436, 236] on h6 "28" at bounding box center [451, 240] width 31 height 16
click at [293, 280] on h6 "29" at bounding box center [293, 280] width 31 height 16
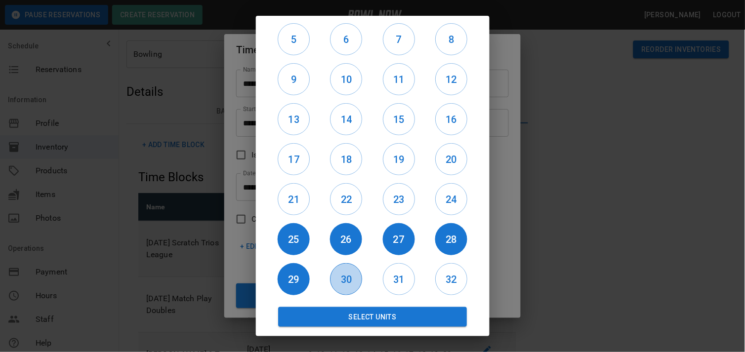
click at [338, 279] on h6 "30" at bounding box center [346, 280] width 31 height 16
click at [392, 274] on h6 "31" at bounding box center [399, 280] width 31 height 16
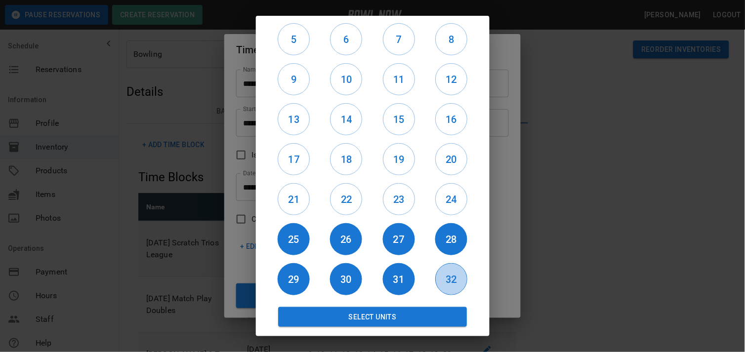
click at [436, 282] on h6 "32" at bounding box center [451, 280] width 31 height 16
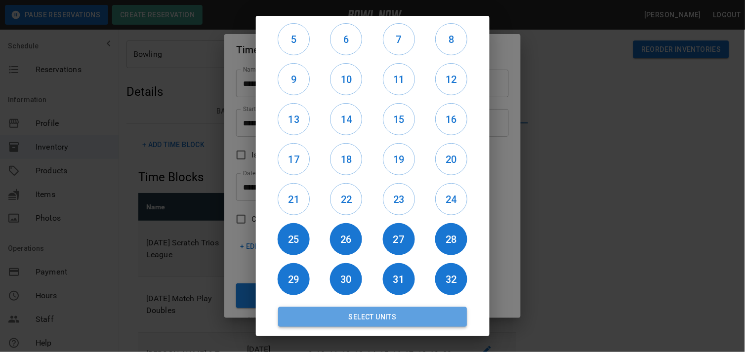
click at [388, 312] on button "Select Units" at bounding box center [372, 317] width 189 height 20
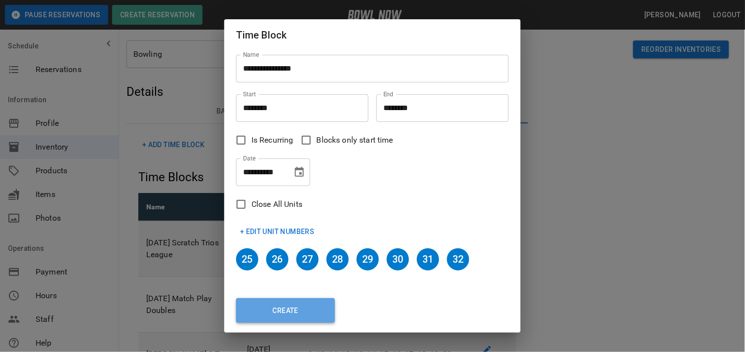
click at [305, 304] on button "Create" at bounding box center [285, 311] width 99 height 25
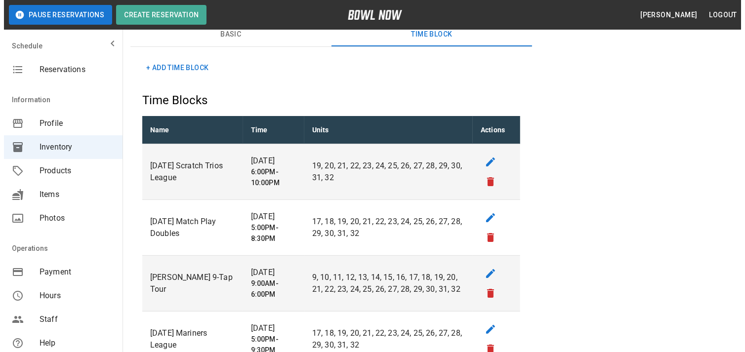
scroll to position [95, 0]
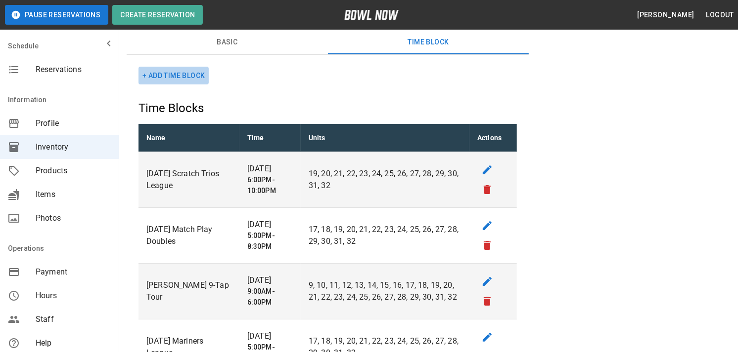
click at [189, 73] on button "+ Add Time Block" at bounding box center [173, 76] width 70 height 18
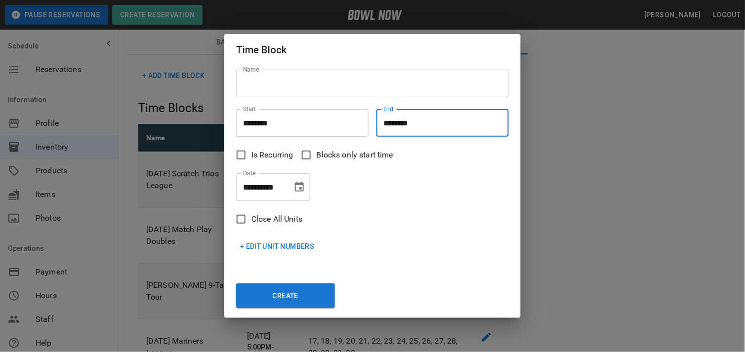
click at [391, 119] on input "********" at bounding box center [440, 123] width 126 height 28
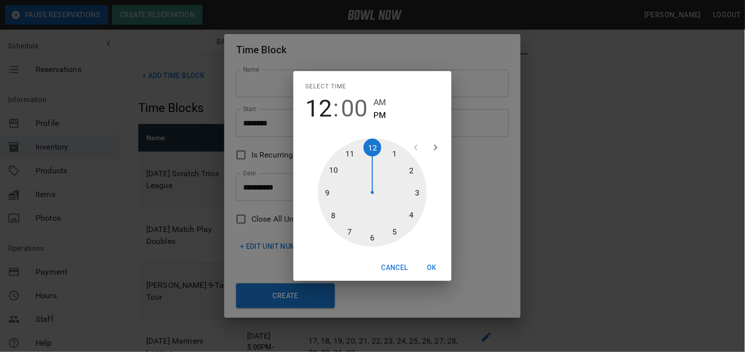
click at [416, 190] on div at bounding box center [372, 192] width 109 height 109
type input "********"
click at [370, 149] on div at bounding box center [372, 192] width 109 height 109
click at [432, 267] on button "OK" at bounding box center [432, 268] width 32 height 18
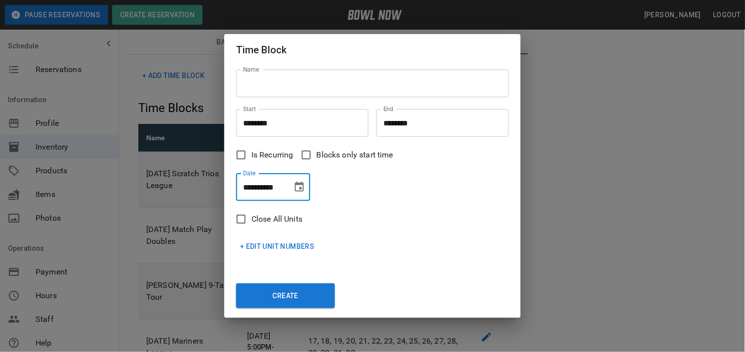
click at [265, 187] on input "**********" at bounding box center [260, 188] width 49 height 28
click at [303, 190] on icon "Choose date, selected date is Aug 29, 2025" at bounding box center [300, 187] width 12 height 12
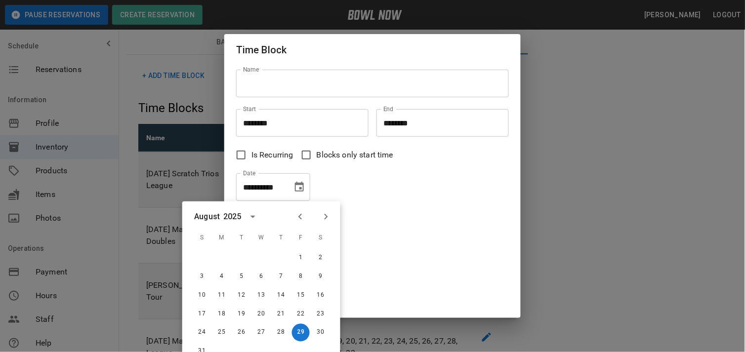
click at [328, 218] on icon "Next month" at bounding box center [326, 217] width 12 height 12
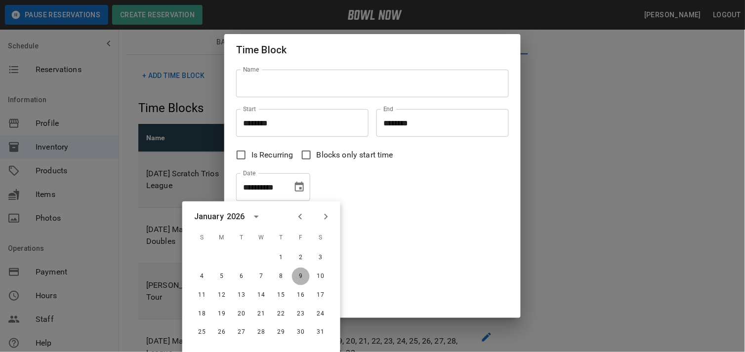
click at [300, 274] on button "9" at bounding box center [301, 277] width 18 height 18
type input "**********"
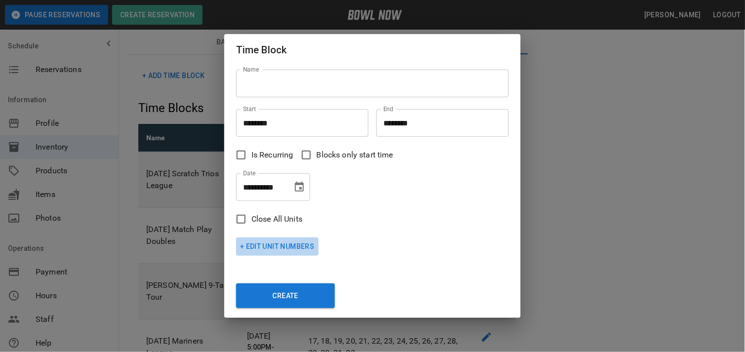
click at [284, 250] on button "+ Edit Unit Numbers" at bounding box center [277, 247] width 83 height 18
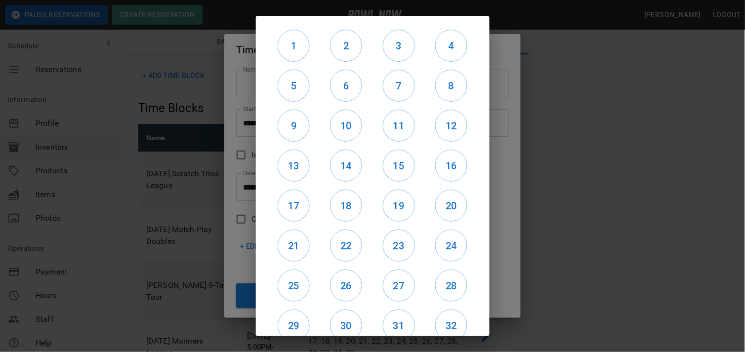
scroll to position [46, 0]
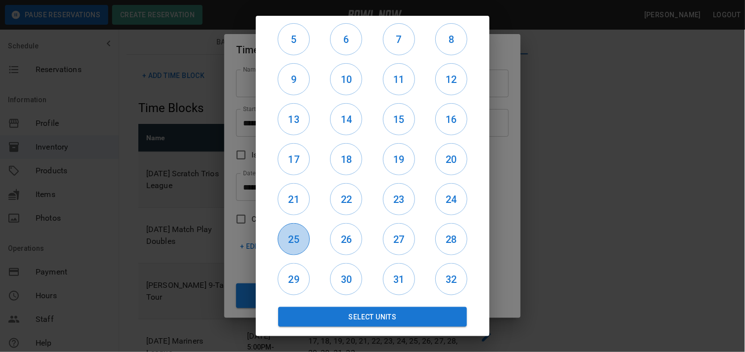
click at [296, 242] on h6 "25" at bounding box center [293, 240] width 31 height 16
click at [342, 233] on h6 "26" at bounding box center [346, 240] width 31 height 16
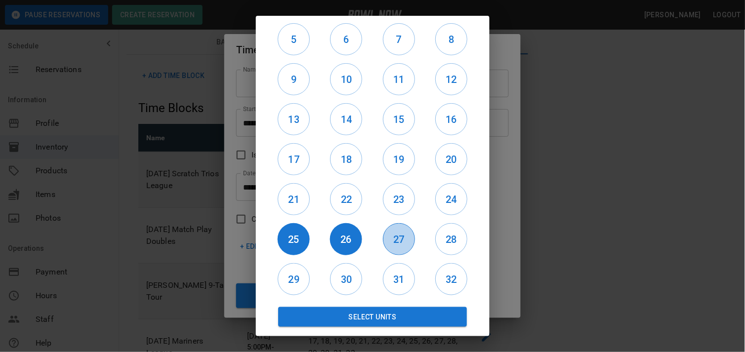
click at [386, 234] on h6 "27" at bounding box center [399, 240] width 31 height 16
click at [438, 232] on h6 "28" at bounding box center [451, 240] width 31 height 16
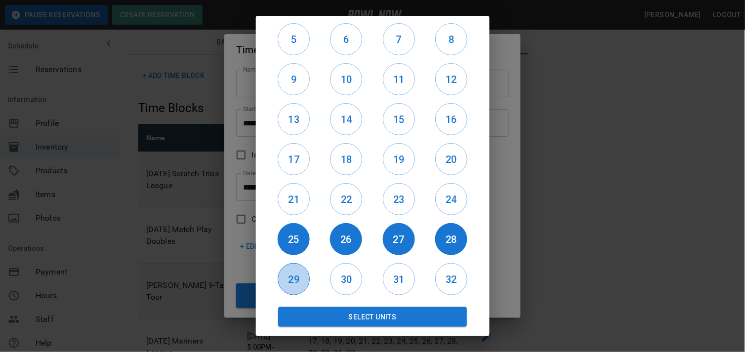
click at [294, 292] on button "29" at bounding box center [294, 279] width 32 height 32
click at [335, 285] on h6 "30" at bounding box center [346, 280] width 31 height 16
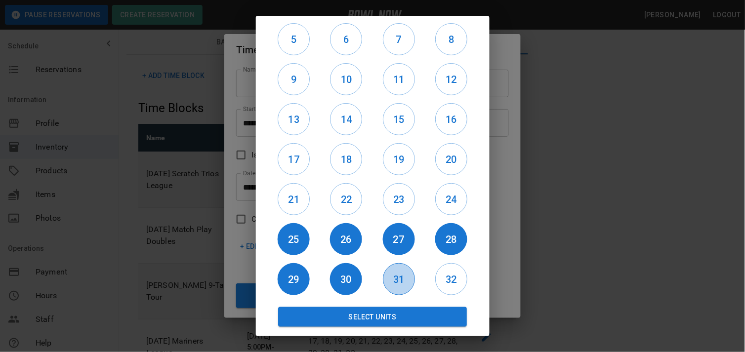
click at [395, 272] on h6 "31" at bounding box center [399, 280] width 31 height 16
click at [446, 274] on h6 "32" at bounding box center [451, 280] width 31 height 16
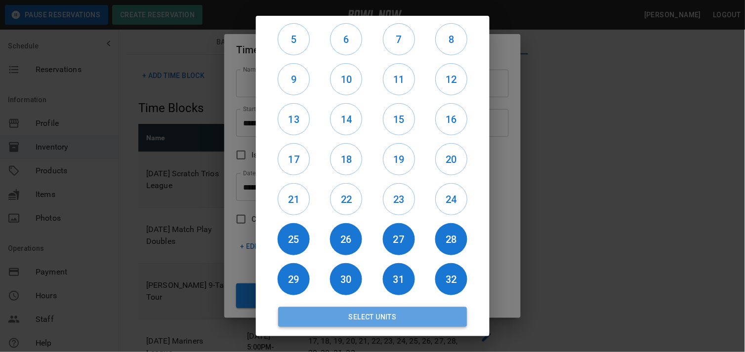
click at [408, 318] on button "Select Units" at bounding box center [372, 317] width 189 height 20
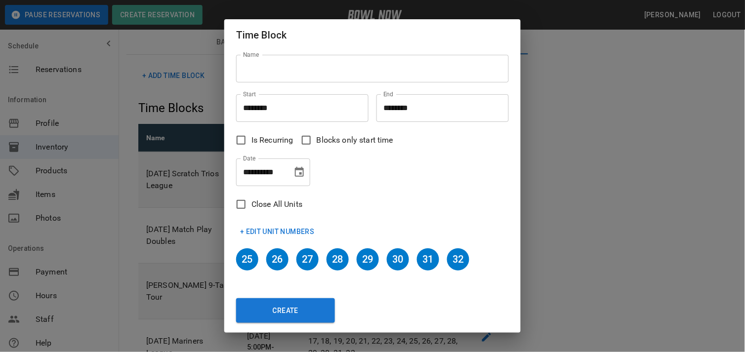
click at [411, 312] on div "Create" at bounding box center [368, 301] width 281 height 44
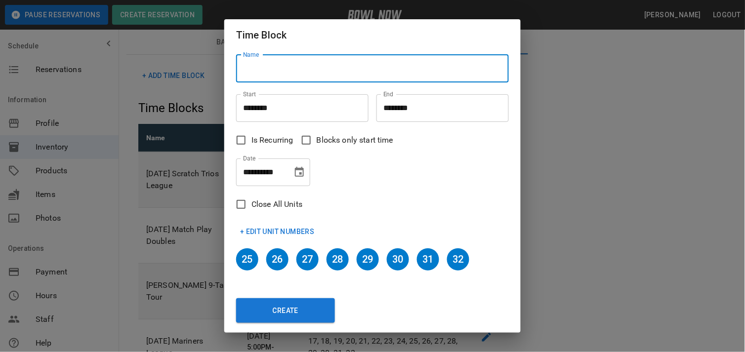
click at [325, 70] on input "Name" at bounding box center [372, 69] width 273 height 28
type input "**********"
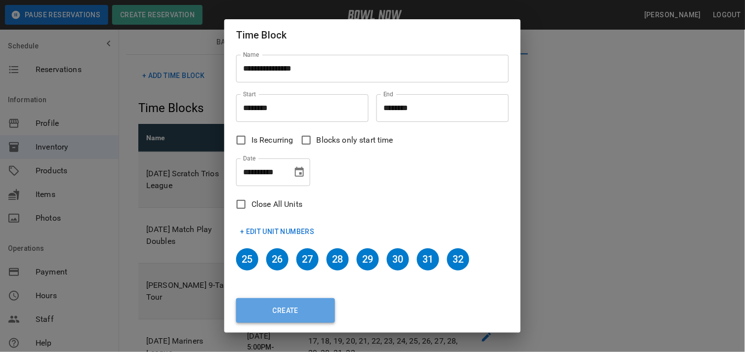
click at [289, 312] on button "Create" at bounding box center [285, 311] width 99 height 25
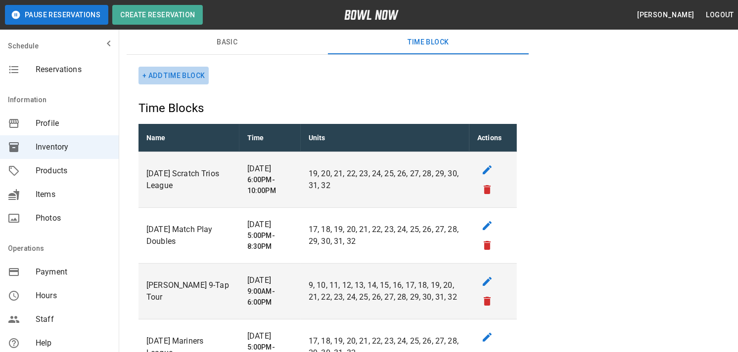
click at [174, 70] on button "+ Add Time Block" at bounding box center [173, 76] width 70 height 18
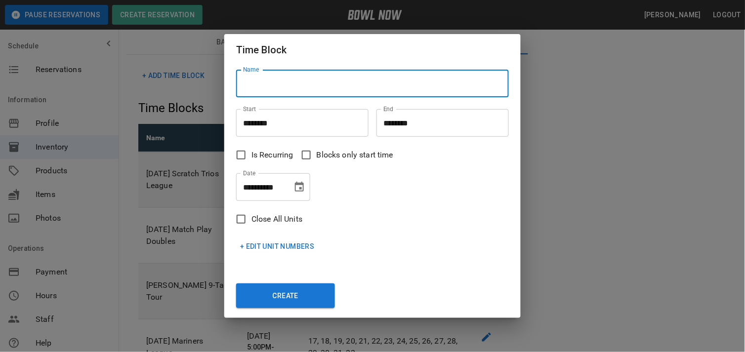
click at [264, 77] on input "Name" at bounding box center [372, 84] width 273 height 28
type input "**********"
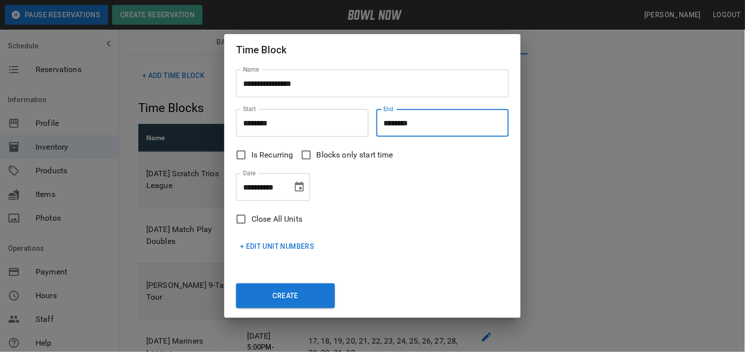
click at [390, 122] on input "********" at bounding box center [440, 123] width 126 height 28
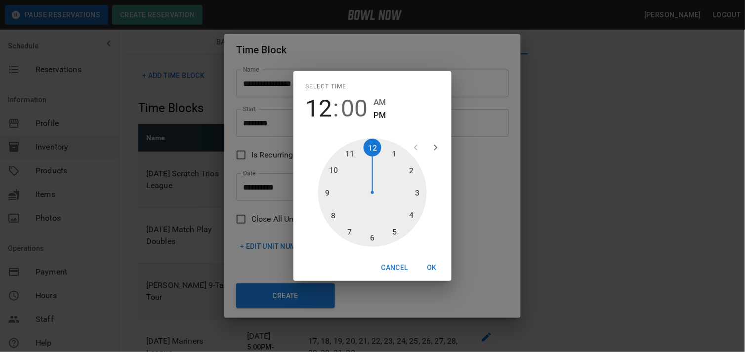
click at [419, 193] on div at bounding box center [372, 192] width 109 height 109
type input "********"
click at [368, 145] on div at bounding box center [372, 192] width 109 height 109
click at [433, 264] on button "OK" at bounding box center [432, 268] width 32 height 18
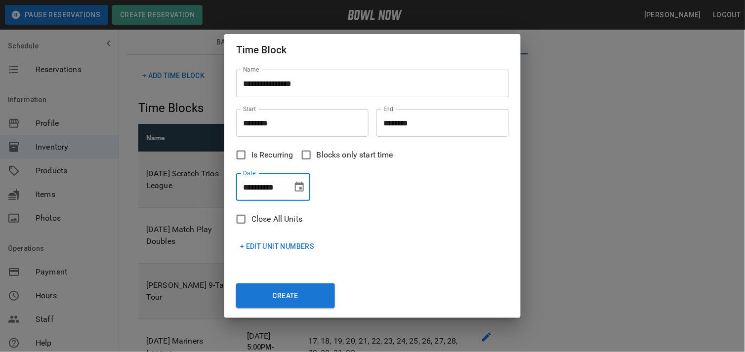
click at [251, 184] on input "**********" at bounding box center [260, 188] width 49 height 28
click at [305, 189] on button "Choose date, selected date is Aug 29, 2025" at bounding box center [300, 187] width 20 height 20
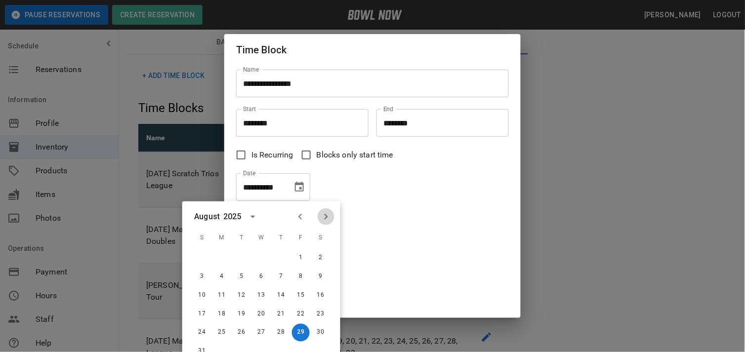
click at [322, 214] on icon "Next month" at bounding box center [326, 217] width 12 height 12
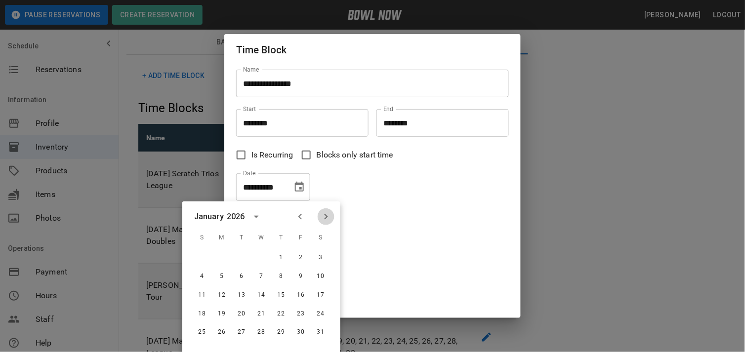
click at [322, 214] on icon "Next month" at bounding box center [326, 217] width 12 height 12
click at [299, 256] on button "6" at bounding box center [301, 258] width 18 height 18
type input "**********"
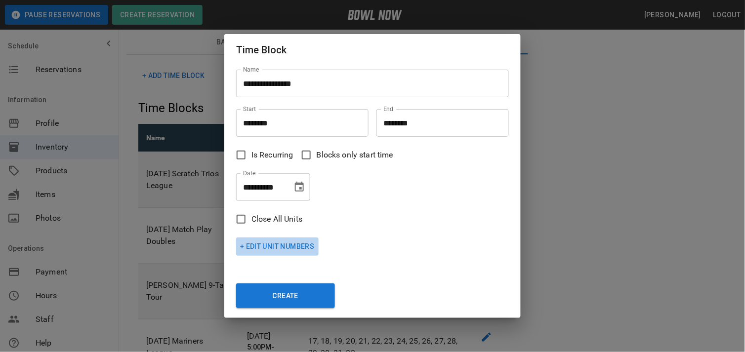
click at [273, 244] on button "+ Edit Unit Numbers" at bounding box center [277, 247] width 83 height 18
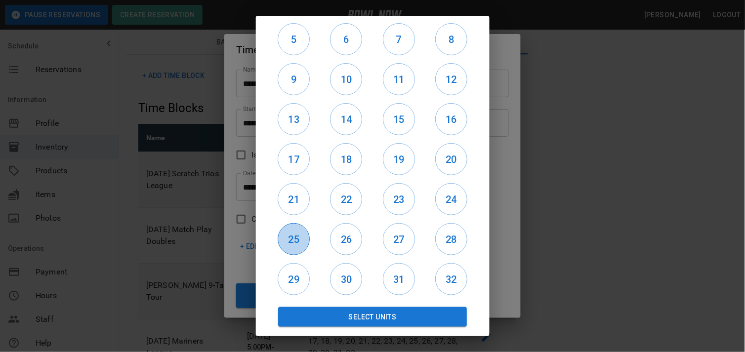
click at [295, 242] on h6 "25" at bounding box center [293, 240] width 31 height 16
click at [346, 239] on h6 "26" at bounding box center [346, 240] width 31 height 16
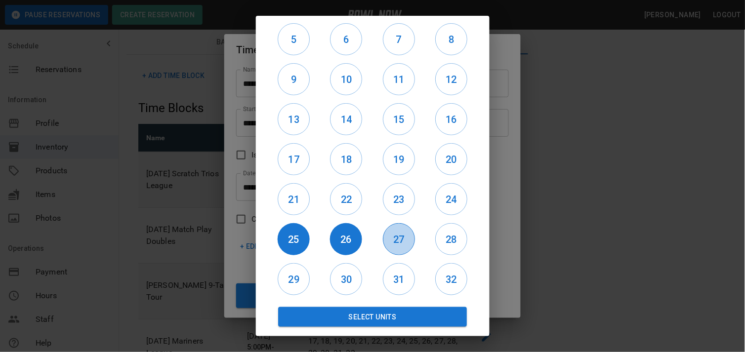
click at [392, 241] on h6 "27" at bounding box center [399, 240] width 31 height 16
click at [436, 240] on h6 "28" at bounding box center [451, 240] width 31 height 16
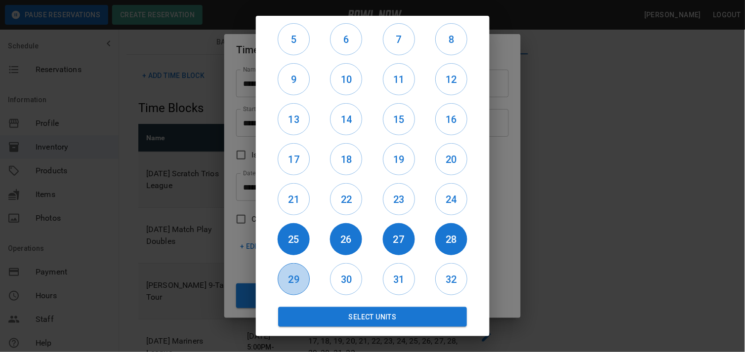
click at [292, 278] on h6 "29" at bounding box center [293, 280] width 31 height 16
click at [344, 278] on h6 "30" at bounding box center [346, 280] width 31 height 16
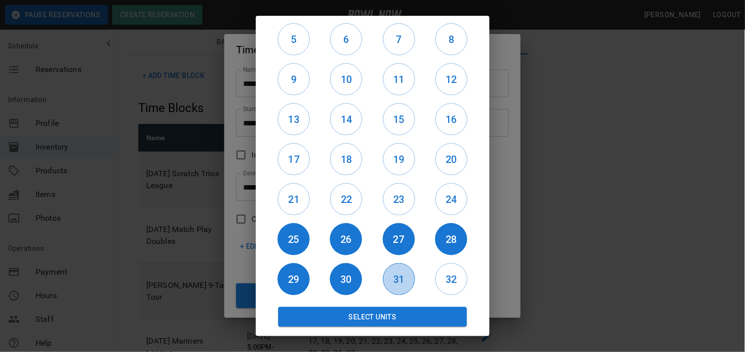
click at [391, 277] on h6 "31" at bounding box center [399, 280] width 31 height 16
click at [445, 286] on h6 "32" at bounding box center [451, 280] width 31 height 16
click at [399, 313] on button "Select Units" at bounding box center [372, 317] width 189 height 20
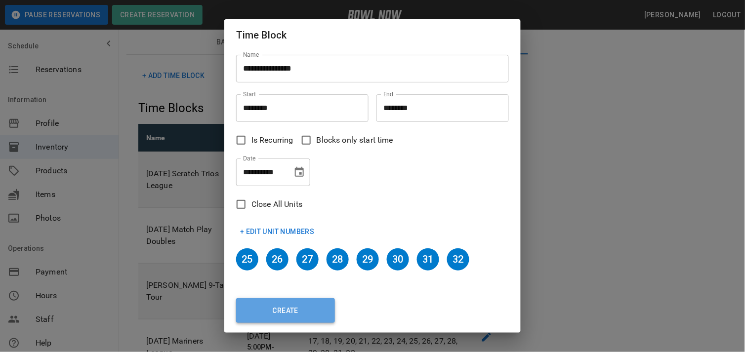
click at [304, 308] on button "Create" at bounding box center [285, 311] width 99 height 25
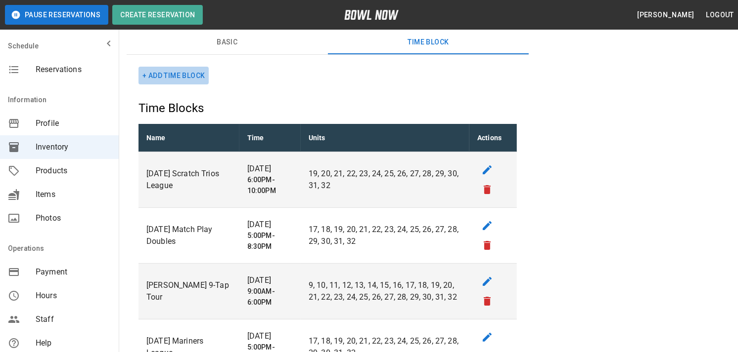
click at [185, 73] on button "+ Add Time Block" at bounding box center [173, 76] width 70 height 18
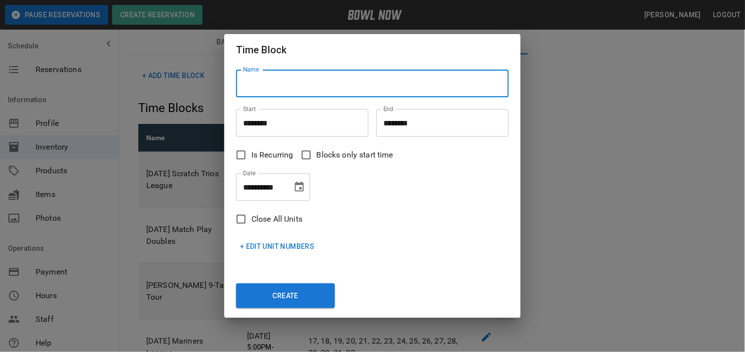
click at [284, 80] on input "Name" at bounding box center [372, 84] width 273 height 28
type input "**********"
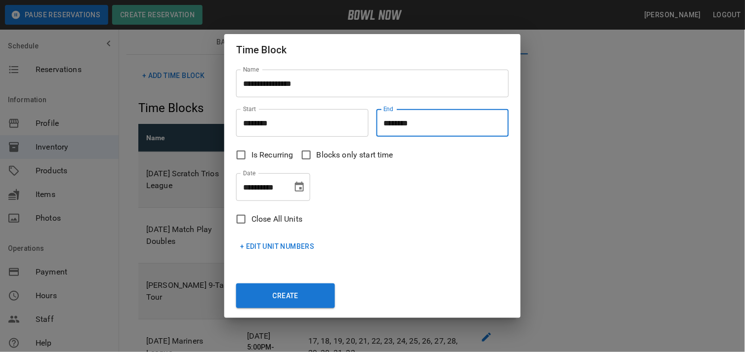
click at [395, 124] on input "********" at bounding box center [440, 123] width 126 height 28
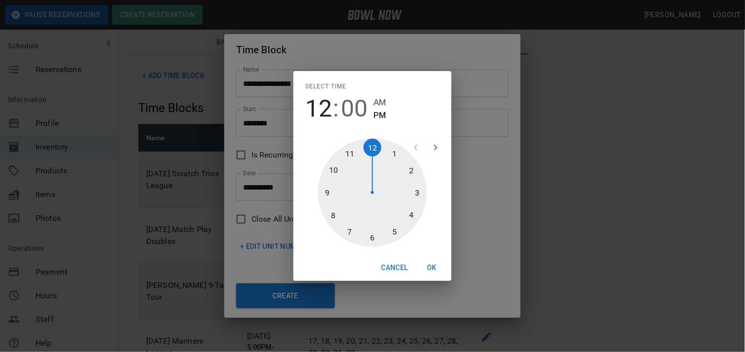
click at [418, 191] on div at bounding box center [372, 192] width 109 height 109
type input "********"
click at [371, 149] on div at bounding box center [372, 192] width 109 height 109
click at [431, 273] on button "OK" at bounding box center [432, 268] width 32 height 18
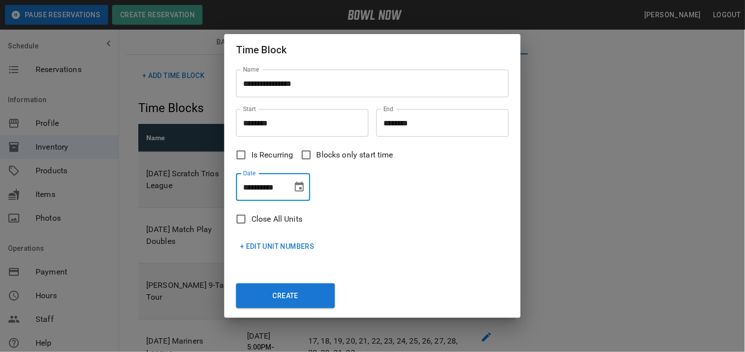
click at [249, 185] on input "**********" at bounding box center [260, 188] width 49 height 28
click at [300, 185] on icon "Choose date, selected date is Aug 29, 2025" at bounding box center [300, 187] width 12 height 12
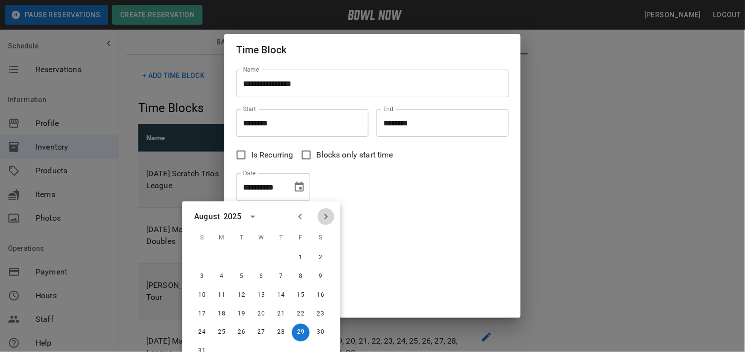
click at [333, 213] on button "Next month" at bounding box center [326, 217] width 17 height 17
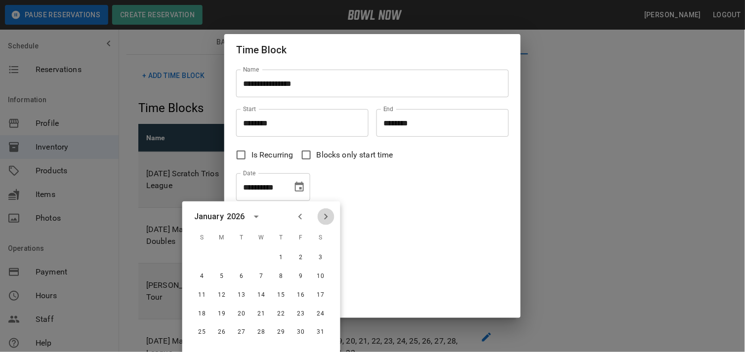
click at [333, 213] on button "Next month" at bounding box center [326, 217] width 17 height 17
click at [302, 312] on button "27" at bounding box center [301, 314] width 18 height 18
type input "**********"
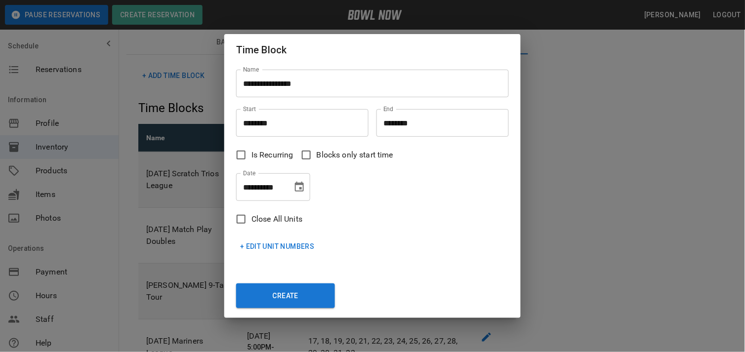
click at [289, 243] on button "+ Edit Unit Numbers" at bounding box center [277, 247] width 83 height 18
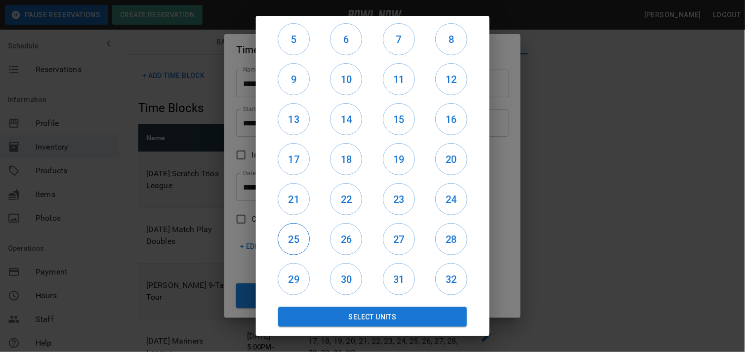
click at [299, 240] on h6 "25" at bounding box center [293, 240] width 31 height 16
click at [339, 238] on h6 "26" at bounding box center [346, 240] width 31 height 16
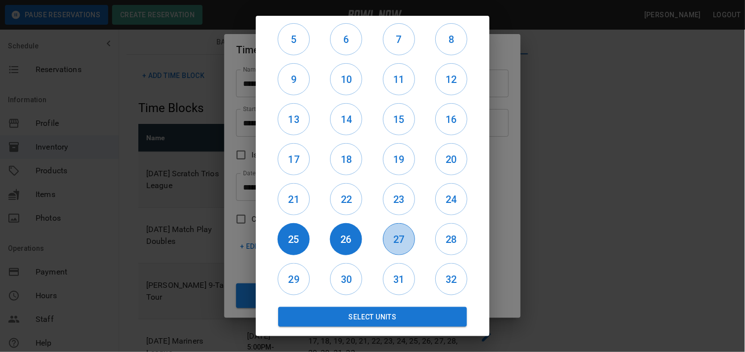
click at [388, 239] on h6 "27" at bounding box center [399, 240] width 31 height 16
click at [436, 238] on h6 "28" at bounding box center [451, 240] width 31 height 16
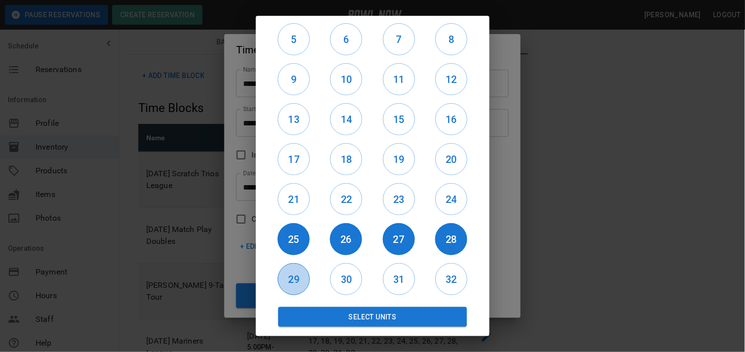
click at [293, 276] on h6 "29" at bounding box center [293, 280] width 31 height 16
click at [343, 277] on h6 "30" at bounding box center [346, 280] width 31 height 16
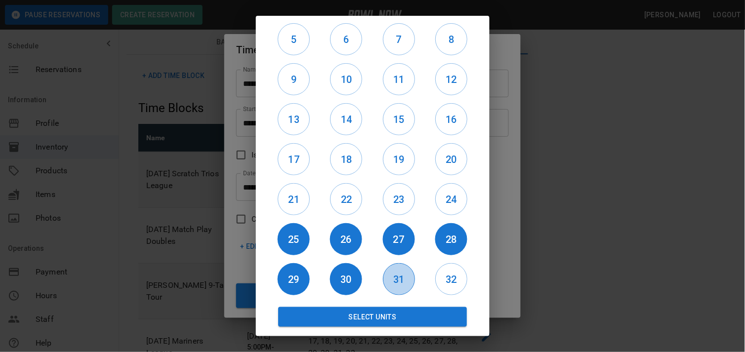
click at [402, 278] on h6 "31" at bounding box center [399, 280] width 31 height 16
click at [441, 286] on h6 "32" at bounding box center [451, 280] width 31 height 16
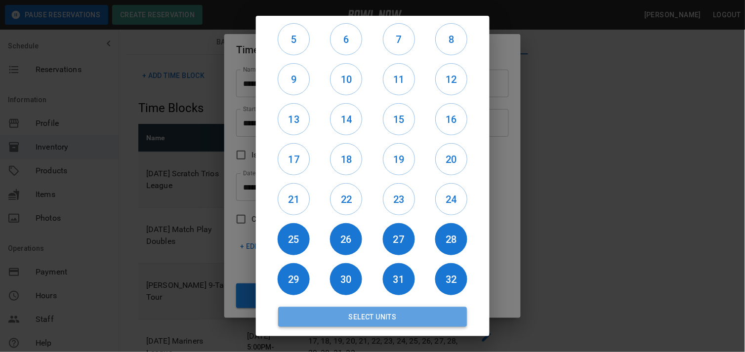
click at [413, 315] on button "Select Units" at bounding box center [372, 317] width 189 height 20
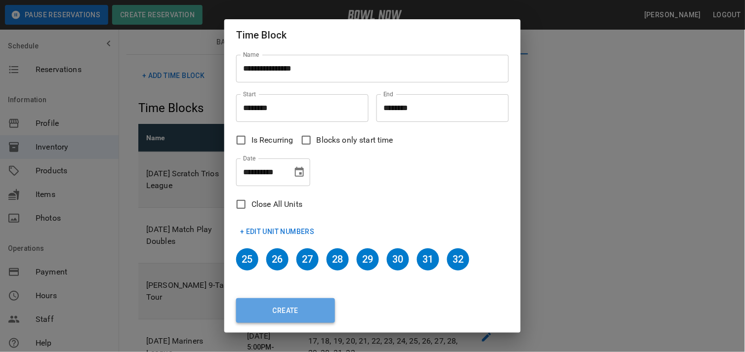
click at [317, 314] on button "Create" at bounding box center [285, 311] width 99 height 25
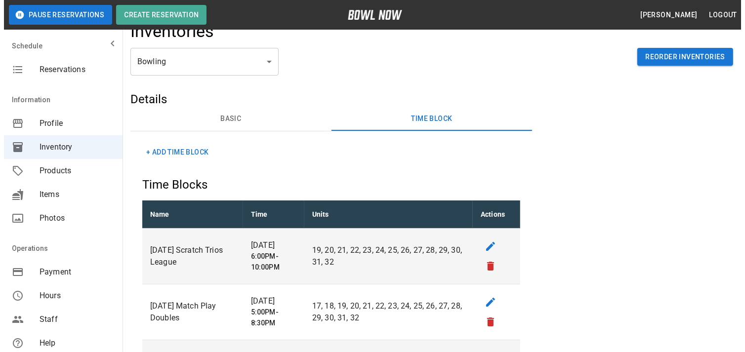
scroll to position [0, 0]
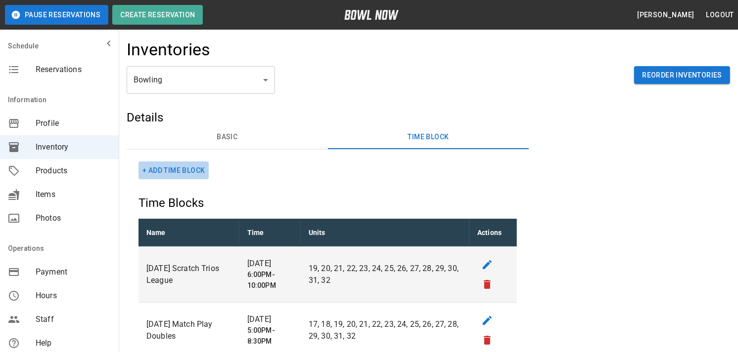
click at [173, 170] on button "+ Add Time Block" at bounding box center [173, 171] width 70 height 18
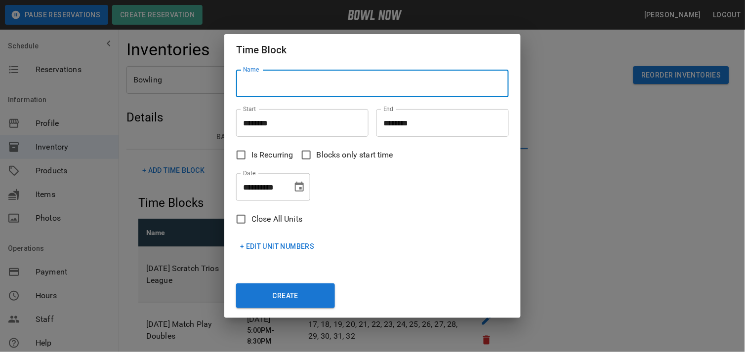
click at [262, 73] on input "Name" at bounding box center [372, 84] width 273 height 28
type input "**********"
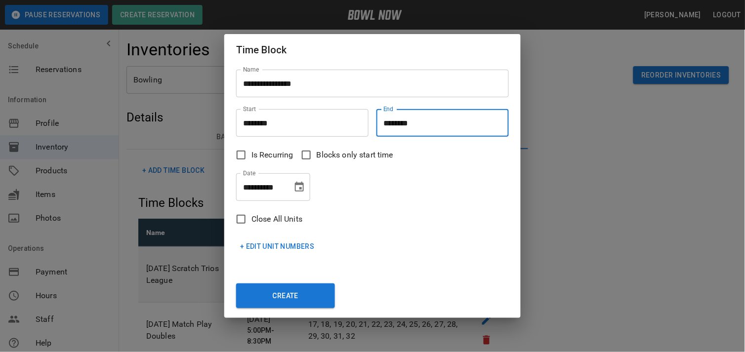
click at [388, 122] on input "********" at bounding box center [440, 123] width 126 height 28
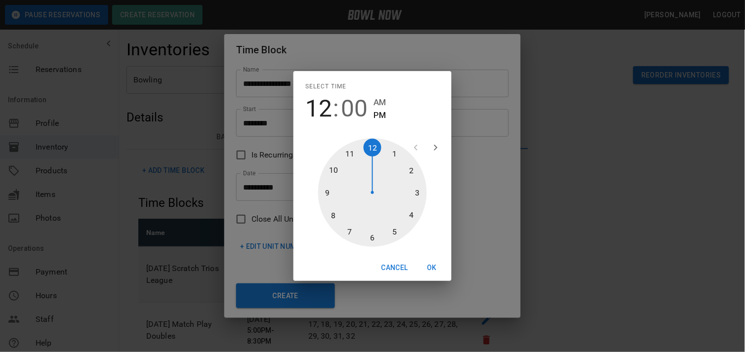
click at [418, 191] on div at bounding box center [372, 192] width 109 height 109
type input "********"
click at [371, 140] on div at bounding box center [372, 192] width 109 height 109
click at [434, 263] on button "OK" at bounding box center [432, 268] width 32 height 18
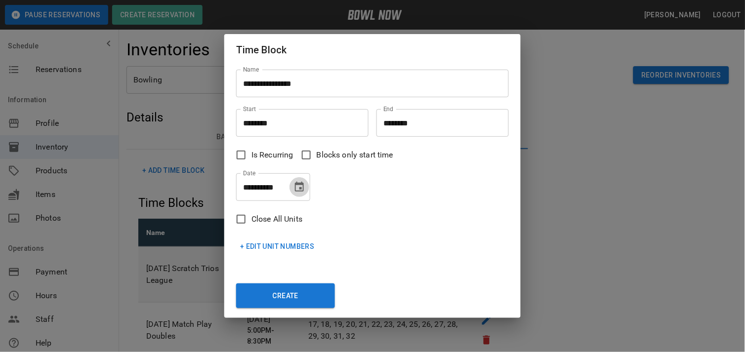
click at [302, 187] on icon "Choose date, selected date is Aug 29, 2025" at bounding box center [300, 187] width 12 height 12
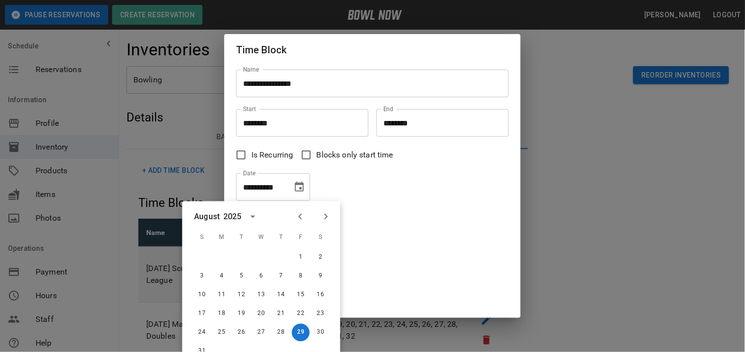
click at [324, 216] on icon "Next month" at bounding box center [326, 217] width 12 height 12
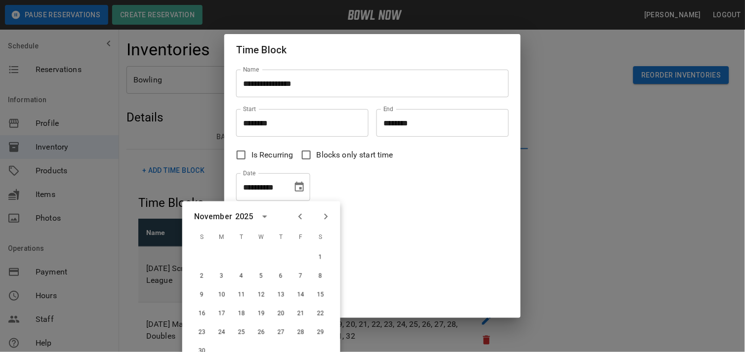
click at [324, 216] on icon "Next month" at bounding box center [326, 217] width 12 height 12
click at [299, 215] on icon "Previous month" at bounding box center [301, 217] width 12 height 12
click at [302, 294] on button "20" at bounding box center [301, 296] width 18 height 18
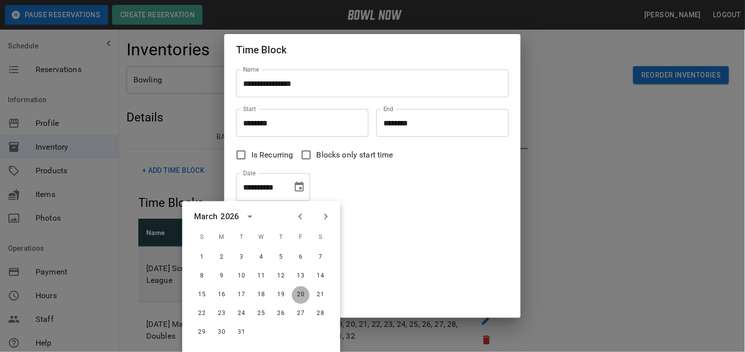
type input "**********"
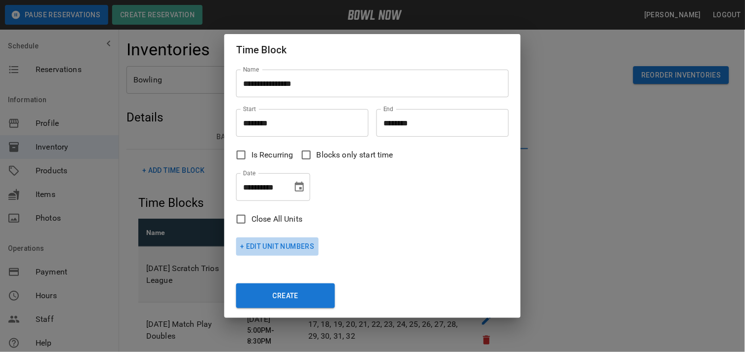
click at [288, 245] on button "+ Edit Unit Numbers" at bounding box center [277, 247] width 83 height 18
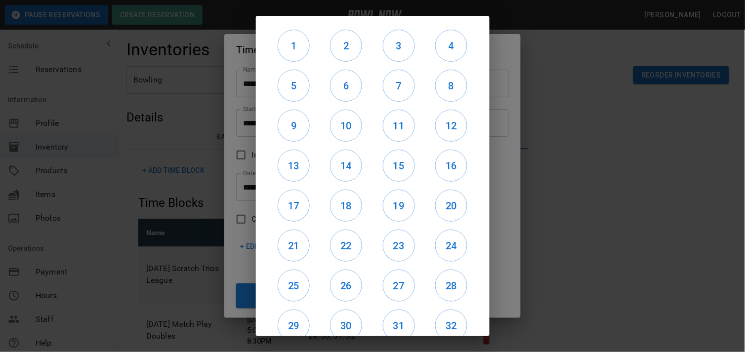
scroll to position [46, 0]
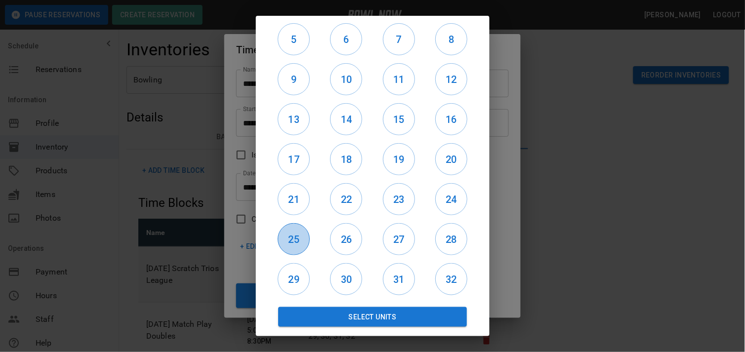
click at [296, 230] on button "25" at bounding box center [294, 239] width 32 height 32
click at [336, 235] on h6 "26" at bounding box center [346, 240] width 31 height 16
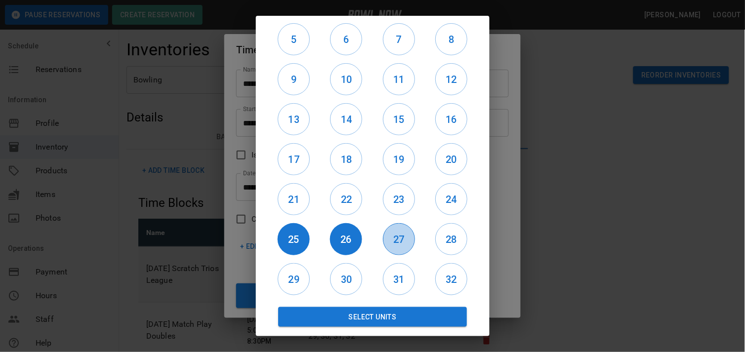
click at [387, 237] on h6 "27" at bounding box center [399, 240] width 31 height 16
click at [436, 239] on h6 "28" at bounding box center [451, 240] width 31 height 16
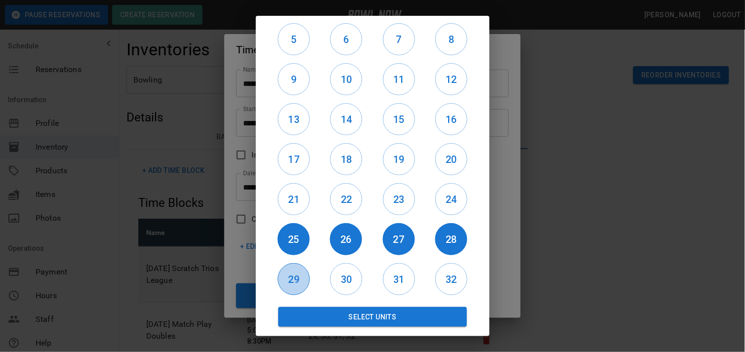
click at [299, 276] on h6 "29" at bounding box center [293, 280] width 31 height 16
click at [337, 279] on h6 "30" at bounding box center [346, 280] width 31 height 16
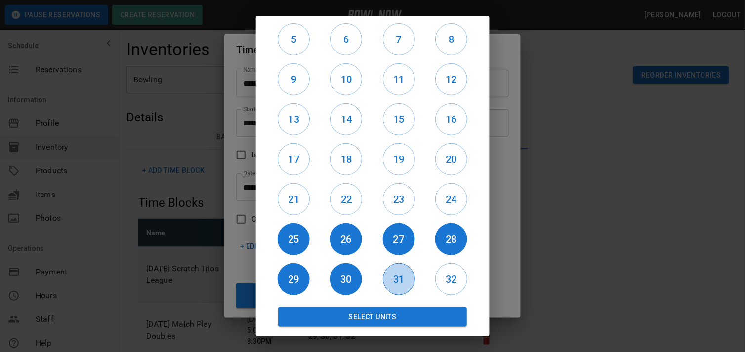
click at [401, 279] on h6 "31" at bounding box center [399, 280] width 31 height 16
click at [439, 279] on h6 "32" at bounding box center [451, 280] width 31 height 16
click at [391, 315] on button "Select Units" at bounding box center [372, 317] width 189 height 20
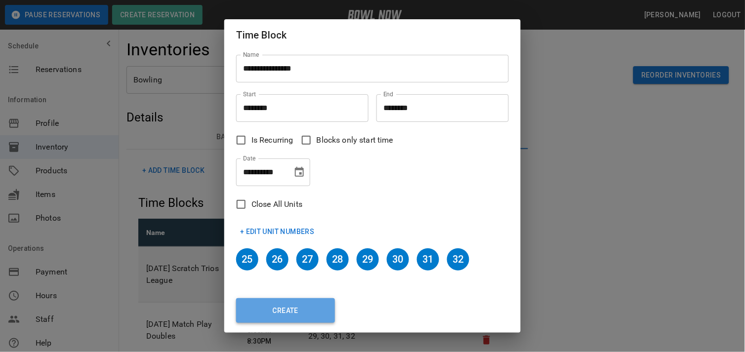
click at [300, 309] on button "Create" at bounding box center [285, 311] width 99 height 25
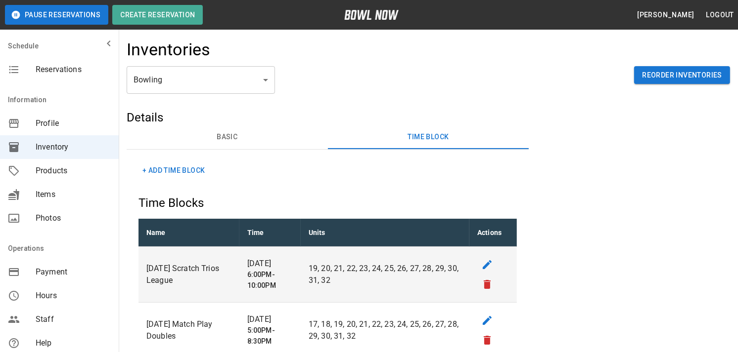
click at [193, 169] on button "+ Add Time Block" at bounding box center [173, 171] width 70 height 18
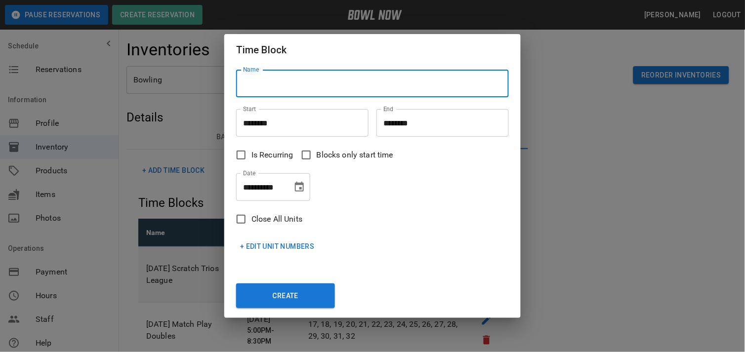
click at [293, 77] on input "Name" at bounding box center [372, 84] width 273 height 28
type input "**********"
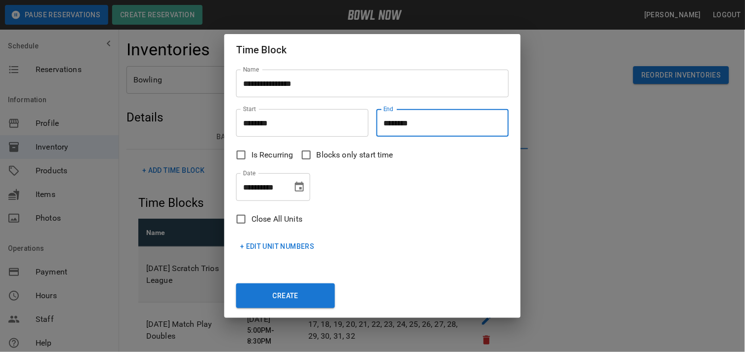
click at [390, 124] on input "********" at bounding box center [440, 123] width 126 height 28
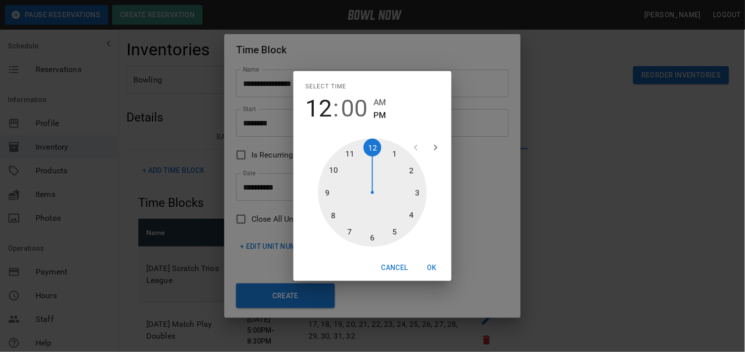
click at [416, 193] on div at bounding box center [372, 192] width 109 height 109
type input "********"
click at [371, 149] on div at bounding box center [372, 192] width 109 height 109
click at [433, 269] on button "OK" at bounding box center [432, 268] width 32 height 18
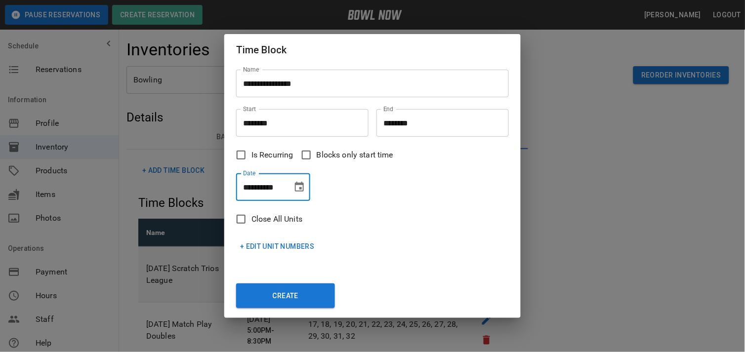
click at [273, 184] on input "**********" at bounding box center [260, 188] width 49 height 28
click at [300, 185] on icon "Choose date, selected date is Aug 29, 2025" at bounding box center [300, 187] width 12 height 12
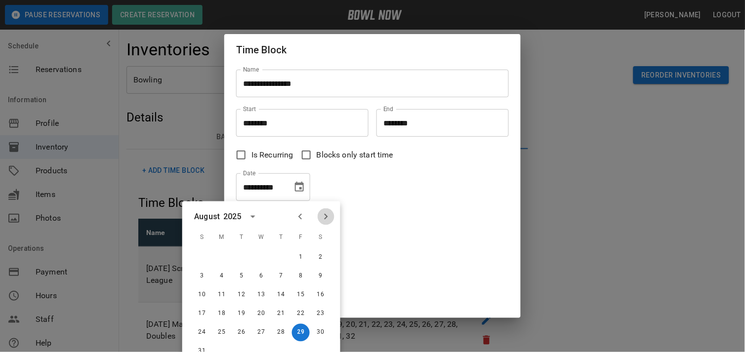
click at [325, 216] on icon "Next month" at bounding box center [326, 217] width 12 height 12
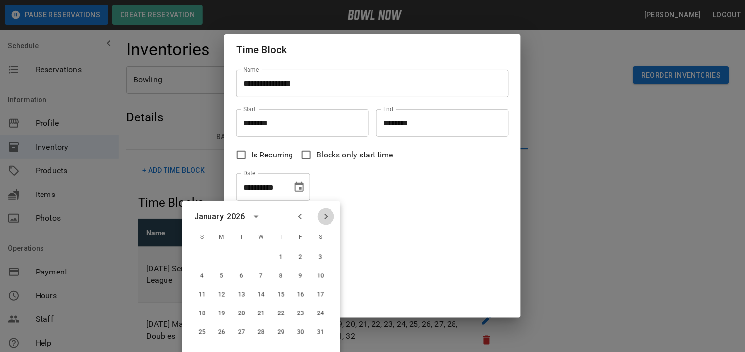
click at [325, 216] on icon "Next month" at bounding box center [326, 217] width 12 height 12
click at [304, 273] on button "10" at bounding box center [301, 277] width 18 height 18
type input "**********"
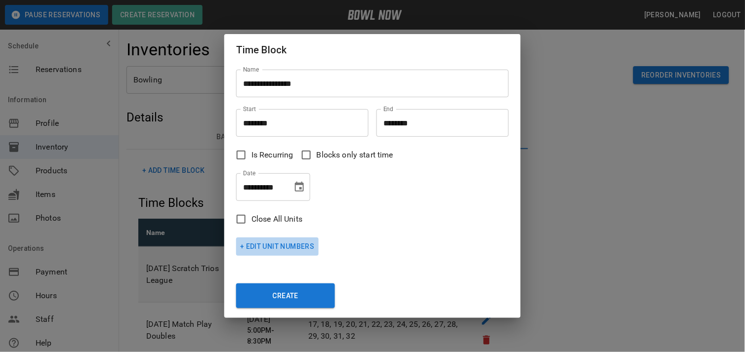
click at [293, 243] on button "+ Edit Unit Numbers" at bounding box center [277, 247] width 83 height 18
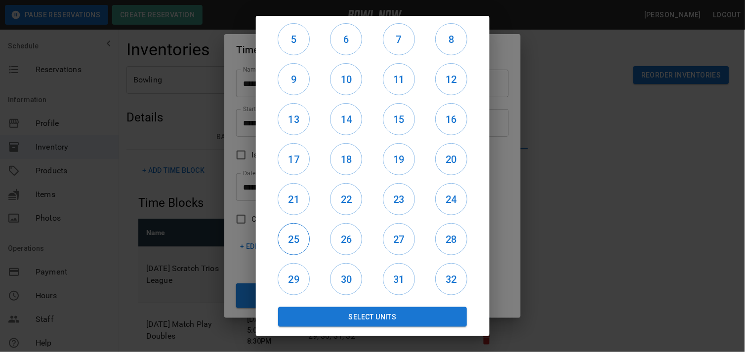
click at [294, 239] on h6 "25" at bounding box center [293, 240] width 31 height 16
click at [347, 236] on h6 "26" at bounding box center [346, 240] width 31 height 16
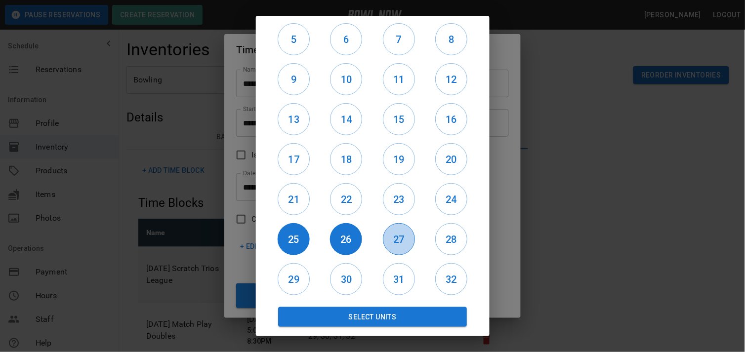
click at [385, 236] on h6 "27" at bounding box center [399, 240] width 31 height 16
click at [436, 236] on h6 "28" at bounding box center [451, 240] width 31 height 16
click at [301, 278] on h6 "29" at bounding box center [293, 280] width 31 height 16
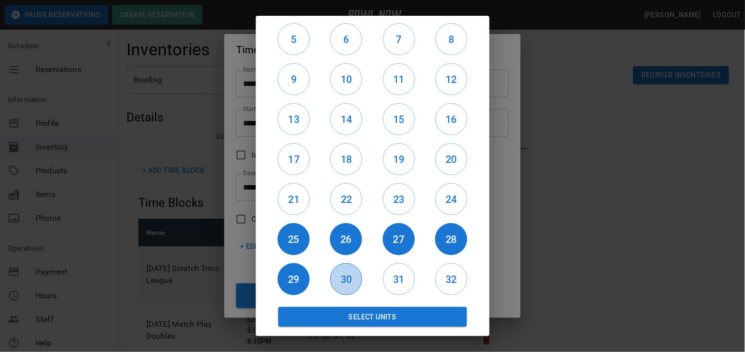
click at [343, 280] on h6 "30" at bounding box center [346, 280] width 31 height 16
click at [377, 282] on div "31" at bounding box center [399, 280] width 52 height 40
click at [392, 281] on h6 "31" at bounding box center [399, 280] width 31 height 16
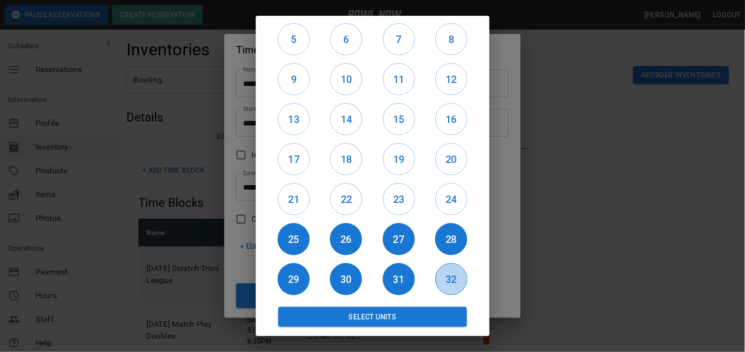
click at [440, 279] on h6 "32" at bounding box center [451, 280] width 31 height 16
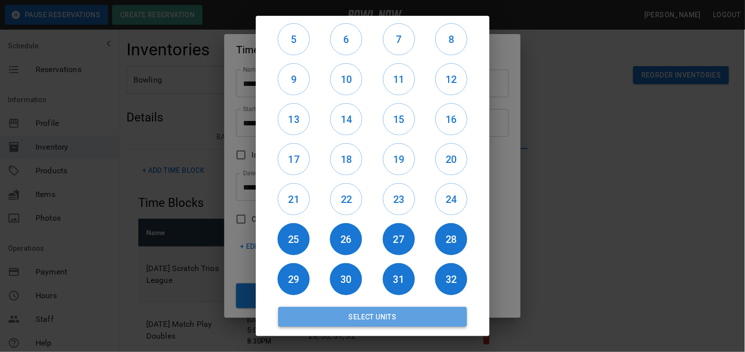
click at [408, 309] on button "Select Units" at bounding box center [372, 317] width 189 height 20
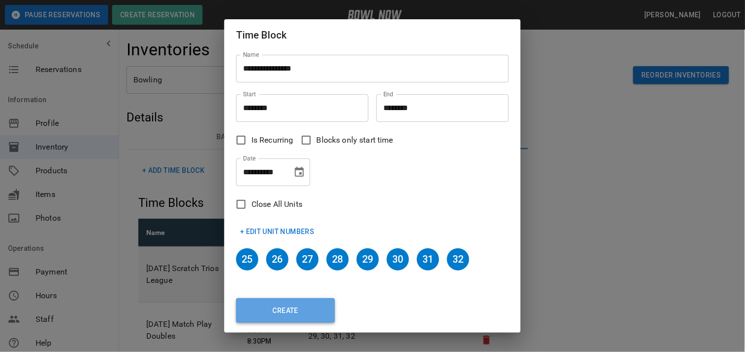
click at [291, 309] on button "Create" at bounding box center [285, 311] width 99 height 25
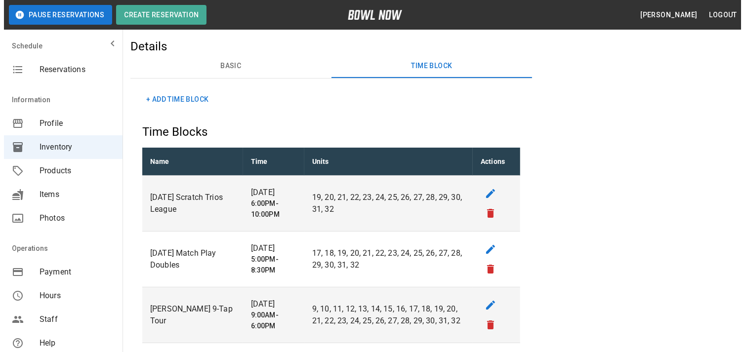
scroll to position [29, 0]
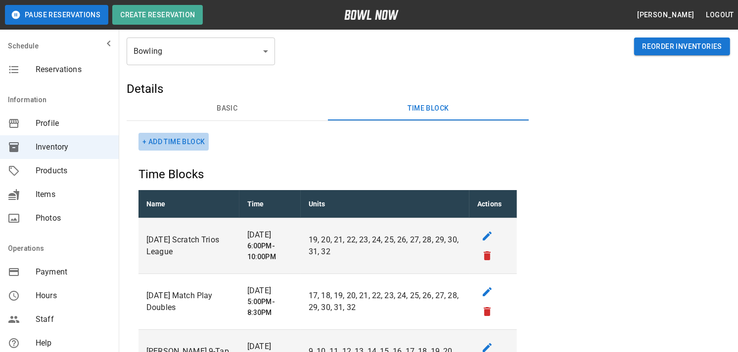
click at [190, 141] on button "+ Add Time Block" at bounding box center [173, 142] width 70 height 18
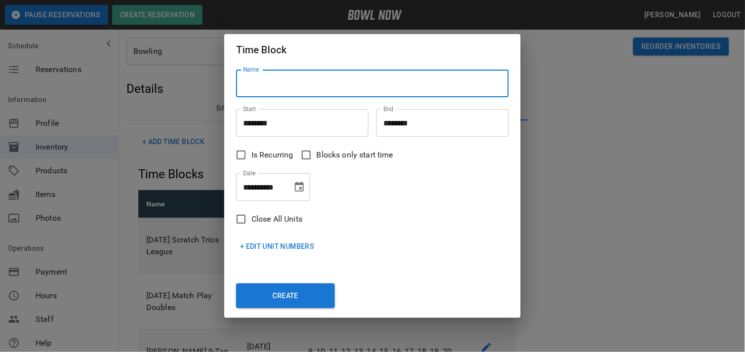
click at [267, 83] on input "Name" at bounding box center [372, 84] width 273 height 28
type input "**********"
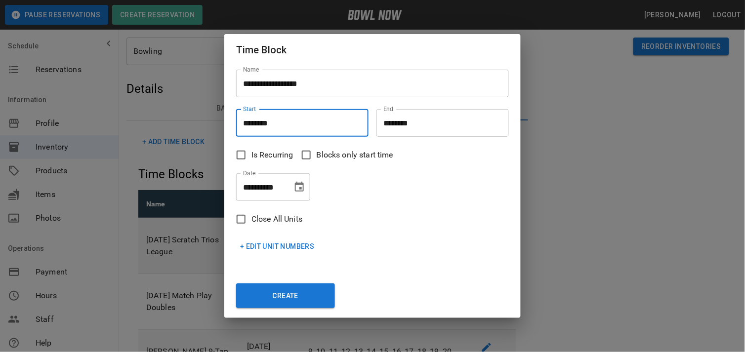
click at [249, 123] on input "********" at bounding box center [299, 123] width 126 height 28
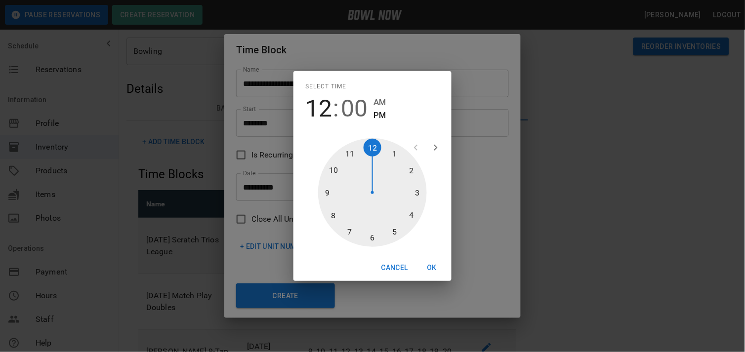
click at [374, 238] on div at bounding box center [372, 192] width 109 height 109
type input "********"
click at [369, 149] on div at bounding box center [372, 192] width 109 height 109
click at [430, 263] on button "OK" at bounding box center [432, 268] width 32 height 18
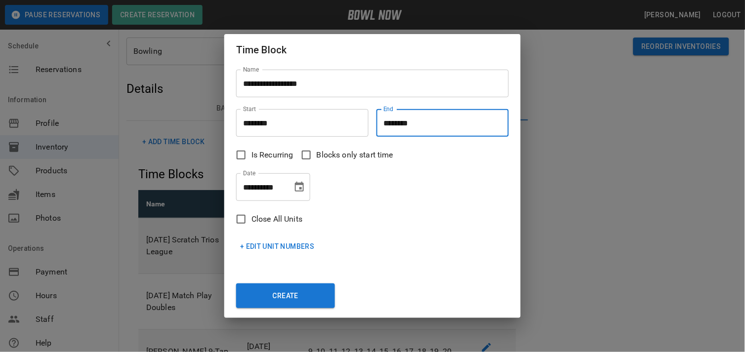
click at [388, 120] on input "********" at bounding box center [440, 123] width 126 height 28
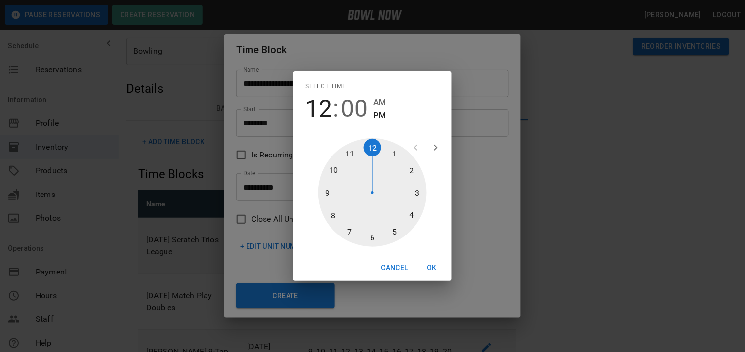
click at [328, 193] on div at bounding box center [372, 192] width 109 height 109
click at [372, 237] on div at bounding box center [372, 192] width 109 height 109
type input "********"
click at [432, 260] on button "OK" at bounding box center [432, 268] width 32 height 18
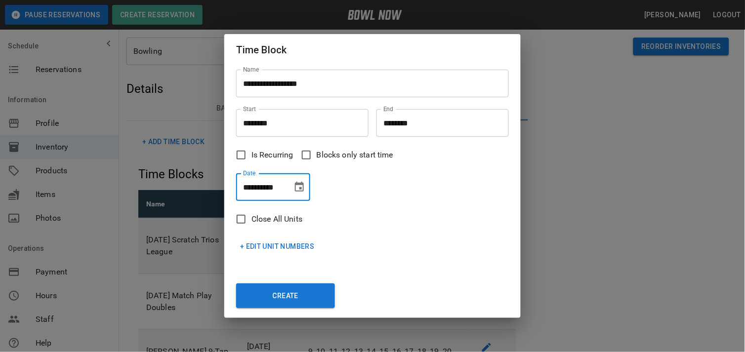
click at [274, 185] on input "**********" at bounding box center [260, 188] width 49 height 28
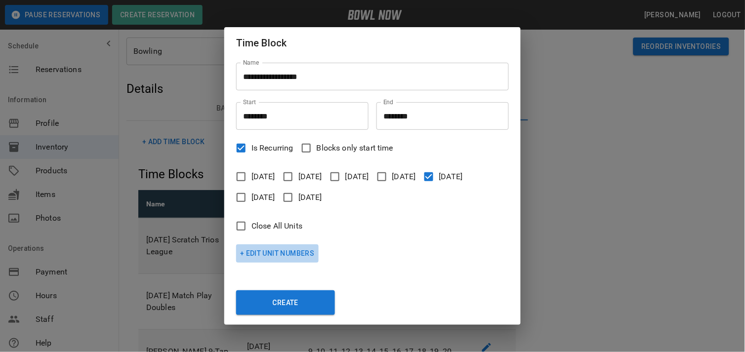
click at [297, 251] on button "+ Edit Unit Numbers" at bounding box center [277, 254] width 83 height 18
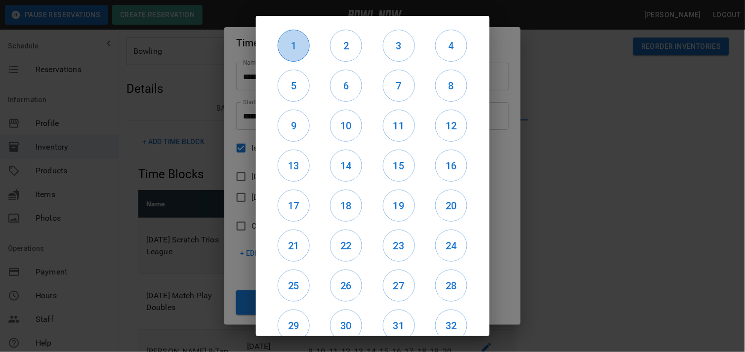
click at [294, 50] on h6 "1" at bounding box center [293, 46] width 31 height 16
click at [346, 50] on h6 "2" at bounding box center [346, 46] width 31 height 16
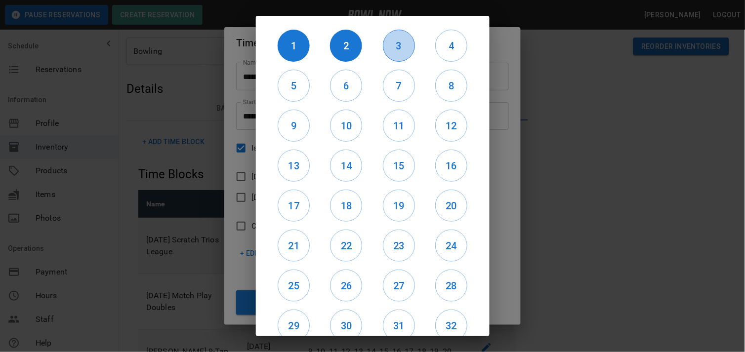
click at [393, 46] on h6 "3" at bounding box center [399, 46] width 31 height 16
click at [436, 41] on h6 "4" at bounding box center [451, 46] width 31 height 16
click at [292, 86] on h6 "5" at bounding box center [293, 86] width 31 height 16
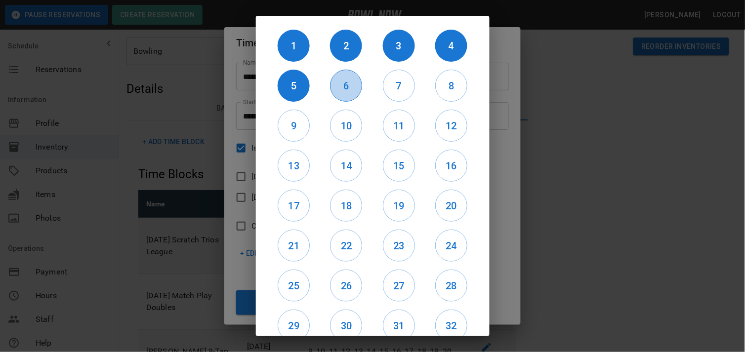
click at [340, 87] on h6 "6" at bounding box center [346, 86] width 31 height 16
click at [402, 85] on h6 "7" at bounding box center [399, 86] width 31 height 16
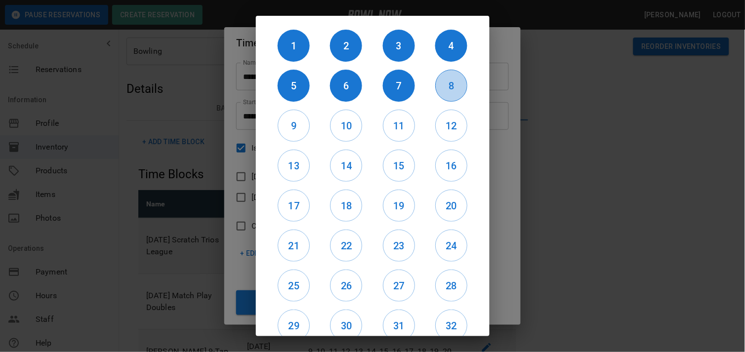
click at [447, 86] on h6 "8" at bounding box center [451, 86] width 31 height 16
click at [280, 131] on h6 "9" at bounding box center [293, 126] width 31 height 16
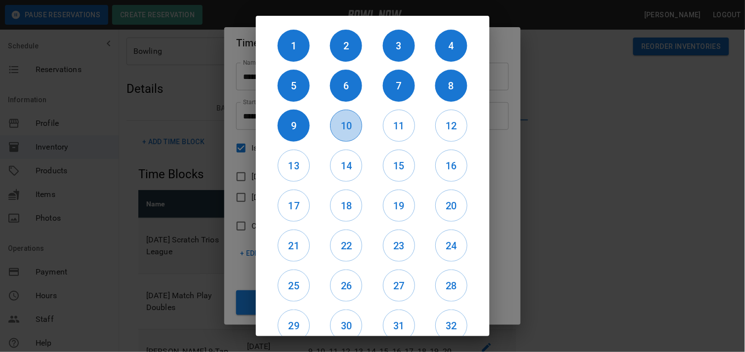
click at [348, 129] on h6 "10" at bounding box center [346, 126] width 31 height 16
click at [385, 126] on h6 "11" at bounding box center [399, 126] width 31 height 16
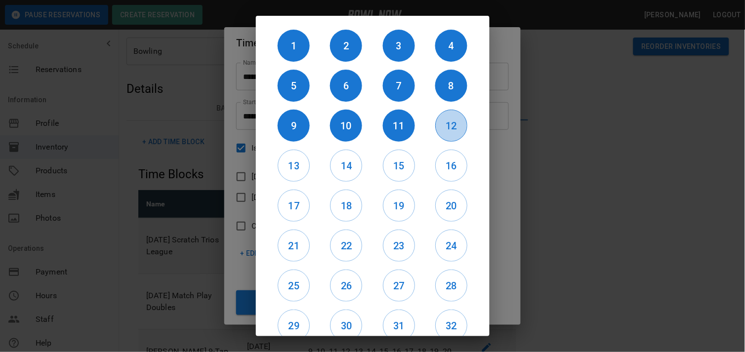
click at [440, 121] on h6 "12" at bounding box center [451, 126] width 31 height 16
click at [298, 172] on h6 "13" at bounding box center [293, 166] width 31 height 16
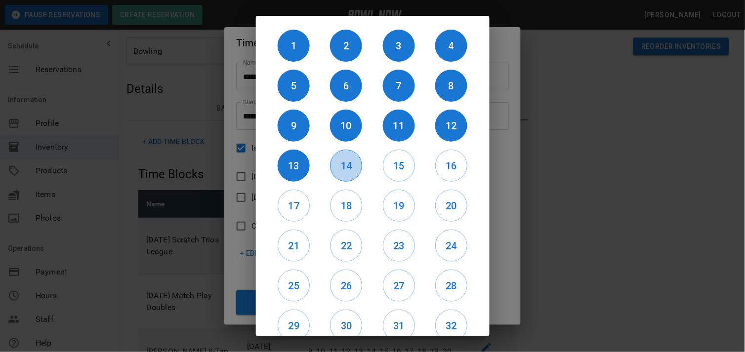
click at [338, 171] on h6 "14" at bounding box center [346, 166] width 31 height 16
click at [398, 163] on h6 "15" at bounding box center [399, 166] width 31 height 16
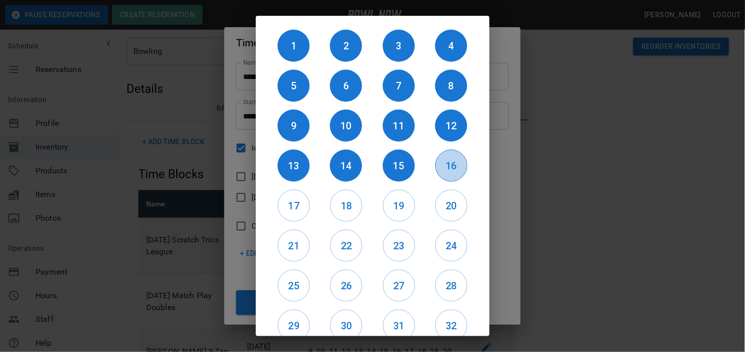
click at [436, 162] on h6 "16" at bounding box center [451, 166] width 31 height 16
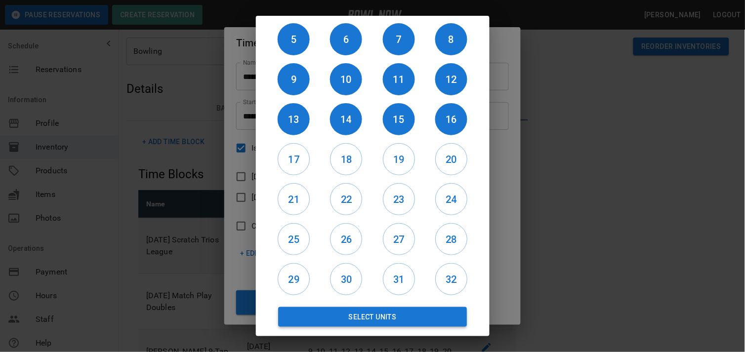
click at [421, 315] on button "Select Units" at bounding box center [372, 317] width 189 height 20
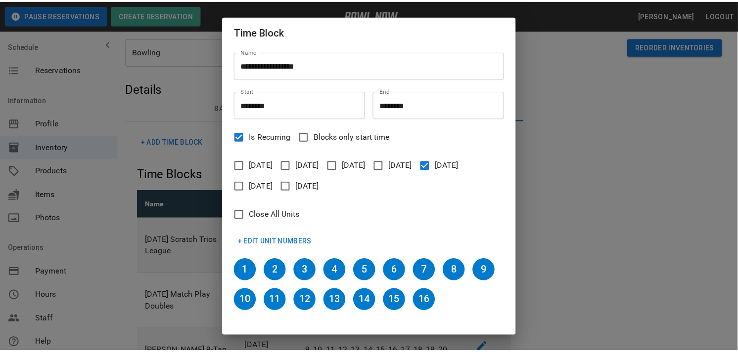
scroll to position [37, 0]
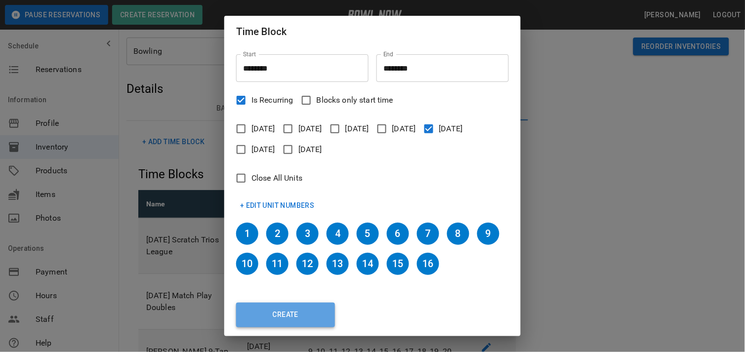
click at [313, 311] on button "Create" at bounding box center [285, 315] width 99 height 25
type input "********"
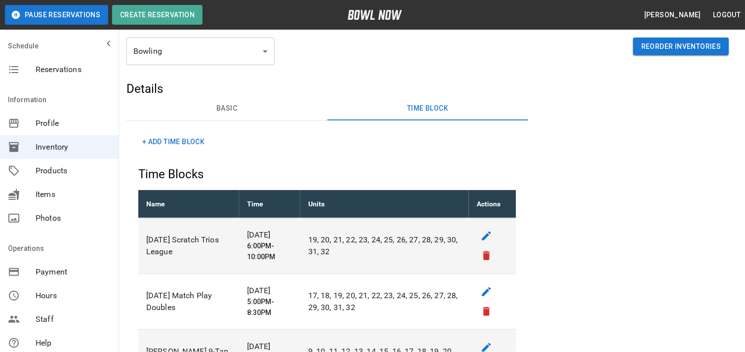
scroll to position [0, 0]
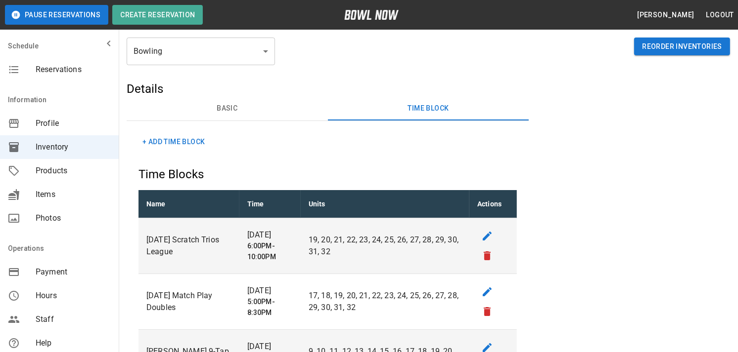
click at [171, 139] on button "+ Add Time Block" at bounding box center [173, 142] width 70 height 18
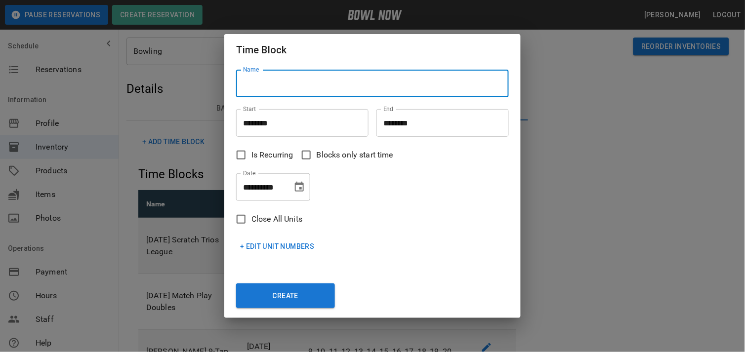
click at [263, 76] on input "Name" at bounding box center [372, 84] width 273 height 28
type input "**********"
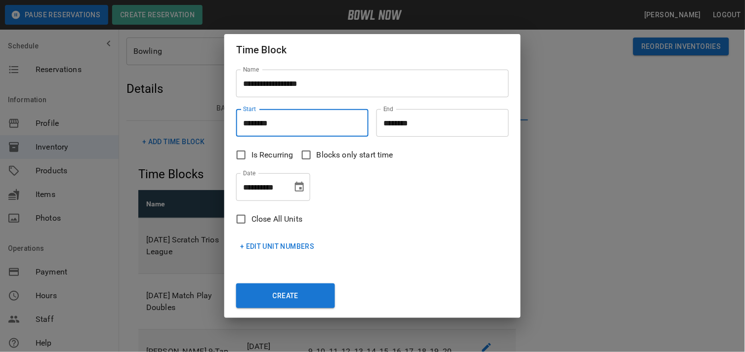
click at [248, 120] on input "********" at bounding box center [299, 123] width 126 height 28
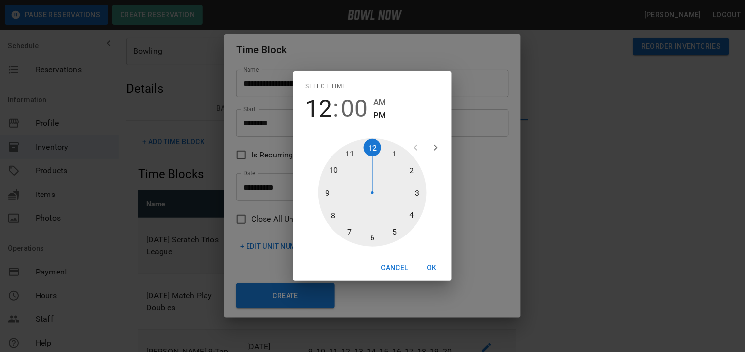
click at [372, 233] on div at bounding box center [372, 192] width 109 height 109
type input "********"
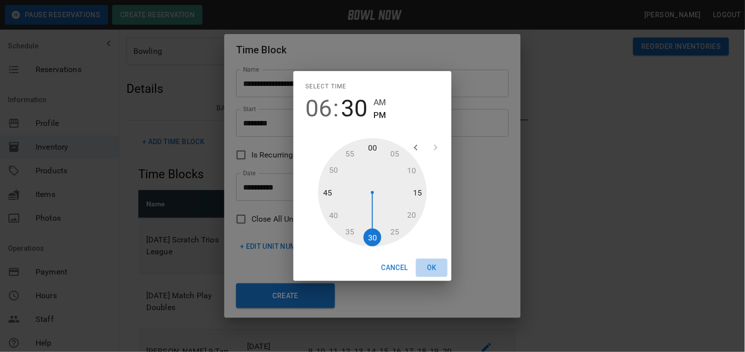
click at [432, 269] on button "OK" at bounding box center [432, 268] width 32 height 18
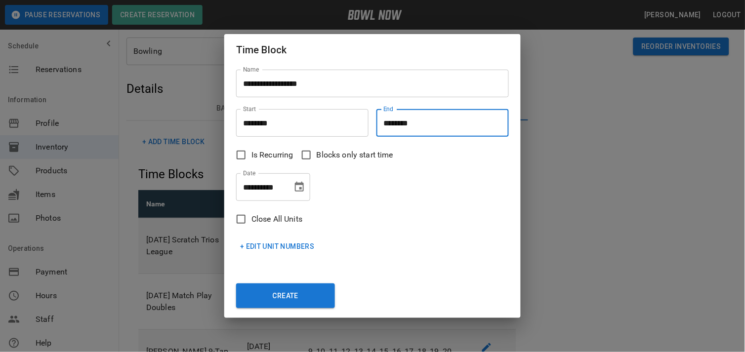
click at [389, 124] on input "********" at bounding box center [440, 123] width 126 height 28
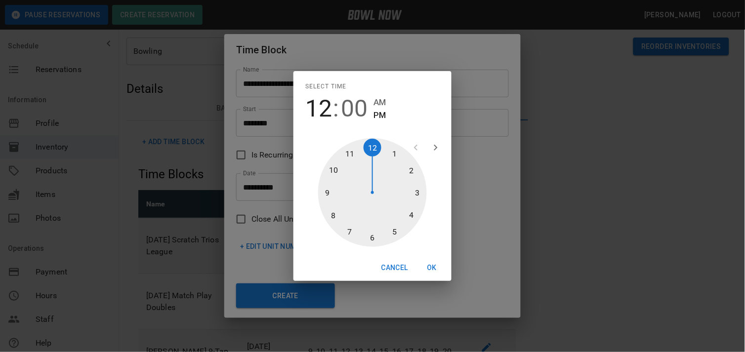
click at [328, 189] on div at bounding box center [372, 192] width 109 height 109
click at [372, 241] on div at bounding box center [372, 192] width 109 height 109
type input "********"
click at [429, 265] on button "OK" at bounding box center [432, 268] width 32 height 18
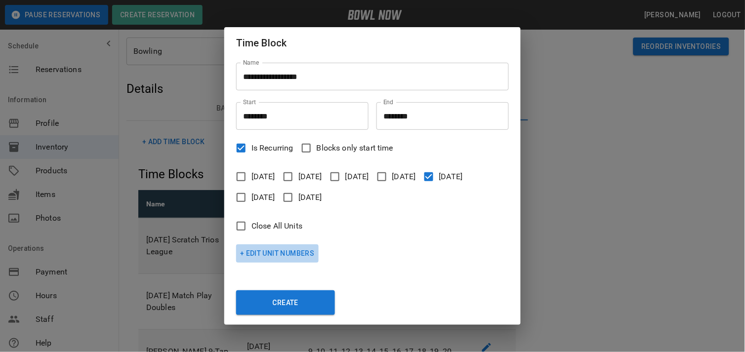
click at [286, 251] on button "+ Edit Unit Numbers" at bounding box center [277, 254] width 83 height 18
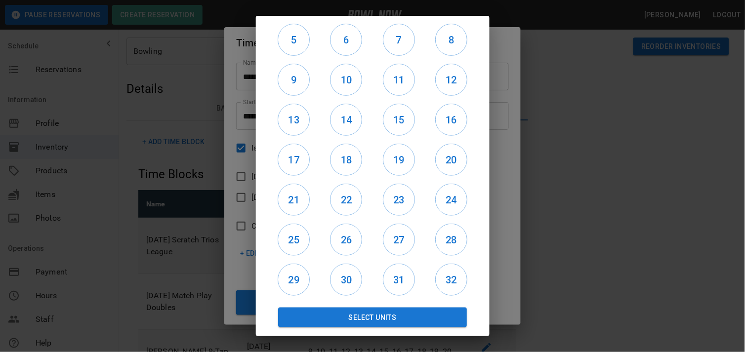
scroll to position [46, 0]
click at [296, 157] on h6 "17" at bounding box center [293, 160] width 31 height 16
click at [349, 158] on h6 "18" at bounding box center [346, 160] width 31 height 16
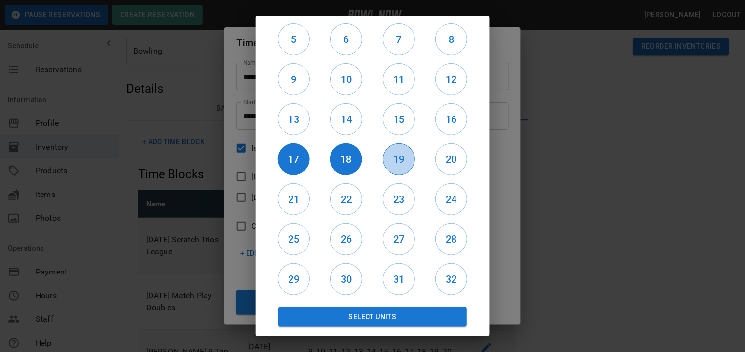
click at [394, 157] on h6 "19" at bounding box center [399, 160] width 31 height 16
click at [440, 155] on h6 "20" at bounding box center [451, 160] width 31 height 16
click at [289, 195] on h6 "21" at bounding box center [293, 200] width 31 height 16
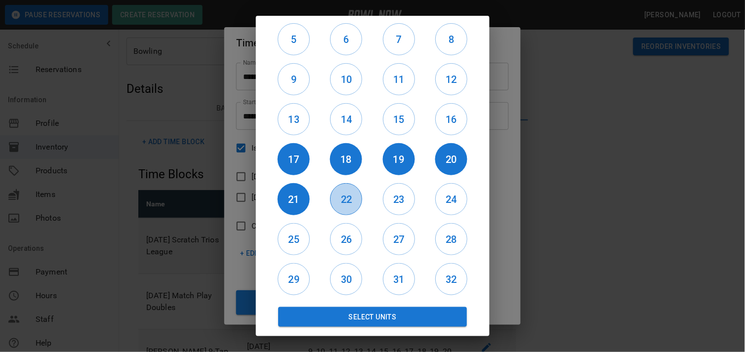
click at [353, 198] on h6 "22" at bounding box center [346, 200] width 31 height 16
click at [387, 201] on h6 "23" at bounding box center [399, 200] width 31 height 16
click at [448, 196] on h6 "24" at bounding box center [451, 200] width 31 height 16
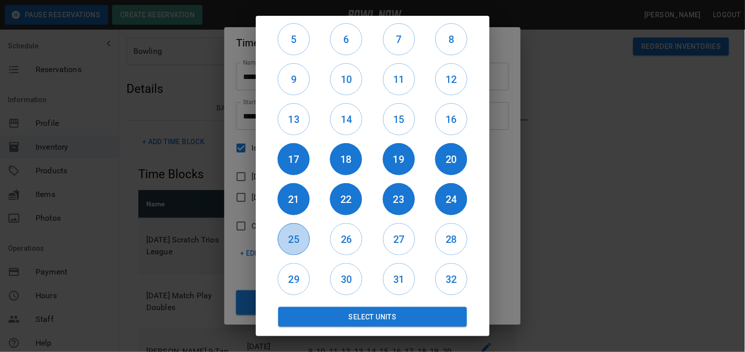
click at [293, 230] on button "25" at bounding box center [294, 239] width 32 height 32
click at [341, 233] on h6 "26" at bounding box center [346, 240] width 31 height 16
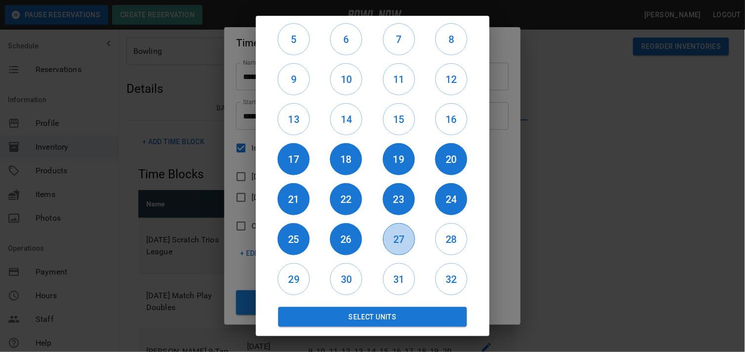
click at [398, 237] on h6 "27" at bounding box center [399, 240] width 31 height 16
click at [443, 235] on h6 "28" at bounding box center [451, 240] width 31 height 16
click at [284, 272] on h6 "29" at bounding box center [293, 280] width 31 height 16
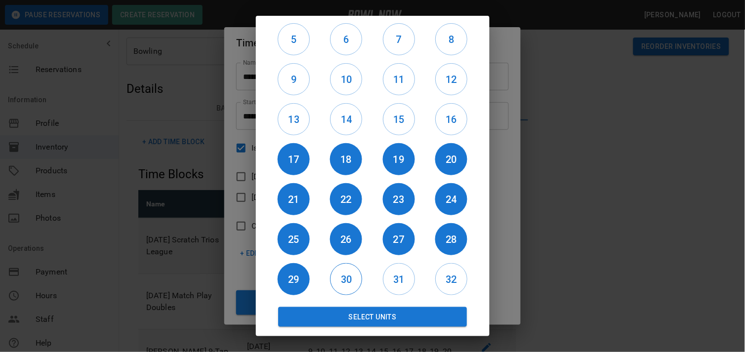
click at [346, 275] on h6 "30" at bounding box center [346, 280] width 31 height 16
click at [393, 283] on h6 "31" at bounding box center [399, 280] width 31 height 16
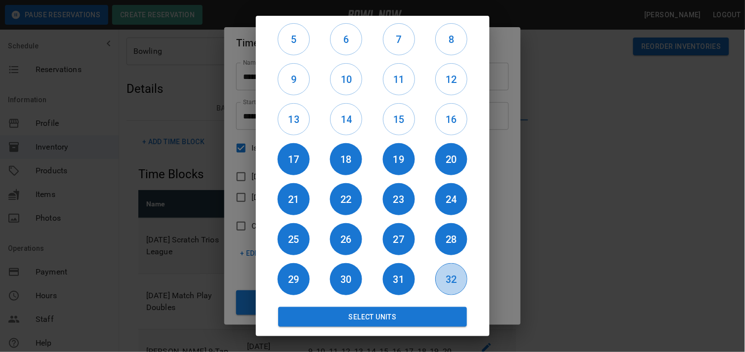
click at [437, 277] on h6 "32" at bounding box center [451, 280] width 31 height 16
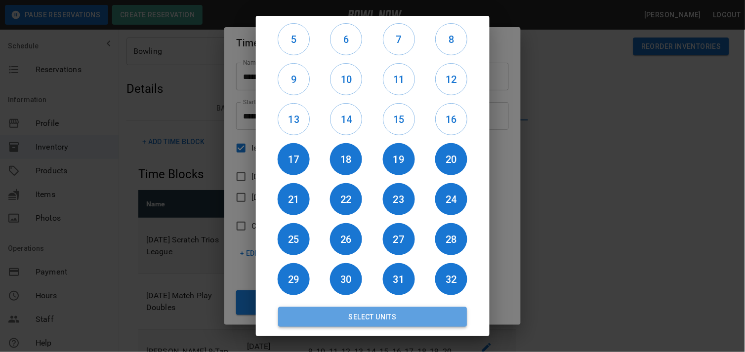
click at [384, 319] on button "Select Units" at bounding box center [372, 317] width 189 height 20
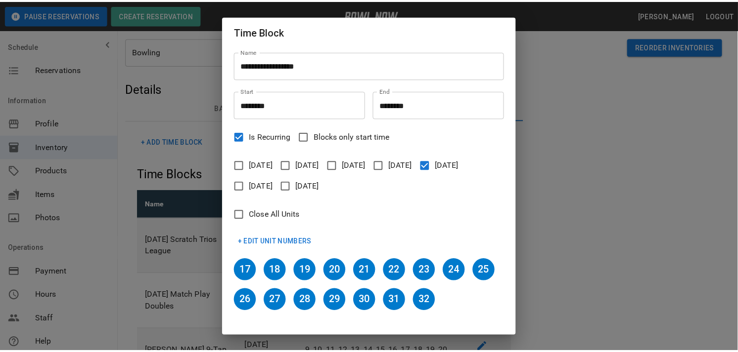
scroll to position [37, 0]
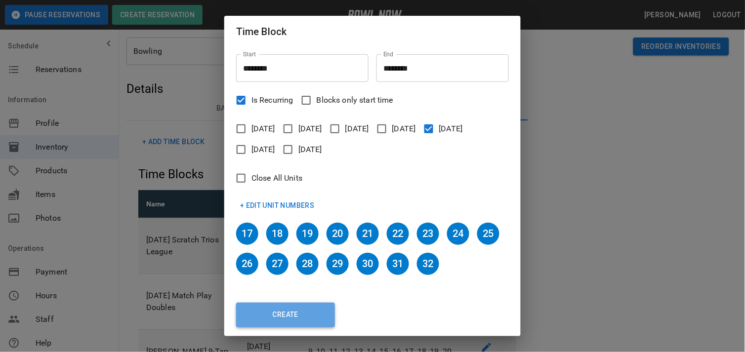
click at [288, 313] on button "Create" at bounding box center [285, 315] width 99 height 25
type input "********"
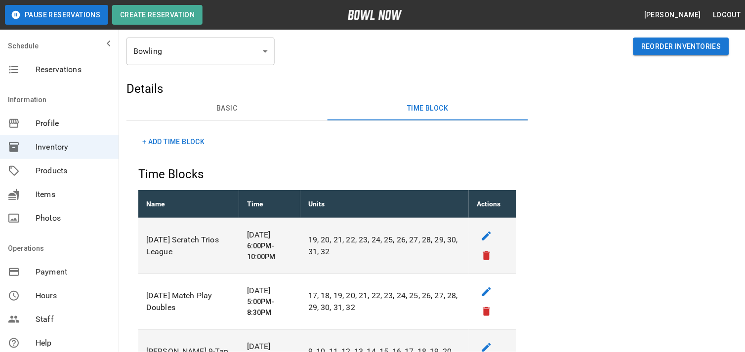
scroll to position [0, 0]
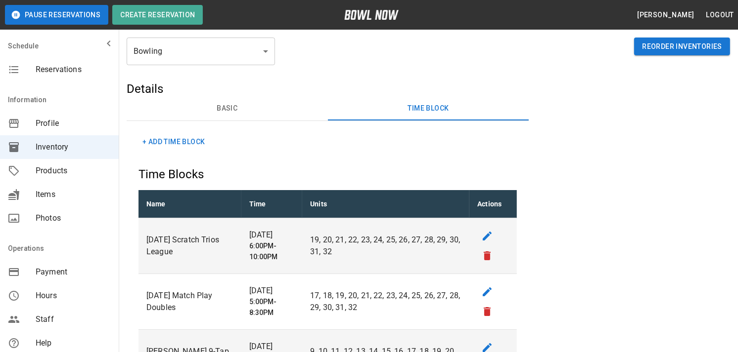
drag, startPoint x: 253, startPoint y: 144, endPoint x: 164, endPoint y: 141, distance: 88.5
click at [164, 141] on button "+ Add Time Block" at bounding box center [173, 142] width 70 height 18
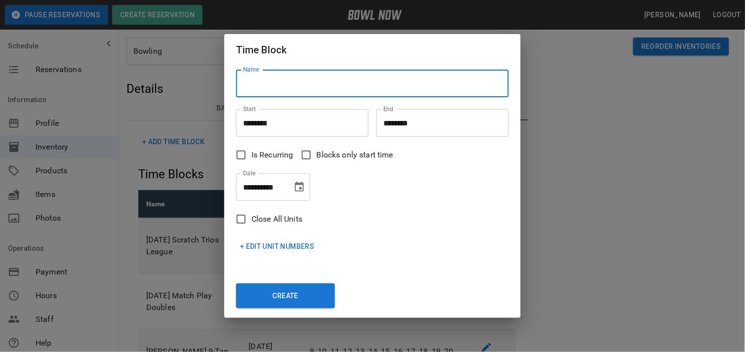
click at [273, 84] on input "Name" at bounding box center [372, 84] width 273 height 28
type input "**********"
click at [245, 125] on input "********" at bounding box center [299, 123] width 126 height 28
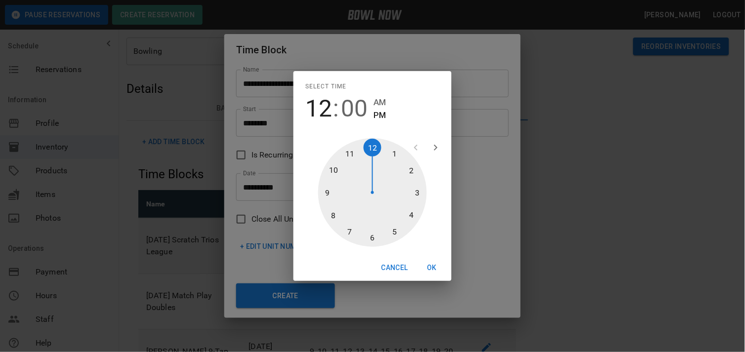
click at [333, 169] on div at bounding box center [372, 192] width 109 height 109
click at [377, 142] on div at bounding box center [372, 192] width 109 height 109
click at [381, 100] on span "AM" at bounding box center [380, 102] width 12 height 13
type input "********"
click at [434, 265] on button "OK" at bounding box center [432, 268] width 32 height 18
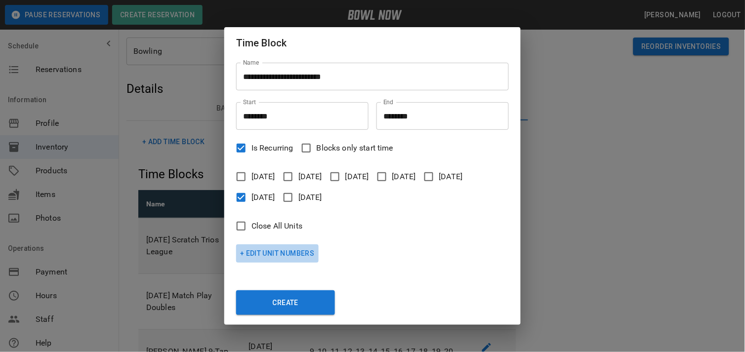
click at [298, 255] on button "+ Edit Unit Numbers" at bounding box center [277, 254] width 83 height 18
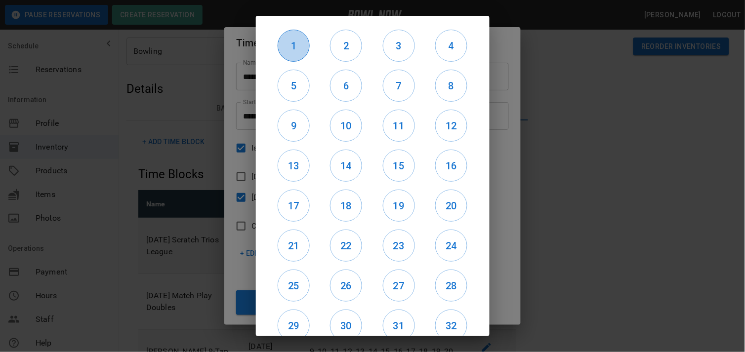
click at [298, 52] on h6 "1" at bounding box center [293, 46] width 31 height 16
click at [347, 44] on h6 "2" at bounding box center [346, 46] width 31 height 16
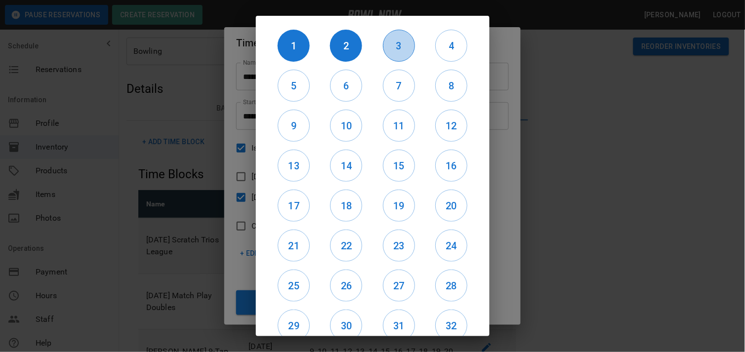
click at [391, 44] on h6 "3" at bounding box center [399, 46] width 31 height 16
click at [441, 47] on h6 "4" at bounding box center [451, 46] width 31 height 16
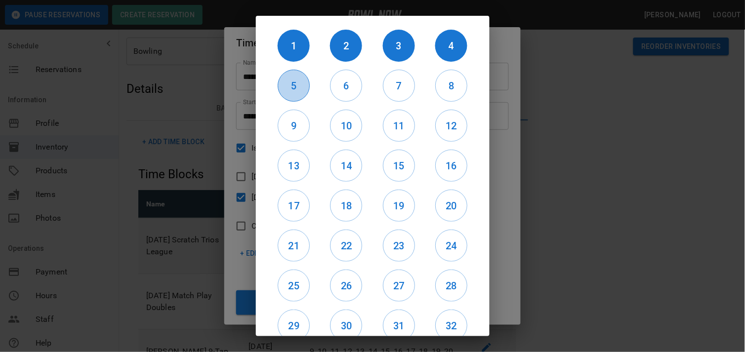
click at [301, 82] on h6 "5" at bounding box center [293, 86] width 31 height 16
click at [345, 87] on h6 "6" at bounding box center [346, 86] width 31 height 16
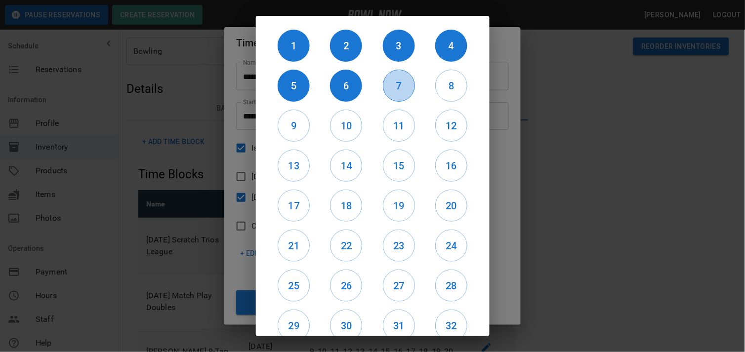
click at [389, 87] on h6 "7" at bounding box center [399, 86] width 31 height 16
click at [439, 88] on h6 "8" at bounding box center [451, 86] width 31 height 16
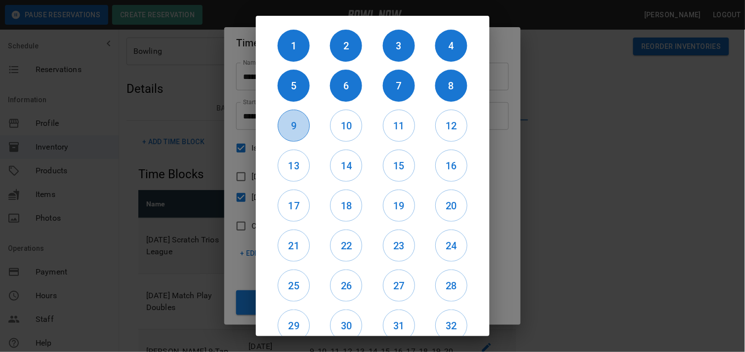
click at [306, 126] on h6 "9" at bounding box center [293, 126] width 31 height 16
click at [342, 125] on h6 "10" at bounding box center [346, 126] width 31 height 16
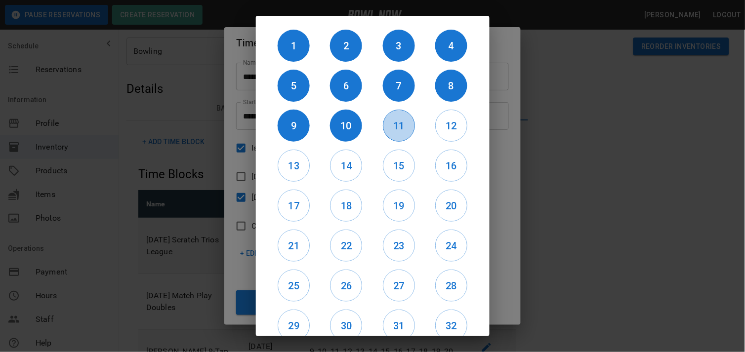
click at [389, 130] on h6 "11" at bounding box center [399, 126] width 31 height 16
click at [446, 132] on h6 "12" at bounding box center [451, 126] width 31 height 16
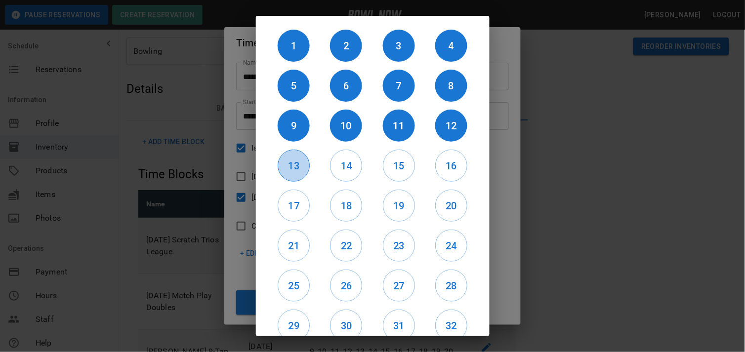
click at [285, 169] on h6 "13" at bounding box center [293, 166] width 31 height 16
click at [348, 167] on h6 "14" at bounding box center [346, 166] width 31 height 16
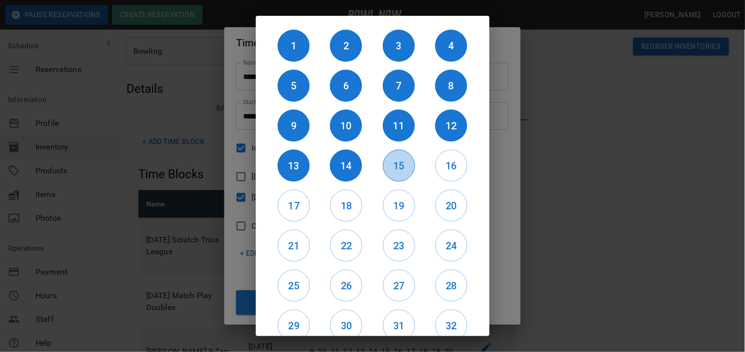
click at [405, 174] on button "15" at bounding box center [399, 166] width 32 height 32
click at [447, 170] on h6 "16" at bounding box center [451, 166] width 31 height 16
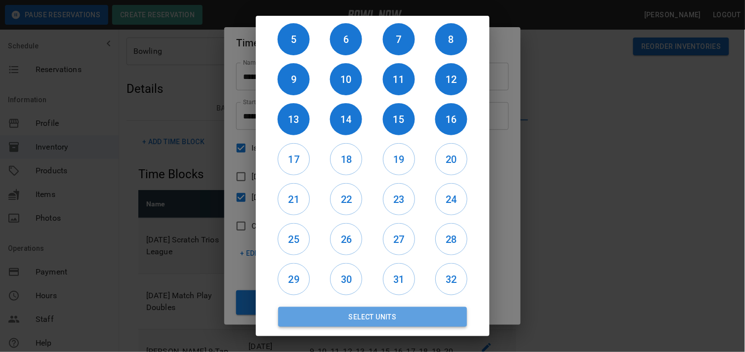
click at [404, 317] on button "Select Units" at bounding box center [372, 317] width 189 height 20
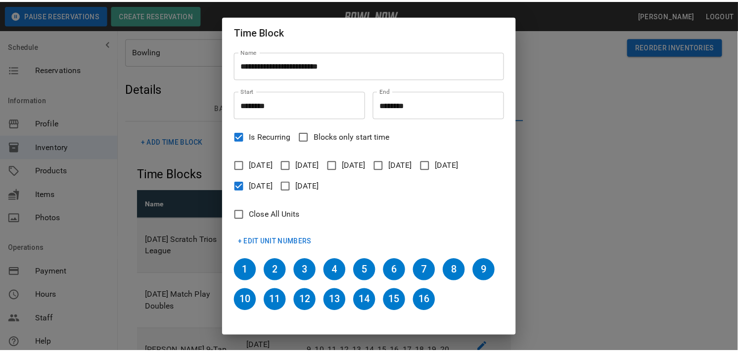
scroll to position [37, 0]
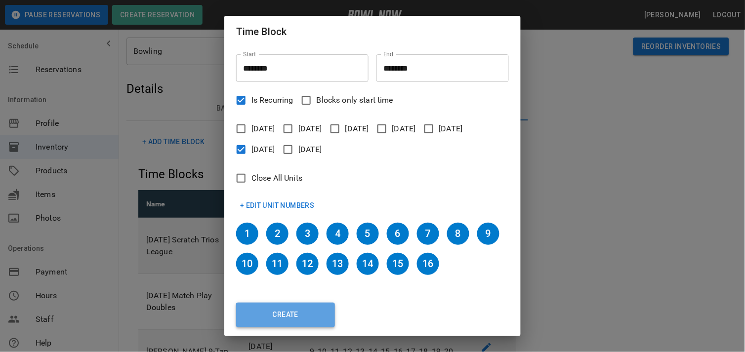
click at [299, 313] on button "Create" at bounding box center [285, 315] width 99 height 25
type input "********"
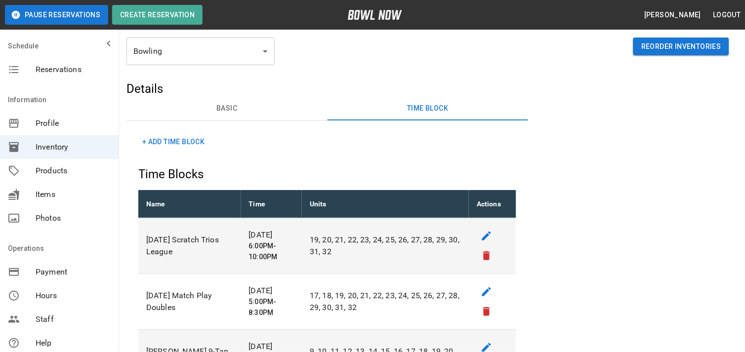
scroll to position [0, 0]
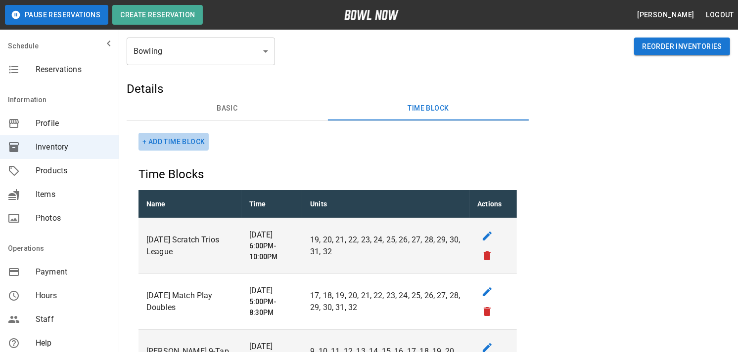
click at [174, 142] on button "+ Add Time Block" at bounding box center [173, 142] width 70 height 18
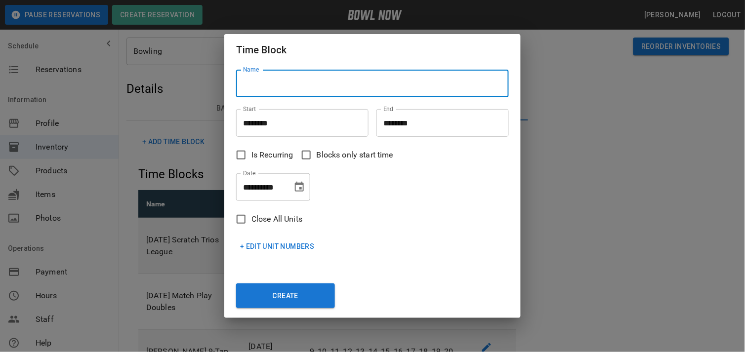
click at [264, 85] on input "Name" at bounding box center [372, 84] width 273 height 28
type input "**********"
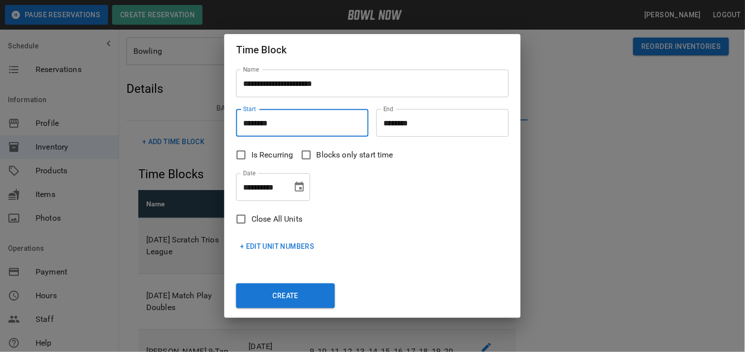
click at [250, 129] on input "********" at bounding box center [299, 123] width 126 height 28
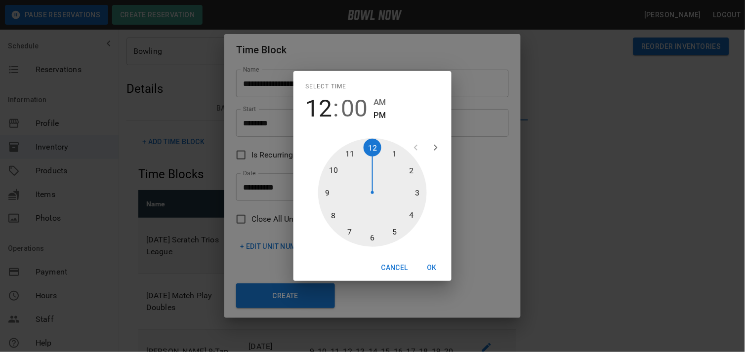
click at [413, 172] on div at bounding box center [372, 192] width 109 height 109
type input "********"
click at [372, 145] on div at bounding box center [372, 192] width 109 height 109
click at [433, 273] on button "OK" at bounding box center [432, 268] width 32 height 18
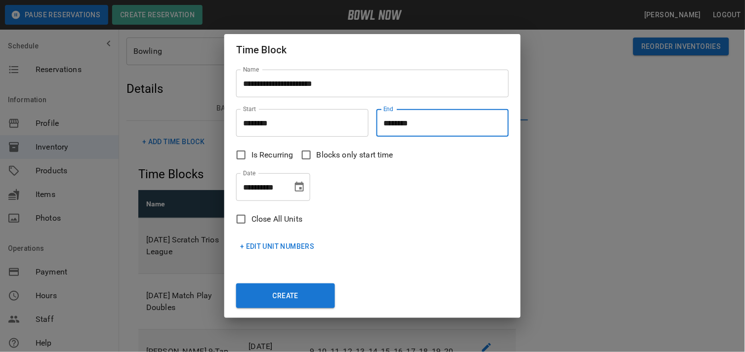
click at [388, 124] on input "********" at bounding box center [440, 123] width 126 height 28
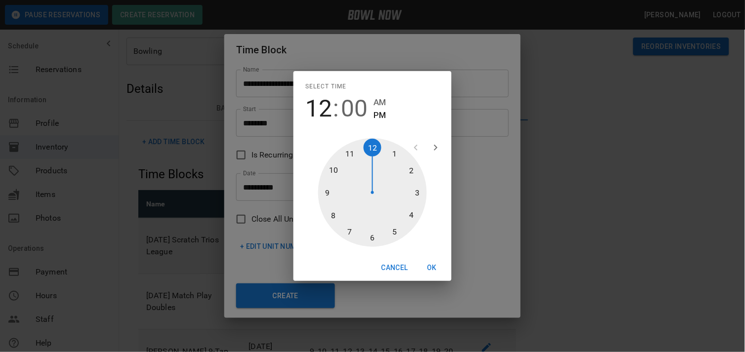
click at [418, 190] on div at bounding box center [372, 192] width 109 height 109
click at [369, 240] on div at bounding box center [372, 192] width 109 height 109
type input "********"
click at [429, 264] on button "OK" at bounding box center [432, 268] width 32 height 18
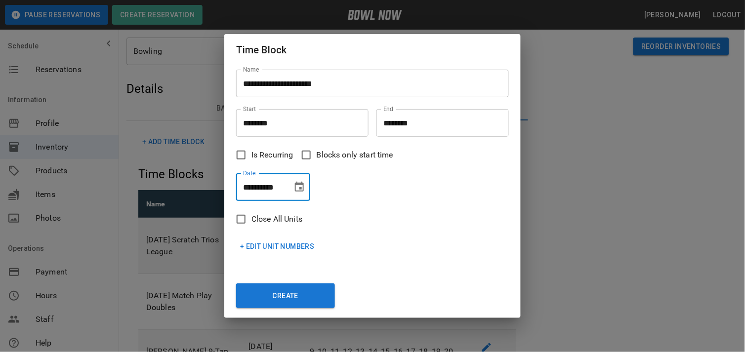
click at [255, 192] on input "**********" at bounding box center [260, 188] width 49 height 28
click at [302, 187] on icon "Choose date, selected date is Aug 29, 2025" at bounding box center [300, 187] width 12 height 12
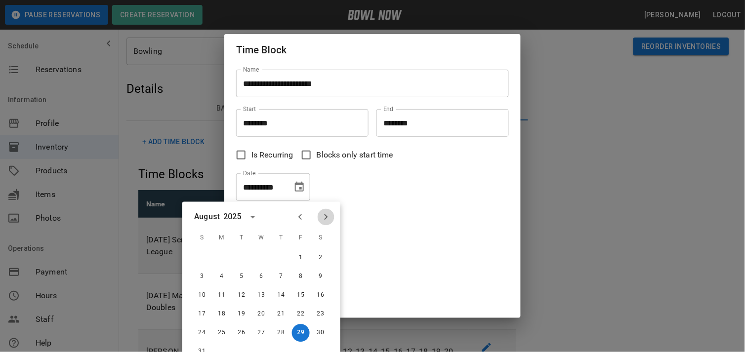
click at [328, 216] on icon "Next month" at bounding box center [326, 218] width 12 height 12
click at [200, 293] on button "12" at bounding box center [202, 296] width 18 height 18
type input "**********"
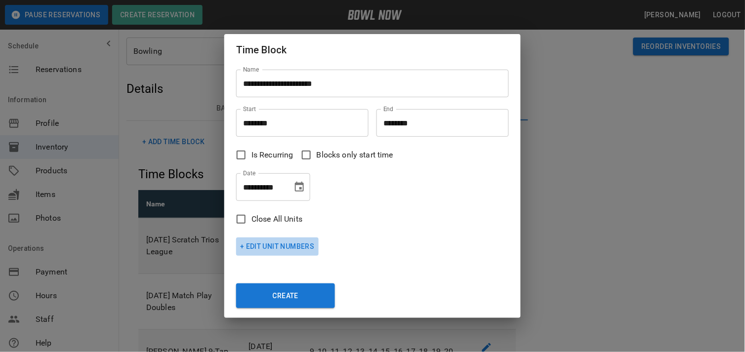
click at [277, 248] on button "+ Edit Unit Numbers" at bounding box center [277, 247] width 83 height 18
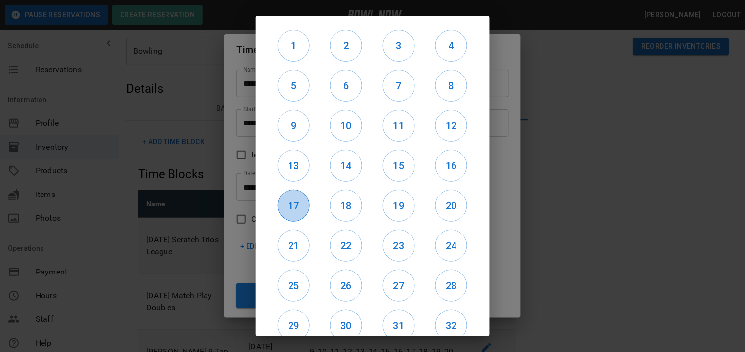
click at [298, 205] on h6 "17" at bounding box center [293, 206] width 31 height 16
click at [337, 206] on h6 "18" at bounding box center [346, 206] width 31 height 16
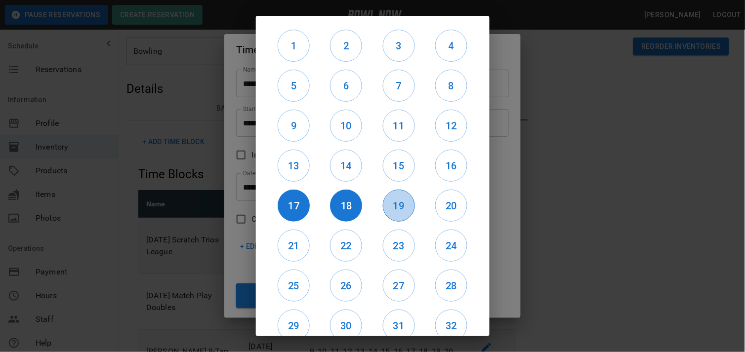
click at [392, 206] on h6 "19" at bounding box center [399, 206] width 31 height 16
click at [436, 204] on h6 "20" at bounding box center [451, 206] width 31 height 16
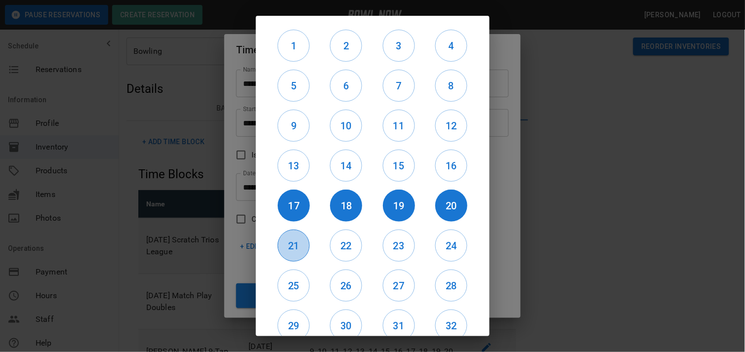
click at [299, 239] on h6 "21" at bounding box center [293, 246] width 31 height 16
click at [336, 240] on h6 "22" at bounding box center [346, 246] width 31 height 16
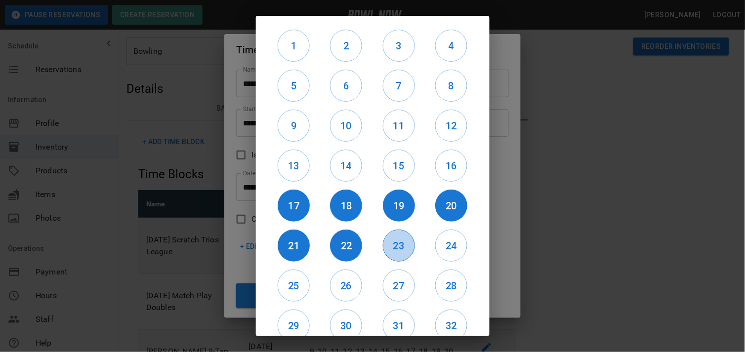
click at [394, 248] on h6 "23" at bounding box center [399, 246] width 31 height 16
click at [443, 246] on h6 "24" at bounding box center [451, 246] width 31 height 16
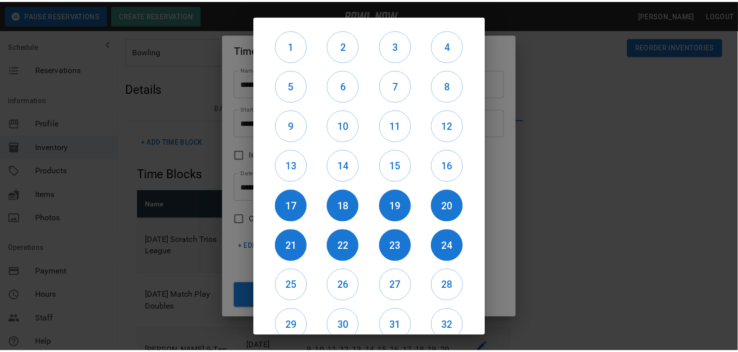
scroll to position [46, 0]
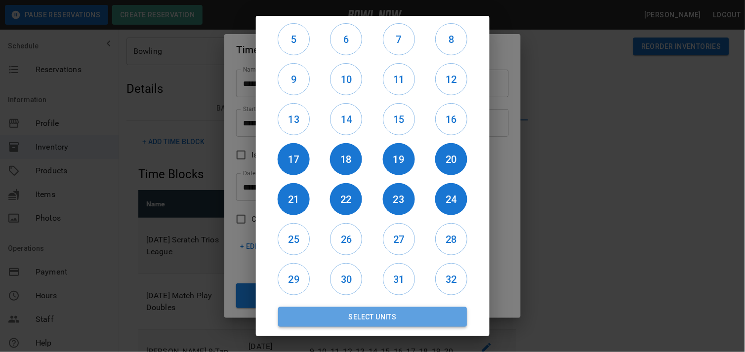
click at [409, 317] on button "Select Units" at bounding box center [372, 317] width 189 height 20
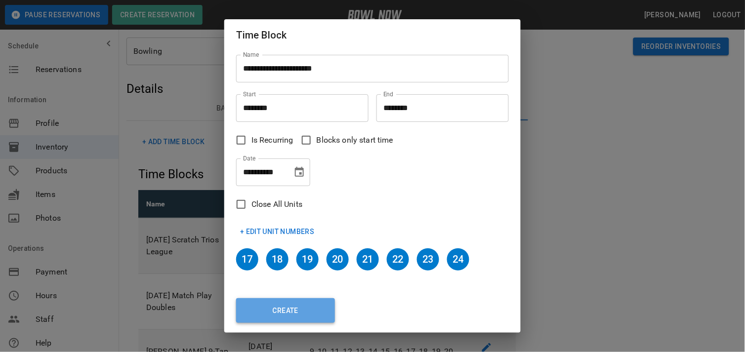
click at [293, 310] on button "Create" at bounding box center [285, 311] width 99 height 25
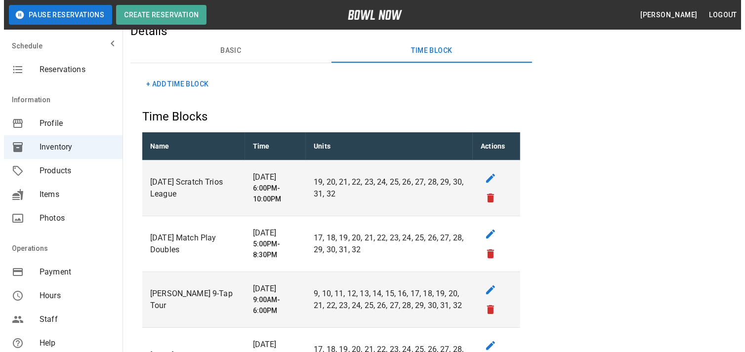
scroll to position [0, 0]
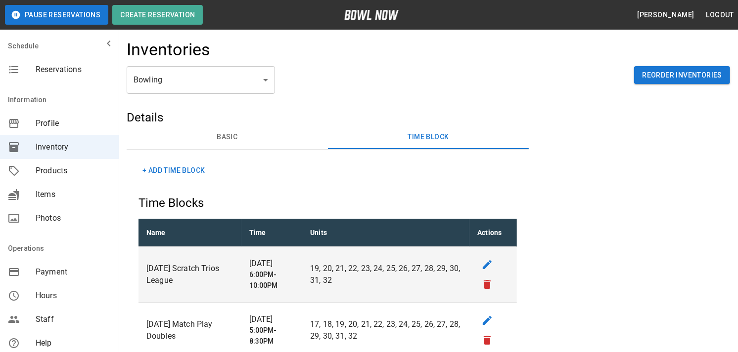
click at [174, 166] on button "+ Add Time Block" at bounding box center [173, 171] width 70 height 18
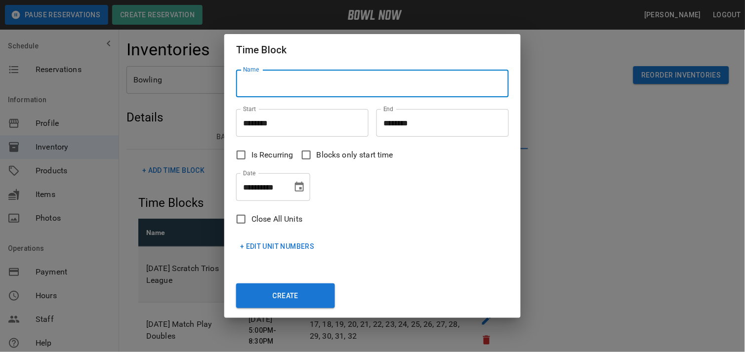
click at [261, 82] on input "Name" at bounding box center [372, 84] width 273 height 28
type input "**********"
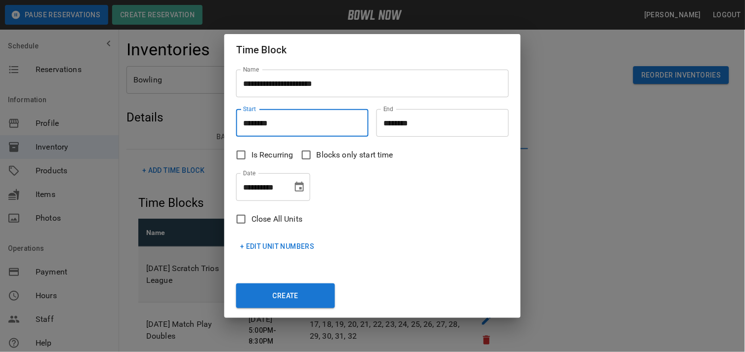
click at [246, 123] on input "********" at bounding box center [299, 123] width 126 height 28
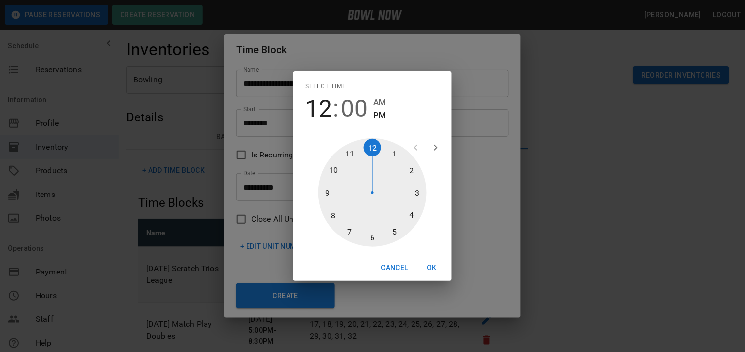
click at [413, 215] on div at bounding box center [372, 192] width 109 height 109
type input "********"
click at [371, 140] on div at bounding box center [372, 192] width 109 height 109
click at [430, 265] on button "OK" at bounding box center [432, 268] width 32 height 18
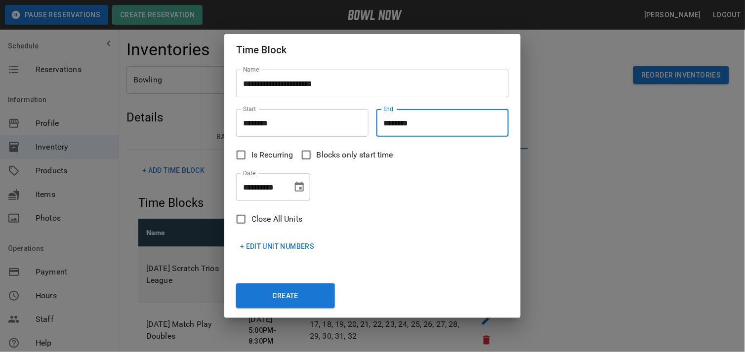
click at [388, 118] on input "********" at bounding box center [440, 123] width 126 height 28
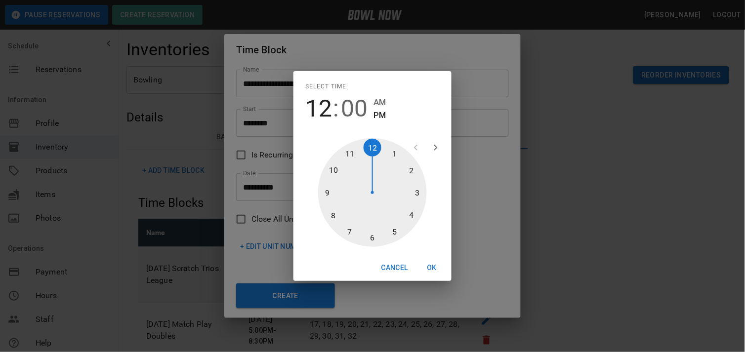
click at [372, 238] on div at bounding box center [372, 192] width 109 height 109
type input "********"
click at [434, 273] on button "OK" at bounding box center [432, 268] width 32 height 18
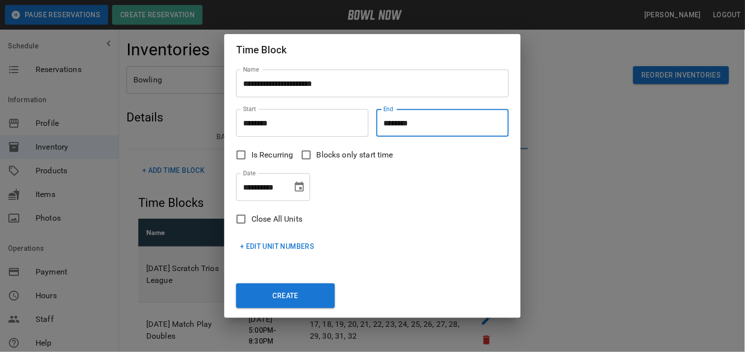
click at [274, 185] on input "**********" at bounding box center [260, 188] width 49 height 28
click at [298, 188] on icon "Choose date, selected date is Aug 29, 2025" at bounding box center [300, 187] width 12 height 12
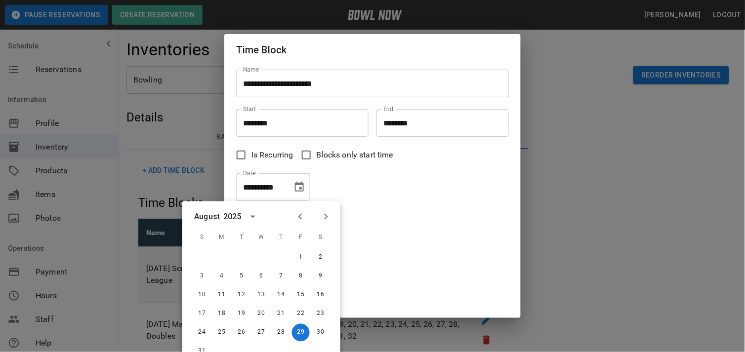
click at [324, 215] on icon "Next month" at bounding box center [326, 217] width 12 height 12
click at [199, 275] on button "7" at bounding box center [202, 277] width 18 height 18
type input "**********"
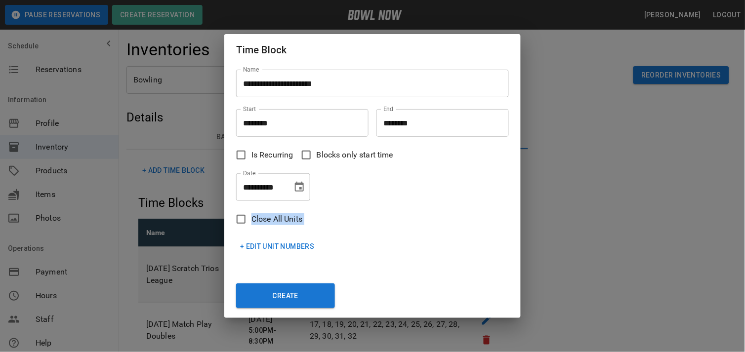
drag, startPoint x: 308, startPoint y: 180, endPoint x: 287, endPoint y: 246, distance: 69.2
click at [287, 246] on div "**********" at bounding box center [368, 183] width 281 height 251
click at [287, 246] on button "+ Edit Unit Numbers" at bounding box center [277, 247] width 83 height 18
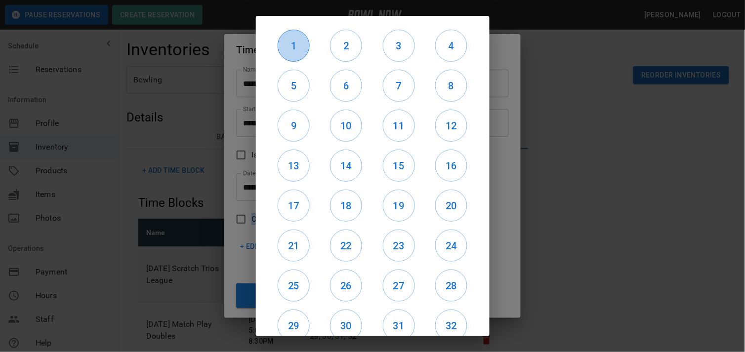
click at [292, 50] on h6 "1" at bounding box center [293, 46] width 31 height 16
click at [340, 42] on h6 "2" at bounding box center [346, 46] width 31 height 16
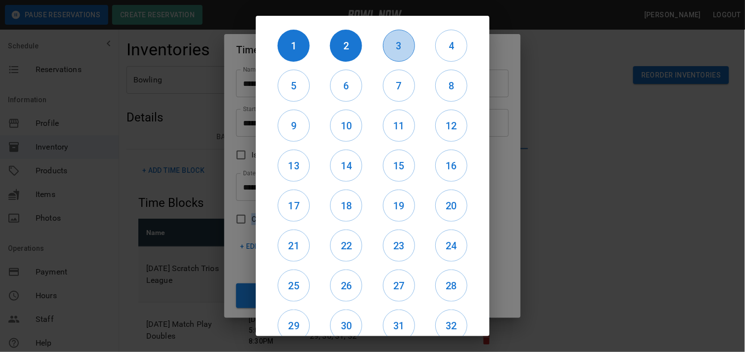
click at [384, 42] on h6 "3" at bounding box center [399, 46] width 31 height 16
click at [443, 43] on h6 "4" at bounding box center [451, 46] width 31 height 16
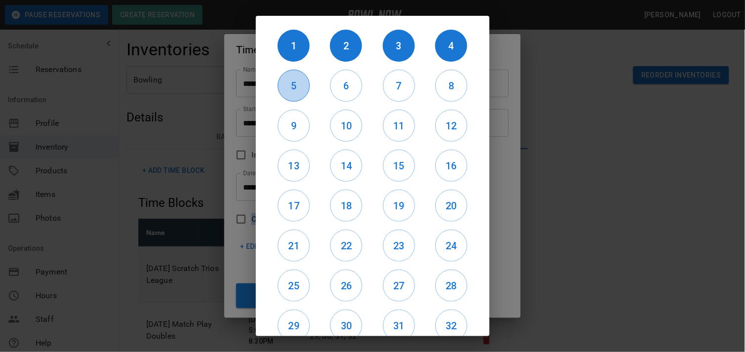
click at [292, 89] on h6 "5" at bounding box center [293, 86] width 31 height 16
click at [347, 86] on h6 "6" at bounding box center [346, 86] width 31 height 16
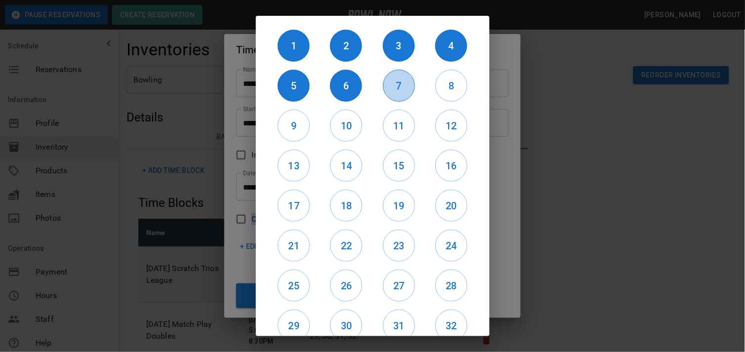
click at [392, 86] on h6 "7" at bounding box center [399, 86] width 31 height 16
click at [436, 86] on h6 "8" at bounding box center [451, 86] width 31 height 16
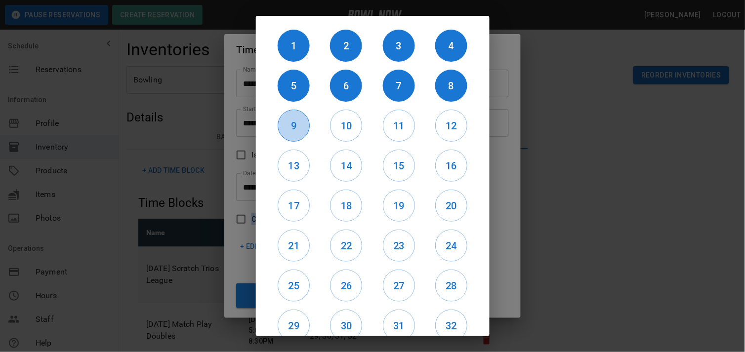
click at [302, 134] on button "9" at bounding box center [294, 126] width 32 height 32
click at [331, 131] on h6 "10" at bounding box center [346, 126] width 31 height 16
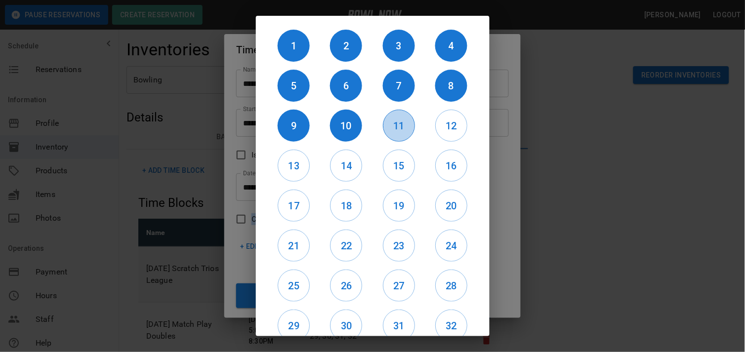
click at [395, 129] on h6 "11" at bounding box center [399, 126] width 31 height 16
click at [445, 125] on h6 "12" at bounding box center [451, 126] width 31 height 16
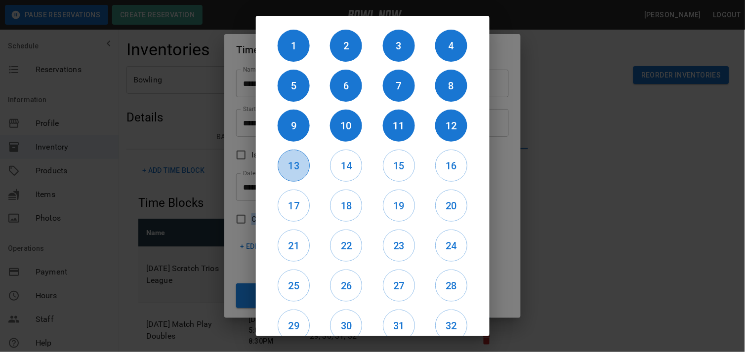
click at [290, 165] on h6 "13" at bounding box center [293, 166] width 31 height 16
click at [350, 164] on h6 "14" at bounding box center [346, 166] width 31 height 16
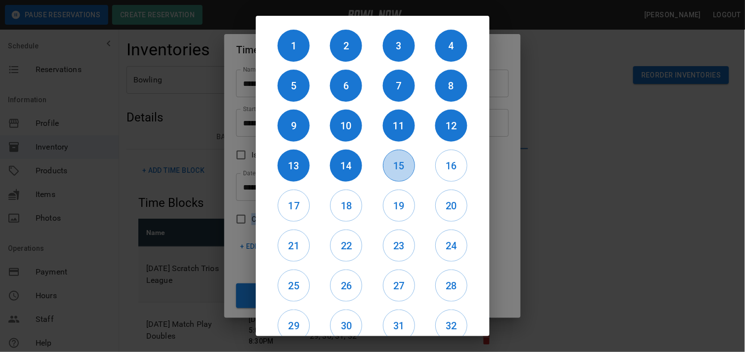
click at [392, 166] on h6 "15" at bounding box center [399, 166] width 31 height 16
click at [437, 166] on h6 "16" at bounding box center [451, 166] width 31 height 16
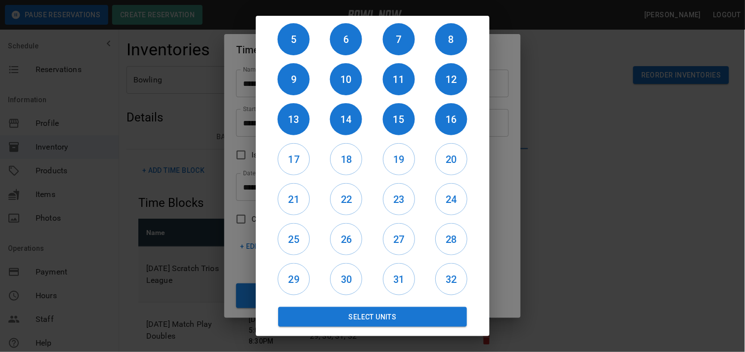
click at [478, 259] on div "1 2 3 4 5 6 7 8 9 10 11 12 13 14 15 16 17 18 19 20 21 22 23 24 25 26 27 28 29 3…" at bounding box center [373, 176] width 234 height 321
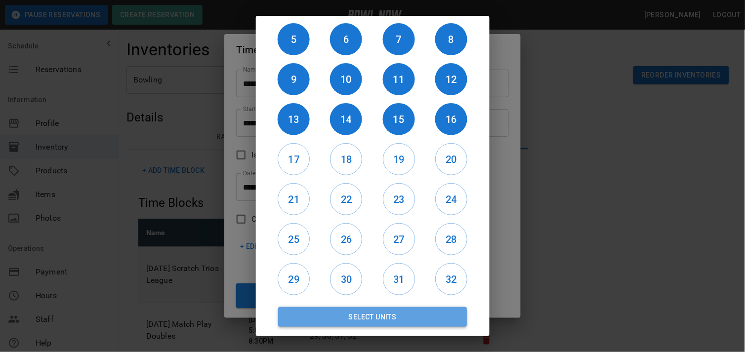
click at [408, 319] on button "Select Units" at bounding box center [372, 317] width 189 height 20
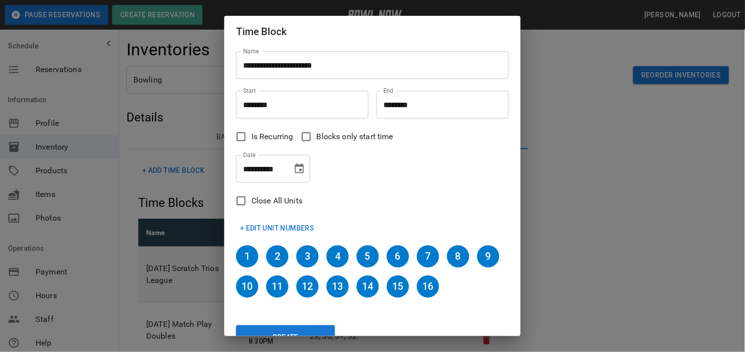
scroll to position [23, 0]
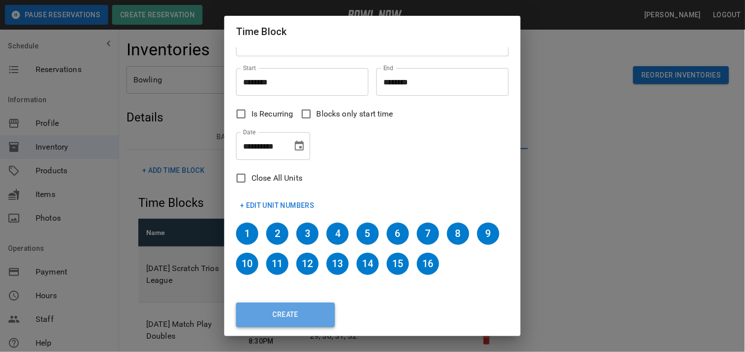
click at [308, 311] on button "Create" at bounding box center [285, 315] width 99 height 25
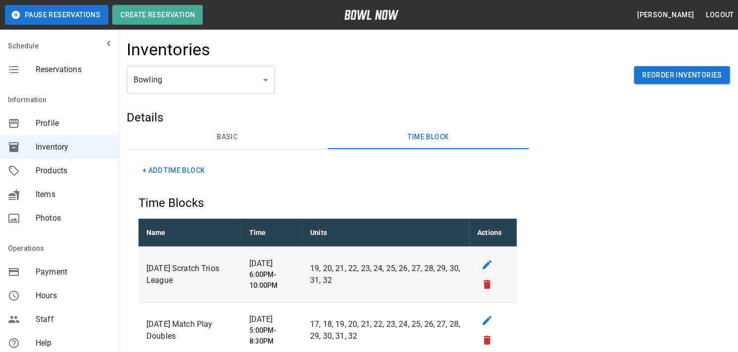
click at [175, 174] on button "+ Add Time Block" at bounding box center [173, 171] width 70 height 18
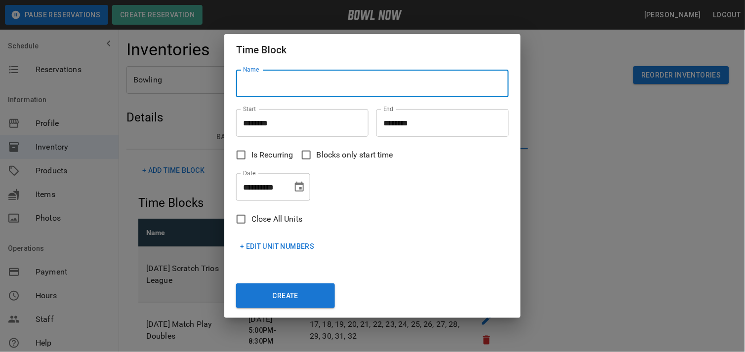
click at [251, 81] on input "Name" at bounding box center [372, 84] width 273 height 28
type input "*"
type input "**********"
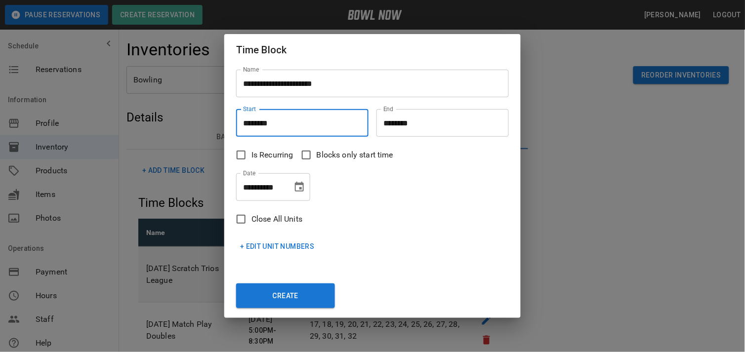
click at [251, 129] on input "********" at bounding box center [299, 123] width 126 height 28
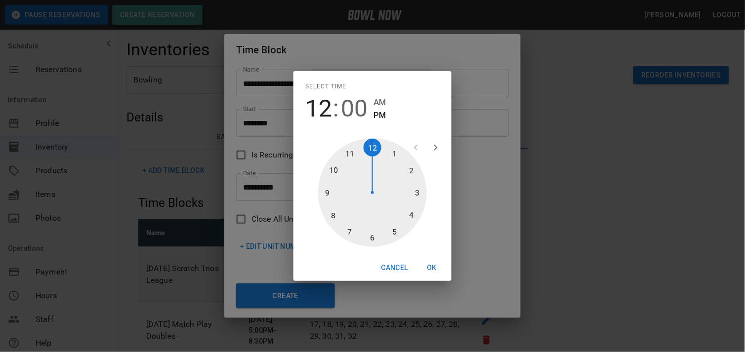
click at [414, 213] on div at bounding box center [372, 192] width 109 height 109
type input "********"
click at [375, 145] on div at bounding box center [372, 192] width 109 height 109
click at [434, 273] on button "OK" at bounding box center [432, 268] width 32 height 18
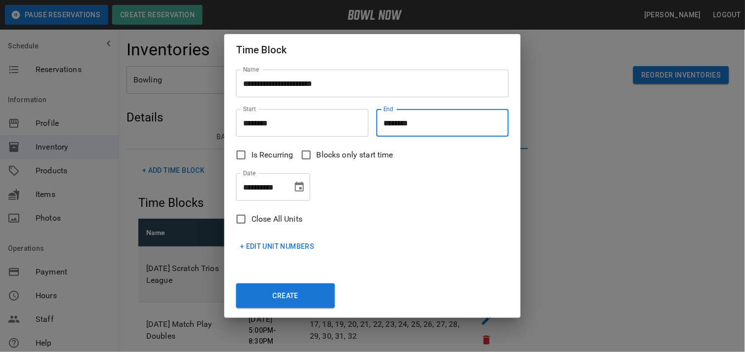
click at [387, 126] on input "********" at bounding box center [440, 123] width 126 height 28
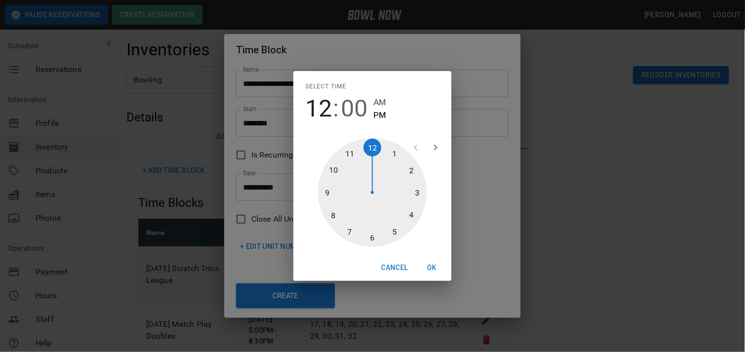
click at [371, 233] on div at bounding box center [372, 192] width 109 height 109
type input "********"
click at [375, 141] on div at bounding box center [372, 192] width 109 height 109
click at [433, 267] on button "OK" at bounding box center [432, 268] width 32 height 18
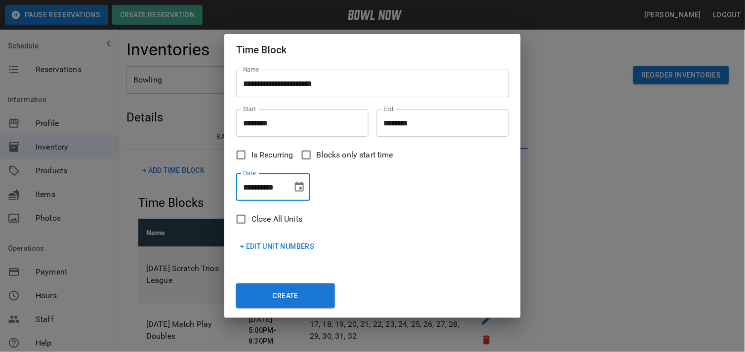
click at [264, 190] on input "**********" at bounding box center [260, 188] width 49 height 28
click at [305, 189] on icon "Choose date, selected date is Aug 29, 2025" at bounding box center [300, 187] width 12 height 12
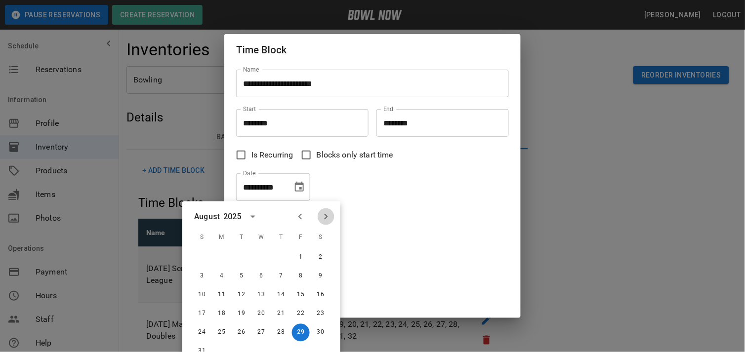
click at [325, 216] on icon "Next month" at bounding box center [326, 217] width 12 height 12
click at [200, 312] on button "21" at bounding box center [202, 314] width 18 height 18
type input "**********"
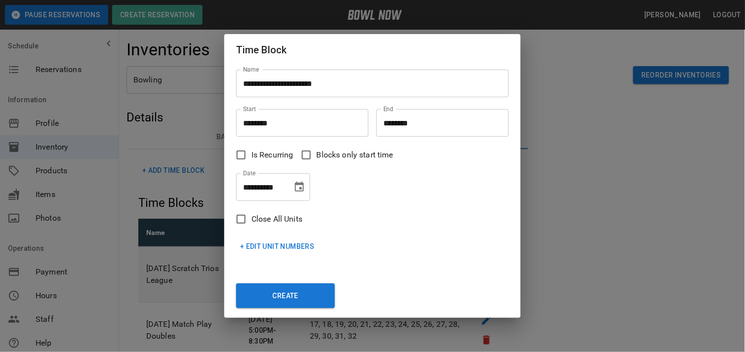
click at [270, 246] on button "+ Edit Unit Numbers" at bounding box center [277, 247] width 83 height 18
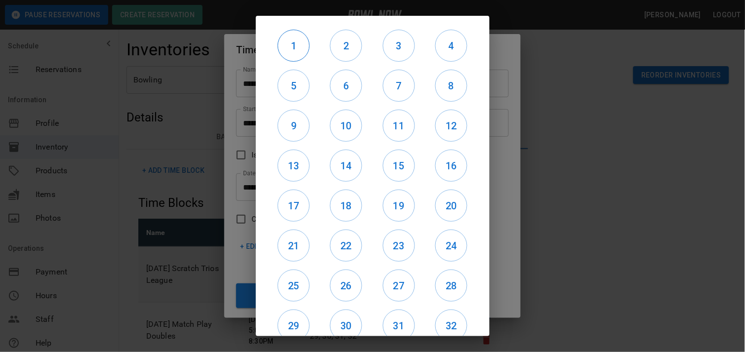
click at [297, 48] on h6 "1" at bounding box center [293, 46] width 31 height 16
click at [344, 43] on h6 "2" at bounding box center [346, 46] width 31 height 16
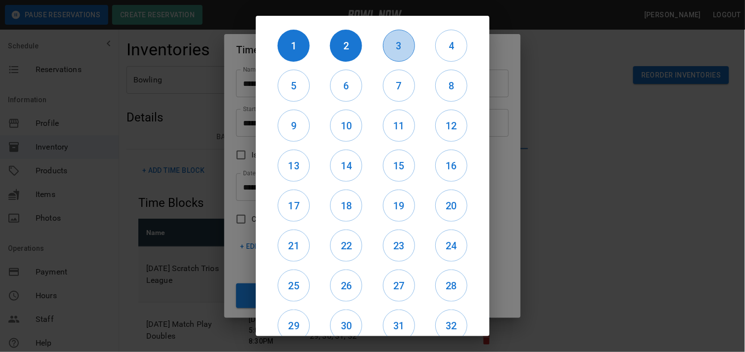
click at [384, 42] on h6 "3" at bounding box center [399, 46] width 31 height 16
click at [436, 41] on h6 "4" at bounding box center [451, 46] width 31 height 16
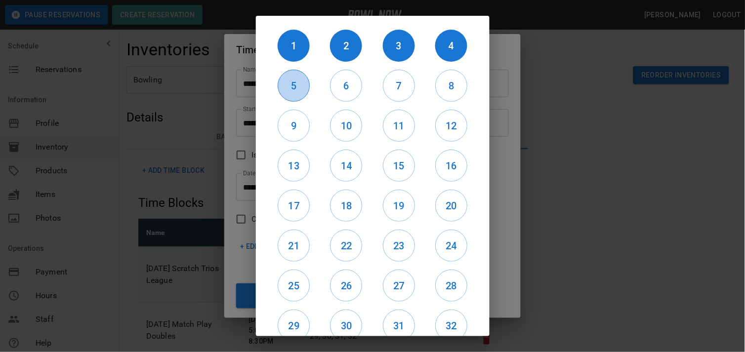
click at [300, 95] on button "5" at bounding box center [294, 86] width 32 height 32
click at [344, 92] on h6 "6" at bounding box center [346, 86] width 31 height 16
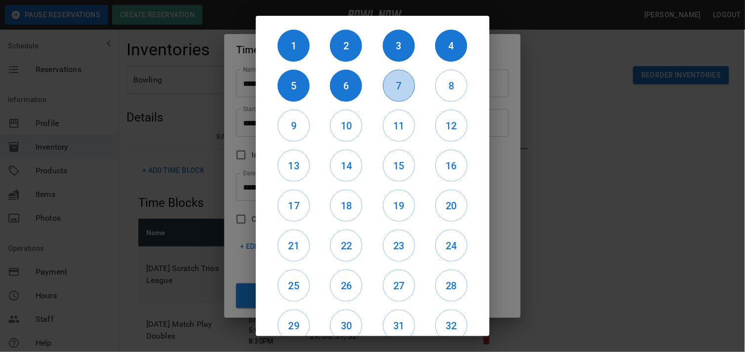
click at [389, 87] on h6 "7" at bounding box center [399, 86] width 31 height 16
click at [445, 84] on h6 "8" at bounding box center [451, 86] width 31 height 16
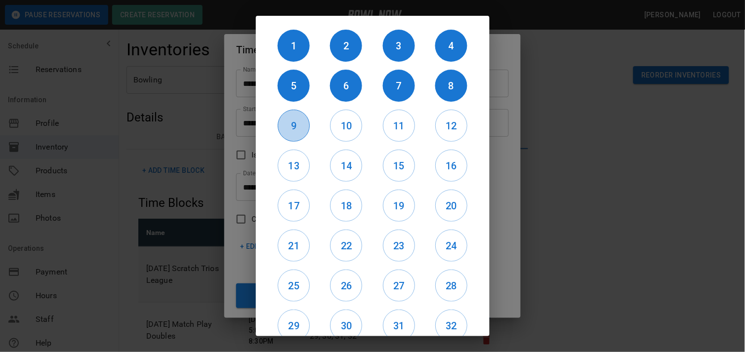
click at [289, 125] on h6 "9" at bounding box center [293, 126] width 31 height 16
click at [338, 124] on h6 "10" at bounding box center [346, 126] width 31 height 16
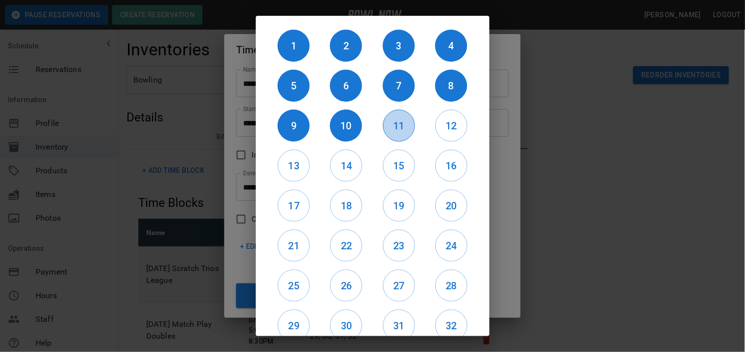
click at [386, 124] on h6 "11" at bounding box center [399, 126] width 31 height 16
click at [449, 126] on h6 "12" at bounding box center [451, 126] width 31 height 16
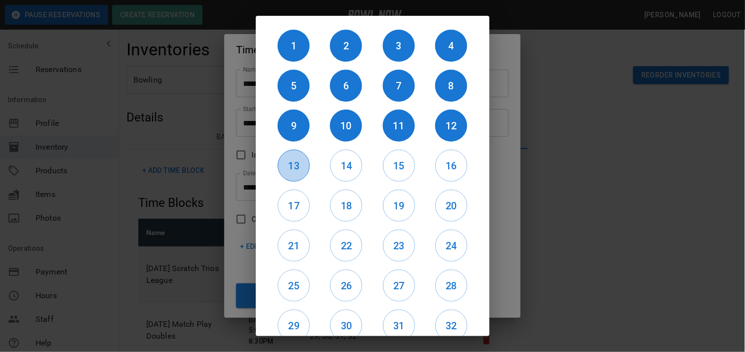
click at [305, 164] on h6 "13" at bounding box center [293, 166] width 31 height 16
click at [340, 164] on h6 "14" at bounding box center [346, 166] width 31 height 16
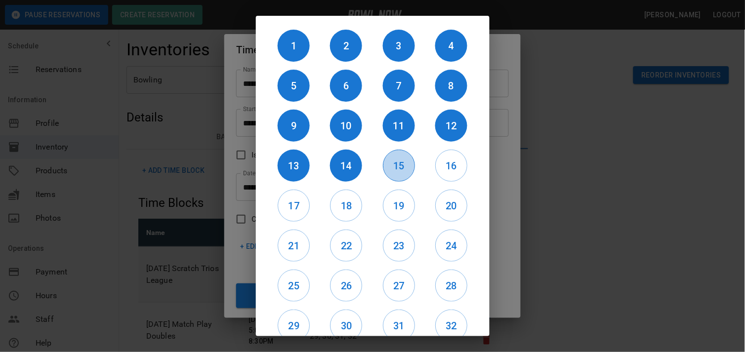
click at [388, 165] on h6 "15" at bounding box center [399, 166] width 31 height 16
click at [442, 167] on h6 "16" at bounding box center [451, 166] width 31 height 16
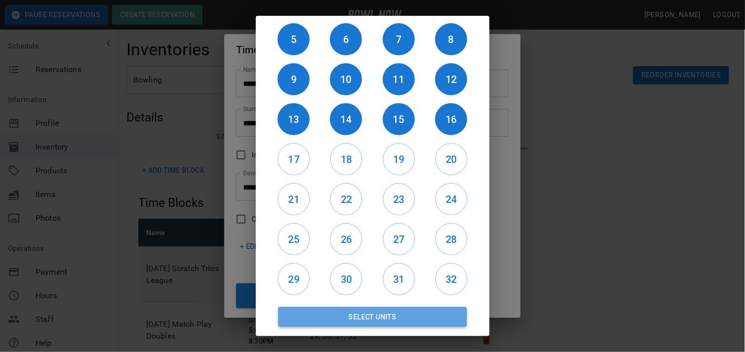
click at [396, 312] on button "Select Units" at bounding box center [372, 317] width 189 height 20
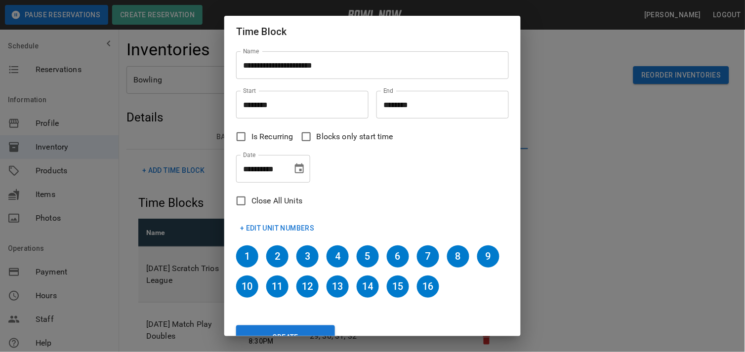
scroll to position [23, 0]
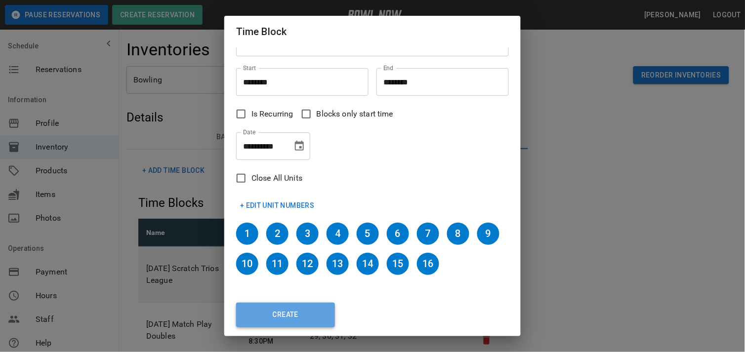
click at [299, 309] on button "Create" at bounding box center [285, 315] width 99 height 25
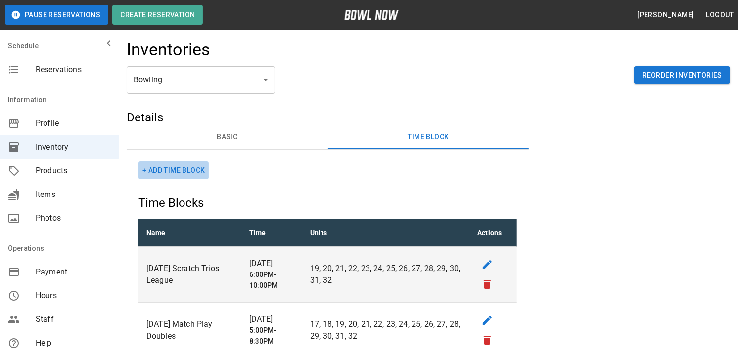
click at [171, 170] on button "+ Add Time Block" at bounding box center [173, 171] width 70 height 18
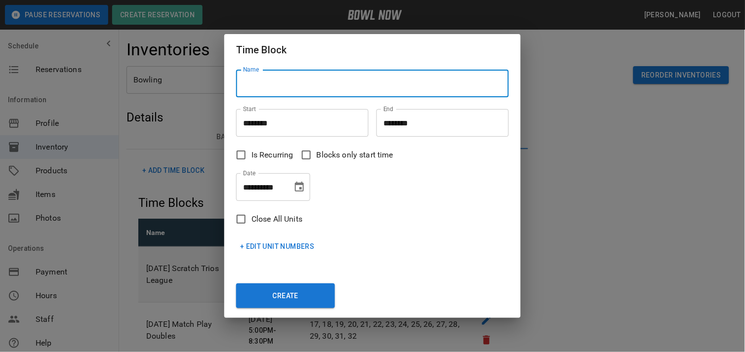
click at [270, 77] on input "Name" at bounding box center [372, 84] width 273 height 28
type input "**********"
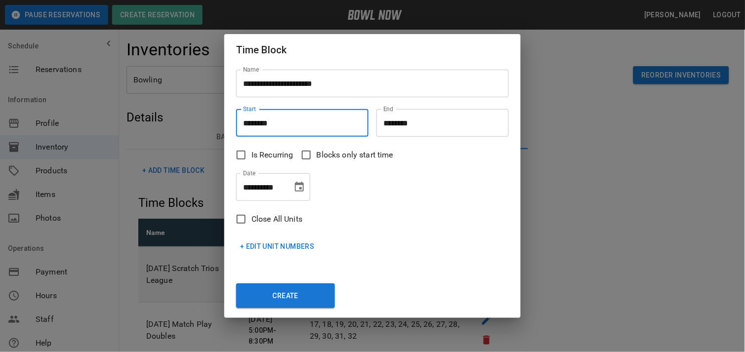
click at [245, 123] on input "********" at bounding box center [299, 123] width 126 height 28
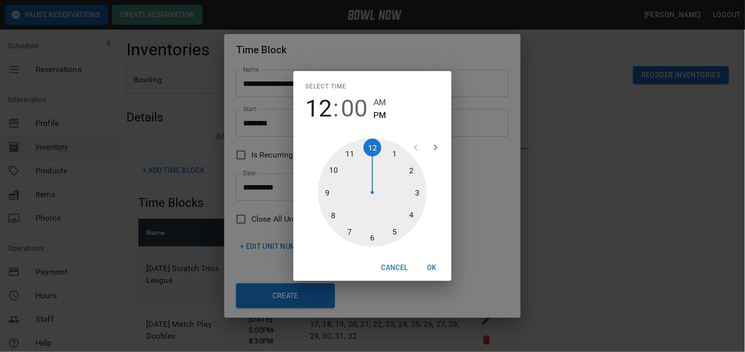
click at [410, 211] on div at bounding box center [372, 192] width 109 height 109
type input "********"
click at [432, 270] on button "OK" at bounding box center [432, 268] width 32 height 18
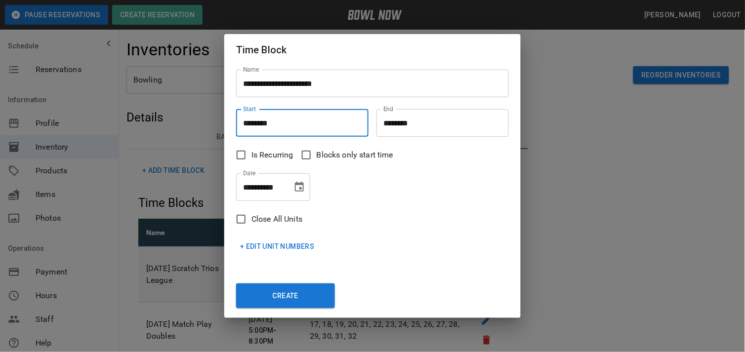
click at [393, 125] on input "********" at bounding box center [440, 123] width 126 height 28
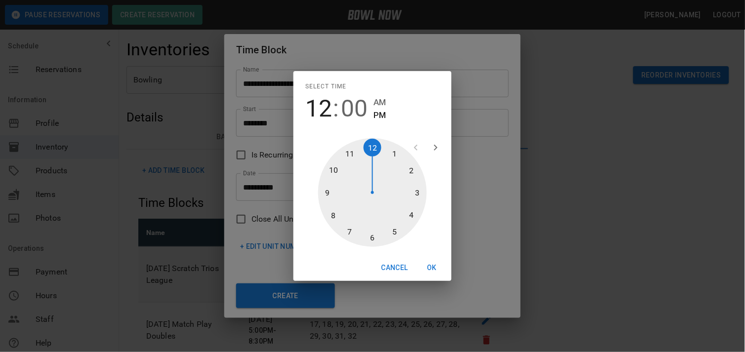
click at [371, 243] on div at bounding box center [372, 192] width 109 height 109
type input "********"
click at [431, 265] on button "OK" at bounding box center [432, 268] width 32 height 18
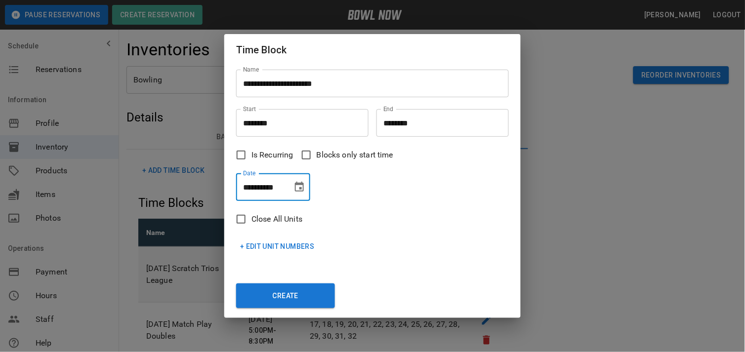
click at [264, 179] on input "**********" at bounding box center [260, 188] width 49 height 28
click at [299, 187] on icon "Choose date, selected date is Aug 29, 2025" at bounding box center [300, 187] width 12 height 12
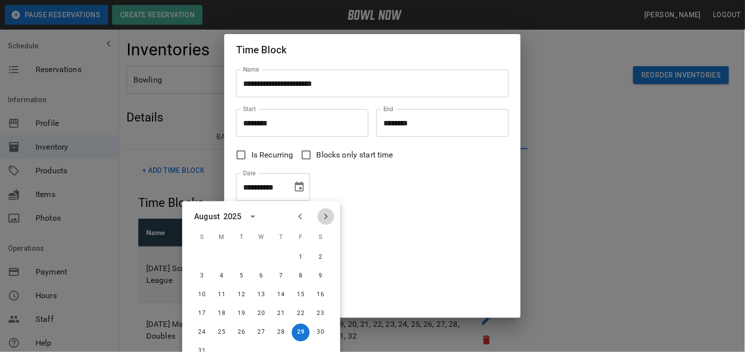
click at [324, 218] on icon "Next month" at bounding box center [326, 217] width 12 height 12
click at [200, 275] on button "5" at bounding box center [202, 277] width 18 height 18
type input "**********"
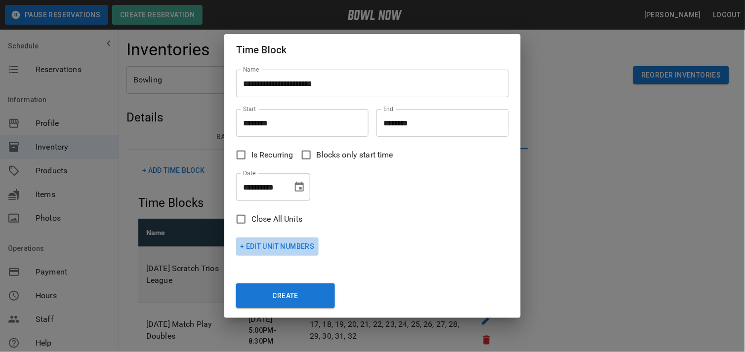
click at [280, 241] on button "+ Edit Unit Numbers" at bounding box center [277, 247] width 83 height 18
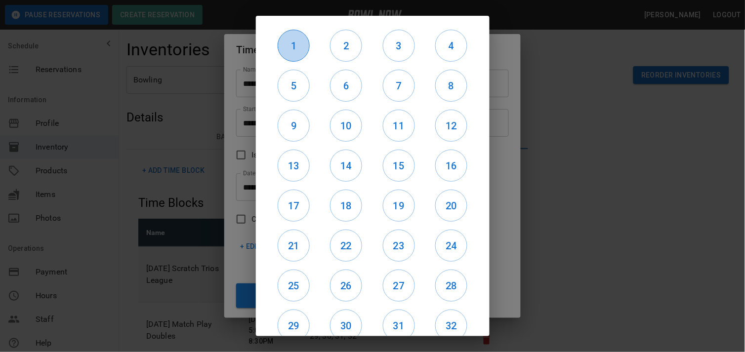
click at [299, 54] on button "1" at bounding box center [294, 46] width 32 height 32
click at [343, 52] on h6 "2" at bounding box center [346, 46] width 31 height 16
click at [395, 43] on h6 "3" at bounding box center [399, 46] width 31 height 16
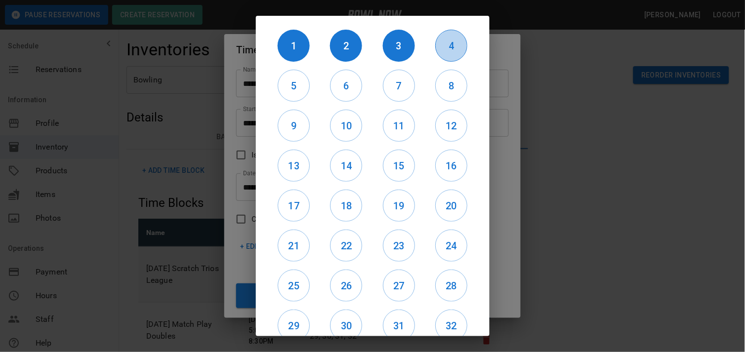
click at [436, 43] on h6 "4" at bounding box center [451, 46] width 31 height 16
click at [299, 87] on h6 "5" at bounding box center [293, 86] width 31 height 16
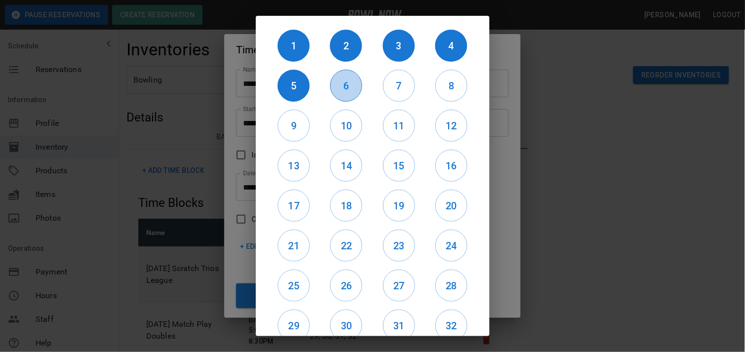
click at [344, 86] on h6 "6" at bounding box center [346, 86] width 31 height 16
click at [392, 87] on h6 "7" at bounding box center [399, 86] width 31 height 16
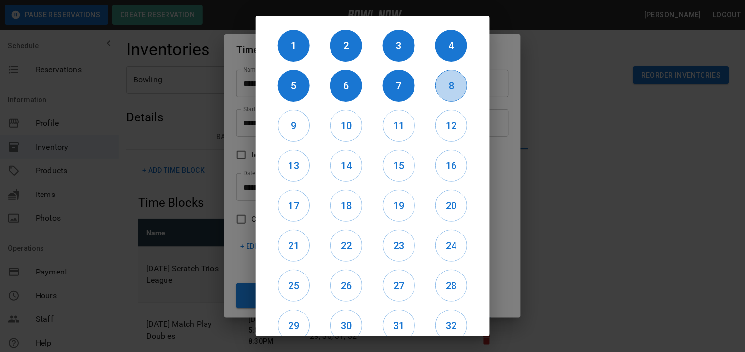
click at [436, 87] on h6 "8" at bounding box center [451, 86] width 31 height 16
click at [293, 131] on h6 "9" at bounding box center [293, 126] width 31 height 16
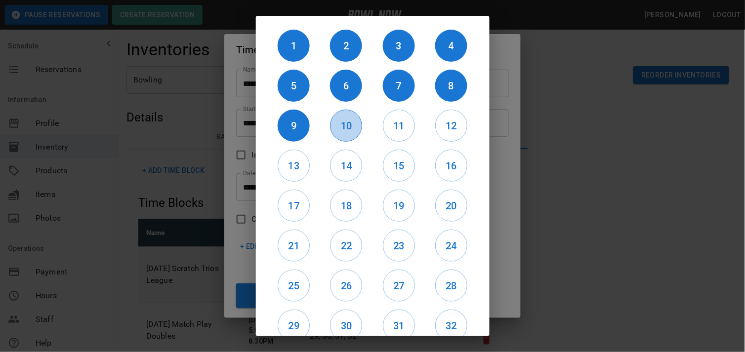
click at [348, 130] on h6 "10" at bounding box center [346, 126] width 31 height 16
click at [396, 129] on h6 "11" at bounding box center [399, 126] width 31 height 16
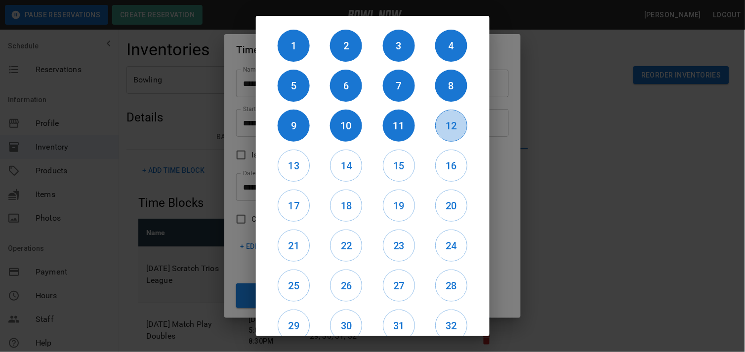
click at [441, 125] on h6 "12" at bounding box center [451, 126] width 31 height 16
click at [287, 164] on h6 "13" at bounding box center [293, 166] width 31 height 16
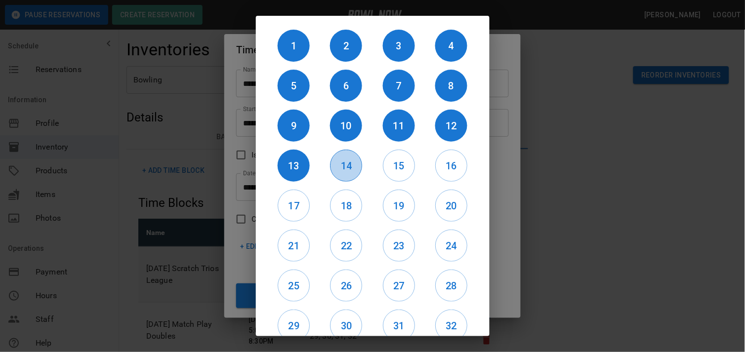
click at [348, 162] on h6 "14" at bounding box center [346, 166] width 31 height 16
click at [392, 164] on h6 "15" at bounding box center [399, 166] width 31 height 16
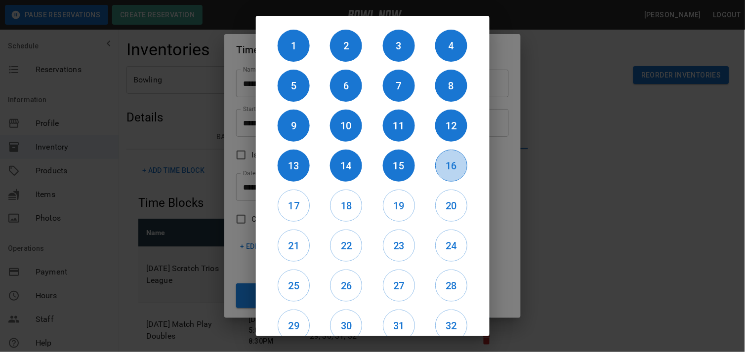
click at [452, 166] on h6 "16" at bounding box center [451, 166] width 31 height 16
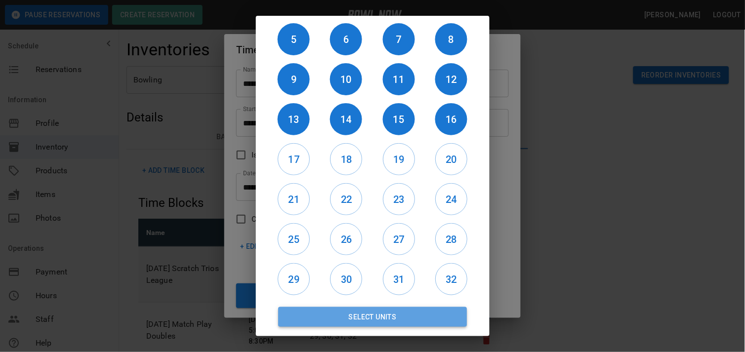
click at [394, 319] on button "Select Units" at bounding box center [372, 317] width 189 height 20
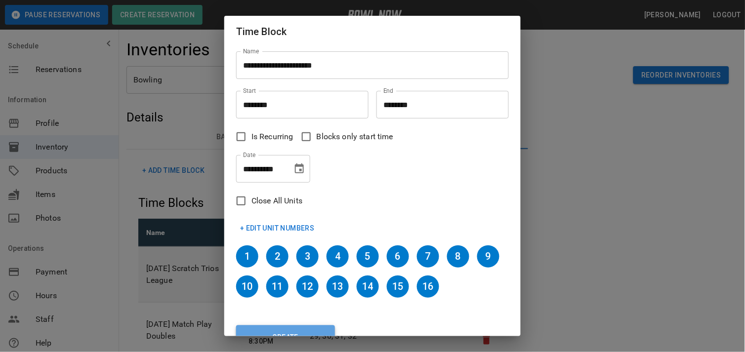
click at [296, 328] on button "Create" at bounding box center [285, 338] width 99 height 25
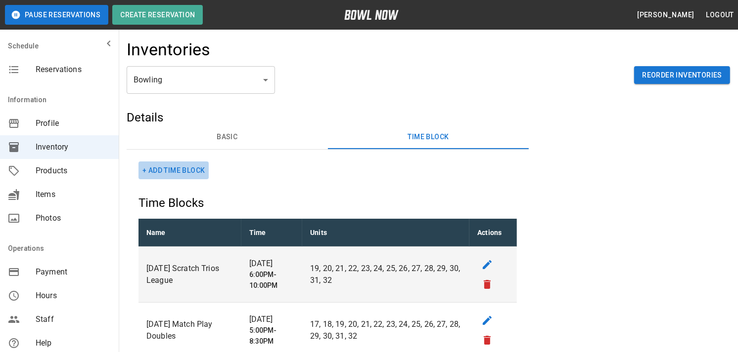
click at [194, 169] on button "+ Add Time Block" at bounding box center [173, 171] width 70 height 18
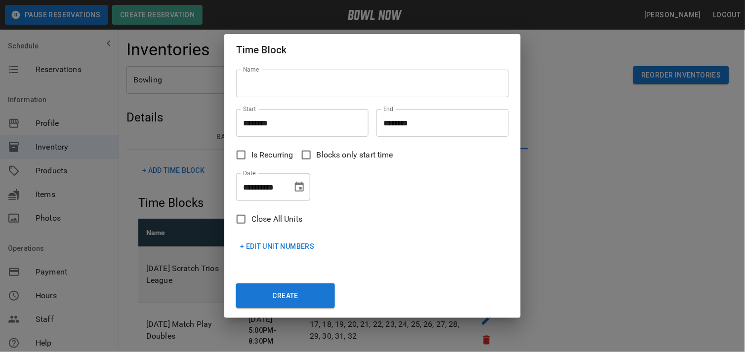
click at [283, 86] on input "Name" at bounding box center [372, 84] width 273 height 28
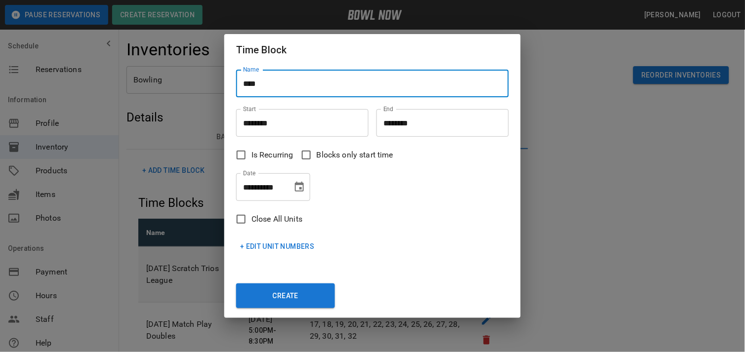
click at [296, 87] on input "****" at bounding box center [372, 84] width 273 height 28
type input "**********"
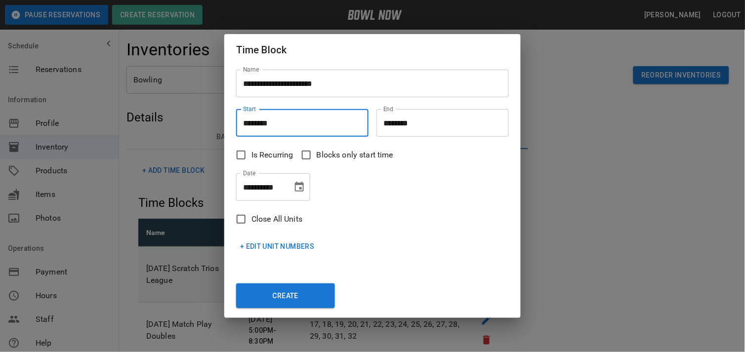
click at [248, 125] on input "********" at bounding box center [299, 123] width 126 height 28
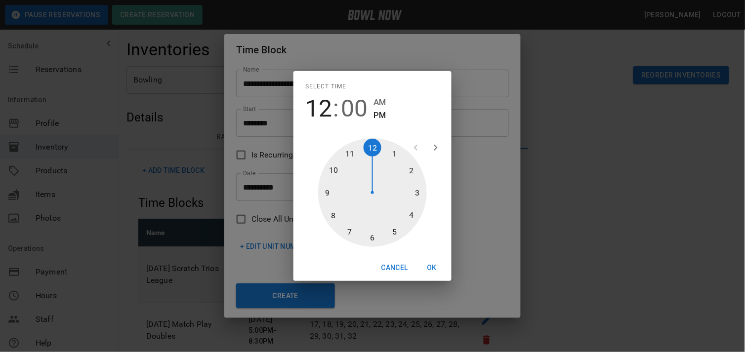
click at [411, 213] on div at bounding box center [372, 192] width 109 height 109
type input "********"
click at [429, 267] on button "OK" at bounding box center [432, 268] width 32 height 18
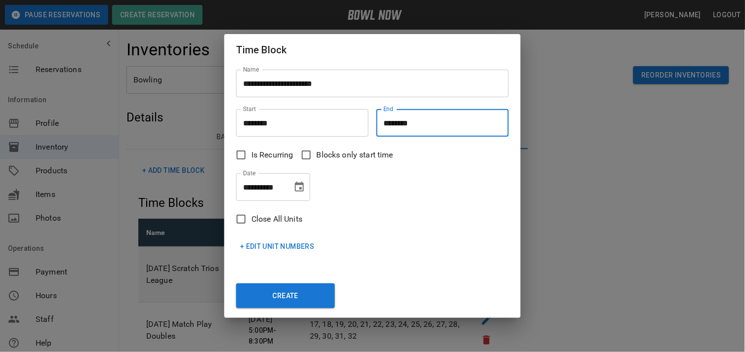
click at [392, 124] on input "********" at bounding box center [440, 123] width 126 height 28
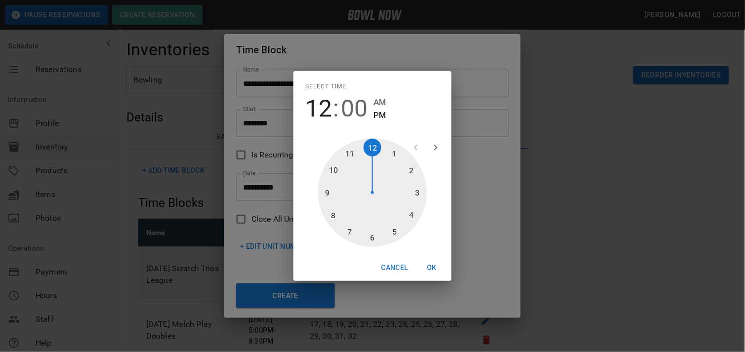
click at [371, 236] on div at bounding box center [372, 192] width 109 height 109
type input "********"
click at [369, 145] on div at bounding box center [372, 192] width 109 height 109
click at [431, 267] on button "OK" at bounding box center [432, 268] width 32 height 18
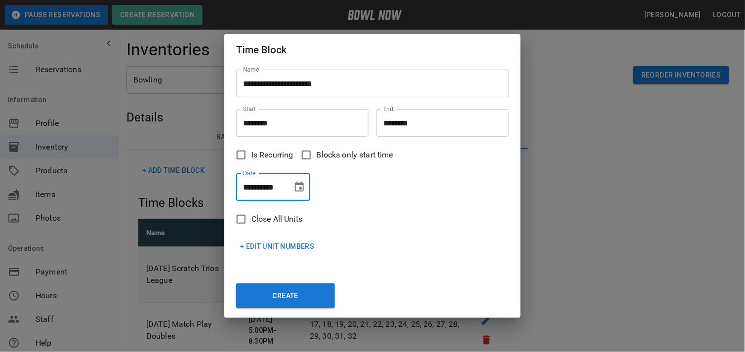
click at [256, 187] on input "**********" at bounding box center [260, 188] width 49 height 28
click at [302, 186] on icon "Choose date, selected date is Aug 29, 2025" at bounding box center [300, 187] width 12 height 12
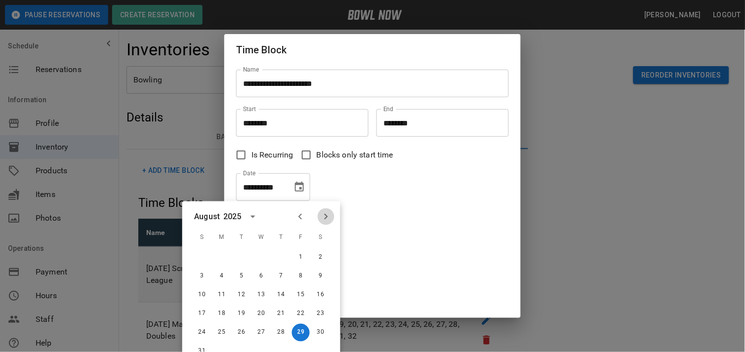
click at [325, 215] on icon "Next month" at bounding box center [325, 217] width 3 height 6
click at [199, 310] on button "19" at bounding box center [202, 314] width 18 height 18
type input "**********"
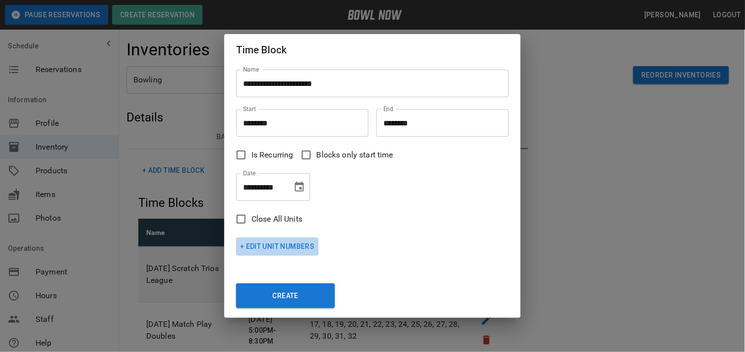
click at [282, 247] on button "+ Edit Unit Numbers" at bounding box center [277, 247] width 83 height 18
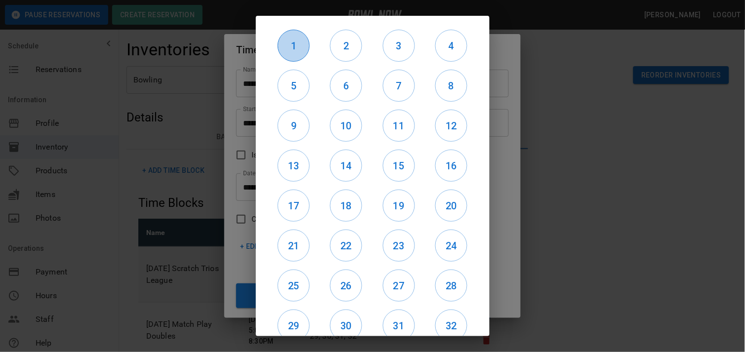
click at [299, 54] on button "1" at bounding box center [294, 46] width 32 height 32
click at [342, 48] on h6 "2" at bounding box center [346, 46] width 31 height 16
click at [416, 44] on div "3" at bounding box center [399, 46] width 52 height 40
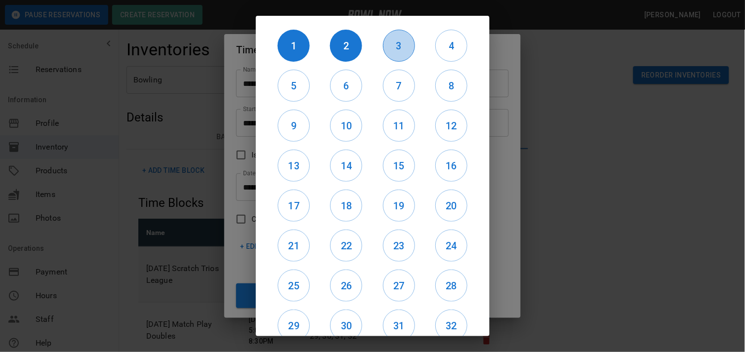
click at [396, 45] on h6 "3" at bounding box center [399, 46] width 31 height 16
click at [438, 43] on h6 "4" at bounding box center [451, 46] width 31 height 16
click at [292, 87] on h6 "5" at bounding box center [293, 86] width 31 height 16
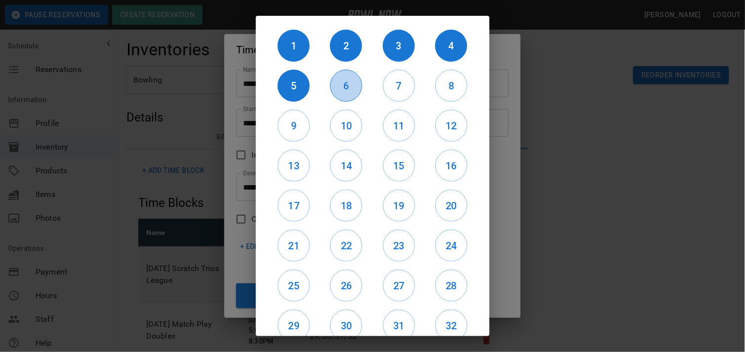
click at [338, 87] on h6 "6" at bounding box center [346, 86] width 31 height 16
click at [402, 89] on h6 "7" at bounding box center [399, 86] width 31 height 16
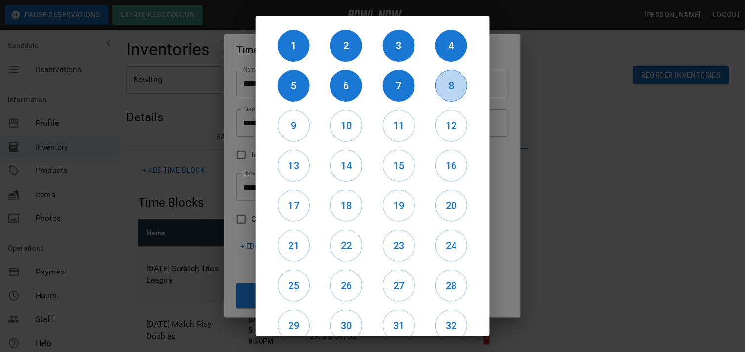
click at [441, 87] on h6 "8" at bounding box center [451, 86] width 31 height 16
click at [299, 125] on h6 "9" at bounding box center [293, 126] width 31 height 16
click at [342, 125] on h6 "10" at bounding box center [346, 126] width 31 height 16
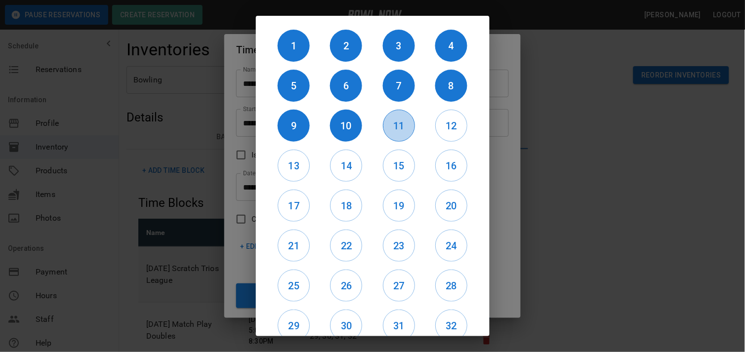
click at [387, 124] on h6 "11" at bounding box center [399, 126] width 31 height 16
click at [439, 124] on h6 "12" at bounding box center [451, 126] width 31 height 16
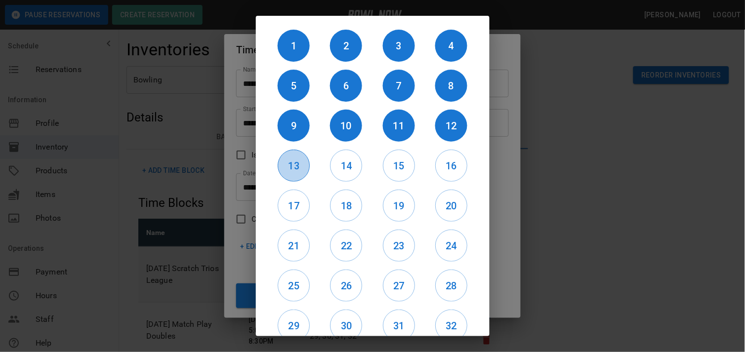
click at [291, 162] on h6 "13" at bounding box center [293, 166] width 31 height 16
click at [338, 164] on h6 "14" at bounding box center [346, 166] width 31 height 16
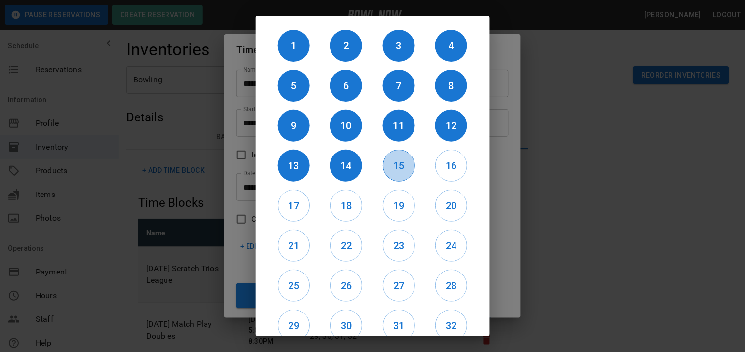
click at [392, 162] on h6 "15" at bounding box center [399, 166] width 31 height 16
click at [436, 164] on h6 "16" at bounding box center [451, 166] width 31 height 16
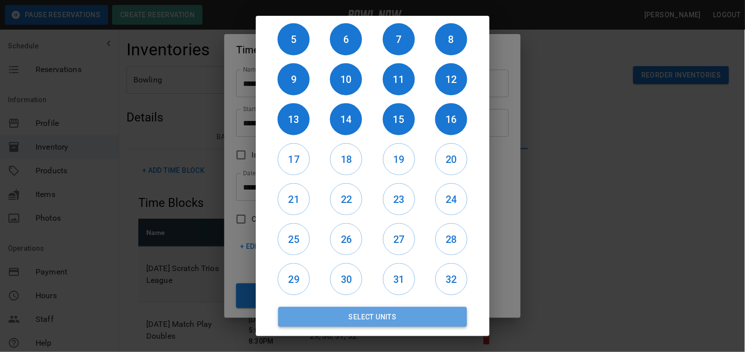
click at [392, 322] on button "Select Units" at bounding box center [372, 317] width 189 height 20
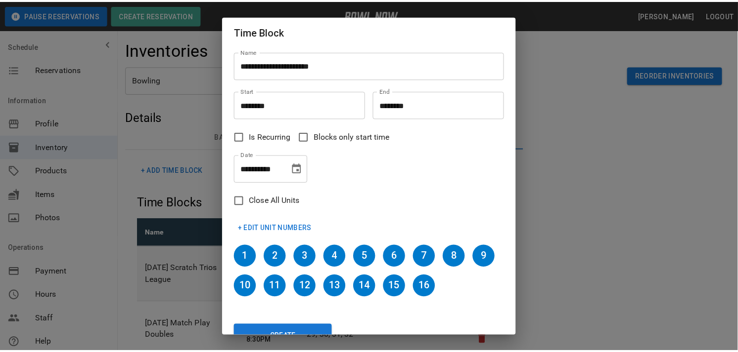
scroll to position [23, 0]
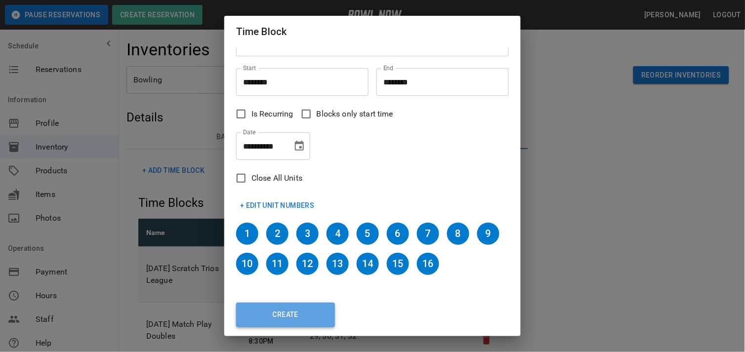
click at [285, 318] on button "Create" at bounding box center [285, 315] width 99 height 25
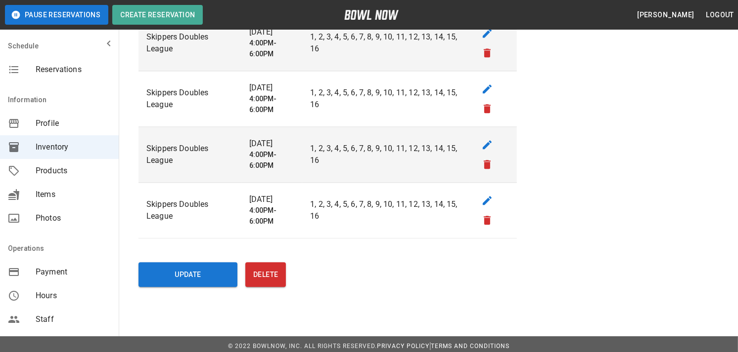
scroll to position [2023, 0]
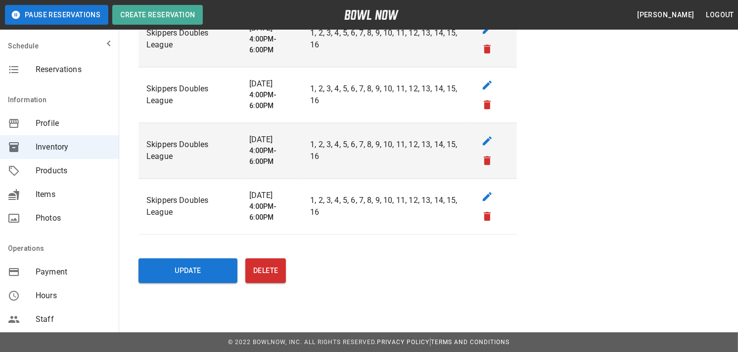
drag, startPoint x: 706, startPoint y: 334, endPoint x: 745, endPoint y: 249, distance: 93.6
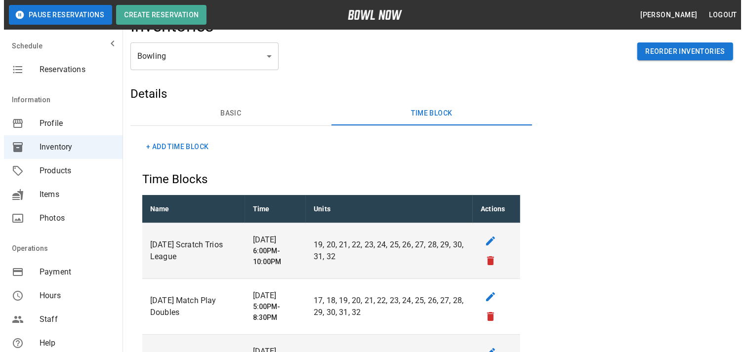
scroll to position [20, 0]
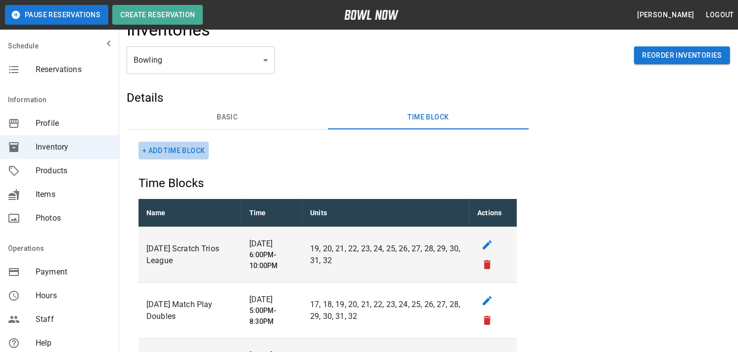
click at [186, 152] on button "+ Add Time Block" at bounding box center [173, 151] width 70 height 18
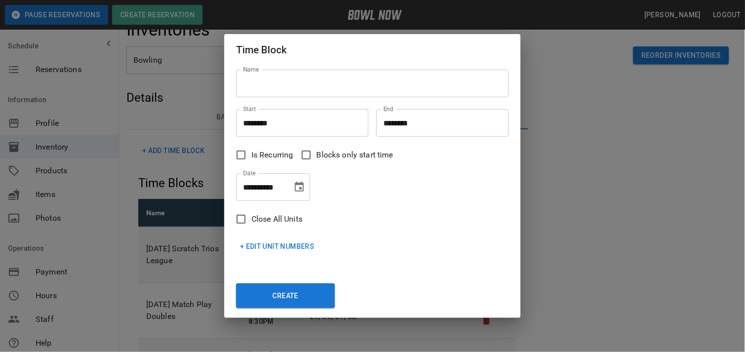
click at [186, 152] on div "**********" at bounding box center [372, 176] width 745 height 352
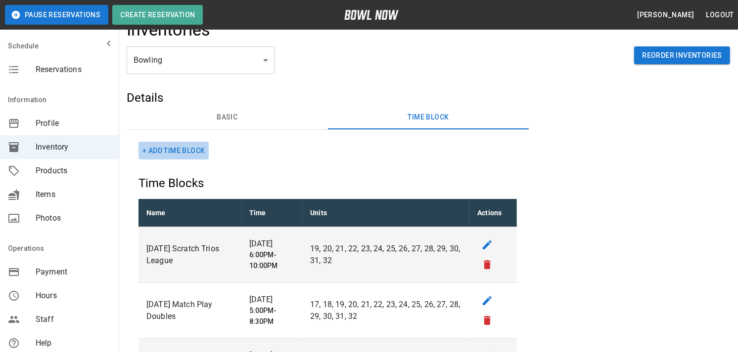
click at [171, 150] on button "+ Add Time Block" at bounding box center [173, 151] width 70 height 18
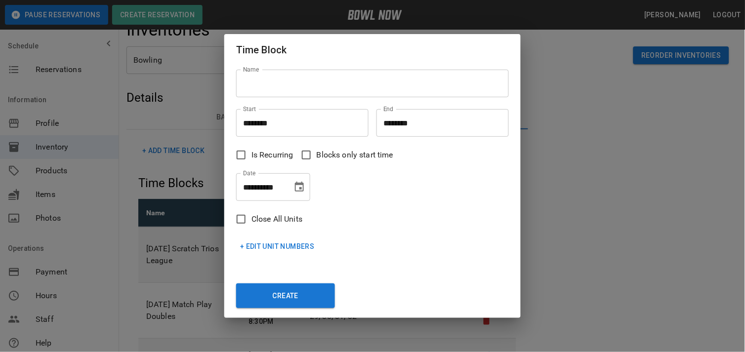
click at [269, 78] on input "Name" at bounding box center [372, 84] width 273 height 28
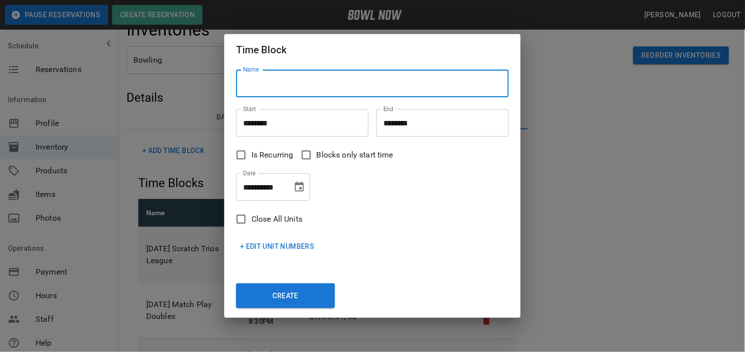
type input "**********"
click at [244, 125] on input "********" at bounding box center [299, 123] width 126 height 28
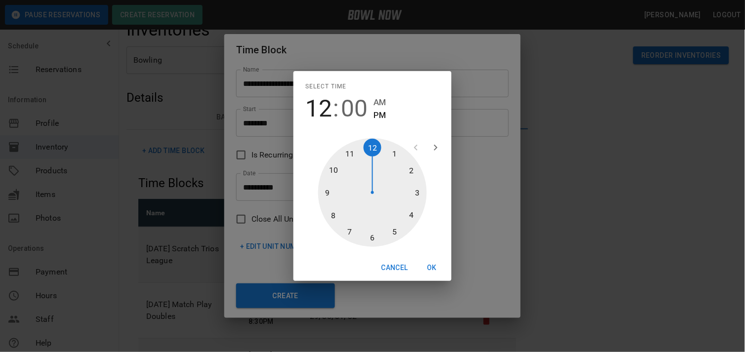
click at [409, 214] on div at bounding box center [372, 192] width 109 height 109
type input "********"
click at [372, 152] on div at bounding box center [372, 192] width 109 height 109
click at [431, 269] on button "OK" at bounding box center [432, 268] width 32 height 18
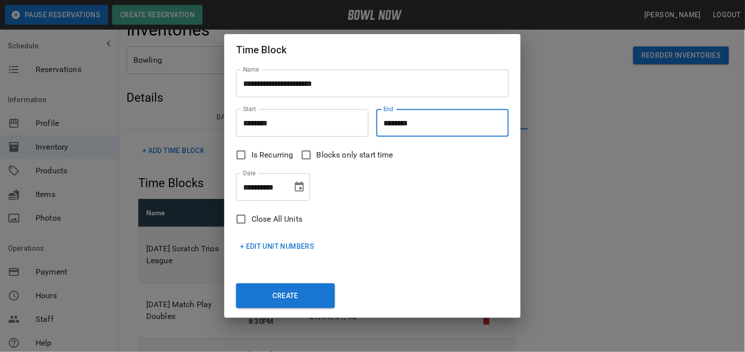
click at [387, 115] on input "********" at bounding box center [440, 123] width 126 height 28
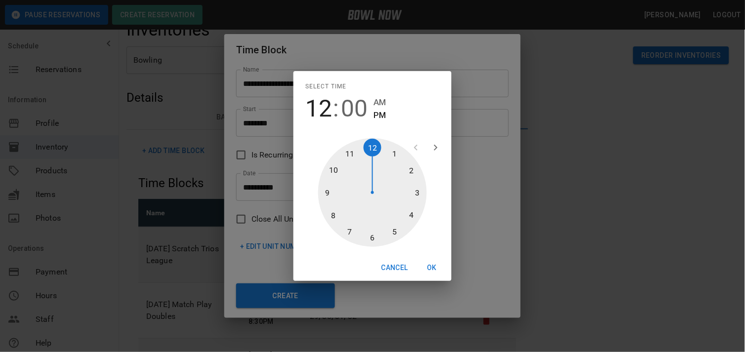
click at [373, 237] on div at bounding box center [372, 192] width 109 height 109
type input "********"
click at [431, 265] on button "OK" at bounding box center [432, 268] width 32 height 18
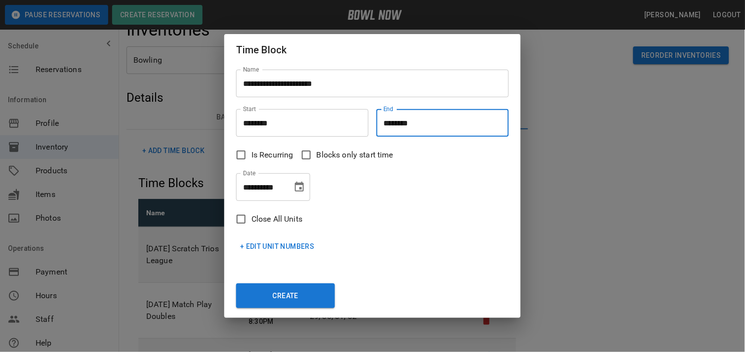
click at [269, 190] on input "**********" at bounding box center [260, 188] width 49 height 28
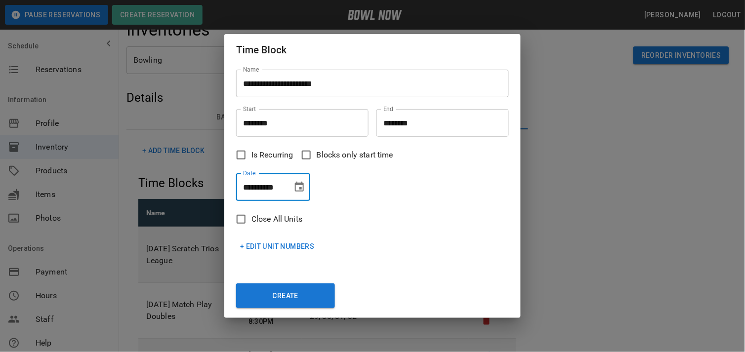
click at [305, 190] on icon "Choose date, selected date is Aug 29, 2025" at bounding box center [300, 187] width 12 height 12
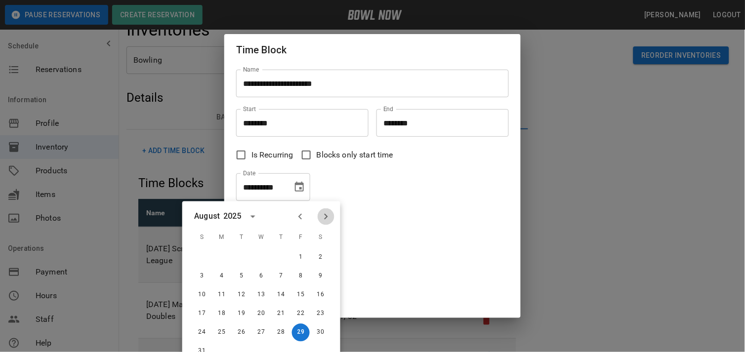
click at [324, 214] on icon "Next month" at bounding box center [326, 217] width 12 height 12
click at [200, 273] on button "2" at bounding box center [202, 277] width 18 height 18
type input "**********"
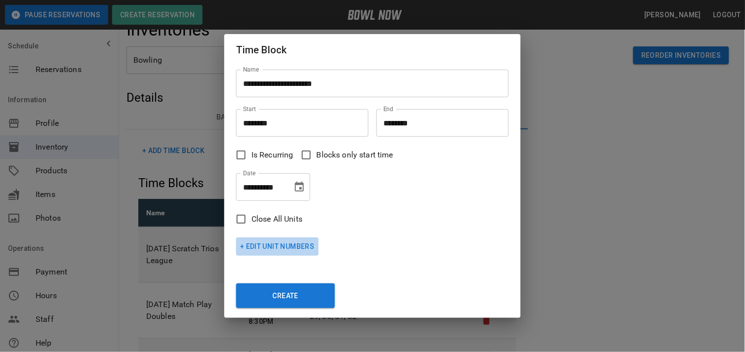
click at [294, 245] on button "+ Edit Unit Numbers" at bounding box center [277, 247] width 83 height 18
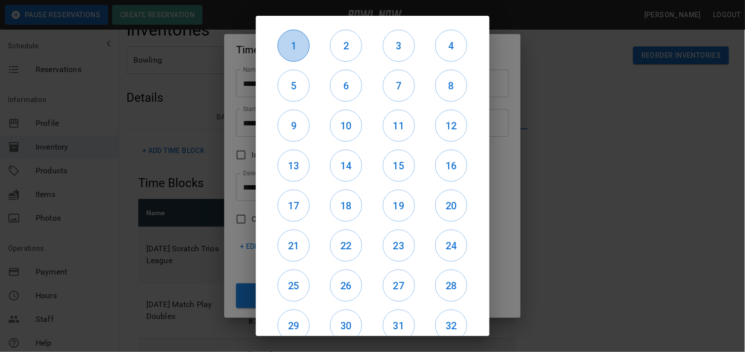
click at [293, 48] on h6 "1" at bounding box center [293, 46] width 31 height 16
click at [350, 43] on h6 "2" at bounding box center [346, 46] width 31 height 16
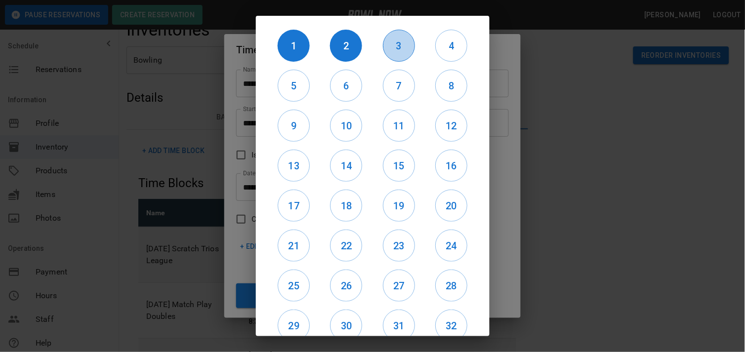
click at [384, 43] on h6 "3" at bounding box center [399, 46] width 31 height 16
click at [443, 44] on h6 "4" at bounding box center [451, 46] width 31 height 16
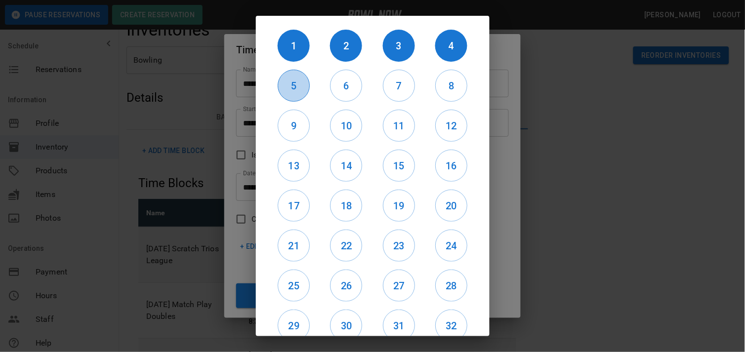
click at [283, 92] on h6 "5" at bounding box center [293, 86] width 31 height 16
click at [352, 86] on h6 "6" at bounding box center [346, 86] width 31 height 16
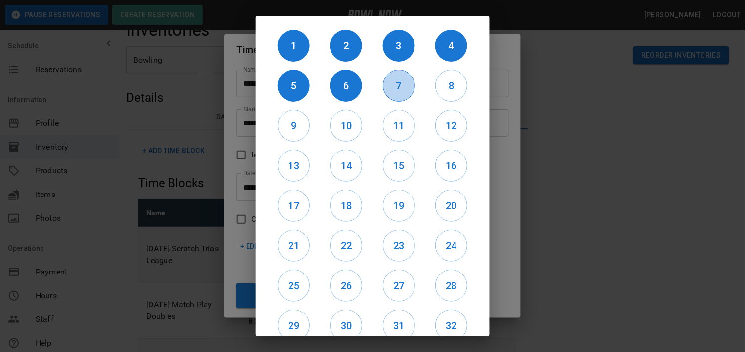
click at [389, 88] on h6 "7" at bounding box center [399, 86] width 31 height 16
click at [436, 87] on h6 "8" at bounding box center [451, 86] width 31 height 16
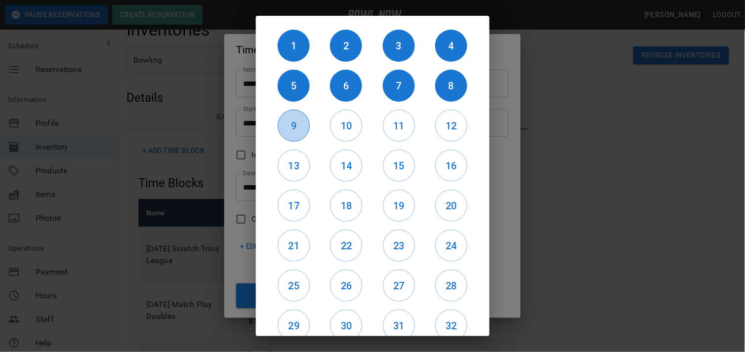
click at [286, 139] on button "9" at bounding box center [294, 126] width 32 height 32
click at [340, 132] on h6 "10" at bounding box center [346, 126] width 31 height 16
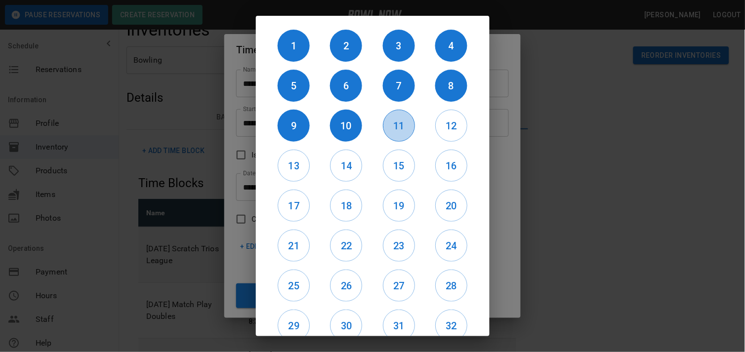
click at [389, 130] on h6 "11" at bounding box center [399, 126] width 31 height 16
click at [446, 129] on h6 "12" at bounding box center [451, 126] width 31 height 16
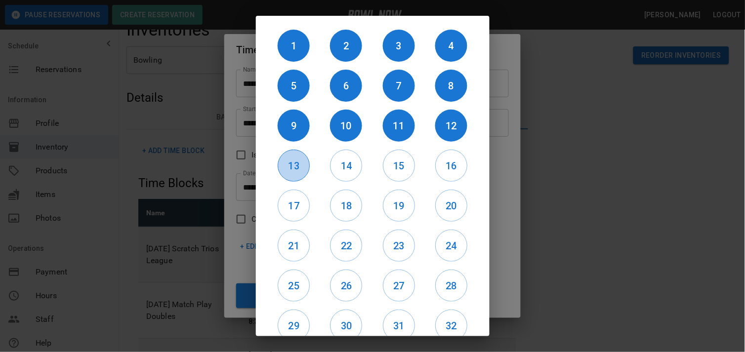
click at [303, 169] on h6 "13" at bounding box center [293, 166] width 31 height 16
click at [338, 169] on h6 "14" at bounding box center [346, 166] width 31 height 16
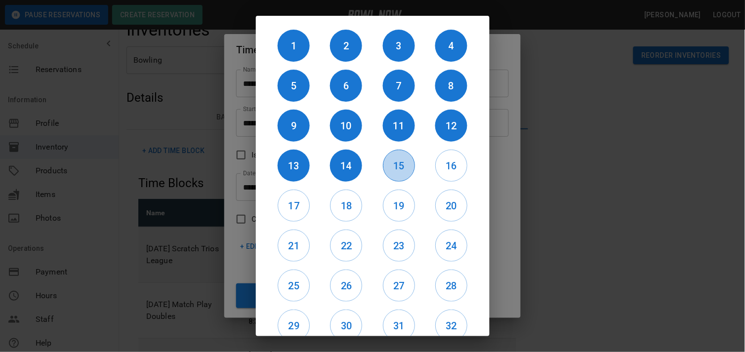
click at [387, 170] on h6 "15" at bounding box center [399, 166] width 31 height 16
click at [438, 165] on h6 "16" at bounding box center [451, 166] width 31 height 16
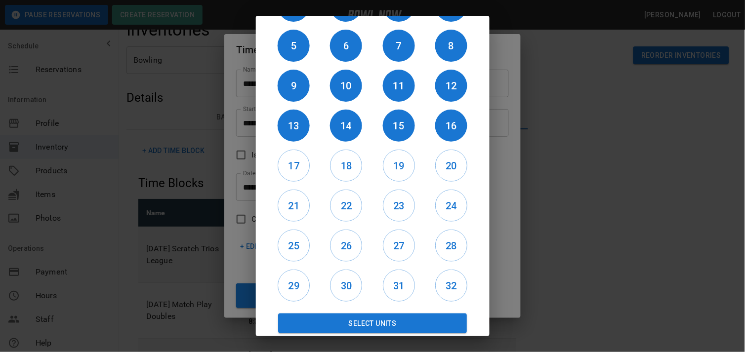
scroll to position [46, 0]
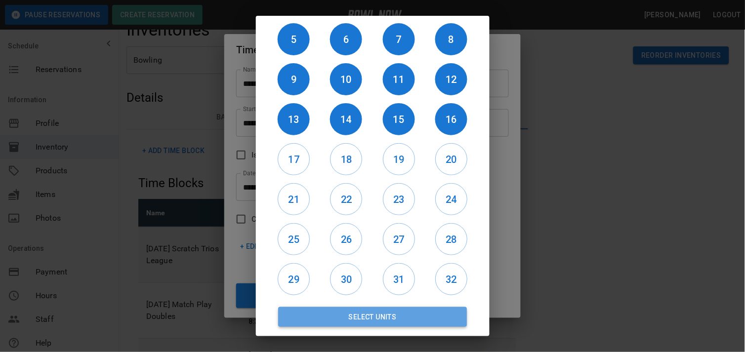
click at [403, 319] on button "Select Units" at bounding box center [372, 317] width 189 height 20
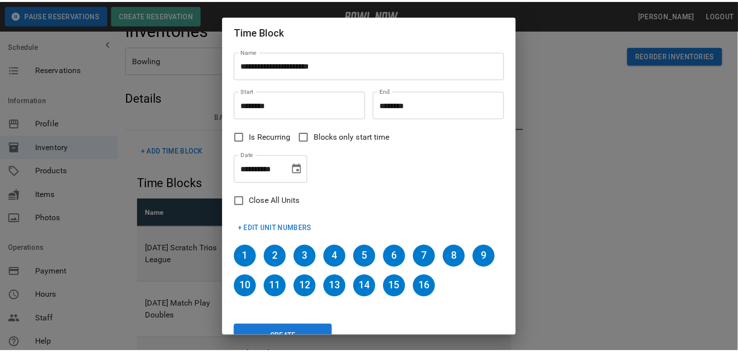
scroll to position [23, 0]
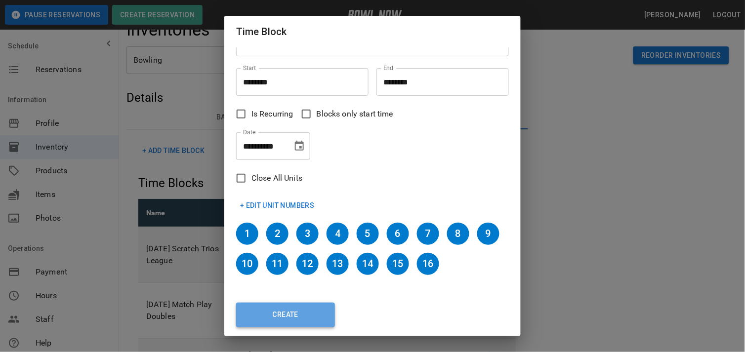
click at [304, 313] on button "Create" at bounding box center [285, 315] width 99 height 25
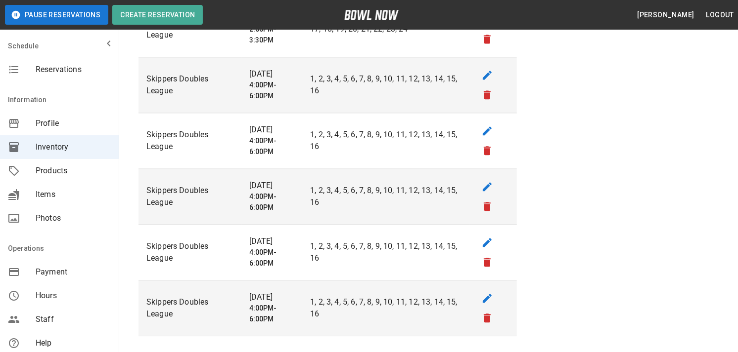
scroll to position [2079, 0]
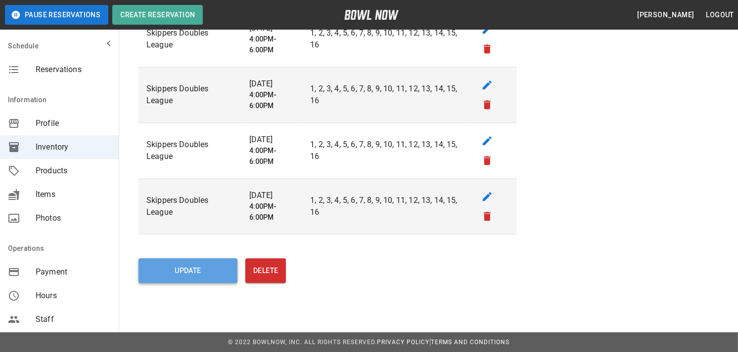
click at [213, 264] on button "Update" at bounding box center [187, 271] width 99 height 25
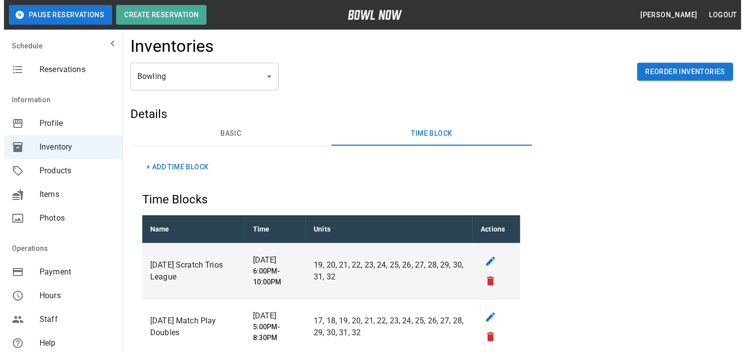
scroll to position [8, 0]
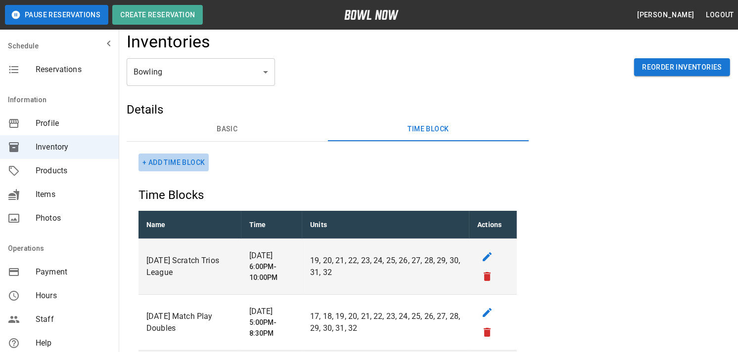
click at [178, 160] on button "+ Add Time Block" at bounding box center [173, 163] width 70 height 18
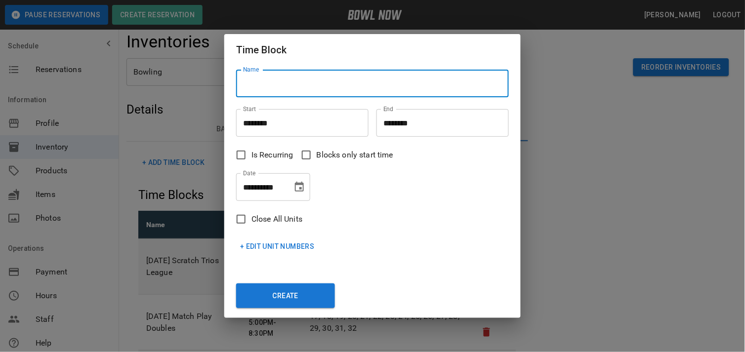
click at [279, 80] on input "Name" at bounding box center [372, 84] width 273 height 28
type input "**********"
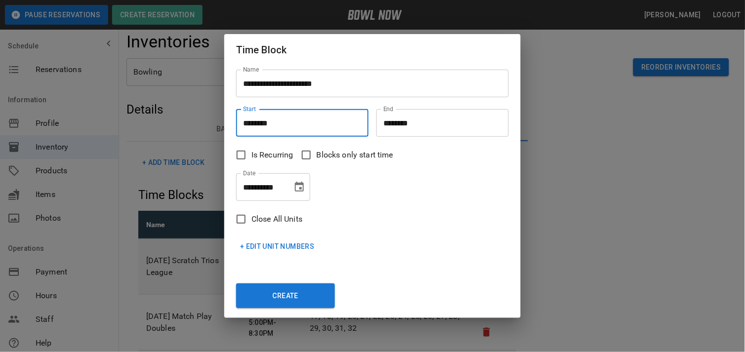
click at [247, 123] on input "********" at bounding box center [299, 123] width 126 height 28
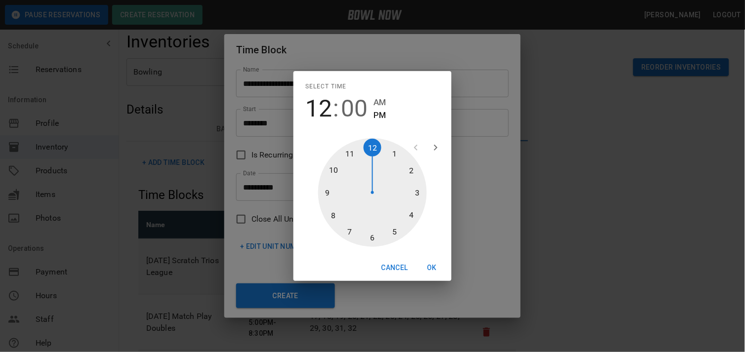
click at [417, 213] on div at bounding box center [372, 192] width 109 height 109
type input "********"
click at [429, 265] on button "OK" at bounding box center [432, 268] width 32 height 18
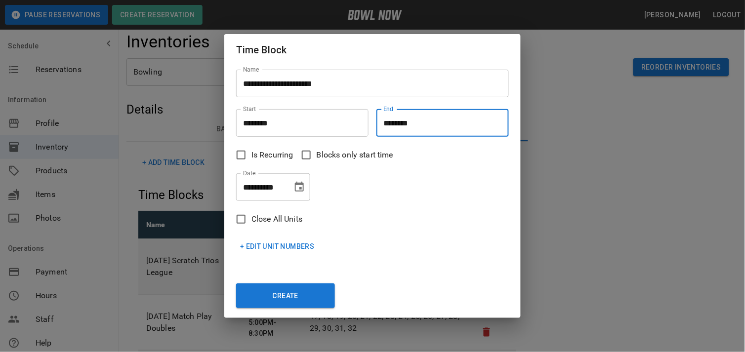
click at [387, 121] on input "********" at bounding box center [440, 123] width 126 height 28
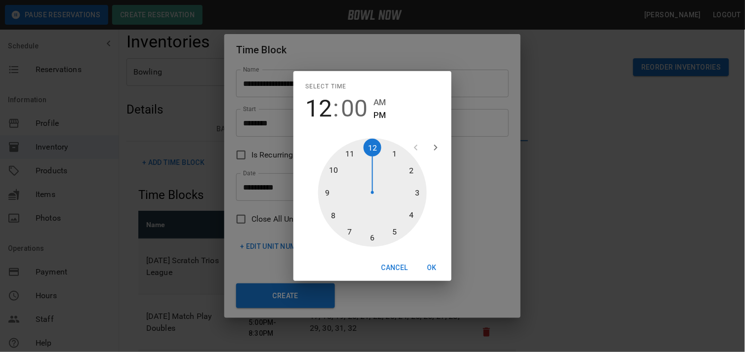
click at [372, 235] on div at bounding box center [372, 192] width 109 height 109
type input "********"
click at [430, 267] on button "OK" at bounding box center [432, 268] width 32 height 18
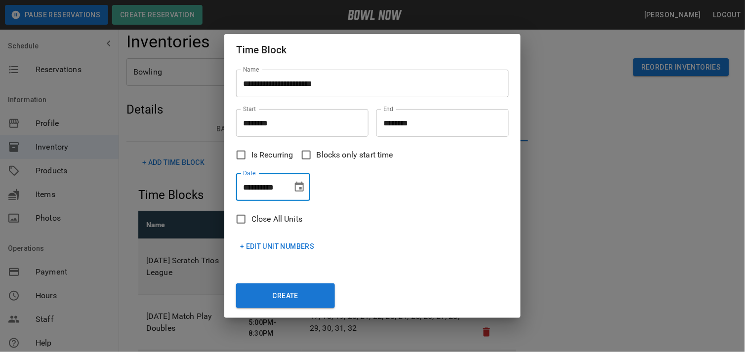
click at [265, 185] on input "**********" at bounding box center [260, 188] width 49 height 28
click at [250, 189] on input "**********" at bounding box center [260, 188] width 49 height 28
click at [301, 188] on icon "Choose date, selected date is Aug 29, 2025" at bounding box center [299, 187] width 9 height 10
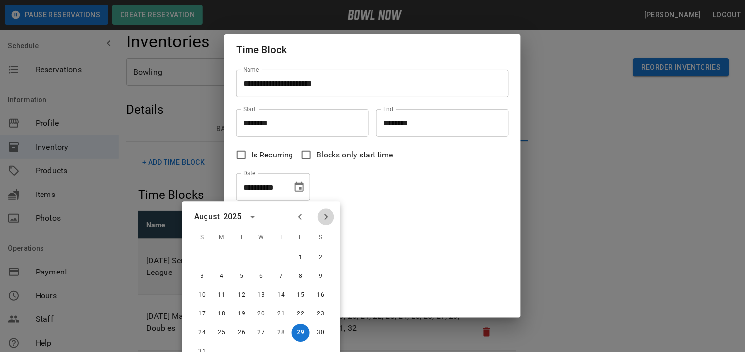
click at [325, 217] on icon "Next month" at bounding box center [326, 217] width 12 height 12
click at [202, 315] on button "16" at bounding box center [202, 314] width 18 height 18
type input "**********"
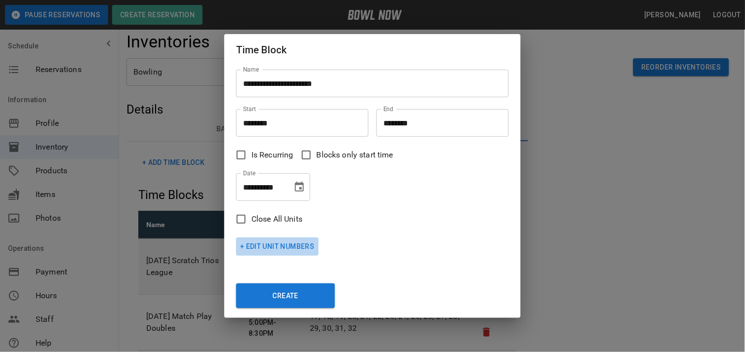
click at [280, 242] on button "+ Edit Unit Numbers" at bounding box center [277, 247] width 83 height 18
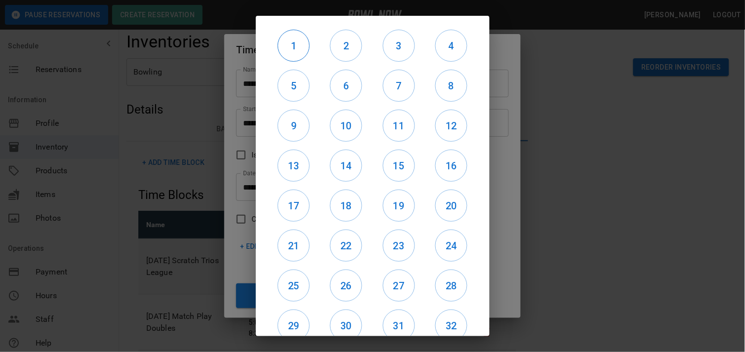
click at [288, 35] on button "1" at bounding box center [294, 46] width 32 height 32
click at [332, 45] on h6 "2" at bounding box center [346, 46] width 31 height 16
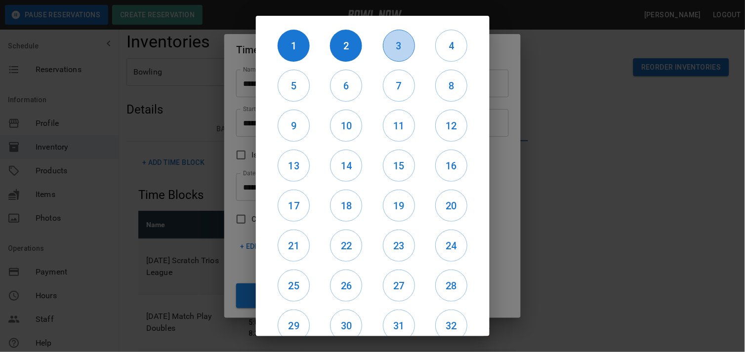
click at [391, 47] on h6 "3" at bounding box center [399, 46] width 31 height 16
click at [440, 45] on h6 "4" at bounding box center [451, 46] width 31 height 16
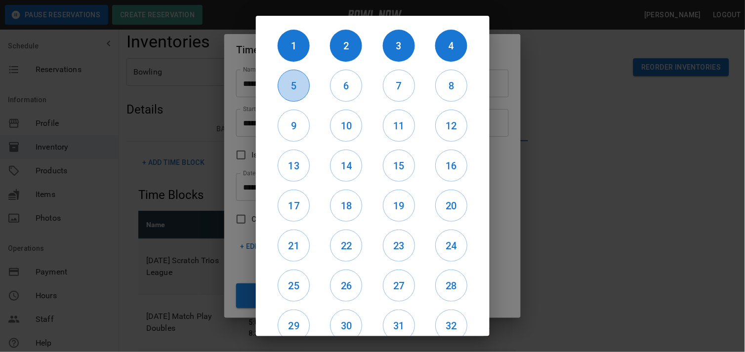
click at [300, 86] on h6 "5" at bounding box center [293, 86] width 31 height 16
click at [339, 85] on h6 "6" at bounding box center [346, 86] width 31 height 16
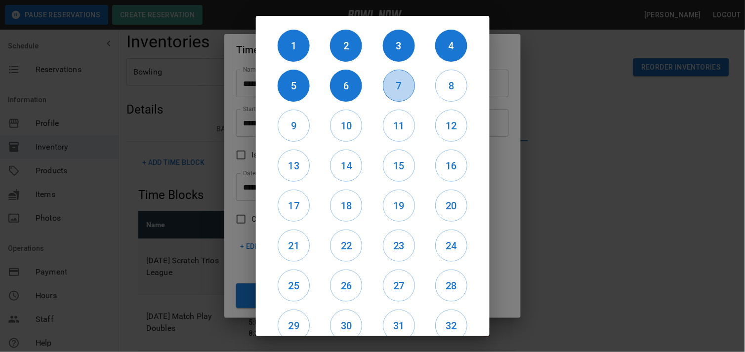
click at [392, 89] on h6 "7" at bounding box center [399, 86] width 31 height 16
click at [439, 87] on h6 "8" at bounding box center [451, 86] width 31 height 16
click at [290, 134] on button "9" at bounding box center [294, 126] width 32 height 32
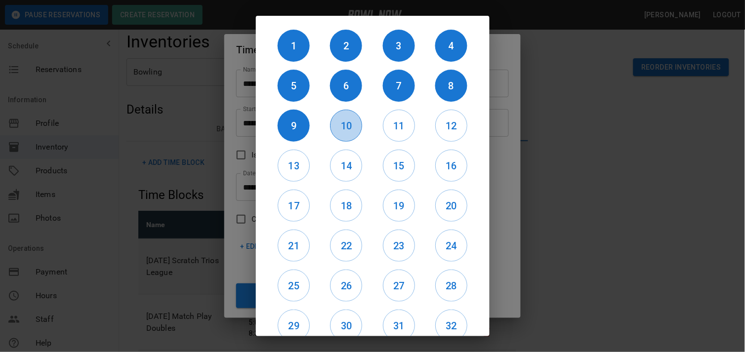
click at [343, 134] on button "10" at bounding box center [346, 126] width 32 height 32
click at [391, 127] on h6 "11" at bounding box center [399, 126] width 31 height 16
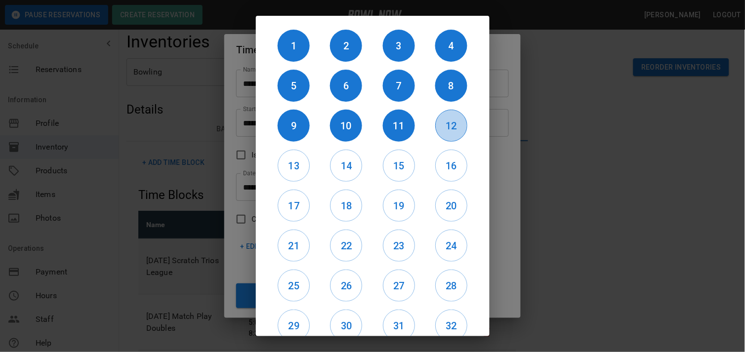
click at [438, 123] on h6 "12" at bounding box center [451, 126] width 31 height 16
click at [300, 171] on h6 "13" at bounding box center [293, 166] width 31 height 16
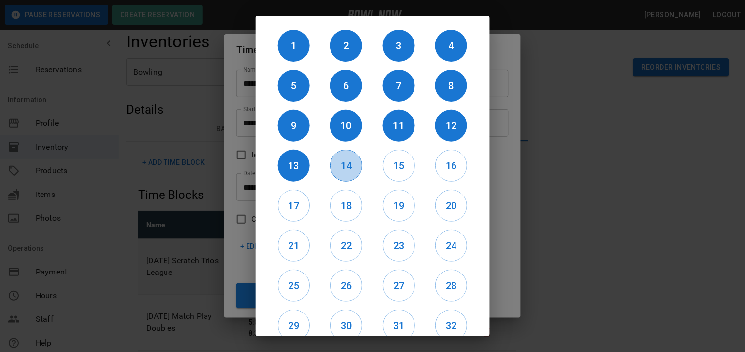
click at [348, 171] on h6 "14" at bounding box center [346, 166] width 31 height 16
click at [392, 169] on h6 "15" at bounding box center [399, 166] width 31 height 16
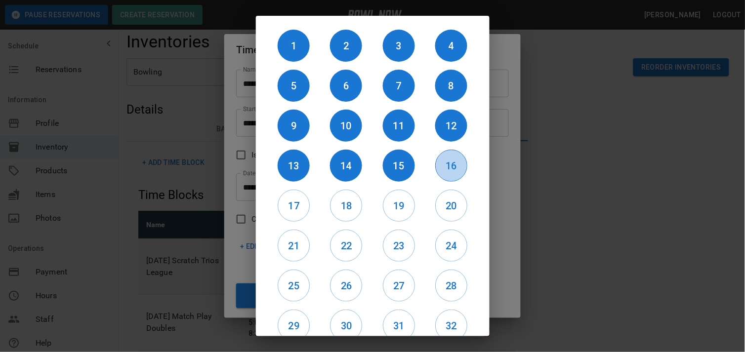
click at [444, 162] on h6 "16" at bounding box center [451, 166] width 31 height 16
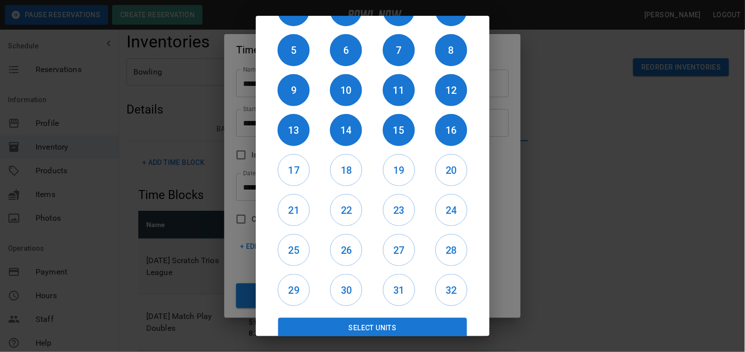
scroll to position [46, 0]
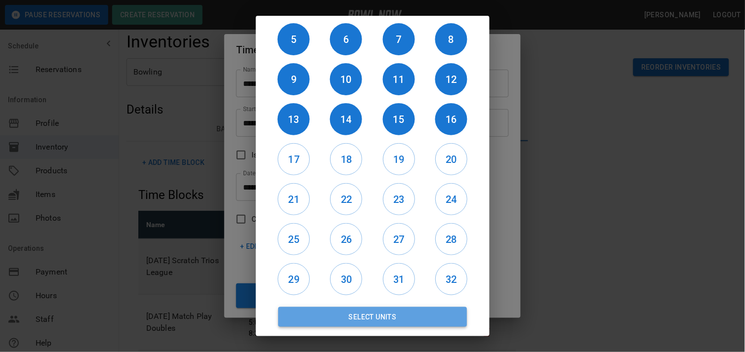
click at [394, 320] on button "Select Units" at bounding box center [372, 317] width 189 height 20
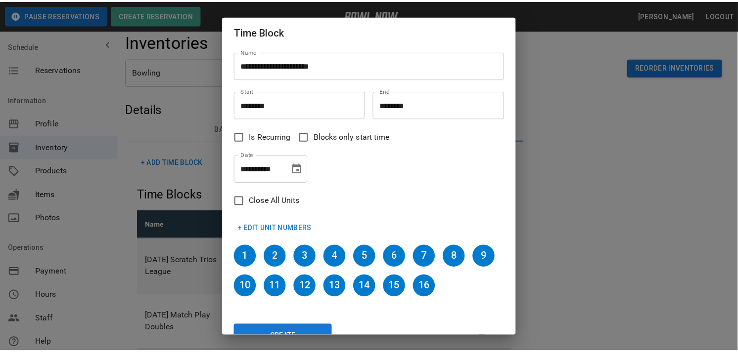
scroll to position [23, 0]
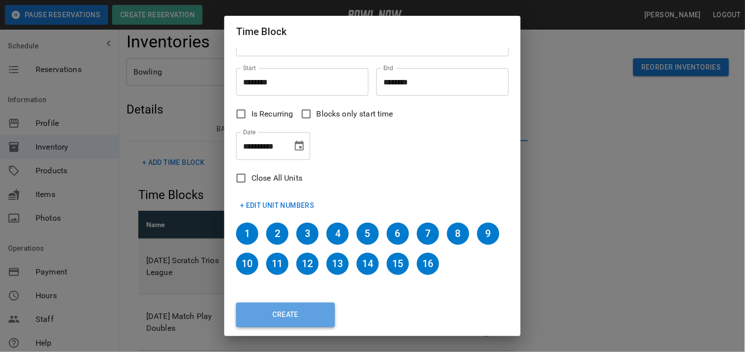
click at [309, 317] on button "Create" at bounding box center [285, 315] width 99 height 25
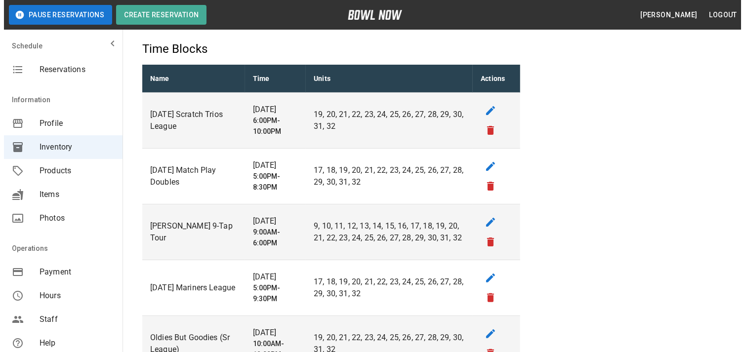
scroll to position [0, 0]
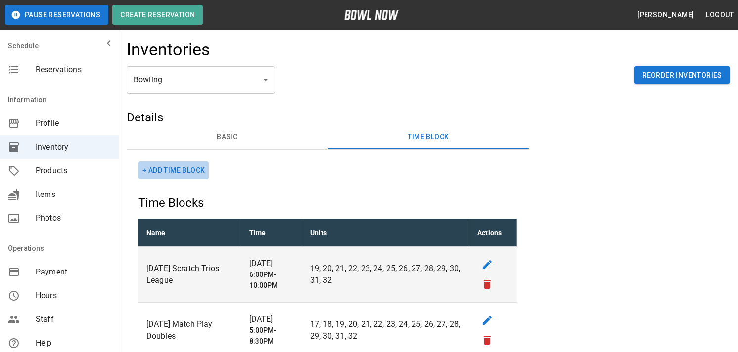
click at [183, 170] on button "+ Add Time Block" at bounding box center [173, 171] width 70 height 18
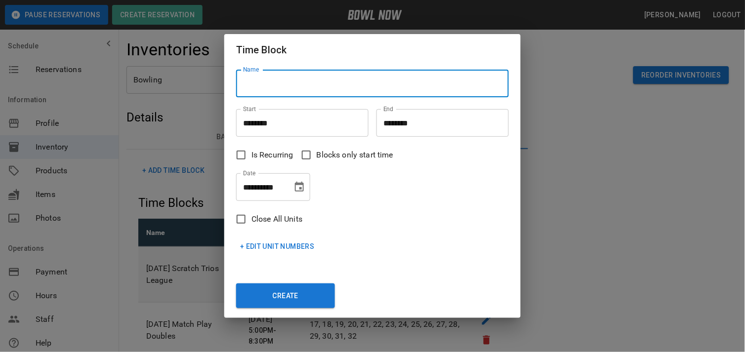
click at [271, 82] on input "Name" at bounding box center [372, 84] width 273 height 28
type input "**********"
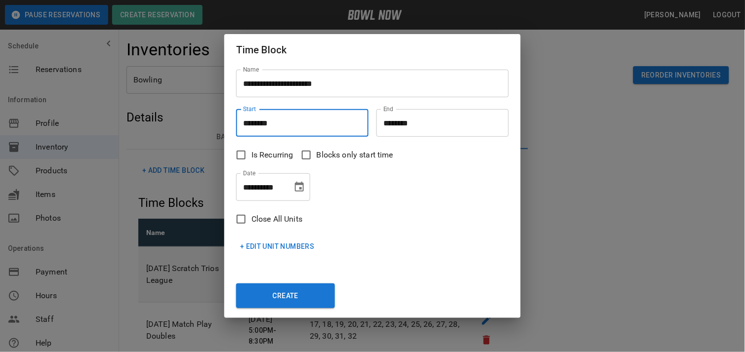
click at [251, 125] on input "********" at bounding box center [299, 123] width 126 height 28
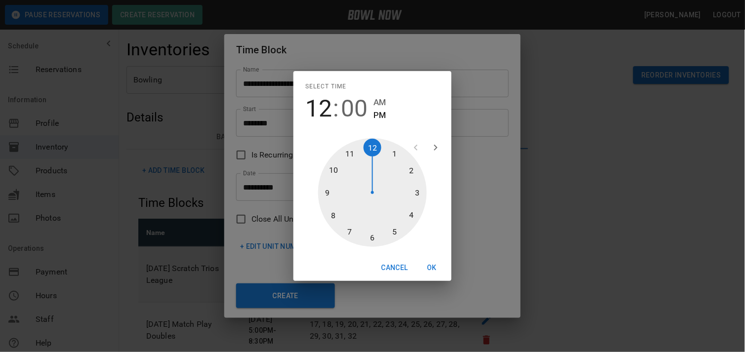
click at [411, 213] on div at bounding box center [372, 192] width 109 height 109
type input "********"
click at [432, 266] on button "OK" at bounding box center [432, 268] width 32 height 18
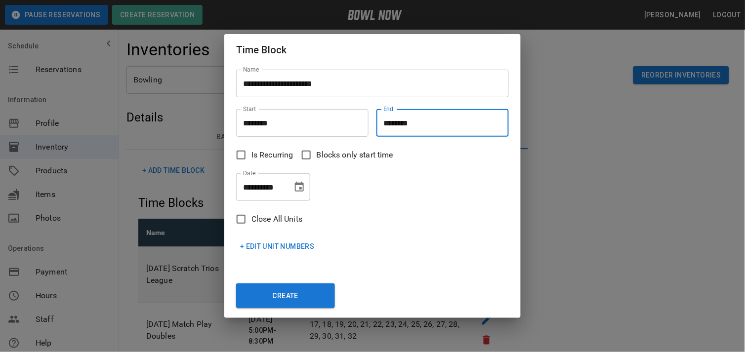
click at [387, 121] on input "********" at bounding box center [440, 123] width 126 height 28
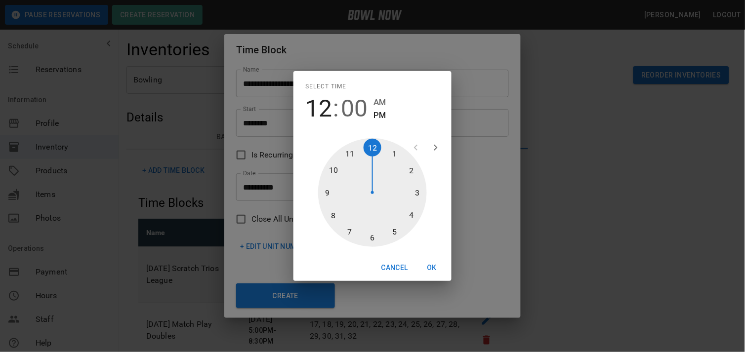
click at [376, 240] on div at bounding box center [372, 192] width 109 height 109
type input "********"
click at [430, 270] on button "OK" at bounding box center [432, 268] width 32 height 18
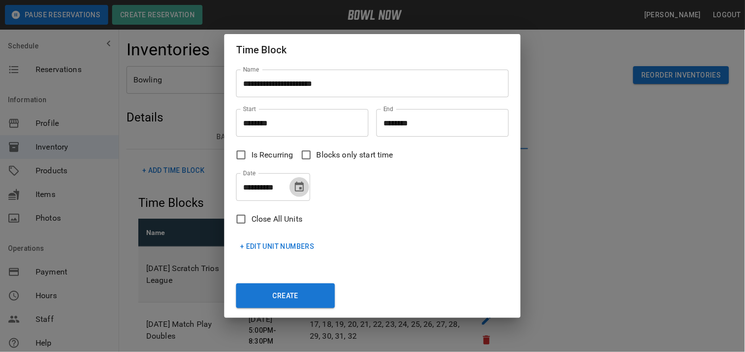
click at [298, 188] on icon "Choose date, selected date is Aug 29, 2025" at bounding box center [300, 187] width 12 height 12
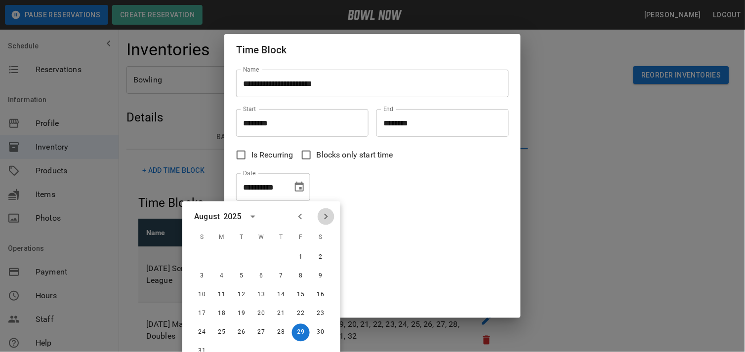
click at [325, 213] on icon "Next month" at bounding box center [326, 217] width 12 height 12
click at [200, 348] on button "30" at bounding box center [202, 352] width 18 height 18
type input "**********"
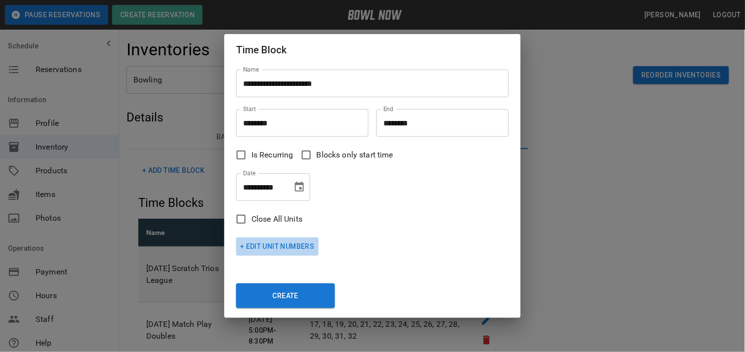
click at [288, 246] on button "+ Edit Unit Numbers" at bounding box center [277, 247] width 83 height 18
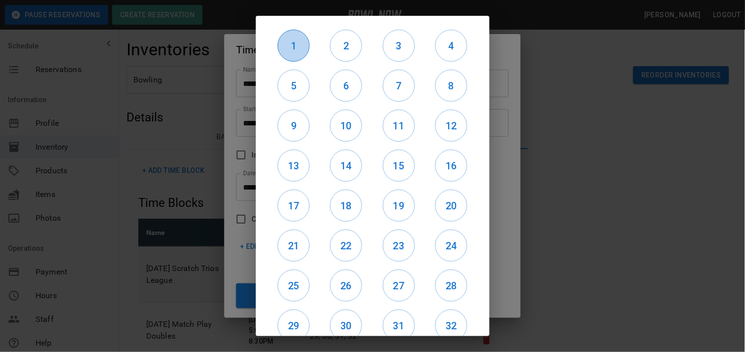
click at [298, 46] on h6 "1" at bounding box center [293, 46] width 31 height 16
click at [339, 45] on h6 "2" at bounding box center [346, 46] width 31 height 16
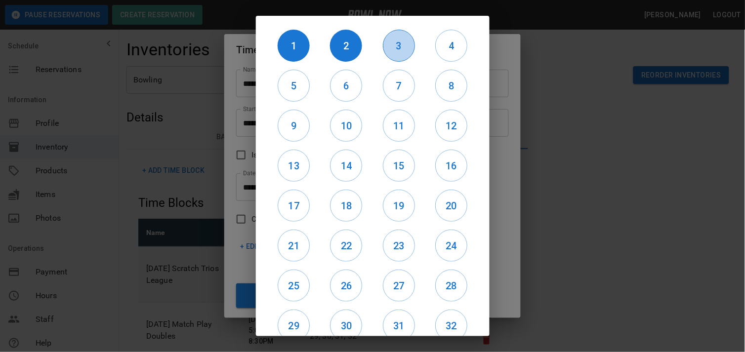
click at [392, 47] on h6 "3" at bounding box center [399, 46] width 31 height 16
click at [443, 44] on h6 "4" at bounding box center [451, 46] width 31 height 16
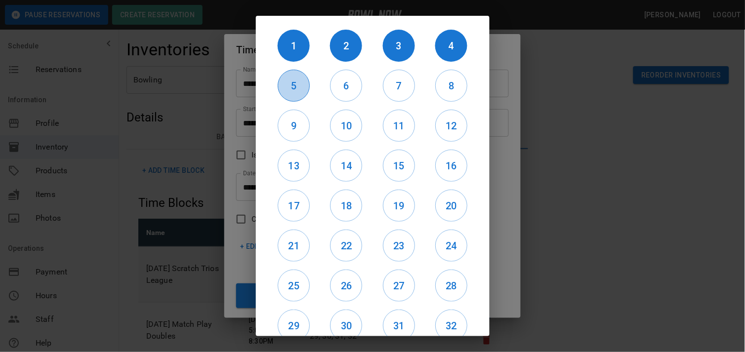
click at [294, 90] on h6 "5" at bounding box center [293, 86] width 31 height 16
click at [347, 86] on h6 "6" at bounding box center [346, 86] width 31 height 16
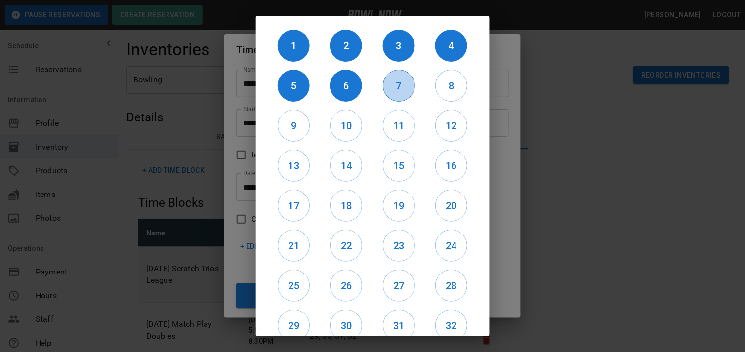
click at [391, 86] on h6 "7" at bounding box center [399, 86] width 31 height 16
click at [436, 87] on h6 "8" at bounding box center [451, 86] width 31 height 16
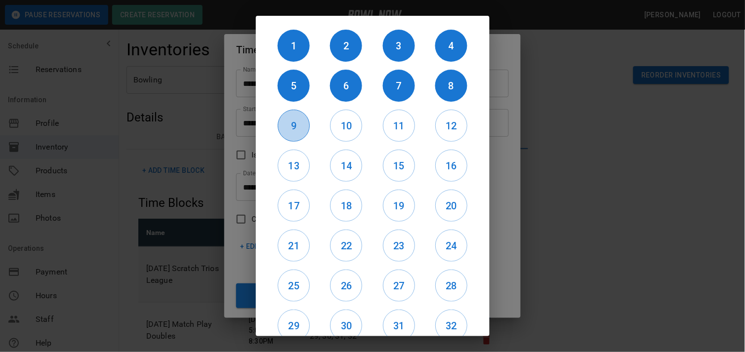
click at [298, 126] on h6 "9" at bounding box center [293, 126] width 31 height 16
click at [343, 127] on h6 "10" at bounding box center [346, 126] width 31 height 16
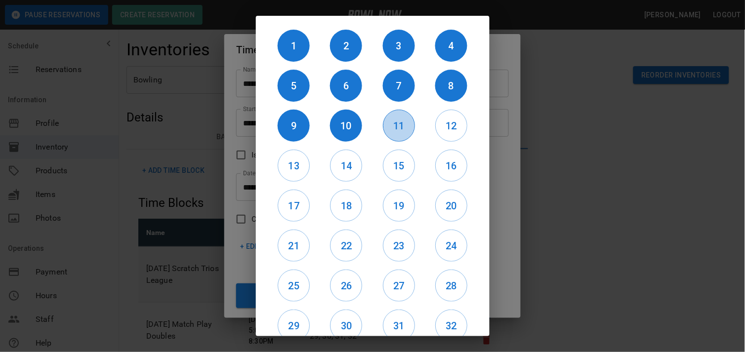
click at [399, 125] on h6 "11" at bounding box center [399, 126] width 31 height 16
click at [441, 124] on h6 "12" at bounding box center [451, 126] width 31 height 16
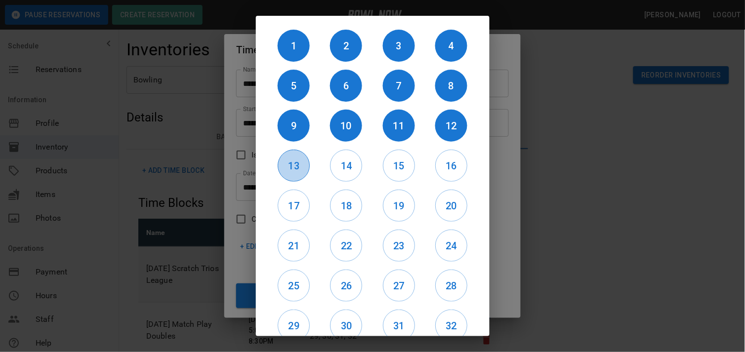
click at [293, 162] on h6 "13" at bounding box center [293, 166] width 31 height 16
click at [349, 164] on h6 "14" at bounding box center [346, 166] width 31 height 16
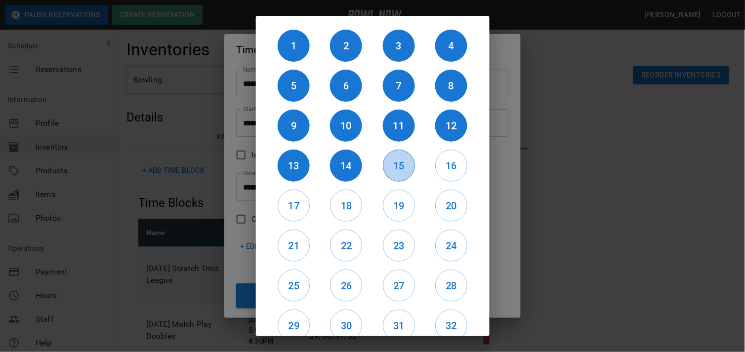
click at [397, 166] on h6 "15" at bounding box center [399, 166] width 31 height 16
click at [441, 165] on h6 "16" at bounding box center [451, 166] width 31 height 16
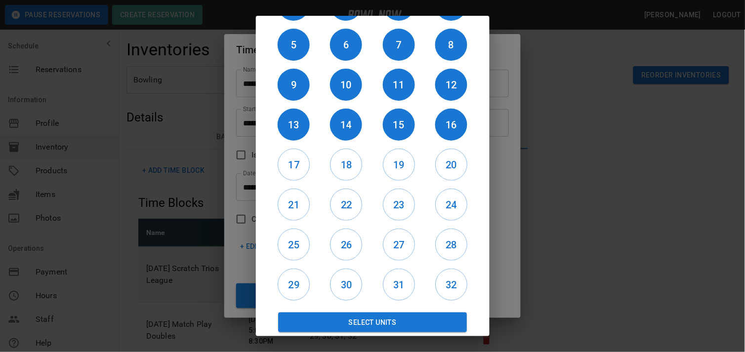
scroll to position [46, 0]
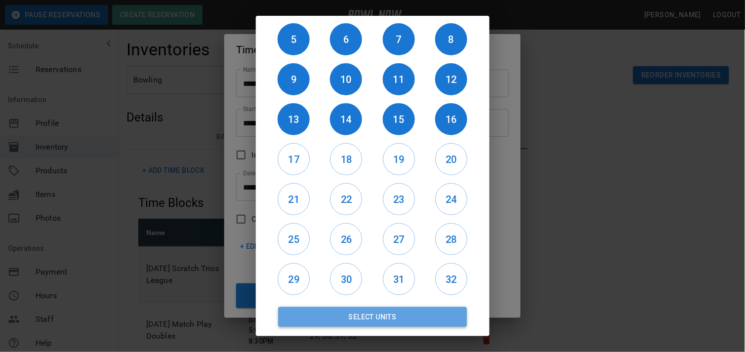
click at [411, 309] on button "Select Units" at bounding box center [372, 317] width 189 height 20
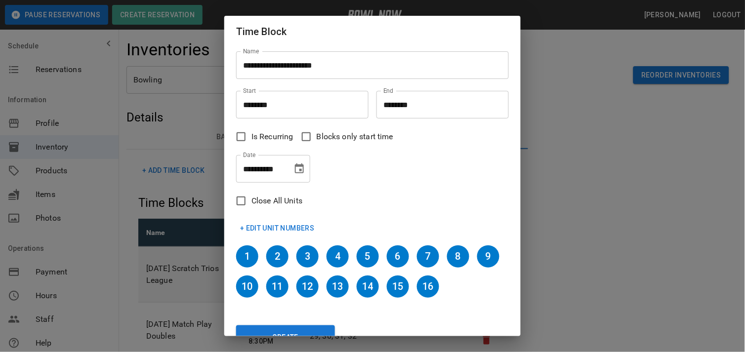
scroll to position [23, 0]
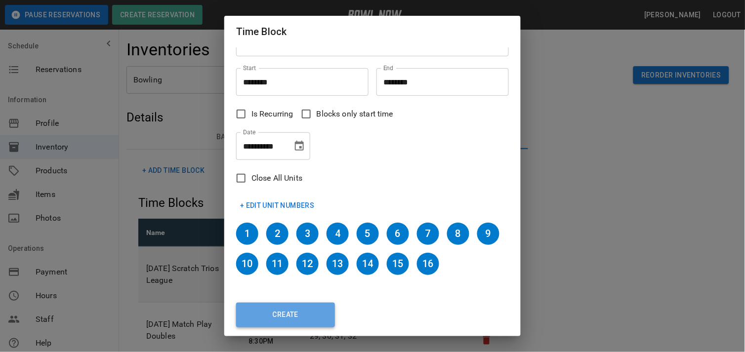
click at [285, 308] on button "Create" at bounding box center [285, 315] width 99 height 25
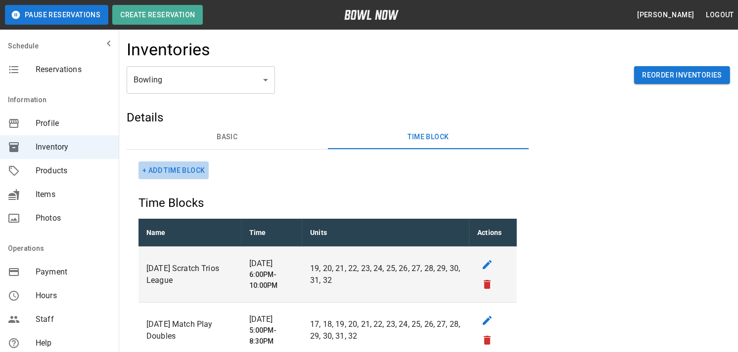
click at [173, 169] on button "+ Add Time Block" at bounding box center [173, 171] width 70 height 18
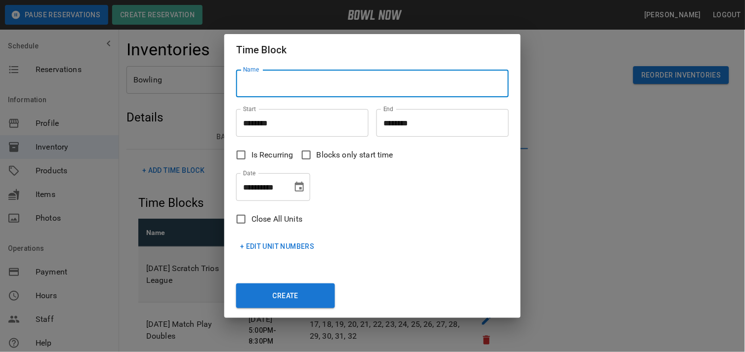
click at [275, 89] on input "Name" at bounding box center [372, 84] width 273 height 28
type input "*****"
click at [246, 124] on input "********" at bounding box center [299, 123] width 126 height 28
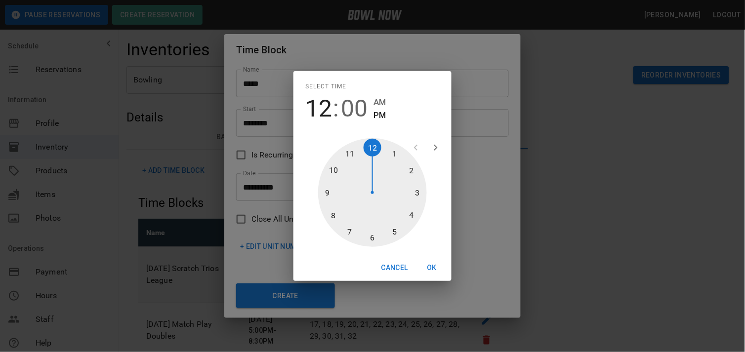
click at [414, 213] on div at bounding box center [372, 192] width 109 height 109
type input "********"
click at [376, 147] on div at bounding box center [372, 192] width 109 height 109
click at [429, 265] on button "OK" at bounding box center [432, 268] width 32 height 18
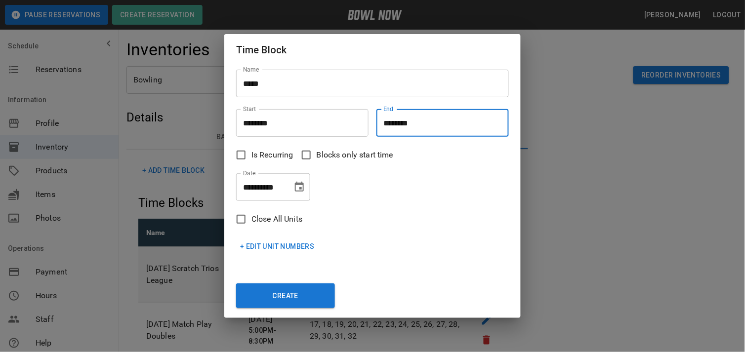
click at [387, 124] on input "********" at bounding box center [440, 123] width 126 height 28
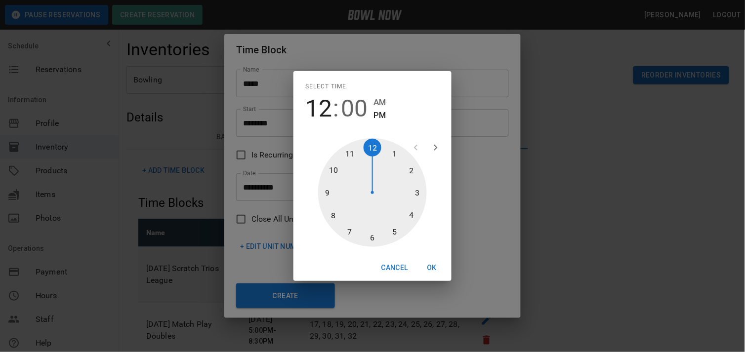
click at [371, 234] on div at bounding box center [372, 192] width 109 height 109
type input "********"
click at [433, 269] on button "OK" at bounding box center [432, 268] width 32 height 18
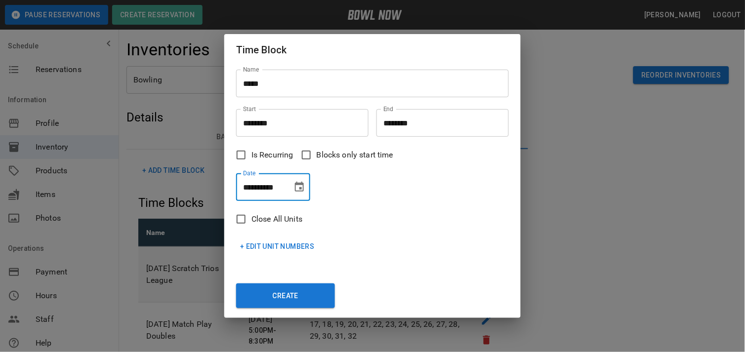
click at [259, 179] on input "**********" at bounding box center [260, 188] width 49 height 28
click at [301, 185] on icon "Choose date, selected date is Aug 29, 2025" at bounding box center [299, 187] width 9 height 10
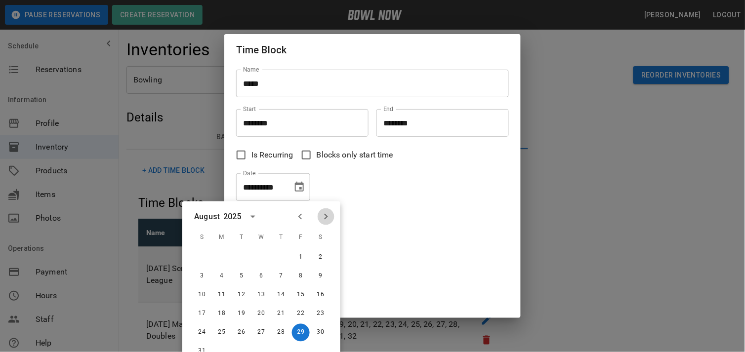
click at [325, 210] on button "Next month" at bounding box center [326, 217] width 17 height 17
click at [201, 291] on button "14" at bounding box center [202, 296] width 18 height 18
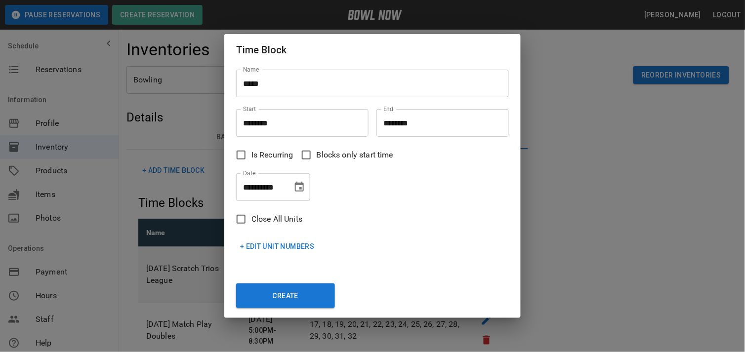
type input "**********"
click at [272, 248] on button "+ Edit Unit Numbers" at bounding box center [277, 247] width 83 height 18
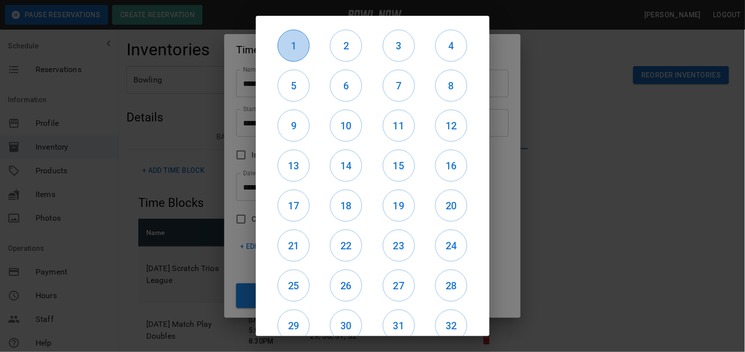
click at [295, 42] on h6 "1" at bounding box center [293, 46] width 31 height 16
click at [337, 41] on h6 "2" at bounding box center [346, 46] width 31 height 16
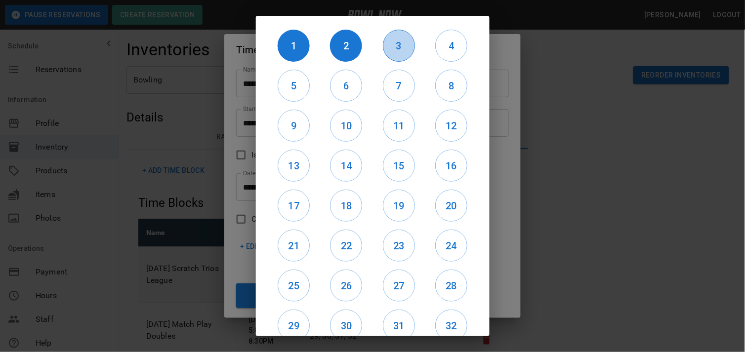
click at [389, 42] on h6 "3" at bounding box center [399, 46] width 31 height 16
click at [436, 42] on h6 "4" at bounding box center [451, 46] width 31 height 16
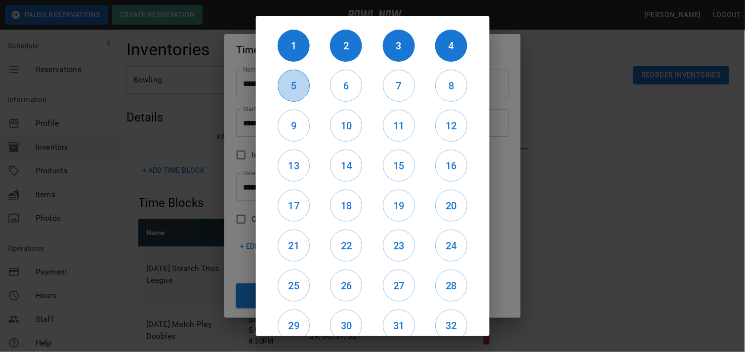
click at [300, 91] on h6 "5" at bounding box center [293, 86] width 31 height 16
click at [336, 88] on h6 "6" at bounding box center [346, 86] width 31 height 16
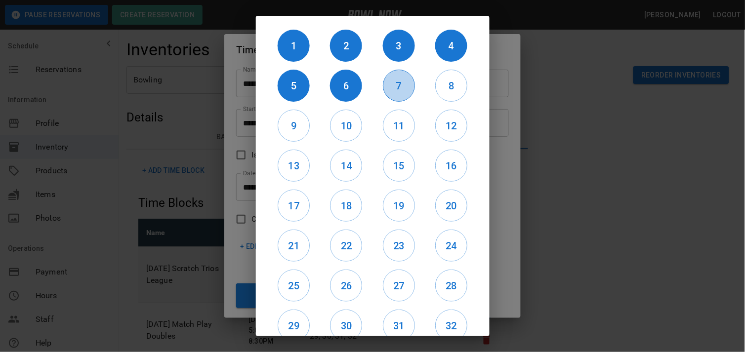
click at [393, 82] on h6 "7" at bounding box center [399, 86] width 31 height 16
click at [443, 83] on h6 "8" at bounding box center [451, 86] width 31 height 16
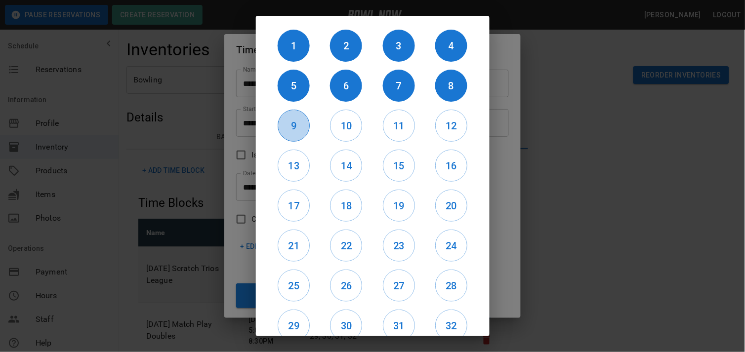
click at [287, 131] on h6 "9" at bounding box center [293, 126] width 31 height 16
click at [343, 127] on h6 "10" at bounding box center [346, 126] width 31 height 16
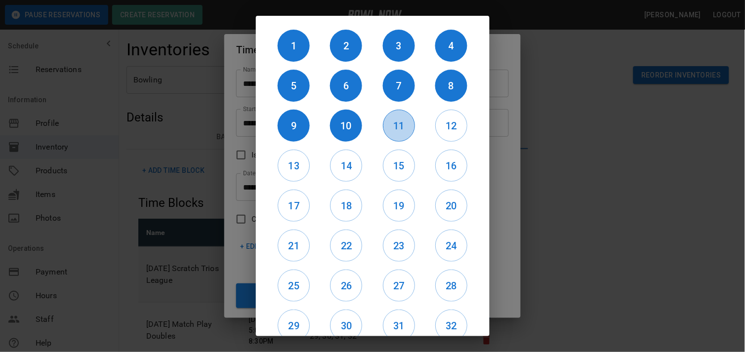
click at [392, 127] on h6 "11" at bounding box center [399, 126] width 31 height 16
click at [452, 122] on h6 "12" at bounding box center [451, 126] width 31 height 16
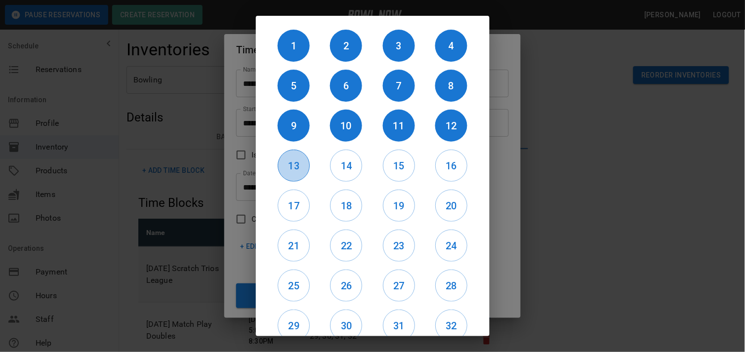
click at [293, 162] on h6 "13" at bounding box center [293, 166] width 31 height 16
click at [339, 161] on h6 "14" at bounding box center [346, 166] width 31 height 16
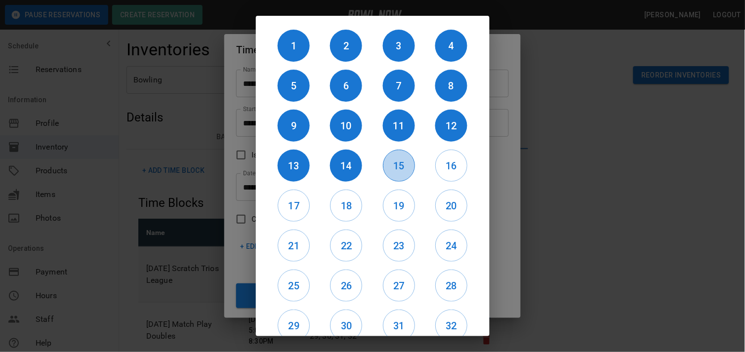
click at [389, 165] on h6 "15" at bounding box center [399, 166] width 31 height 16
click at [436, 167] on h6 "16" at bounding box center [451, 166] width 31 height 16
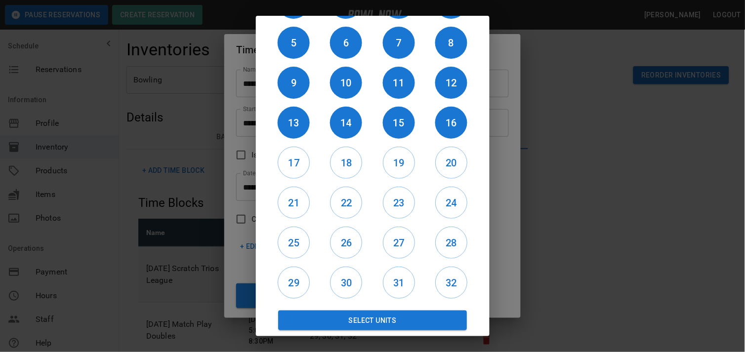
scroll to position [46, 0]
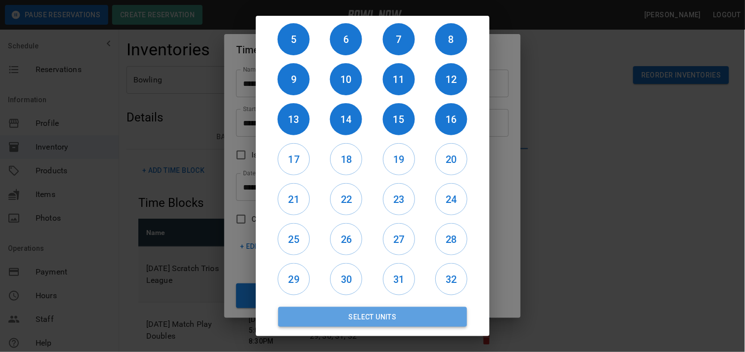
click at [416, 317] on button "Select Units" at bounding box center [372, 317] width 189 height 20
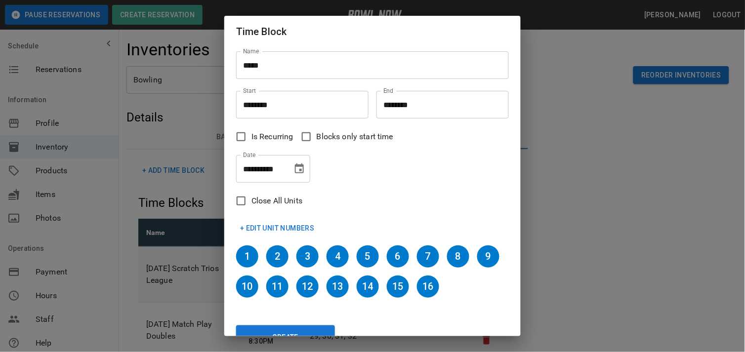
scroll to position [23, 0]
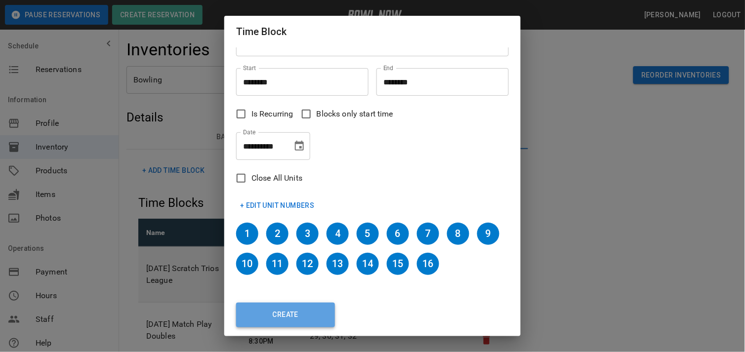
click at [288, 314] on button "Create" at bounding box center [285, 315] width 99 height 25
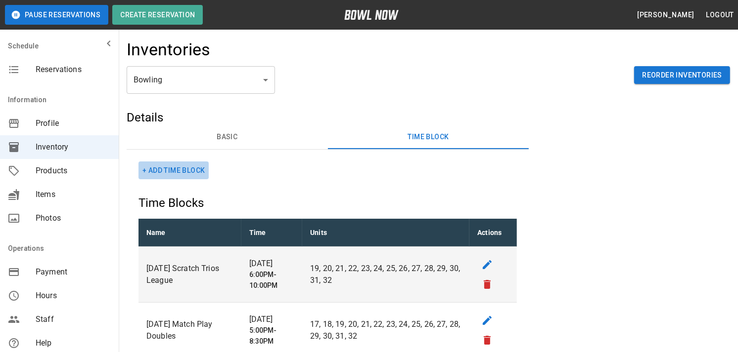
click at [181, 172] on button "+ Add Time Block" at bounding box center [173, 171] width 70 height 18
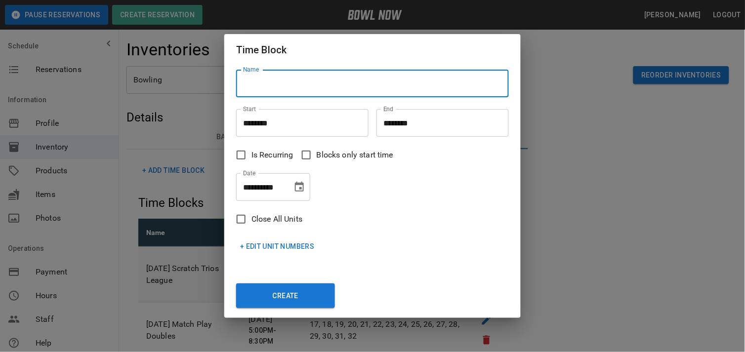
click at [279, 87] on input "Name" at bounding box center [372, 84] width 273 height 28
type input "**********"
click at [246, 118] on input "********" at bounding box center [299, 123] width 126 height 28
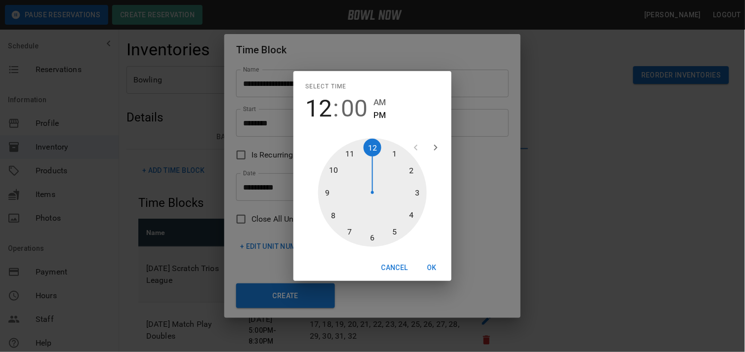
click at [413, 214] on div at bounding box center [372, 192] width 109 height 109
type input "********"
click at [432, 267] on button "OK" at bounding box center [432, 268] width 32 height 18
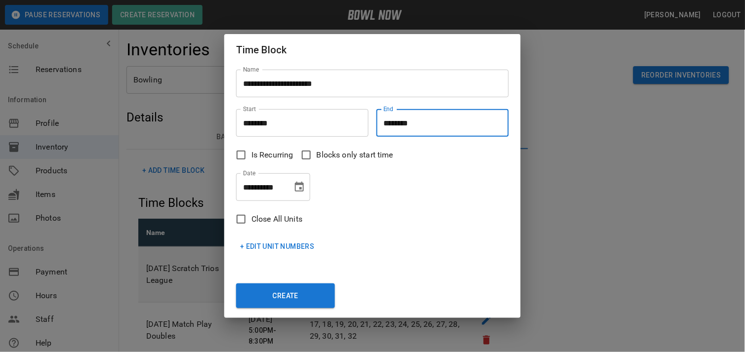
click at [392, 130] on input "********" at bounding box center [440, 123] width 126 height 28
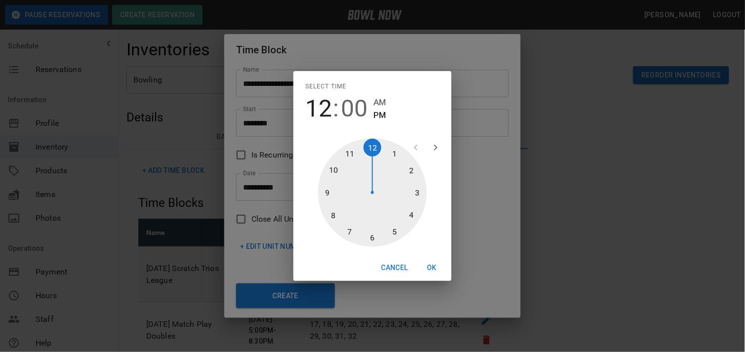
click at [374, 235] on div at bounding box center [372, 192] width 109 height 109
type input "********"
click at [432, 266] on button "OK" at bounding box center [432, 268] width 32 height 18
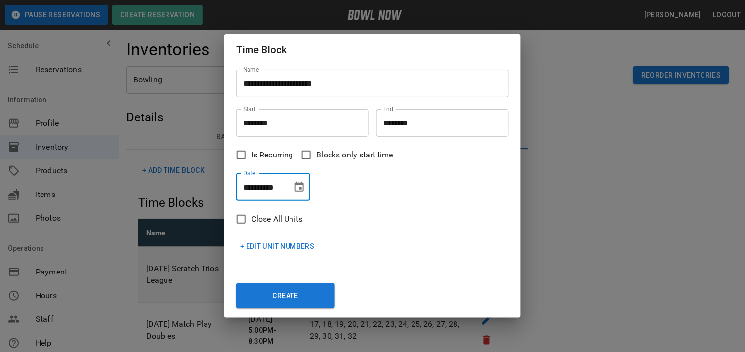
click at [246, 185] on input "**********" at bounding box center [260, 188] width 49 height 28
click at [243, 188] on input "**********" at bounding box center [260, 188] width 49 height 28
click at [295, 188] on icon "Choose date, selected date is Aug 29, 2025" at bounding box center [299, 187] width 9 height 10
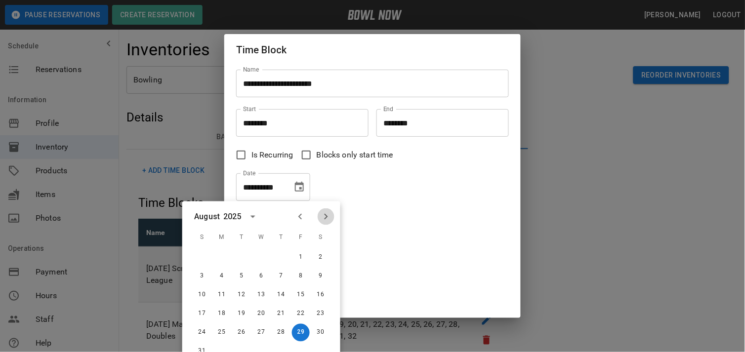
click at [326, 219] on icon "Next month" at bounding box center [326, 217] width 12 height 12
click at [203, 332] on button "28" at bounding box center [202, 333] width 18 height 18
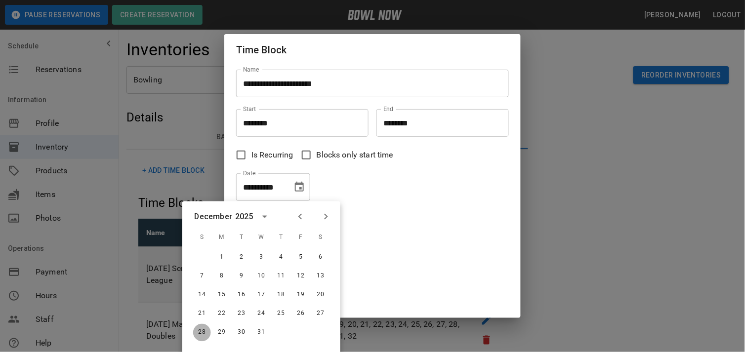
type input "**********"
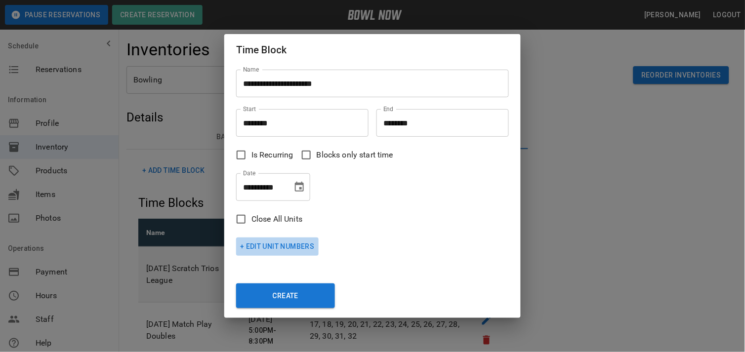
click at [270, 249] on button "+ Edit Unit Numbers" at bounding box center [277, 247] width 83 height 18
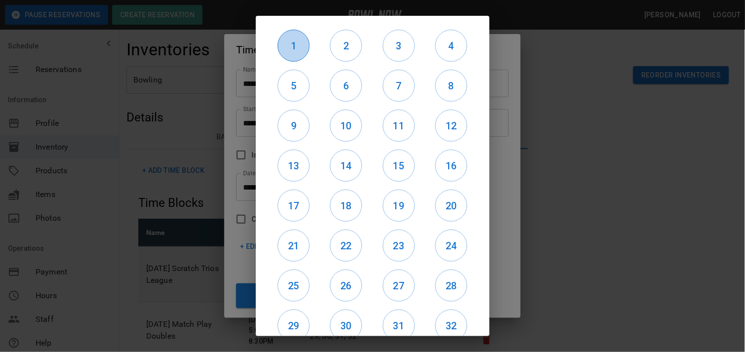
click at [298, 52] on h6 "1" at bounding box center [293, 46] width 31 height 16
click at [334, 45] on h6 "2" at bounding box center [346, 46] width 31 height 16
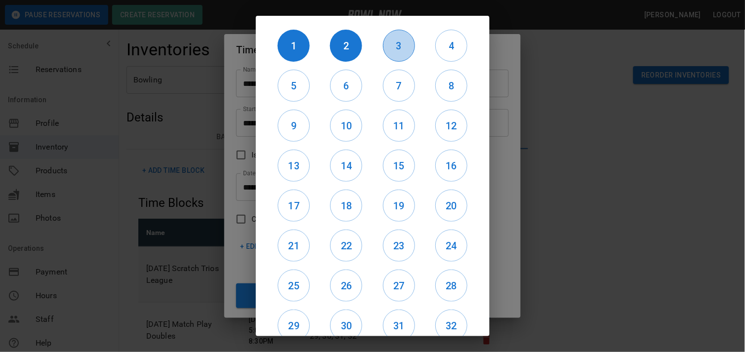
click at [398, 38] on h6 "3" at bounding box center [399, 46] width 31 height 16
click at [436, 38] on h6 "4" at bounding box center [451, 46] width 31 height 16
click at [296, 82] on h6 "5" at bounding box center [293, 86] width 31 height 16
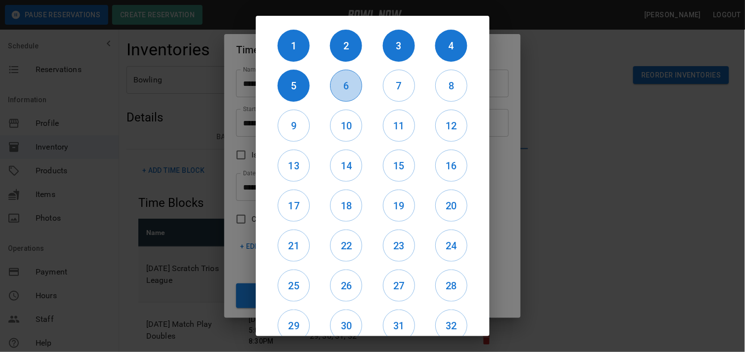
click at [345, 82] on h6 "6" at bounding box center [346, 86] width 31 height 16
click at [399, 83] on h6 "7" at bounding box center [399, 86] width 31 height 16
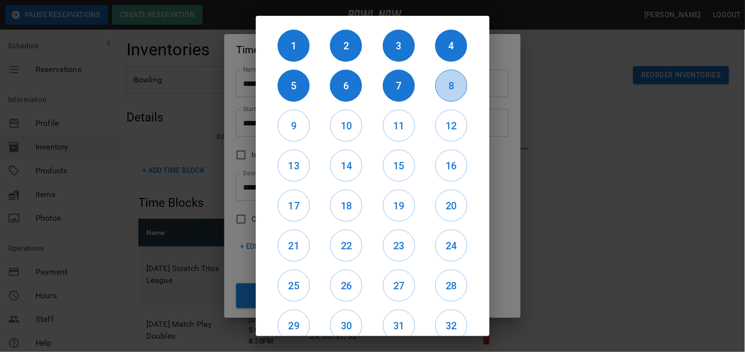
click at [445, 85] on h6 "8" at bounding box center [451, 86] width 31 height 16
click at [293, 124] on h6 "9" at bounding box center [293, 126] width 31 height 16
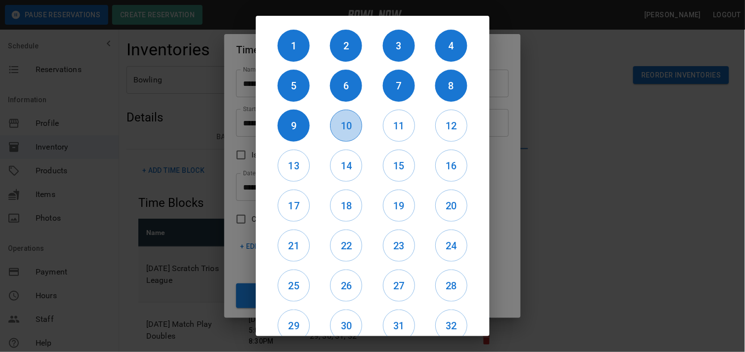
click at [340, 126] on h6 "10" at bounding box center [346, 126] width 31 height 16
click at [393, 122] on h6 "11" at bounding box center [399, 126] width 31 height 16
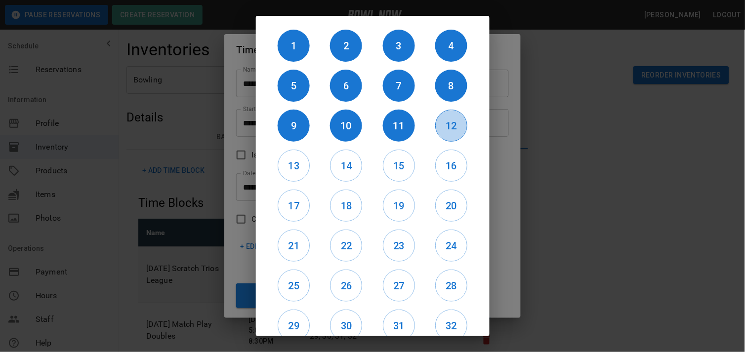
click at [440, 126] on h6 "12" at bounding box center [451, 126] width 31 height 16
click at [293, 165] on h6 "13" at bounding box center [293, 166] width 31 height 16
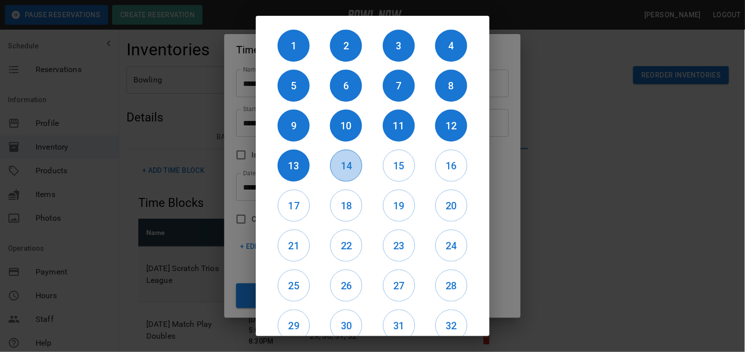
click at [342, 170] on h6 "14" at bounding box center [346, 166] width 31 height 16
click at [401, 169] on h6 "15" at bounding box center [399, 166] width 31 height 16
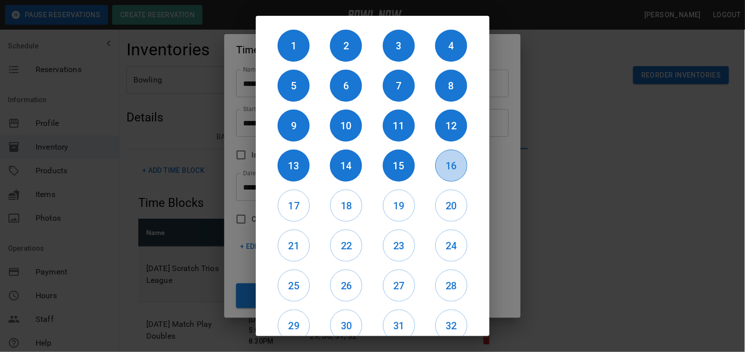
click at [443, 164] on h6 "16" at bounding box center [451, 166] width 31 height 16
drag, startPoint x: 491, startPoint y: 156, endPoint x: 477, endPoint y: 209, distance: 55.3
click at [477, 209] on div "1 2 3 4 5 6 7 8 9 10 11 12 13 14 15 16 17 18 19 20 21 22 23 24 25 26 27 28 29 3…" at bounding box center [372, 176] width 265 height 352
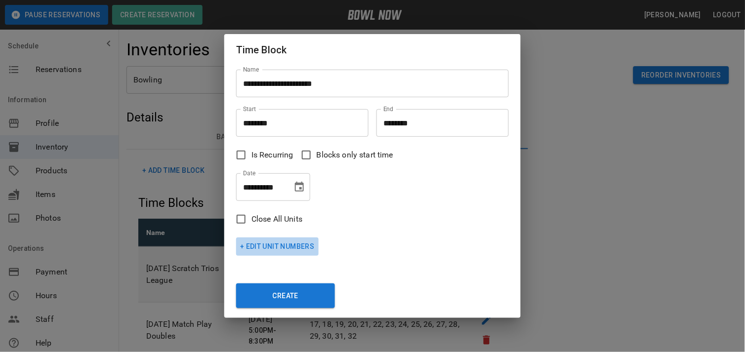
click at [290, 249] on button "+ Edit Unit Numbers" at bounding box center [277, 247] width 83 height 18
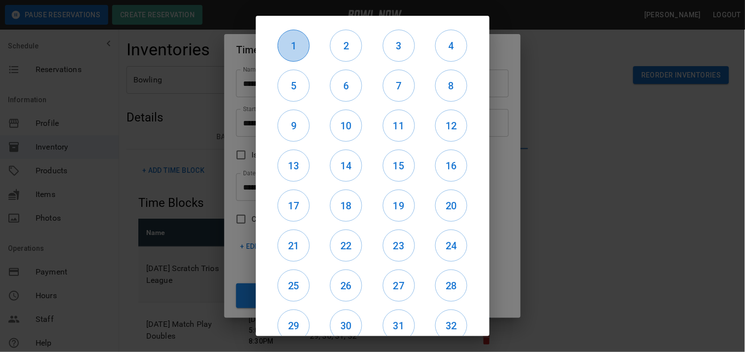
click at [293, 50] on h6 "1" at bounding box center [293, 46] width 31 height 16
click at [342, 45] on h6 "2" at bounding box center [346, 46] width 31 height 16
click at [397, 41] on h6 "3" at bounding box center [399, 46] width 31 height 16
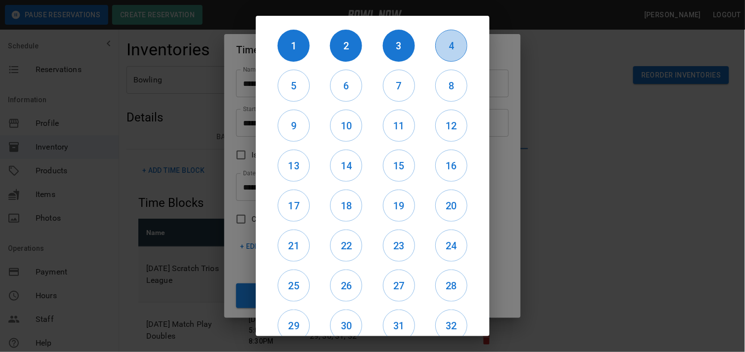
click at [440, 38] on h6 "4" at bounding box center [451, 46] width 31 height 16
click at [300, 84] on h6 "5" at bounding box center [293, 86] width 31 height 16
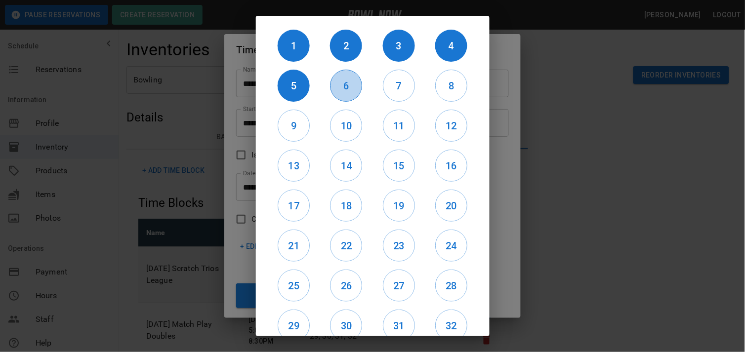
click at [342, 89] on h6 "6" at bounding box center [346, 86] width 31 height 16
click at [392, 94] on button "7" at bounding box center [399, 86] width 32 height 32
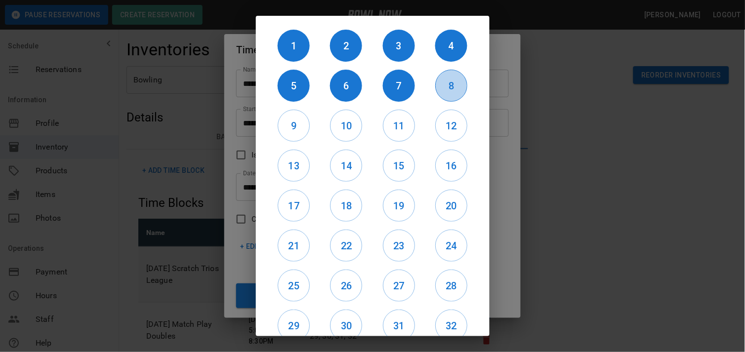
click at [436, 91] on h6 "8" at bounding box center [451, 86] width 31 height 16
click at [294, 131] on h6 "9" at bounding box center [293, 126] width 31 height 16
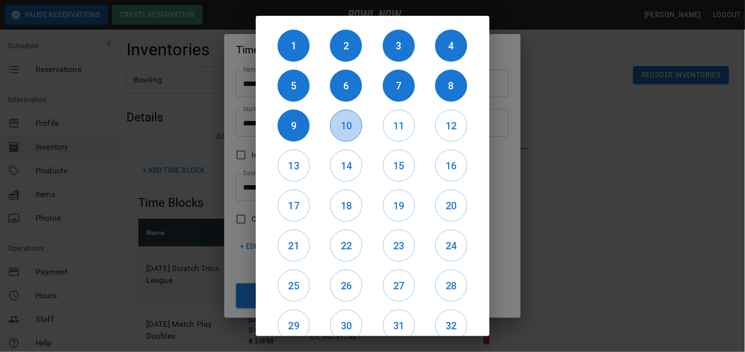
click at [344, 121] on h6 "10" at bounding box center [346, 126] width 31 height 16
click at [402, 124] on h6 "11" at bounding box center [399, 126] width 31 height 16
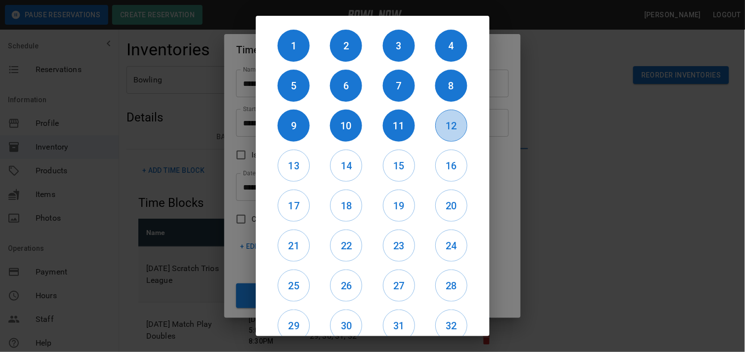
click at [441, 125] on h6 "12" at bounding box center [451, 126] width 31 height 16
click at [298, 161] on h6 "13" at bounding box center [293, 166] width 31 height 16
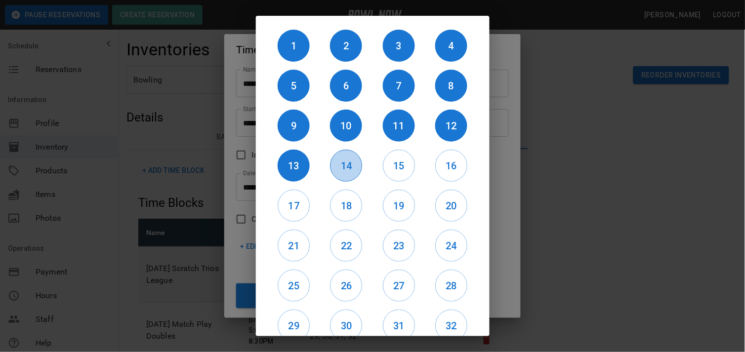
click at [345, 169] on h6 "14" at bounding box center [346, 166] width 31 height 16
click at [395, 162] on h6 "15" at bounding box center [399, 166] width 31 height 16
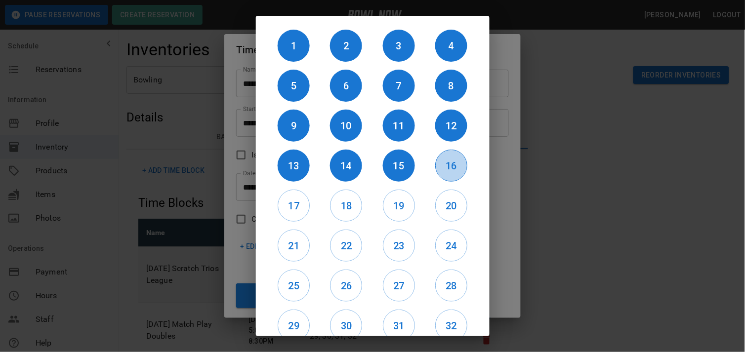
click at [446, 159] on h6 "16" at bounding box center [451, 166] width 31 height 16
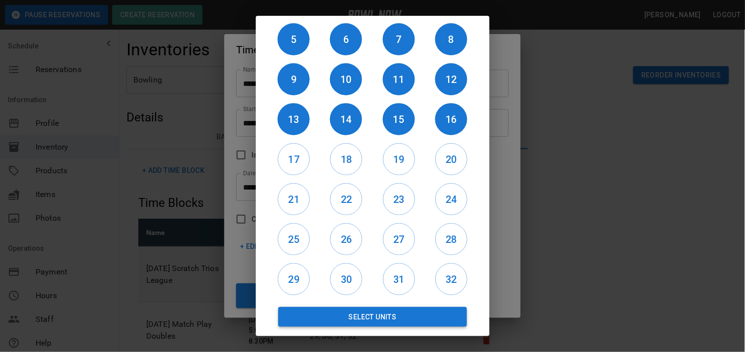
click at [392, 313] on button "Select Units" at bounding box center [372, 317] width 189 height 20
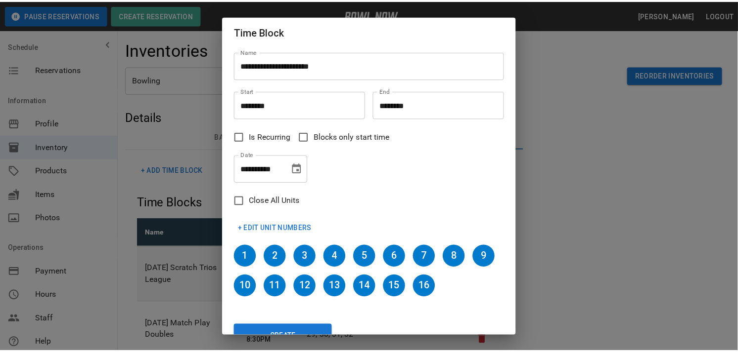
scroll to position [23, 0]
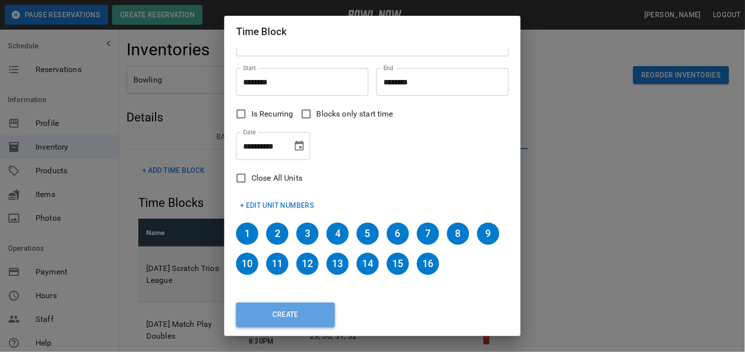
click at [297, 317] on button "Create" at bounding box center [285, 315] width 99 height 25
type input "********"
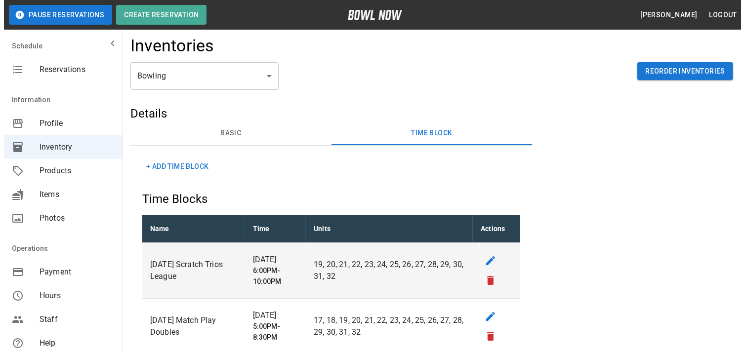
scroll to position [0, 0]
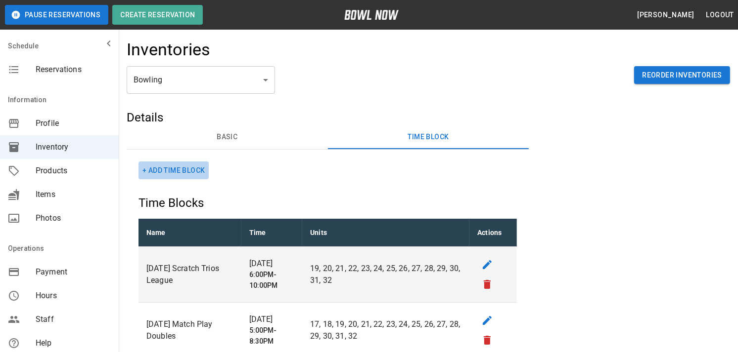
click at [179, 168] on button "+ Add Time Block" at bounding box center [173, 171] width 70 height 18
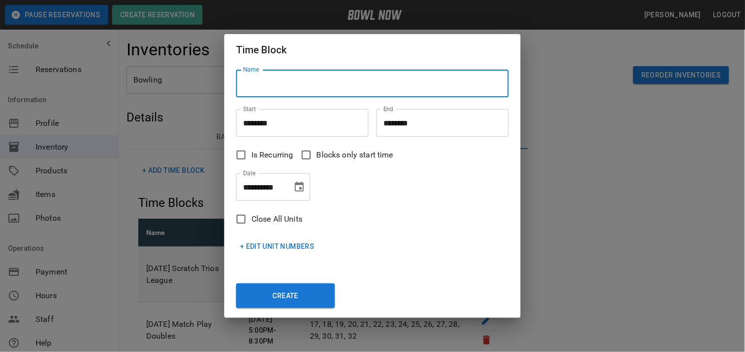
click at [273, 83] on input "Name" at bounding box center [372, 84] width 273 height 28
type input "**********"
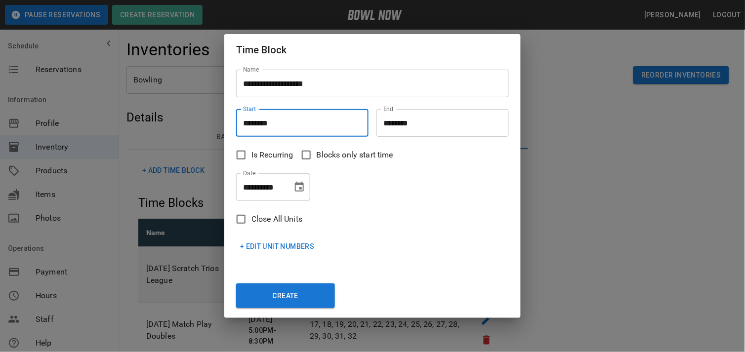
click at [246, 122] on input "********" at bounding box center [299, 123] width 126 height 28
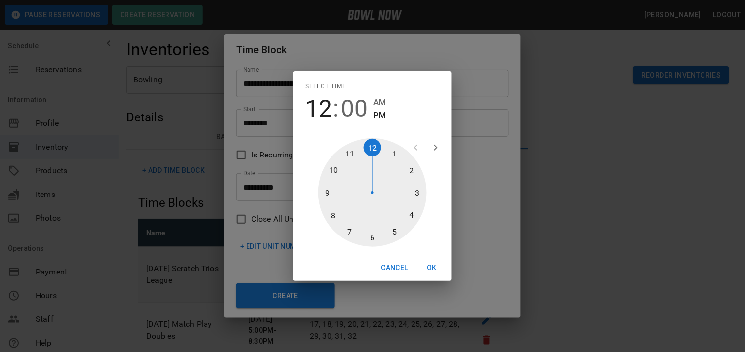
click at [395, 232] on div at bounding box center [372, 192] width 109 height 109
click at [372, 233] on div at bounding box center [372, 192] width 109 height 109
type input "********"
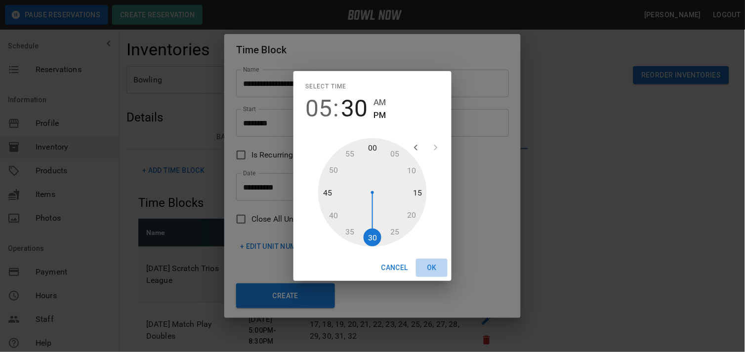
click at [431, 265] on button "OK" at bounding box center [432, 268] width 32 height 18
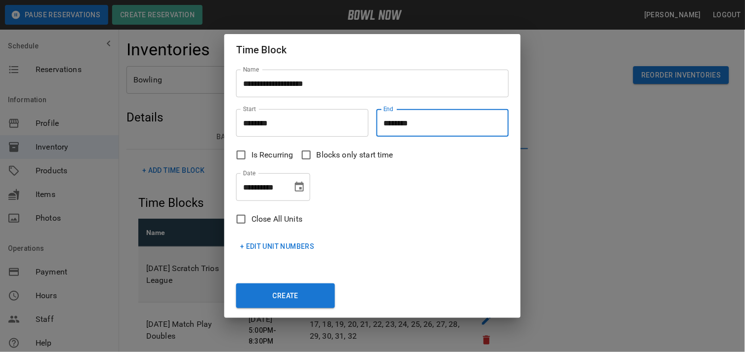
click at [388, 125] on input "********" at bounding box center [440, 123] width 126 height 28
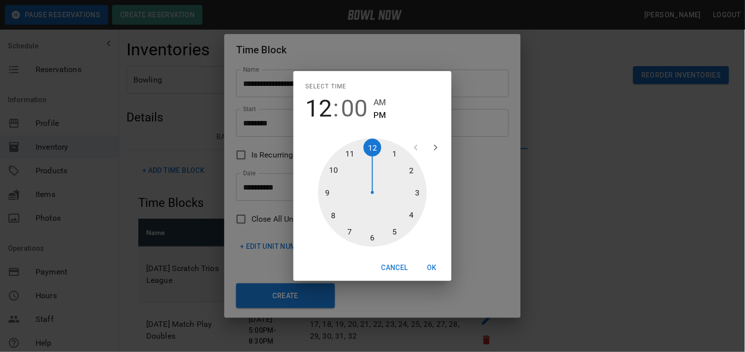
click at [332, 214] on div at bounding box center [372, 192] width 109 height 109
click at [372, 236] on div at bounding box center [372, 192] width 109 height 109
type input "********"
click at [436, 267] on button "OK" at bounding box center [432, 268] width 32 height 18
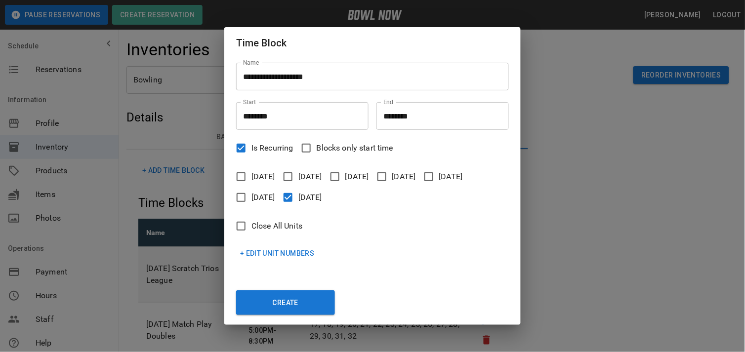
click at [290, 255] on button "+ Edit Unit Numbers" at bounding box center [277, 254] width 83 height 18
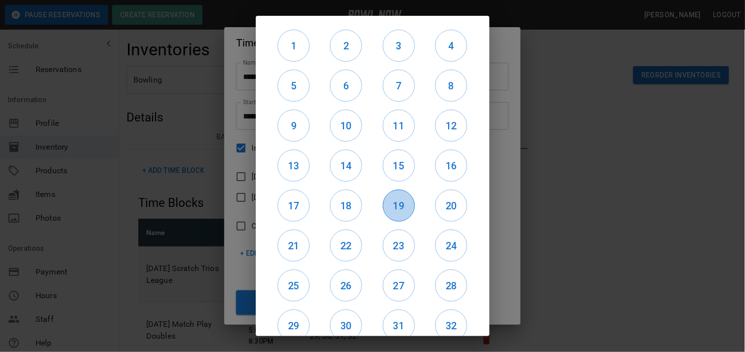
click at [401, 210] on h6 "19" at bounding box center [399, 206] width 31 height 16
click at [460, 204] on h6 "20" at bounding box center [451, 206] width 31 height 16
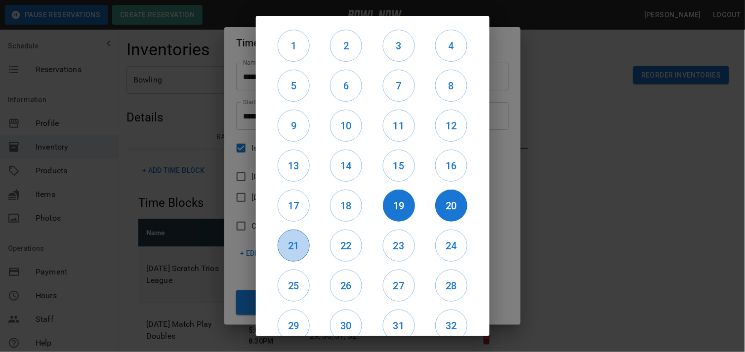
click at [295, 250] on h6 "21" at bounding box center [293, 246] width 31 height 16
click at [338, 245] on h6 "22" at bounding box center [346, 246] width 31 height 16
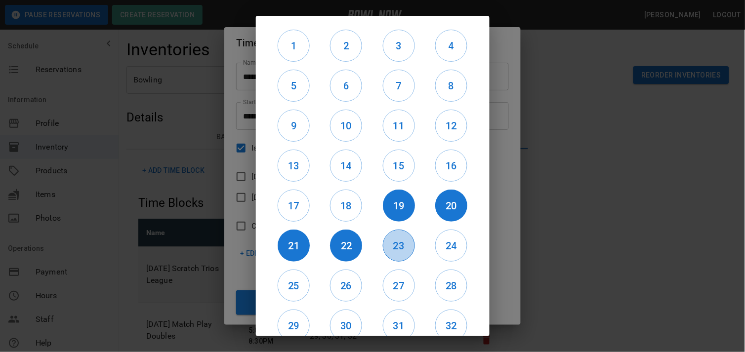
click at [391, 245] on h6 "23" at bounding box center [399, 246] width 31 height 16
click at [460, 239] on h6 "24" at bounding box center [451, 246] width 31 height 16
click at [288, 287] on h6 "25" at bounding box center [293, 286] width 31 height 16
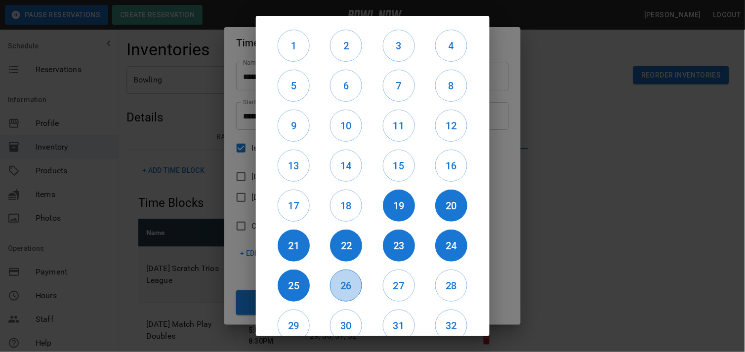
click at [335, 283] on h6 "26" at bounding box center [346, 286] width 31 height 16
click at [399, 278] on h6 "27" at bounding box center [399, 286] width 31 height 16
click at [448, 286] on h6 "28" at bounding box center [451, 286] width 31 height 16
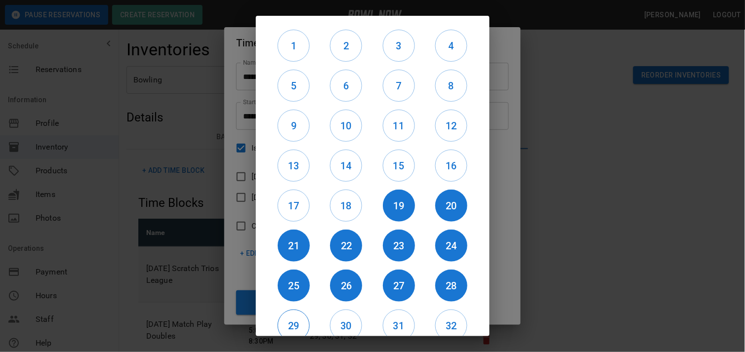
click at [290, 324] on h6 "29" at bounding box center [293, 326] width 31 height 16
click at [335, 322] on h6 "30" at bounding box center [346, 326] width 31 height 16
click at [384, 322] on h6 "31" at bounding box center [399, 326] width 31 height 16
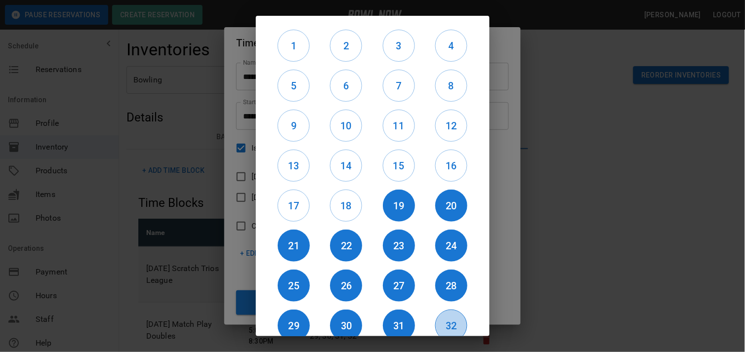
click at [451, 319] on h6 "32" at bounding box center [451, 326] width 31 height 16
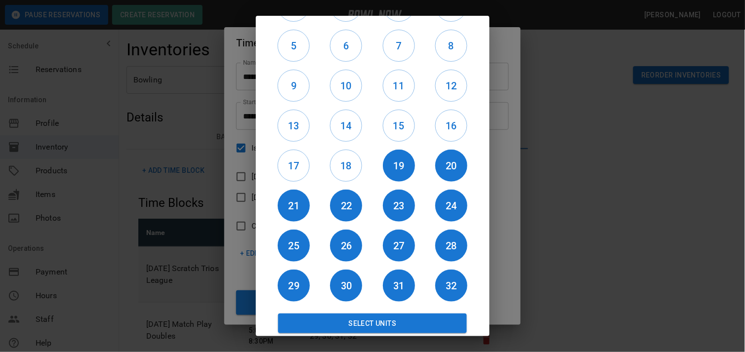
scroll to position [46, 0]
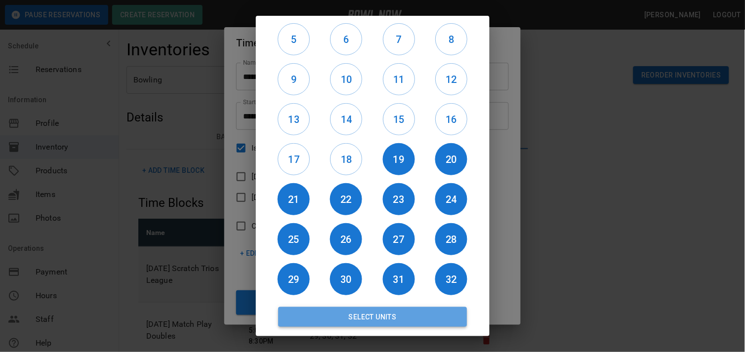
click at [404, 319] on button "Select Units" at bounding box center [372, 317] width 189 height 20
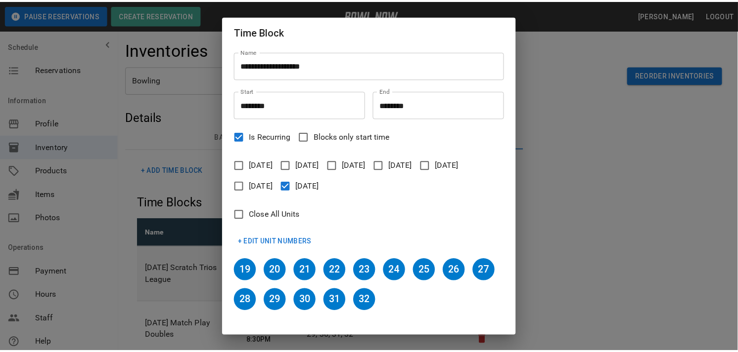
scroll to position [37, 0]
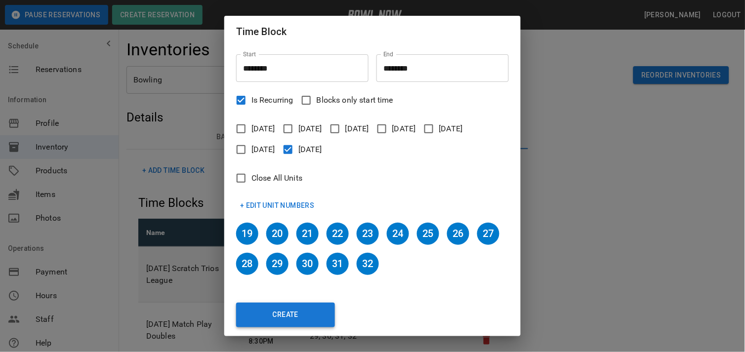
click at [303, 312] on button "Create" at bounding box center [285, 315] width 99 height 25
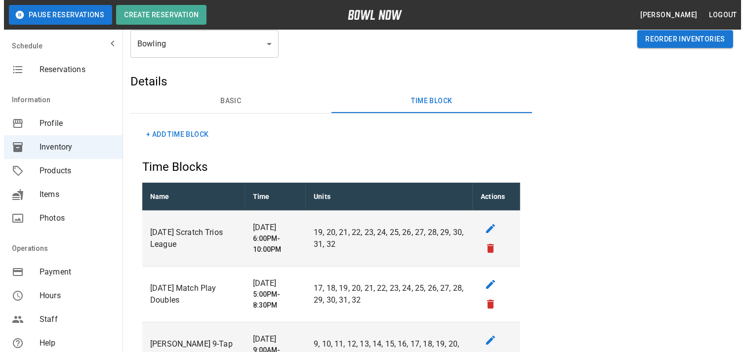
scroll to position [0, 0]
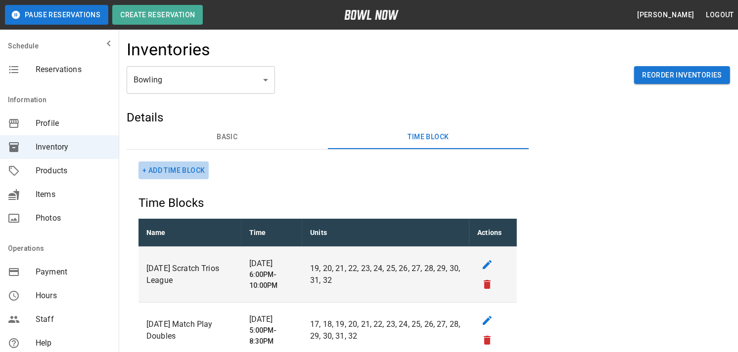
click at [188, 168] on button "+ Add Time Block" at bounding box center [173, 171] width 70 height 18
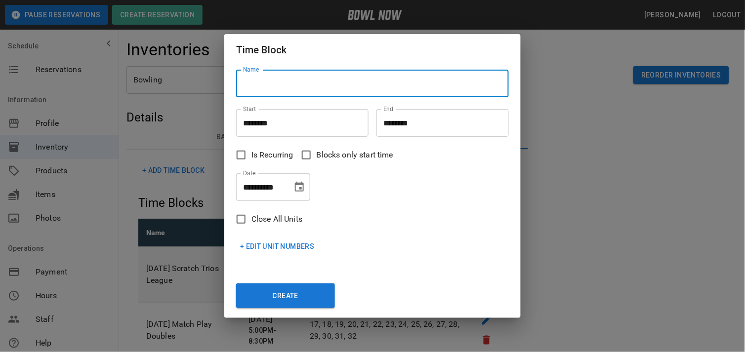
click at [273, 82] on input "Name" at bounding box center [372, 84] width 273 height 28
type input "**********"
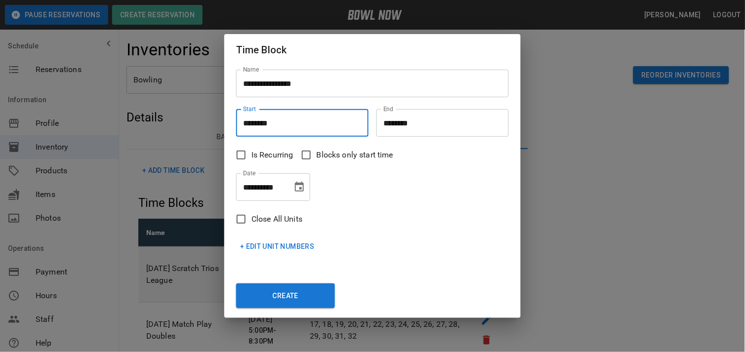
click at [244, 127] on input "********" at bounding box center [299, 123] width 126 height 28
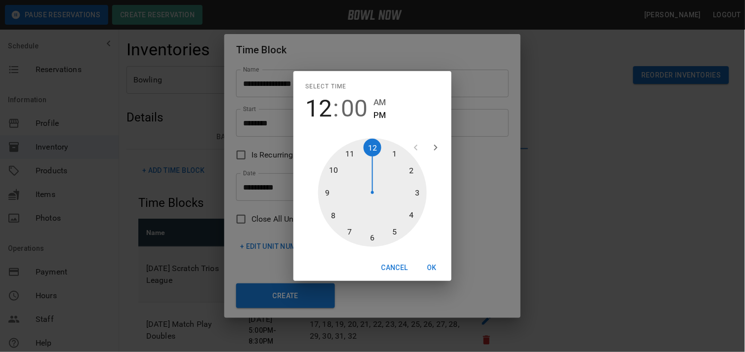
click at [370, 236] on div at bounding box center [372, 192] width 109 height 109
type input "********"
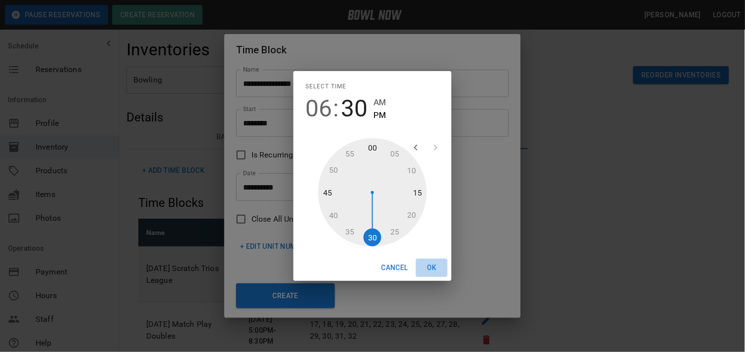
click at [434, 265] on button "OK" at bounding box center [432, 268] width 32 height 18
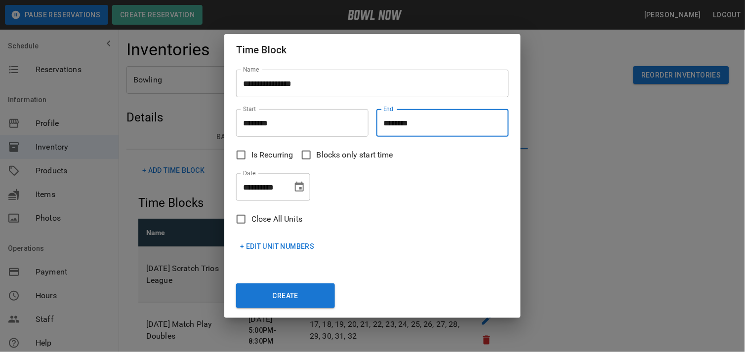
click at [387, 122] on input "********" at bounding box center [440, 123] width 126 height 28
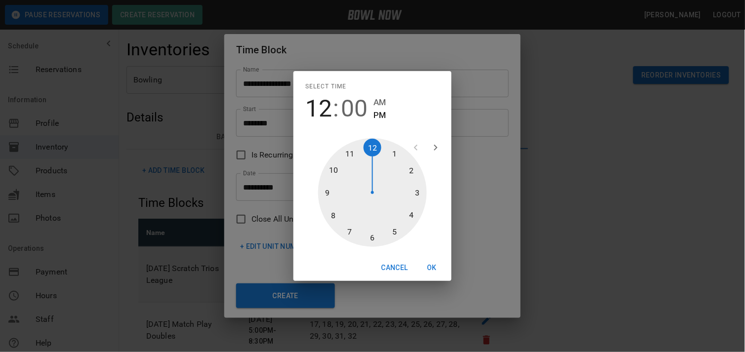
click at [327, 193] on div at bounding box center [372, 192] width 109 height 109
click at [374, 234] on div at bounding box center [372, 192] width 109 height 109
type input "********"
click at [434, 263] on button "OK" at bounding box center [432, 268] width 32 height 18
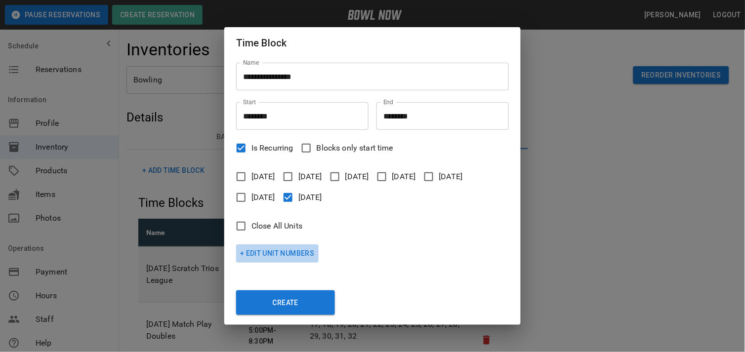
click at [294, 255] on button "+ Edit Unit Numbers" at bounding box center [277, 254] width 83 height 18
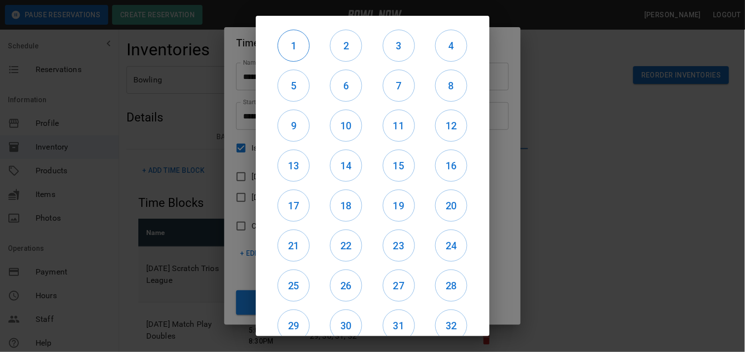
click at [299, 45] on h6 "1" at bounding box center [293, 46] width 31 height 16
click at [349, 44] on h6 "2" at bounding box center [346, 46] width 31 height 16
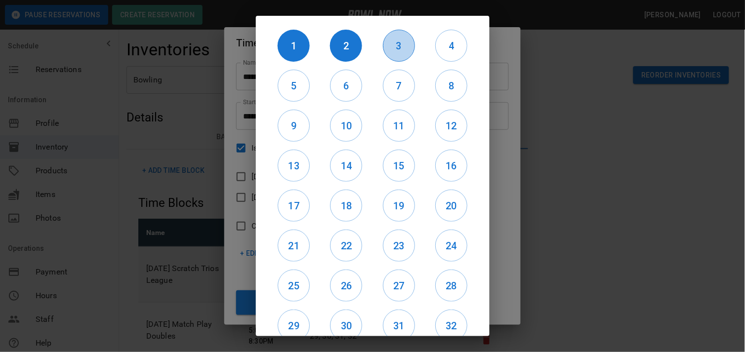
click at [396, 46] on h6 "3" at bounding box center [399, 46] width 31 height 16
click at [438, 42] on h6 "4" at bounding box center [451, 46] width 31 height 16
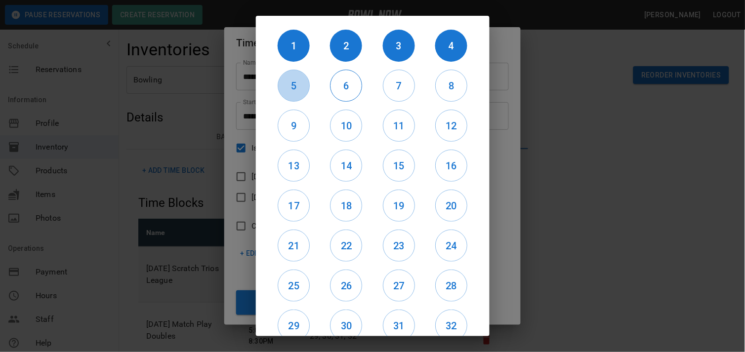
drag, startPoint x: 303, startPoint y: 82, endPoint x: 348, endPoint y: 87, distance: 45.8
click at [348, 87] on div "1 2 3 4 5 6 7 8 9 10 11 12 13 14 15 16 17 18 19 20 21 22 23 24 25 26 27 28 29 3…" at bounding box center [373, 200] width 210 height 348
click at [348, 87] on h6 "6" at bounding box center [346, 86] width 31 height 16
click at [296, 86] on h6 "5" at bounding box center [293, 86] width 31 height 16
click at [335, 89] on h6 "6" at bounding box center [346, 86] width 32 height 16
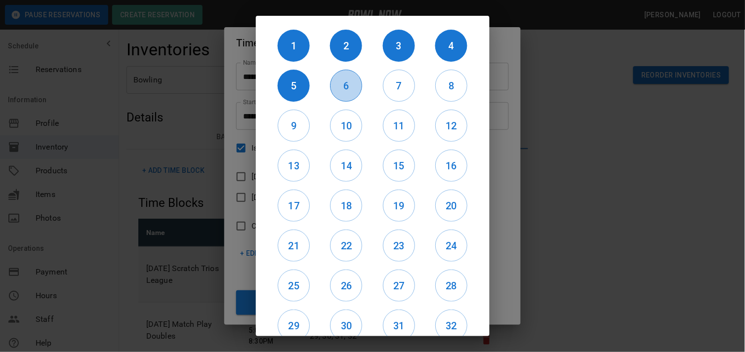
click at [335, 89] on h6 "6" at bounding box center [346, 86] width 31 height 16
click at [392, 90] on h6 "7" at bounding box center [399, 86] width 31 height 16
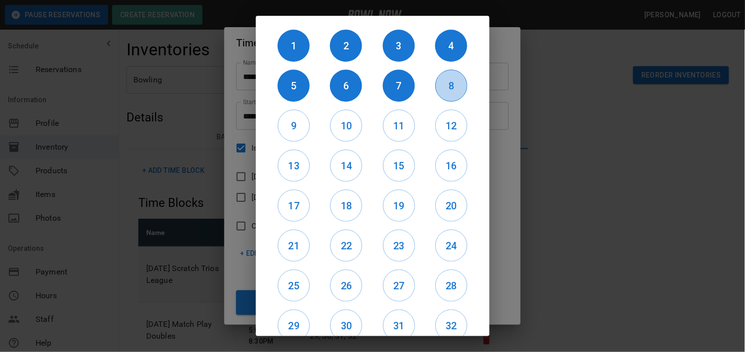
click at [437, 87] on h6 "8" at bounding box center [451, 86] width 31 height 16
click at [298, 119] on h6 "9" at bounding box center [293, 126] width 31 height 16
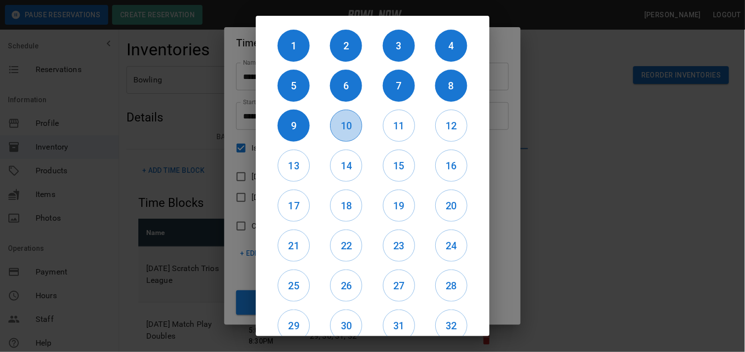
click at [343, 123] on h6 "10" at bounding box center [346, 126] width 31 height 16
click at [399, 129] on h6 "11" at bounding box center [399, 126] width 31 height 16
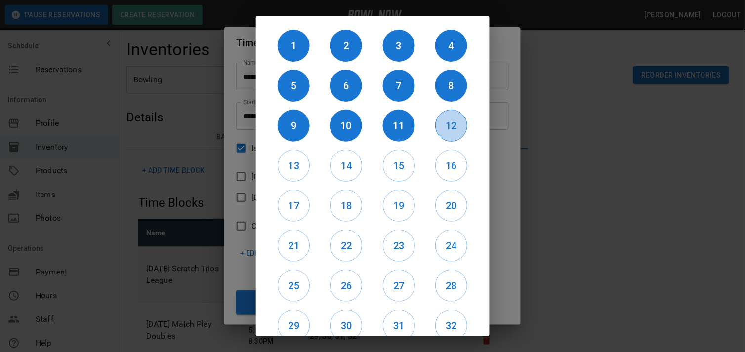
click at [452, 128] on h6 "12" at bounding box center [451, 126] width 31 height 16
click at [290, 167] on h6 "13" at bounding box center [293, 166] width 31 height 16
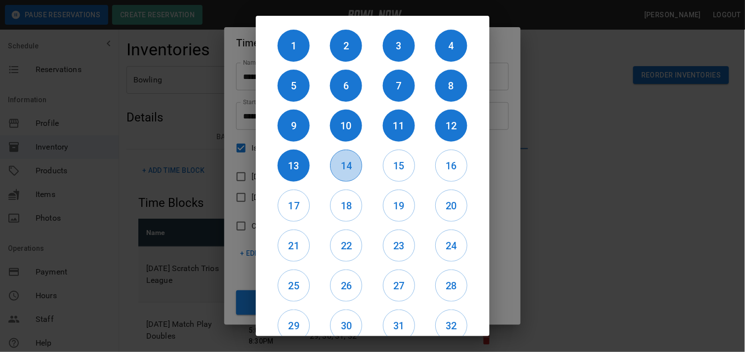
click at [348, 168] on h6 "14" at bounding box center [346, 166] width 31 height 16
click at [408, 168] on h6 "15" at bounding box center [399, 166] width 31 height 16
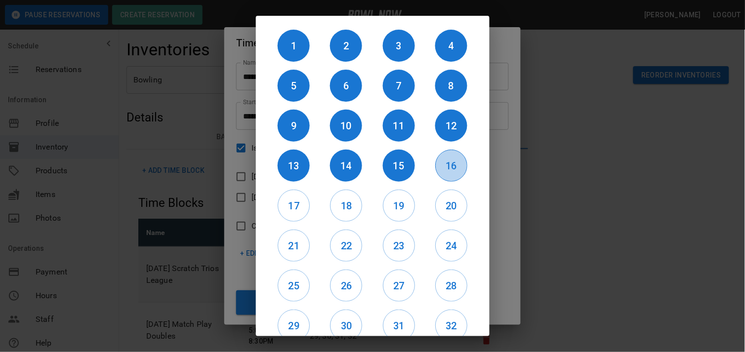
click at [438, 165] on h6 "16" at bounding box center [451, 166] width 31 height 16
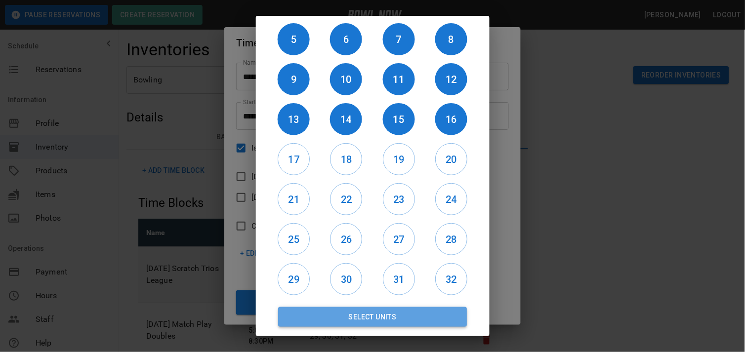
click at [389, 311] on button "Select Units" at bounding box center [372, 317] width 189 height 20
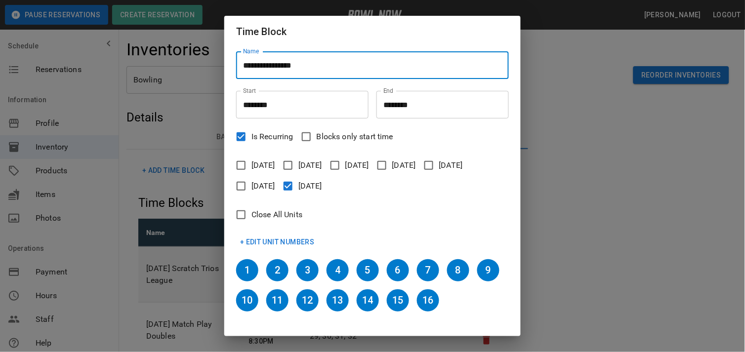
click at [315, 68] on input "**********" at bounding box center [372, 65] width 273 height 28
type input "**********"
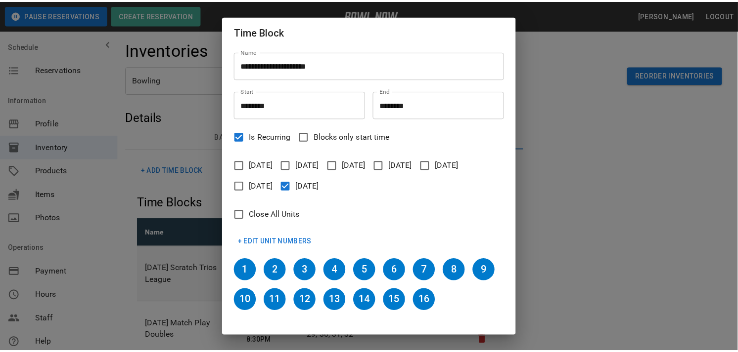
scroll to position [37, 0]
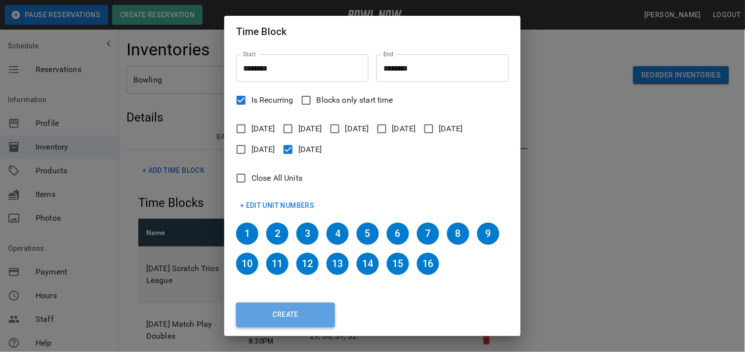
click at [289, 310] on button "Create" at bounding box center [285, 315] width 99 height 25
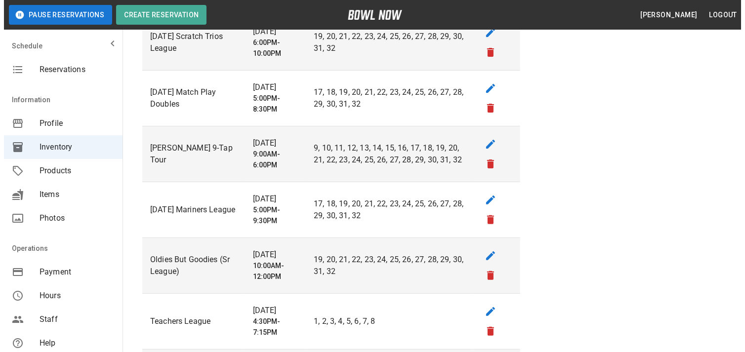
scroll to position [0, 0]
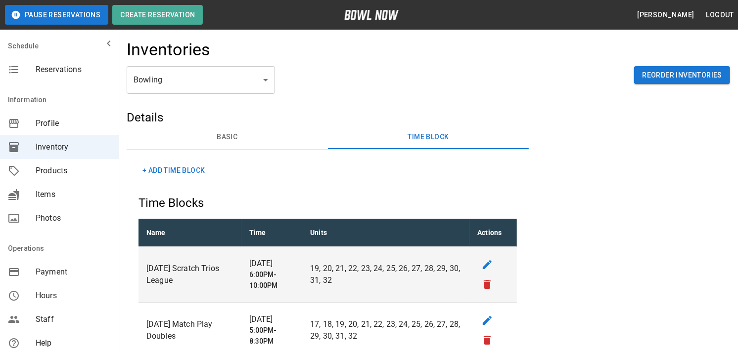
click at [186, 166] on button "+ Add Time Block" at bounding box center [173, 171] width 70 height 18
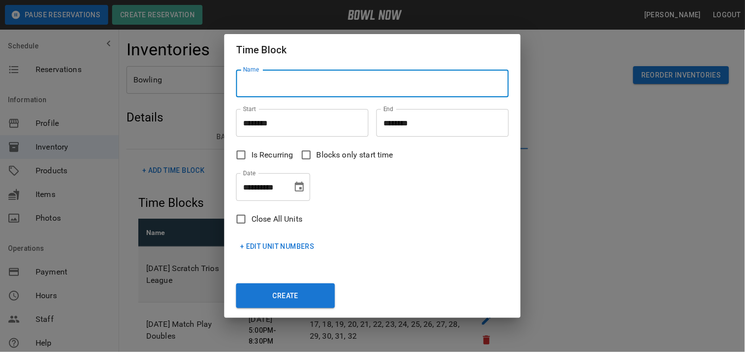
click at [258, 79] on input "Name" at bounding box center [372, 84] width 273 height 28
type input "**********"
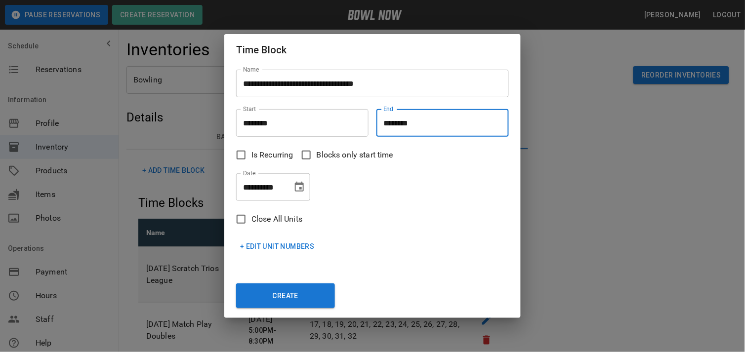
click at [386, 125] on input "********" at bounding box center [440, 123] width 126 height 28
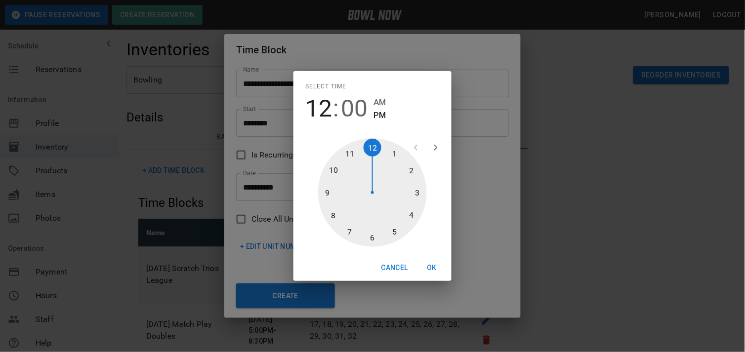
click at [418, 193] on div at bounding box center [372, 192] width 109 height 109
type input "********"
click at [371, 147] on div at bounding box center [372, 192] width 109 height 109
click at [431, 268] on button "OK" at bounding box center [432, 268] width 32 height 18
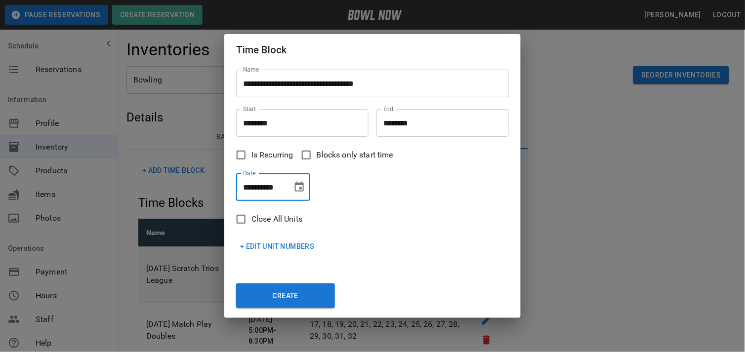
click at [259, 188] on input "**********" at bounding box center [260, 188] width 49 height 28
click at [299, 189] on icon "Choose date, selected date is Aug 29, 2025" at bounding box center [300, 187] width 12 height 12
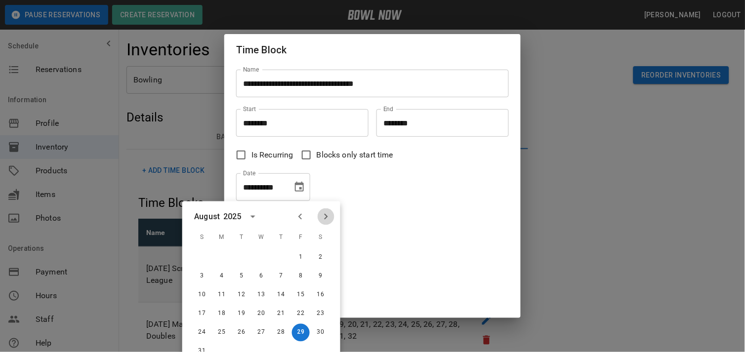
click at [322, 213] on icon "Next month" at bounding box center [326, 217] width 12 height 12
click at [320, 254] on button "6" at bounding box center [321, 258] width 18 height 18
type input "**********"
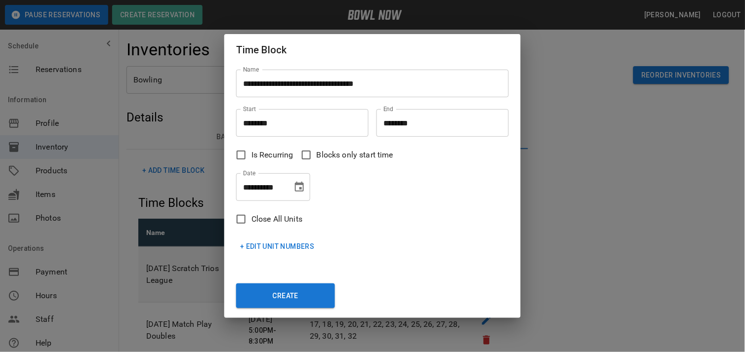
click at [285, 248] on button "+ Edit Unit Numbers" at bounding box center [277, 247] width 83 height 18
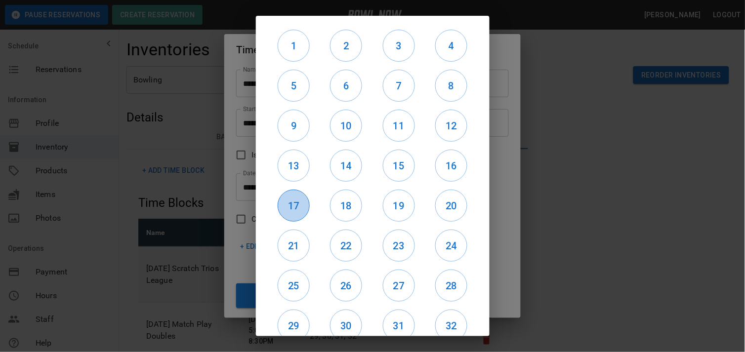
click at [295, 199] on h6 "17" at bounding box center [293, 206] width 31 height 16
click at [344, 205] on h6 "18" at bounding box center [346, 206] width 31 height 16
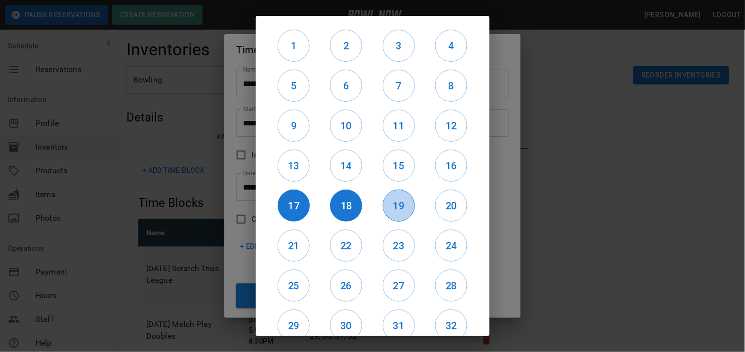
click at [389, 209] on h6 "19" at bounding box center [399, 206] width 31 height 16
drag, startPoint x: 427, startPoint y: 208, endPoint x: 441, endPoint y: 207, distance: 14.9
click at [441, 207] on div "20" at bounding box center [451, 206] width 52 height 40
click at [441, 207] on h6 "20" at bounding box center [451, 206] width 31 height 16
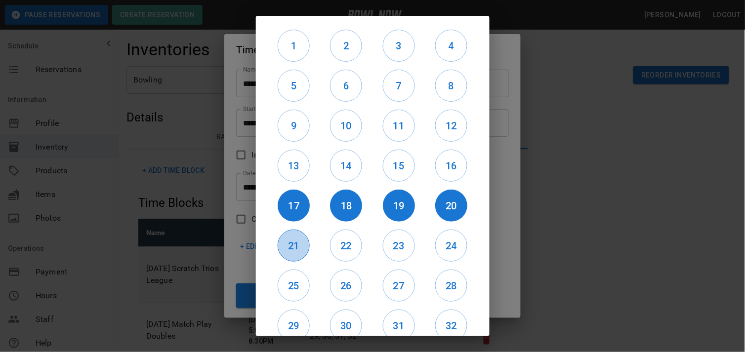
click at [289, 244] on h6 "21" at bounding box center [293, 246] width 31 height 16
click at [338, 246] on h6 "22" at bounding box center [346, 246] width 31 height 16
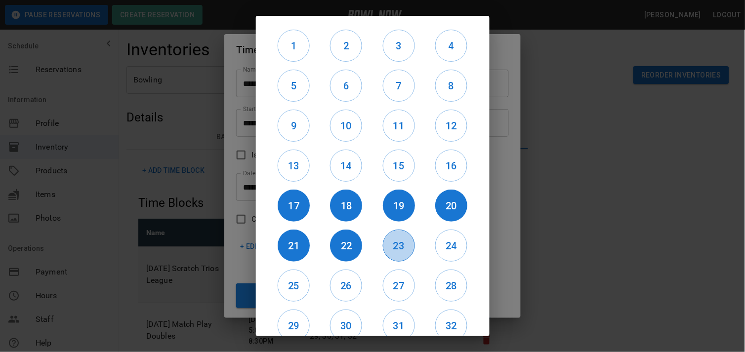
click at [399, 241] on h6 "23" at bounding box center [399, 246] width 31 height 16
click at [439, 243] on h6 "24" at bounding box center [451, 246] width 31 height 16
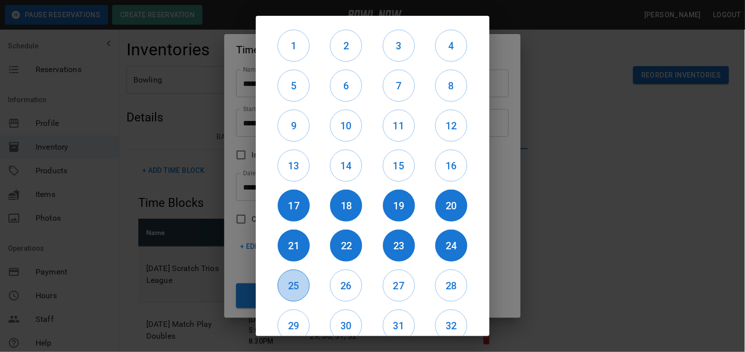
click at [294, 284] on h6 "25" at bounding box center [293, 286] width 31 height 16
click at [294, 284] on h6 "25" at bounding box center [294, 286] width 32 height 16
click at [344, 287] on h6 "26" at bounding box center [346, 286] width 31 height 16
click at [404, 290] on h6 "27" at bounding box center [399, 286] width 31 height 16
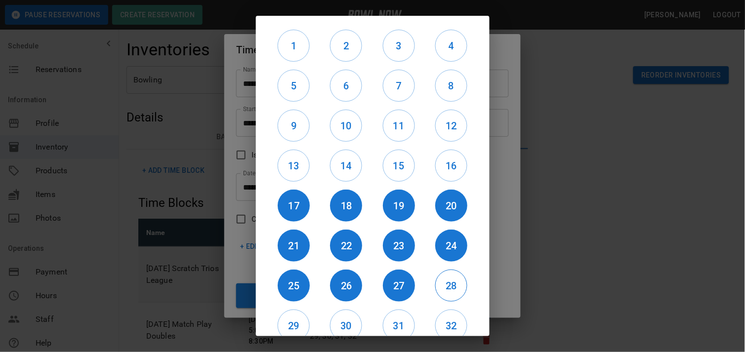
click at [445, 285] on h6 "28" at bounding box center [451, 286] width 31 height 16
click at [291, 318] on h6 "29" at bounding box center [293, 326] width 31 height 16
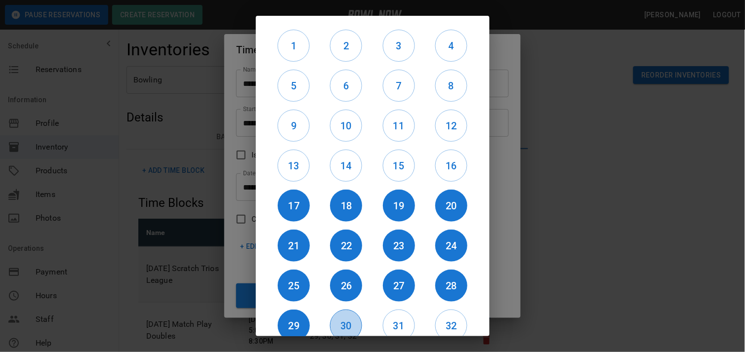
click at [347, 319] on h6 "30" at bounding box center [346, 326] width 31 height 16
click at [390, 323] on h6 "31" at bounding box center [399, 326] width 31 height 16
click at [448, 323] on h6 "32" at bounding box center [451, 326] width 31 height 16
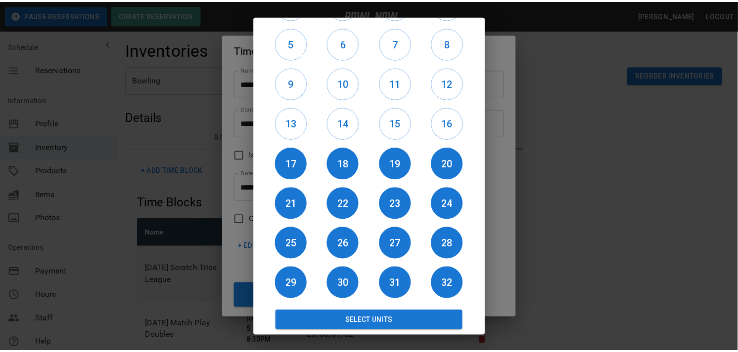
scroll to position [46, 0]
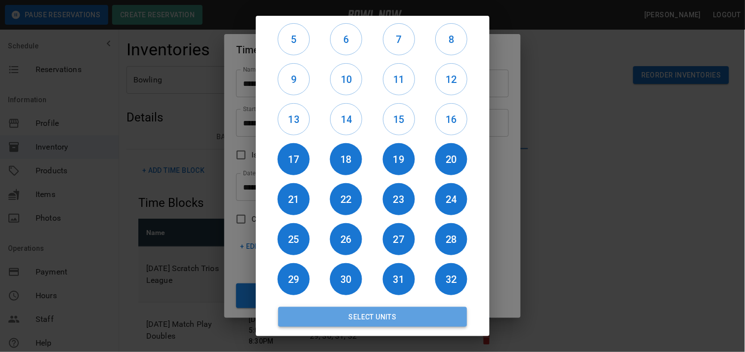
click at [423, 316] on button "Select Units" at bounding box center [372, 317] width 189 height 20
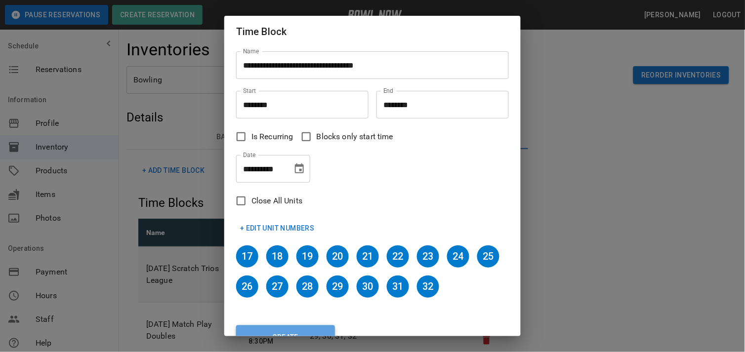
click at [309, 327] on button "Create" at bounding box center [285, 338] width 99 height 25
type input "********"
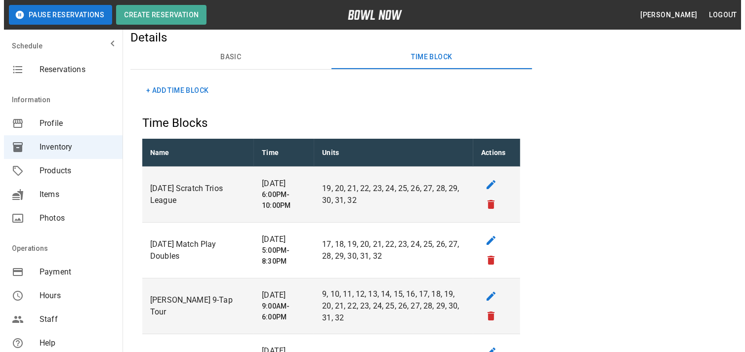
scroll to position [0, 0]
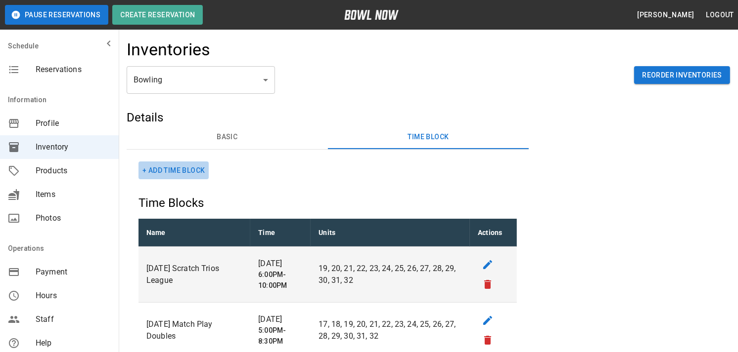
click at [185, 165] on button "+ Add Time Block" at bounding box center [173, 171] width 70 height 18
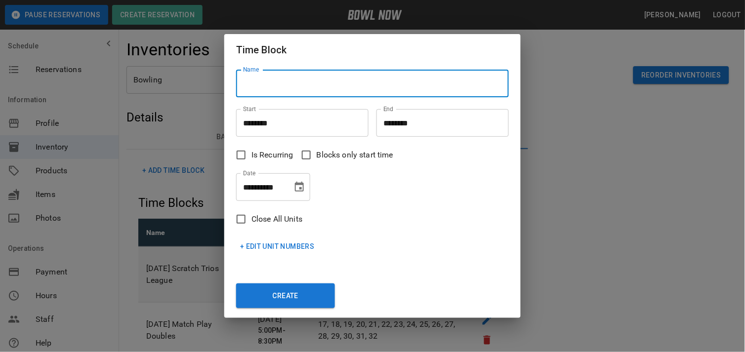
click at [272, 82] on input "Name" at bounding box center [372, 84] width 273 height 28
type input "**********"
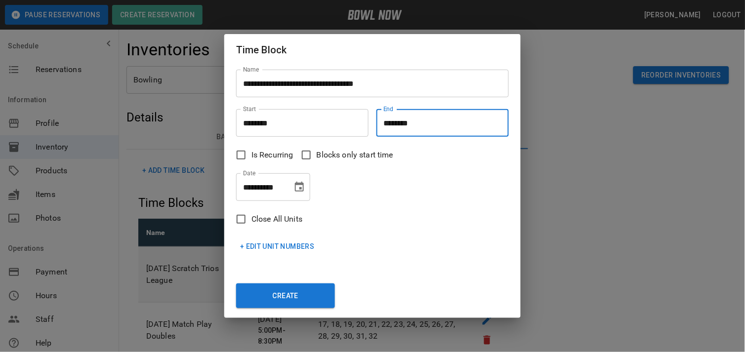
click at [388, 125] on input "********" at bounding box center [440, 123] width 126 height 28
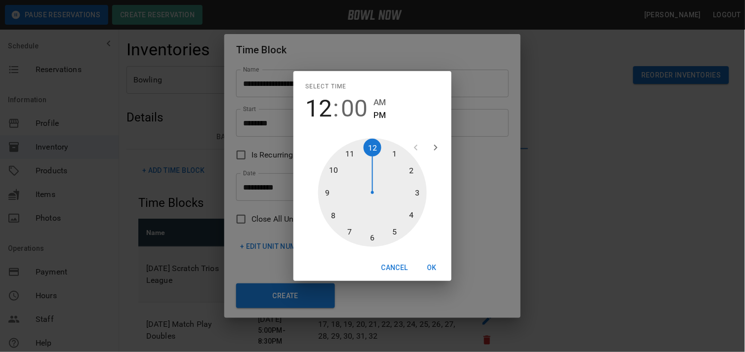
click at [417, 191] on div at bounding box center [372, 192] width 109 height 109
type input "********"
click at [371, 148] on div at bounding box center [372, 192] width 109 height 109
click at [434, 267] on button "OK" at bounding box center [432, 268] width 32 height 18
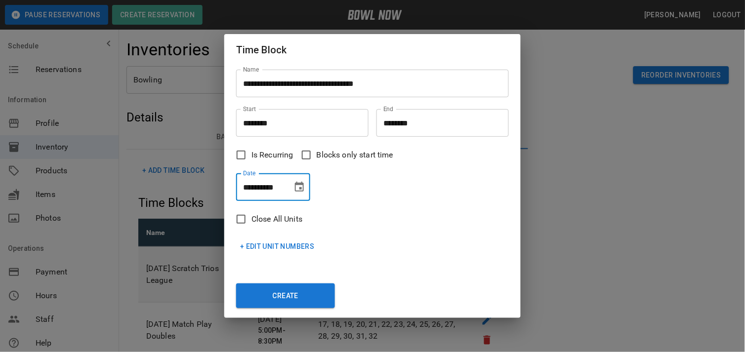
click at [261, 188] on input "**********" at bounding box center [260, 188] width 49 height 28
click at [297, 189] on icon "Choose date, selected date is Aug 29, 2025" at bounding box center [300, 187] width 12 height 12
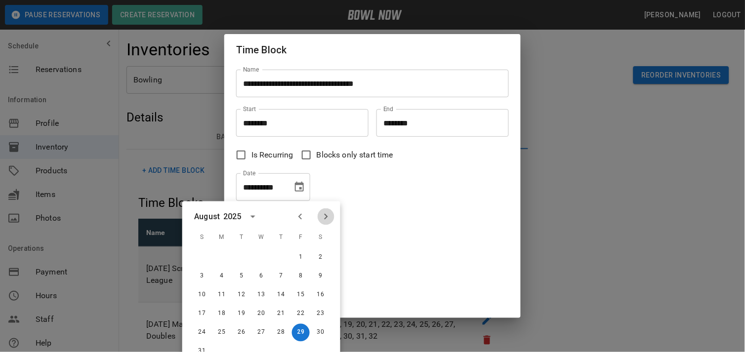
click at [325, 210] on button "Next month" at bounding box center [326, 217] width 17 height 17
click at [324, 294] on button "18" at bounding box center [321, 296] width 18 height 18
type input "**********"
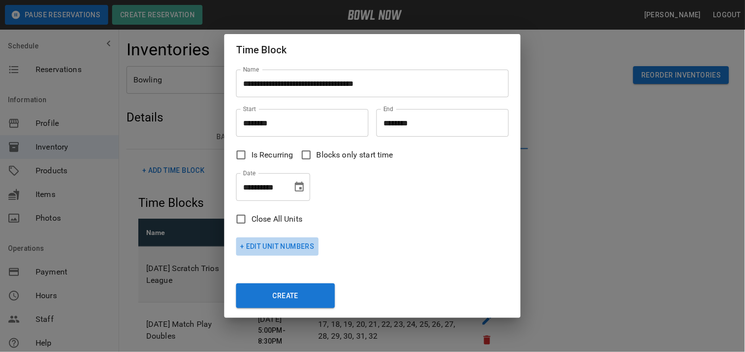
click at [278, 243] on button "+ Edit Unit Numbers" at bounding box center [277, 247] width 83 height 18
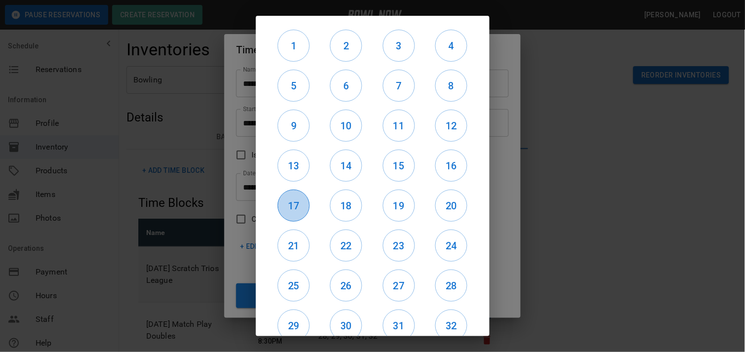
click at [294, 200] on h6 "17" at bounding box center [293, 206] width 31 height 16
click at [338, 195] on button "18" at bounding box center [346, 206] width 32 height 32
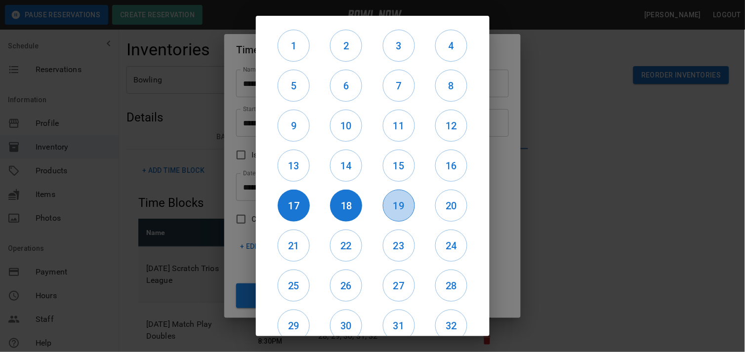
click at [404, 211] on h6 "19" at bounding box center [399, 206] width 31 height 16
click at [444, 206] on h6 "20" at bounding box center [451, 206] width 31 height 16
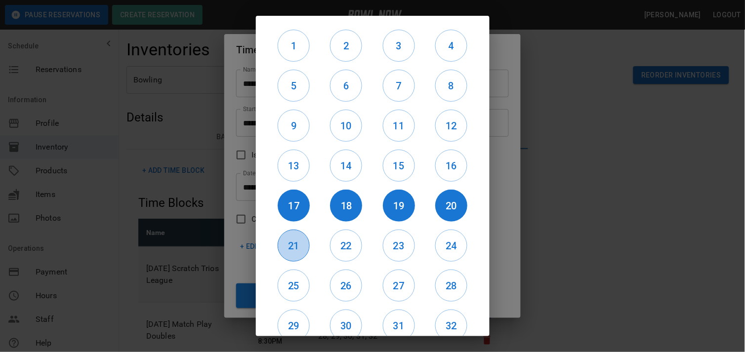
click at [283, 245] on h6 "21" at bounding box center [293, 246] width 31 height 16
click at [339, 243] on h6 "22" at bounding box center [346, 246] width 31 height 16
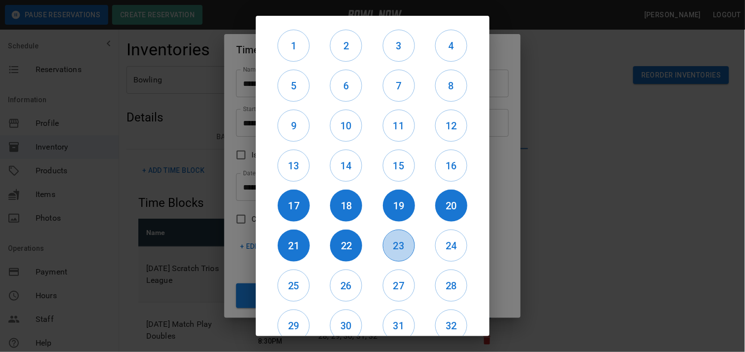
click at [392, 244] on h6 "23" at bounding box center [399, 246] width 31 height 16
click at [436, 242] on h6 "24" at bounding box center [451, 246] width 31 height 16
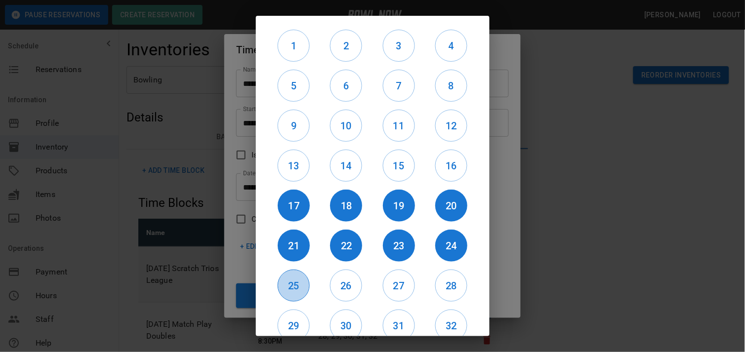
click at [295, 287] on h6 "25" at bounding box center [293, 286] width 31 height 16
click at [348, 285] on h6 "26" at bounding box center [346, 286] width 31 height 16
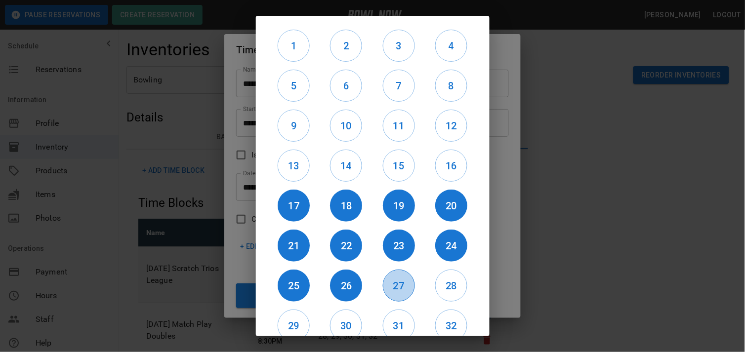
click at [392, 281] on h6 "27" at bounding box center [399, 286] width 31 height 16
click at [442, 282] on h6 "28" at bounding box center [451, 286] width 31 height 16
click at [298, 316] on button "29" at bounding box center [294, 326] width 32 height 32
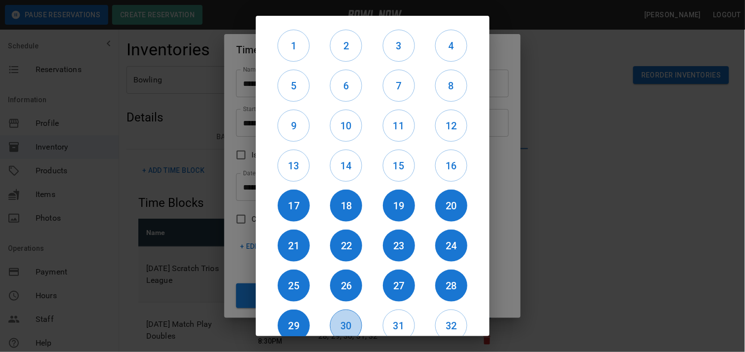
click at [339, 319] on h6 "30" at bounding box center [346, 326] width 31 height 16
click at [404, 322] on h6 "31" at bounding box center [399, 326] width 31 height 16
click at [444, 322] on h6 "32" at bounding box center [451, 326] width 31 height 16
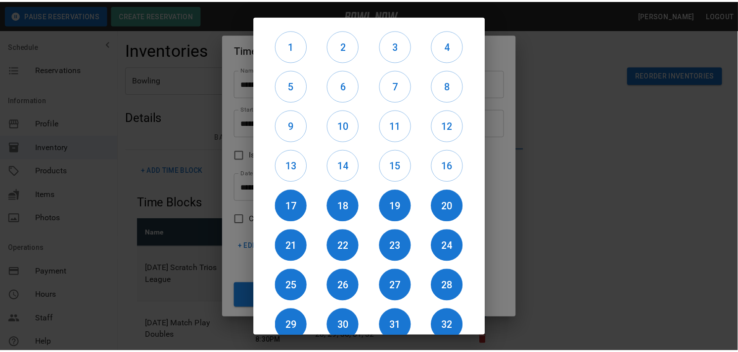
scroll to position [46, 0]
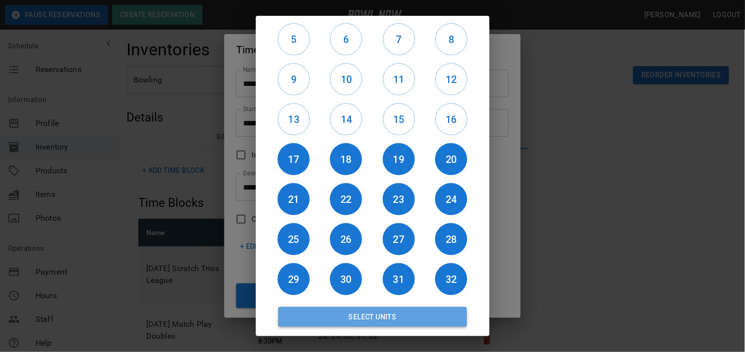
click at [400, 318] on button "Select Units" at bounding box center [372, 317] width 189 height 20
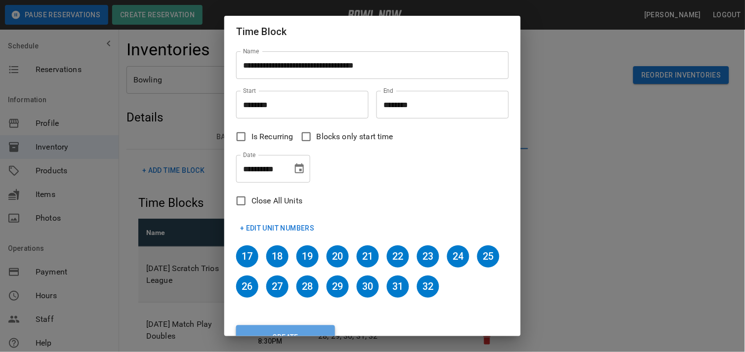
click at [286, 329] on button "Create" at bounding box center [285, 338] width 99 height 25
type input "********"
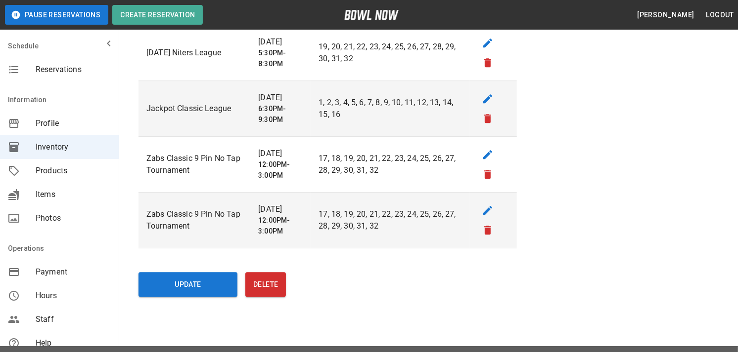
scroll to position [2526, 0]
